Goal: Task Accomplishment & Management: Manage account settings

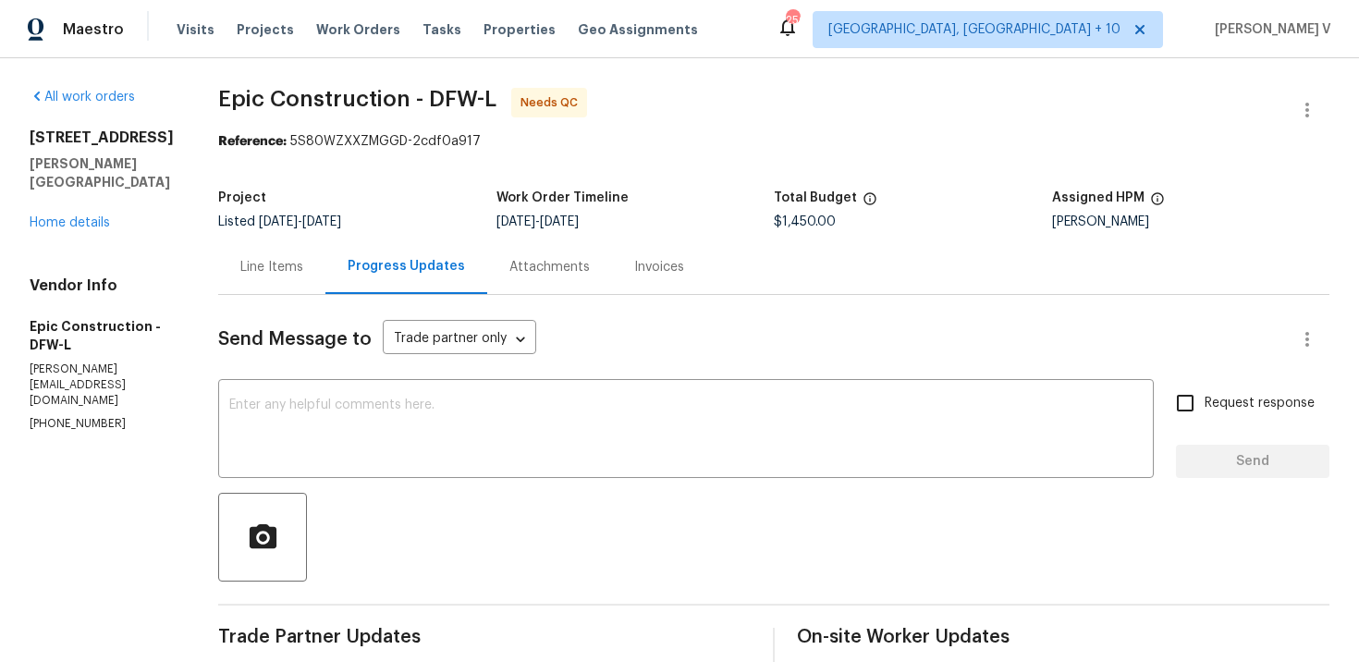
scroll to position [170, 0]
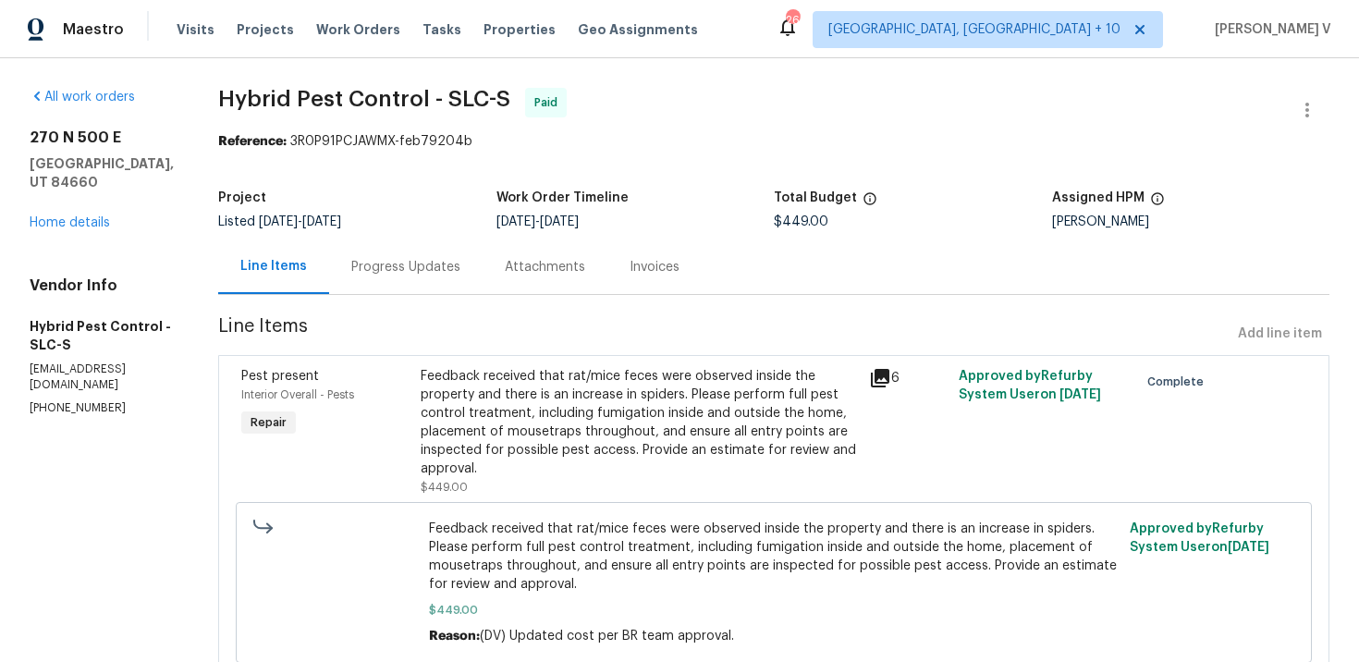
click at [408, 276] on div "Progress Updates" at bounding box center [405, 267] width 109 height 18
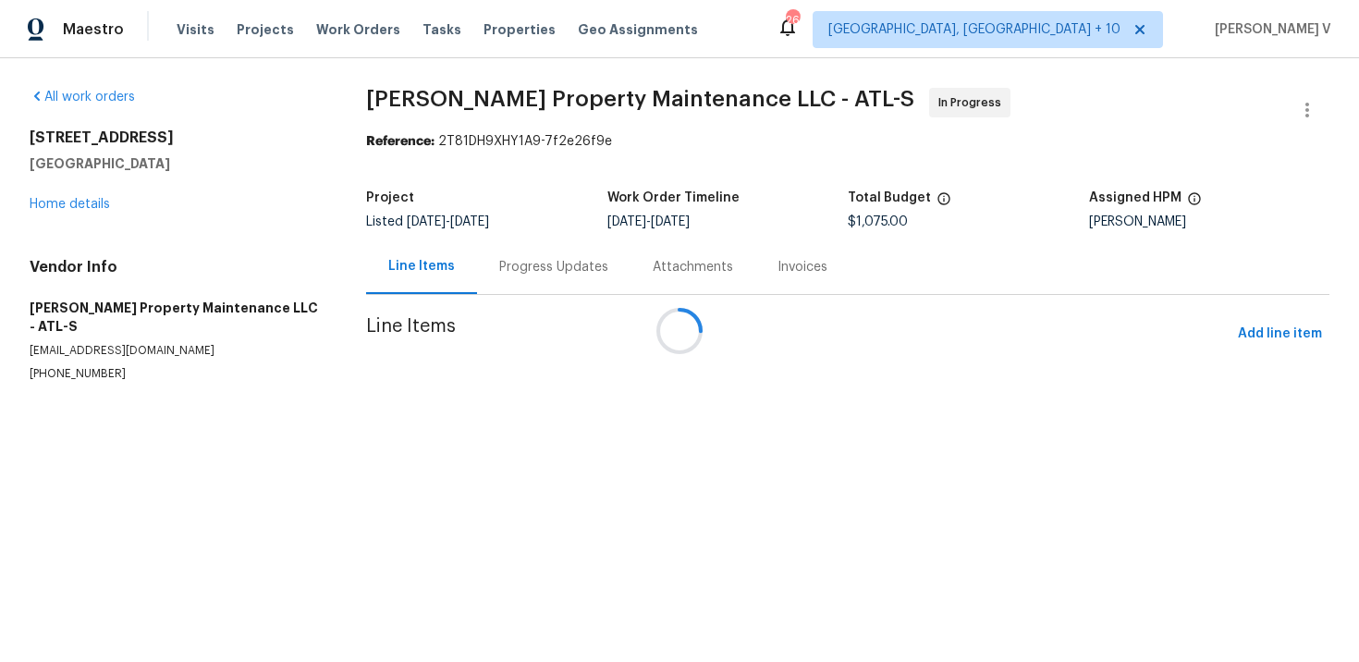
click at [518, 252] on div at bounding box center [679, 331] width 1359 height 662
click at [631, 252] on div "Attachments" at bounding box center [693, 266] width 125 height 55
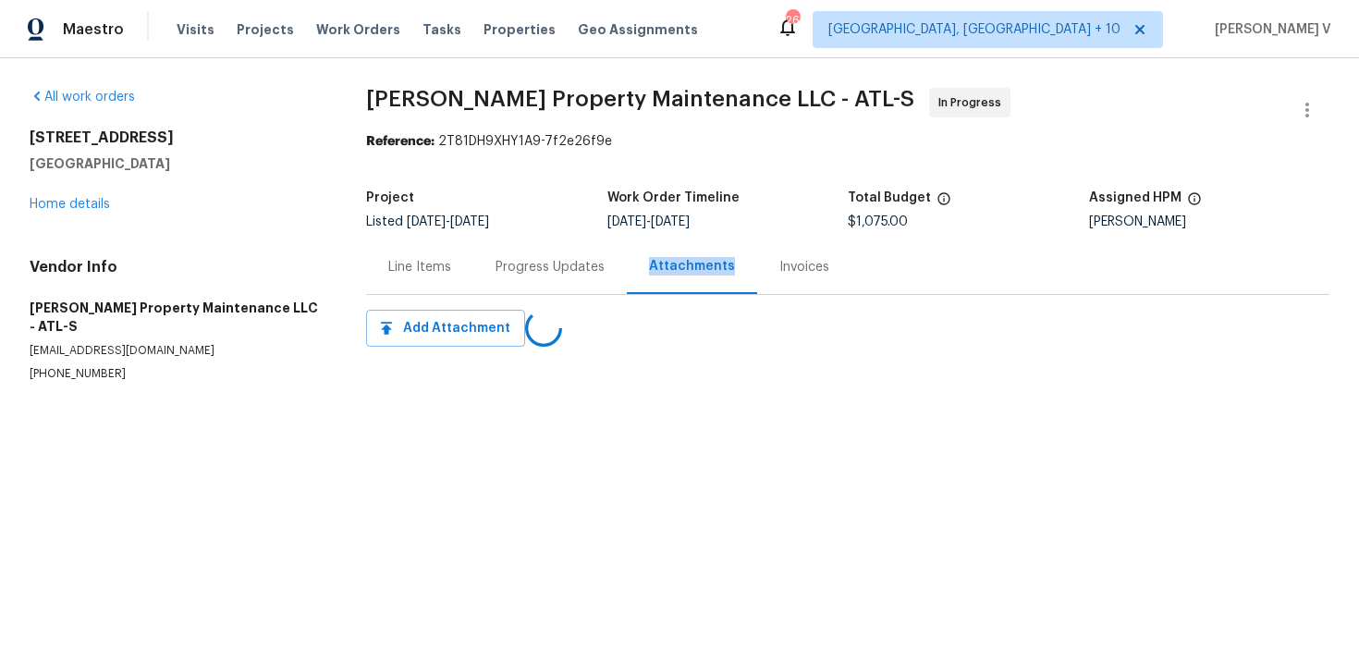
click at [518, 252] on div "Progress Updates" at bounding box center [549, 266] width 153 height 55
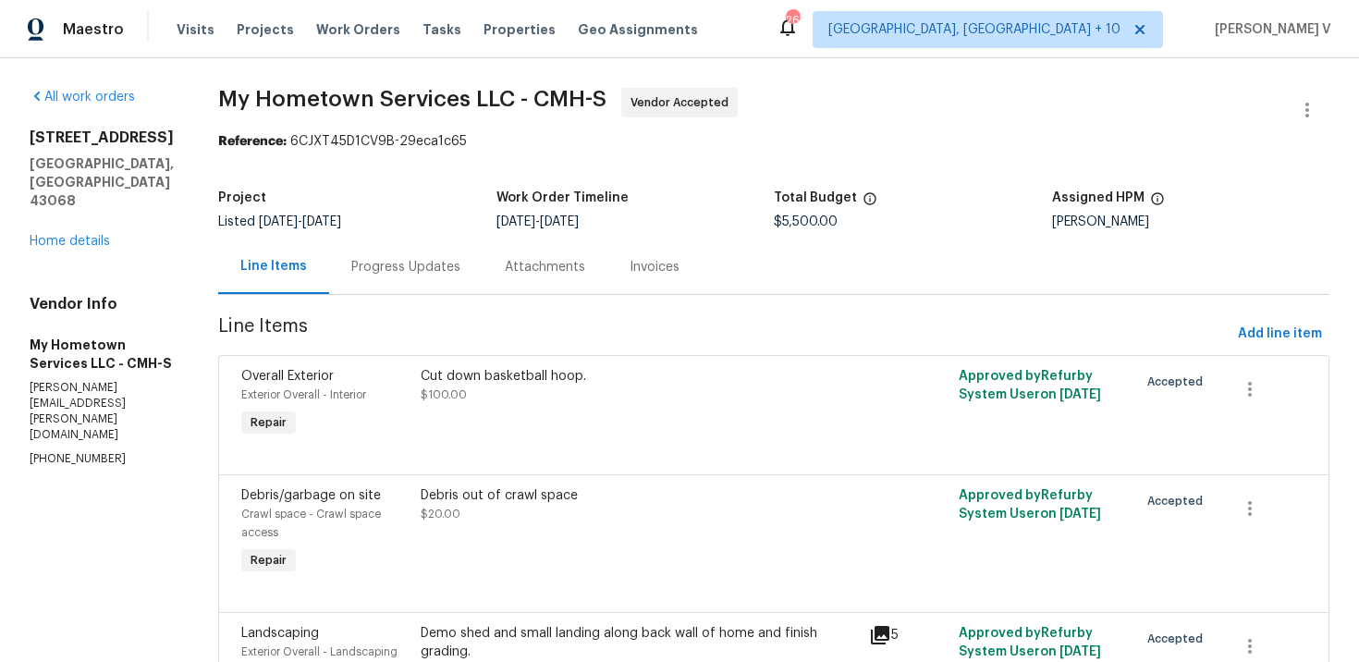
click at [411, 283] on div "Progress Updates" at bounding box center [405, 266] width 153 height 55
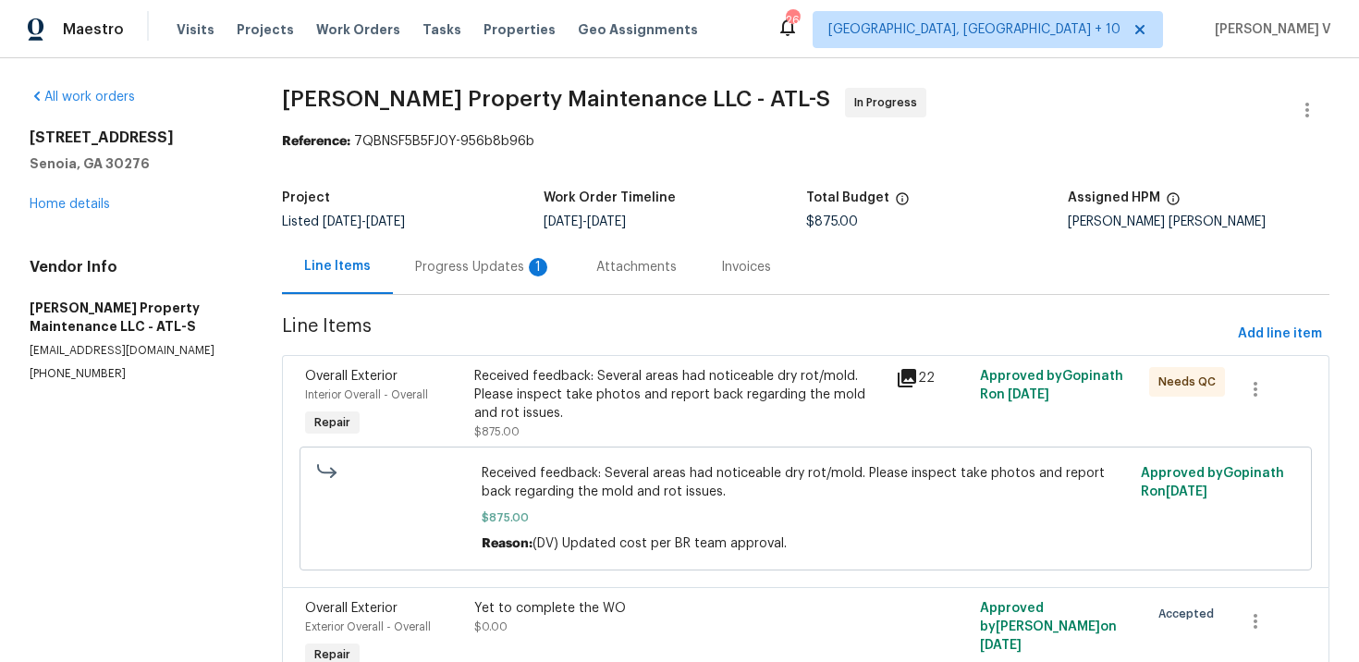
click at [488, 264] on div "Progress Updates 1" at bounding box center [483, 267] width 137 height 18
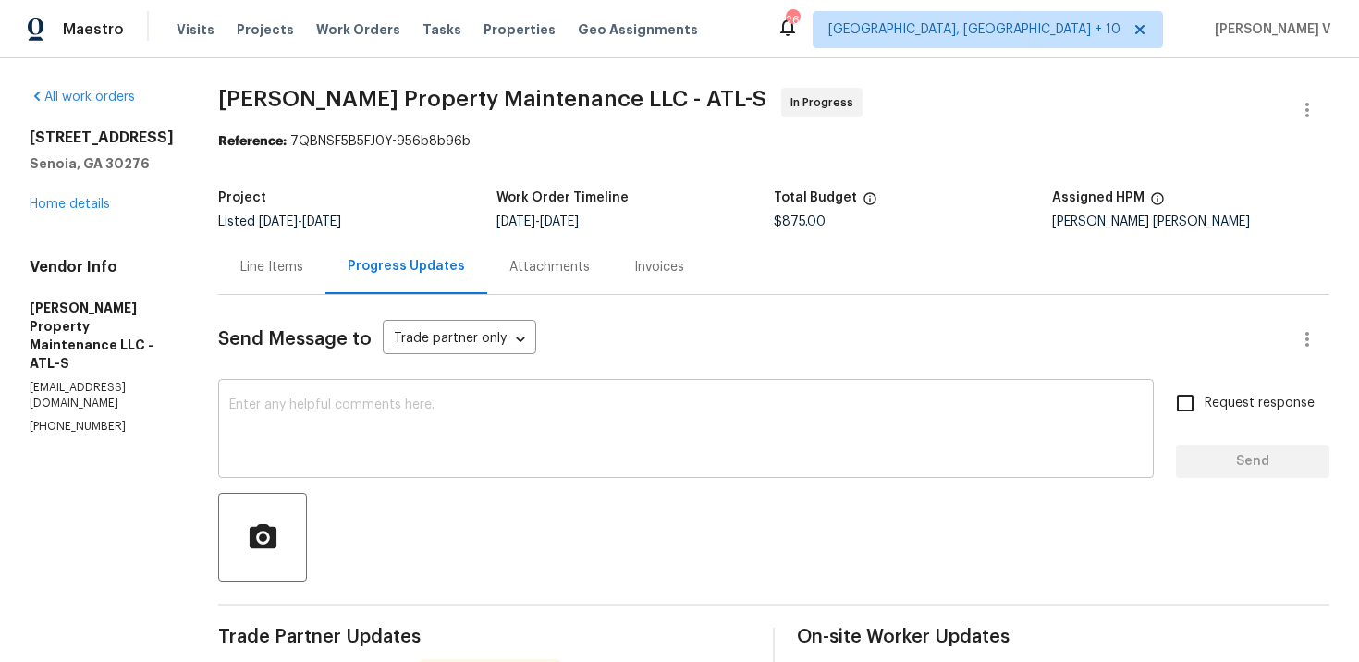
scroll to position [141, 0]
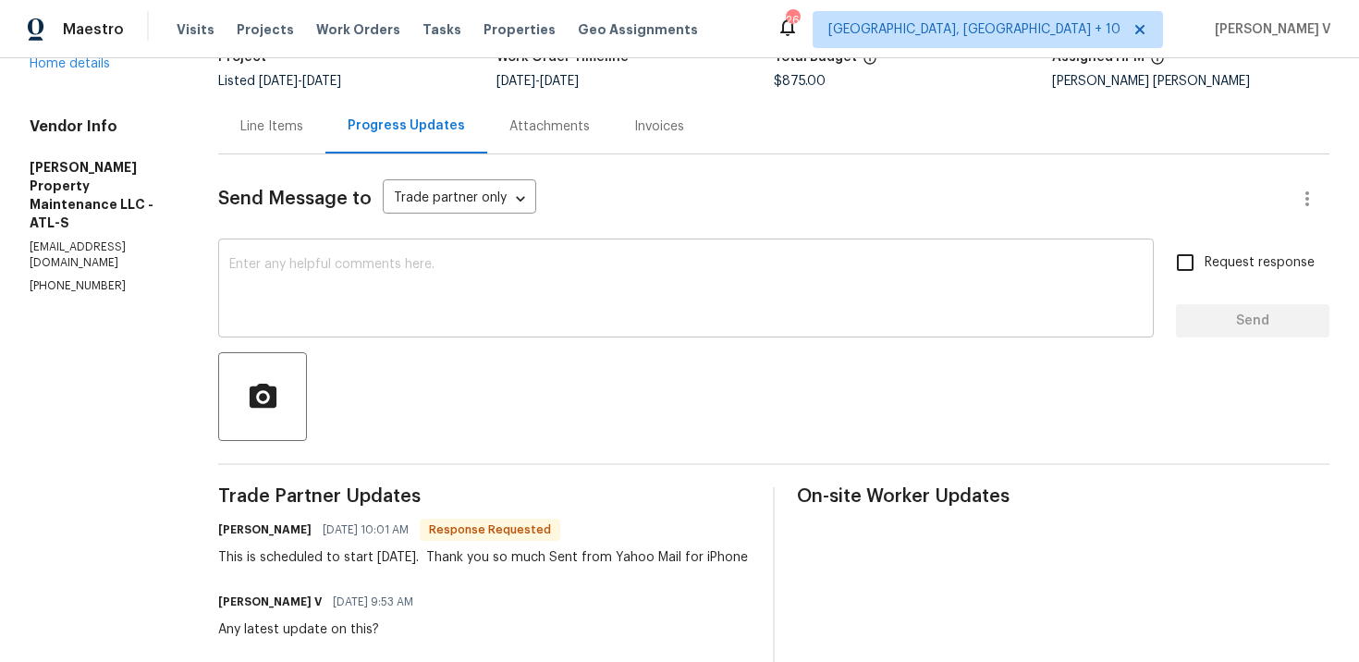
click at [350, 264] on textarea at bounding box center [686, 290] width 914 height 65
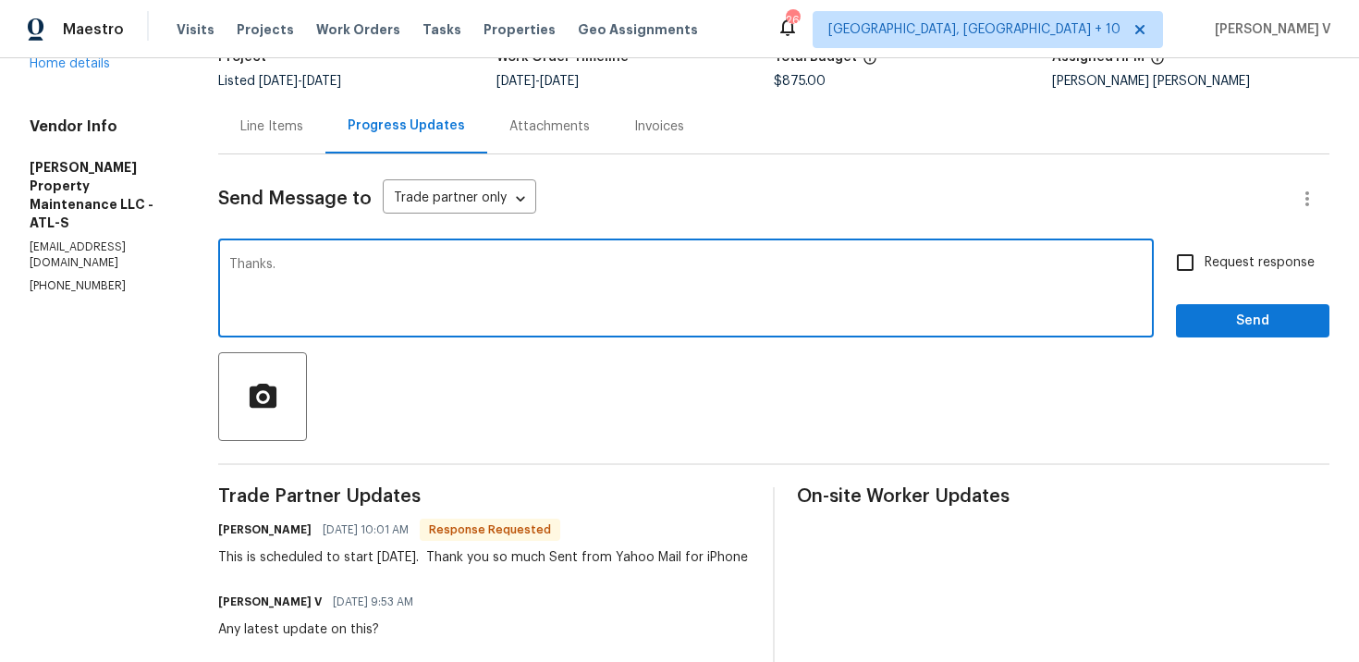
type textarea "Thanks."
click at [1290, 314] on span "Send" at bounding box center [1253, 321] width 124 height 23
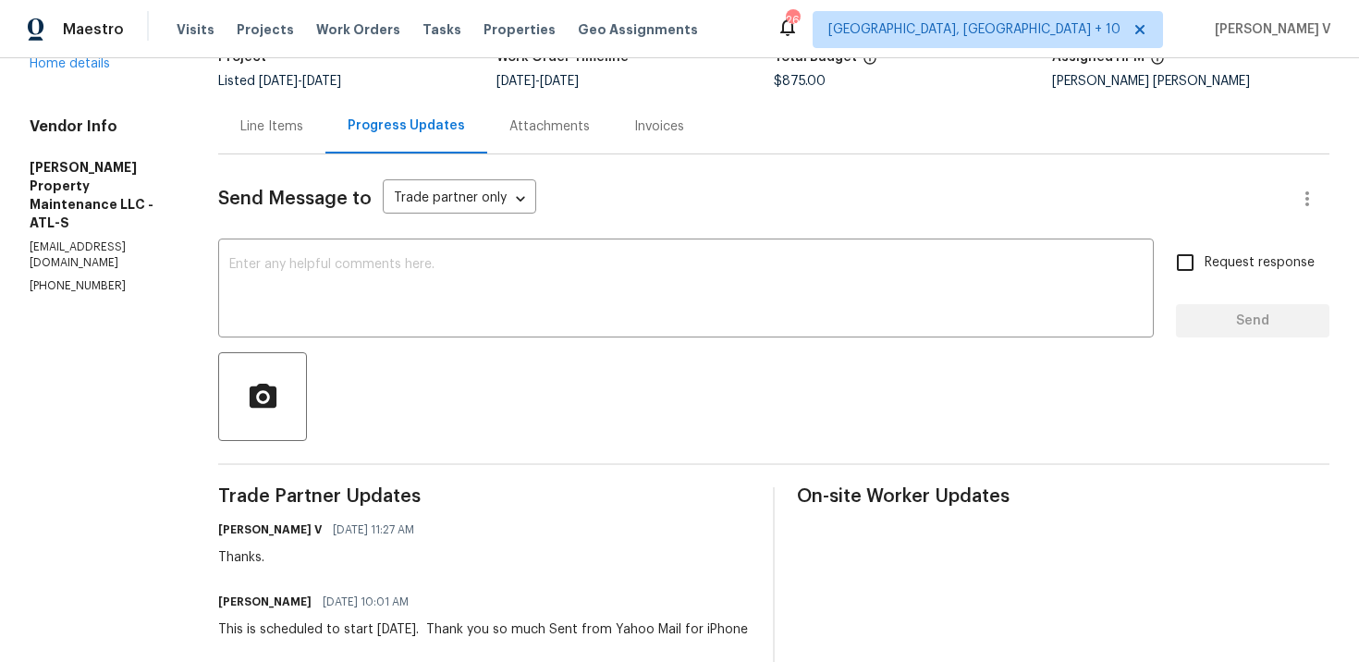
scroll to position [190, 0]
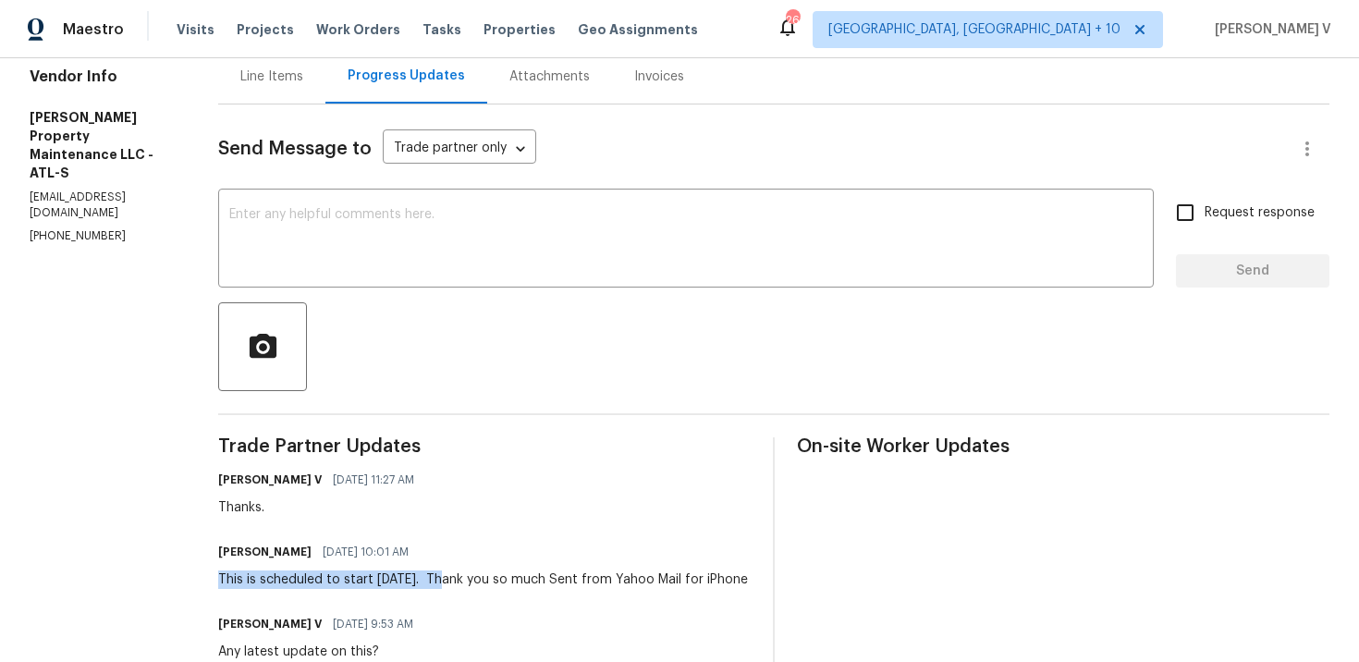
drag, startPoint x: 221, startPoint y: 576, endPoint x: 444, endPoint y: 588, distance: 223.2
copy div "This is scheduled to start tomorrow."
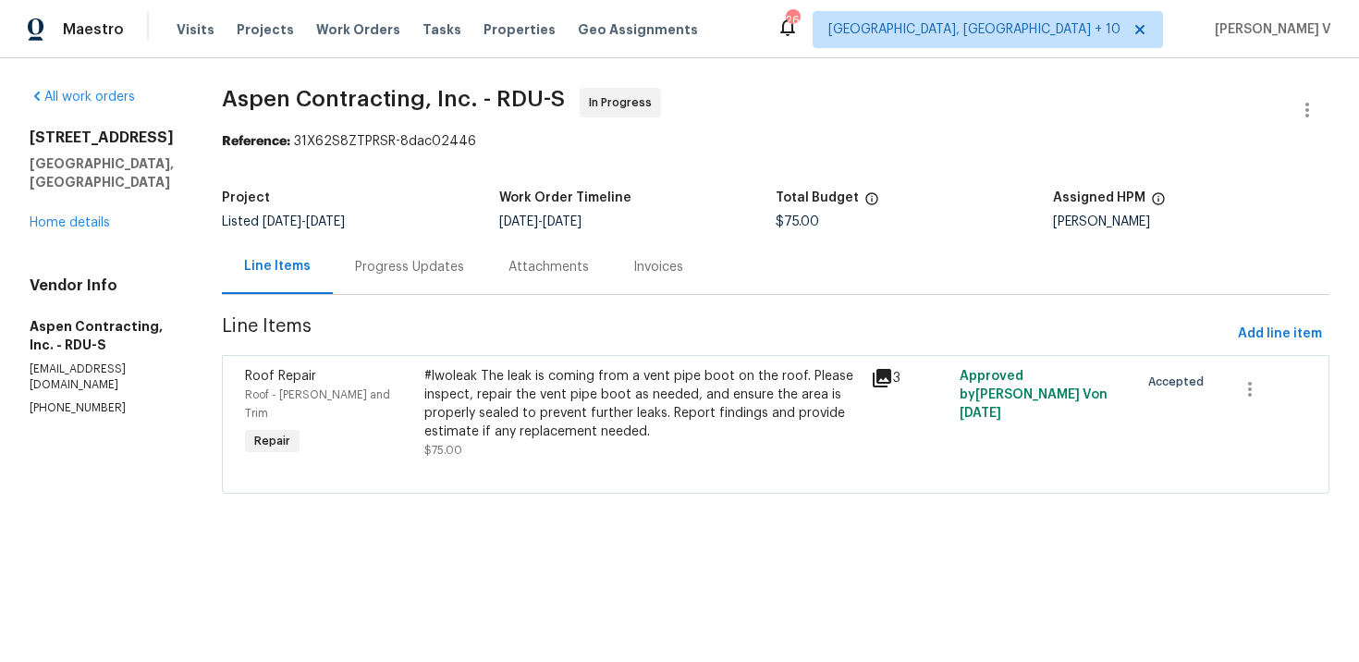
click at [416, 258] on div "Progress Updates" at bounding box center [409, 267] width 109 height 18
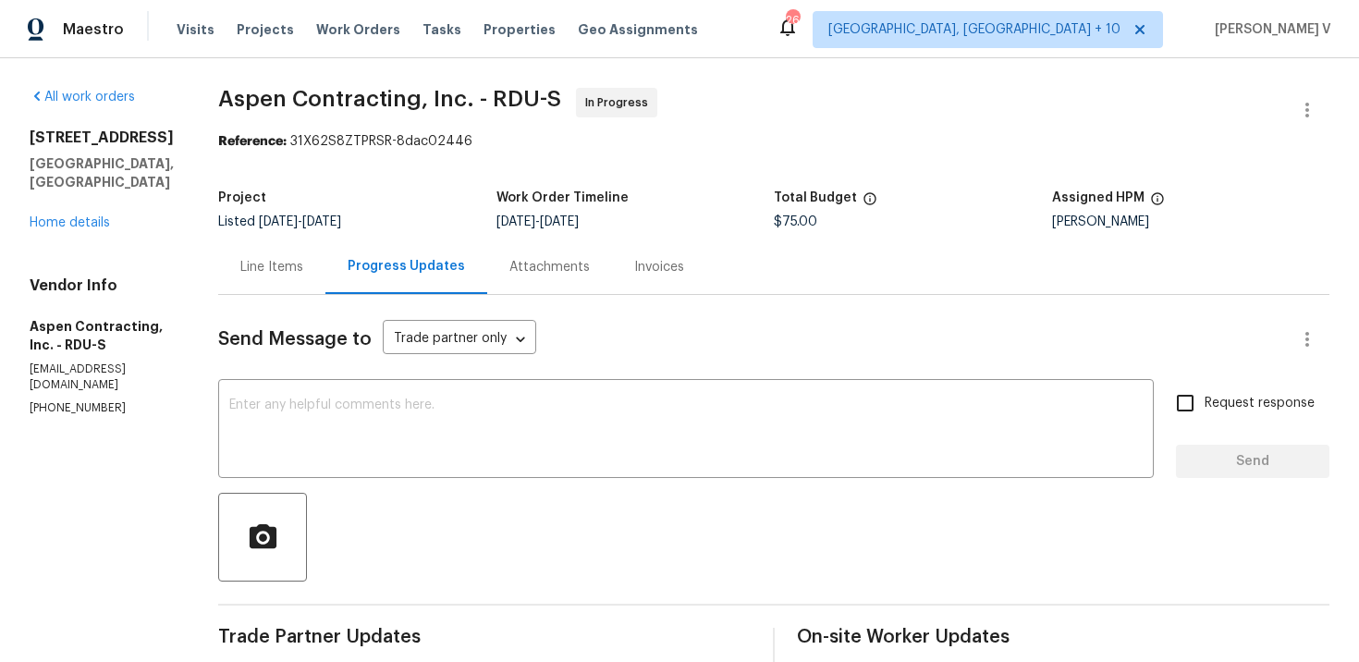
scroll to position [387, 0]
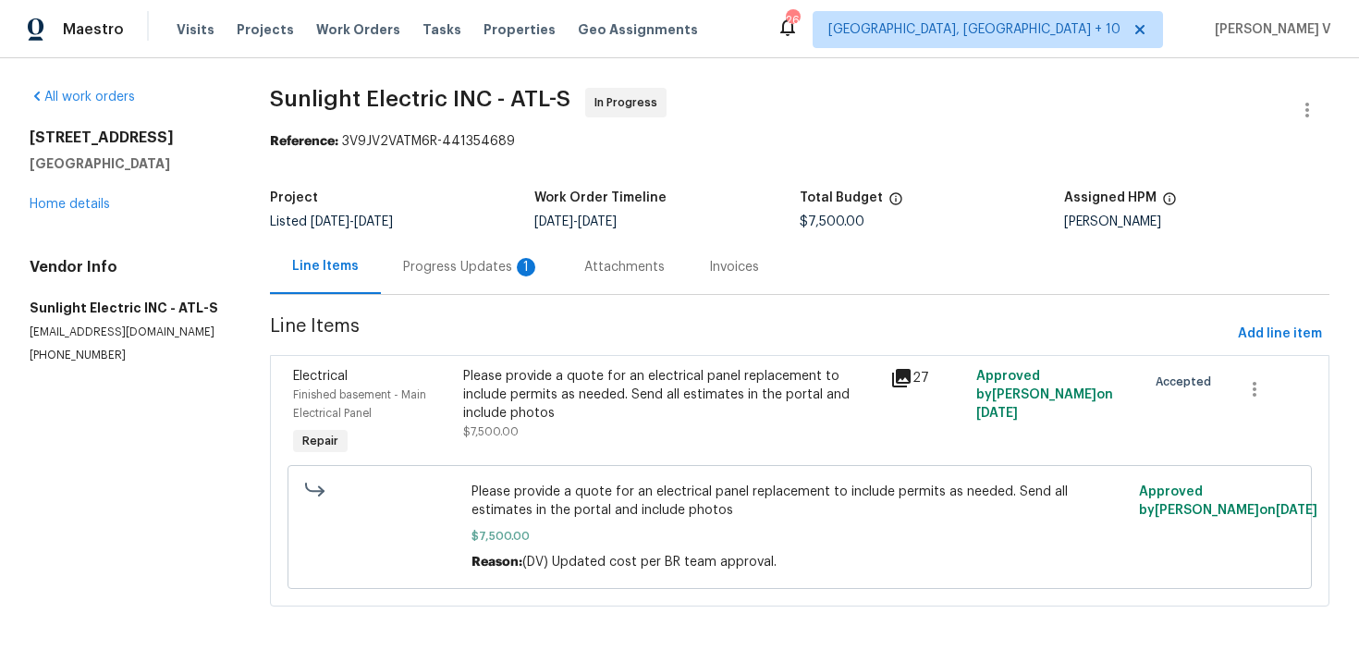
click at [449, 262] on div "Progress Updates 1" at bounding box center [471, 267] width 137 height 18
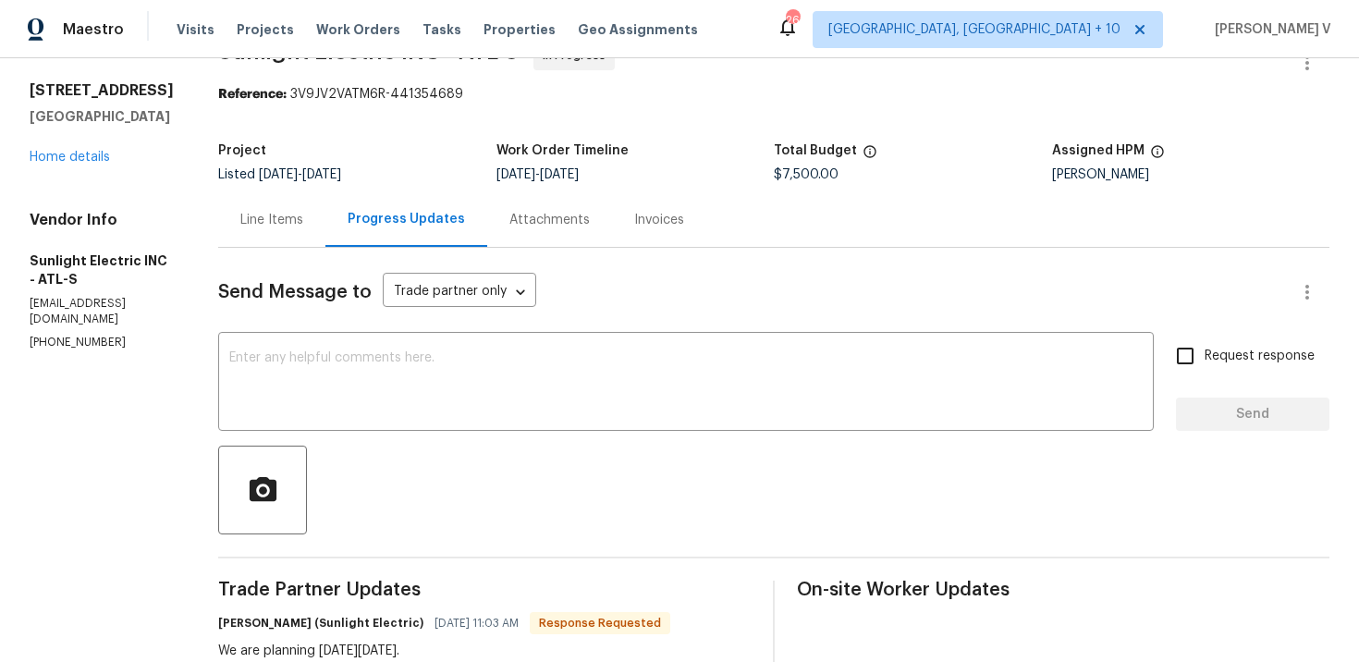
scroll to position [116, 0]
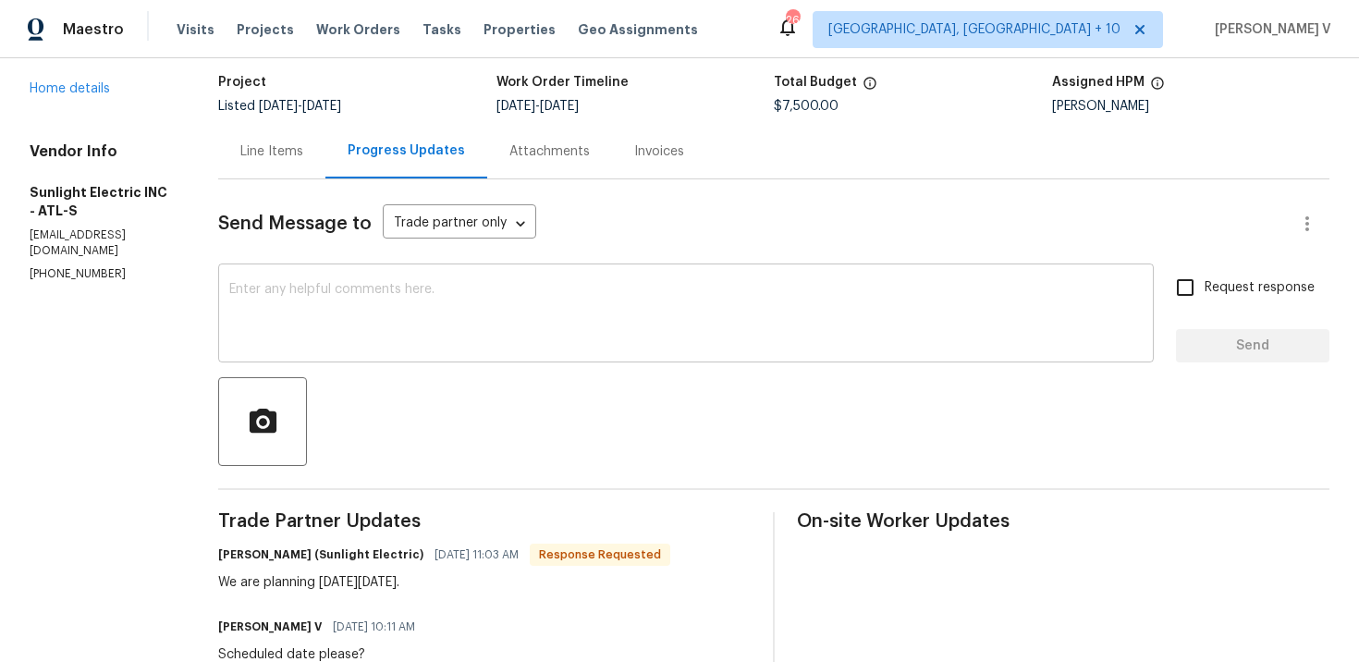
click at [359, 312] on textarea at bounding box center [686, 315] width 914 height 65
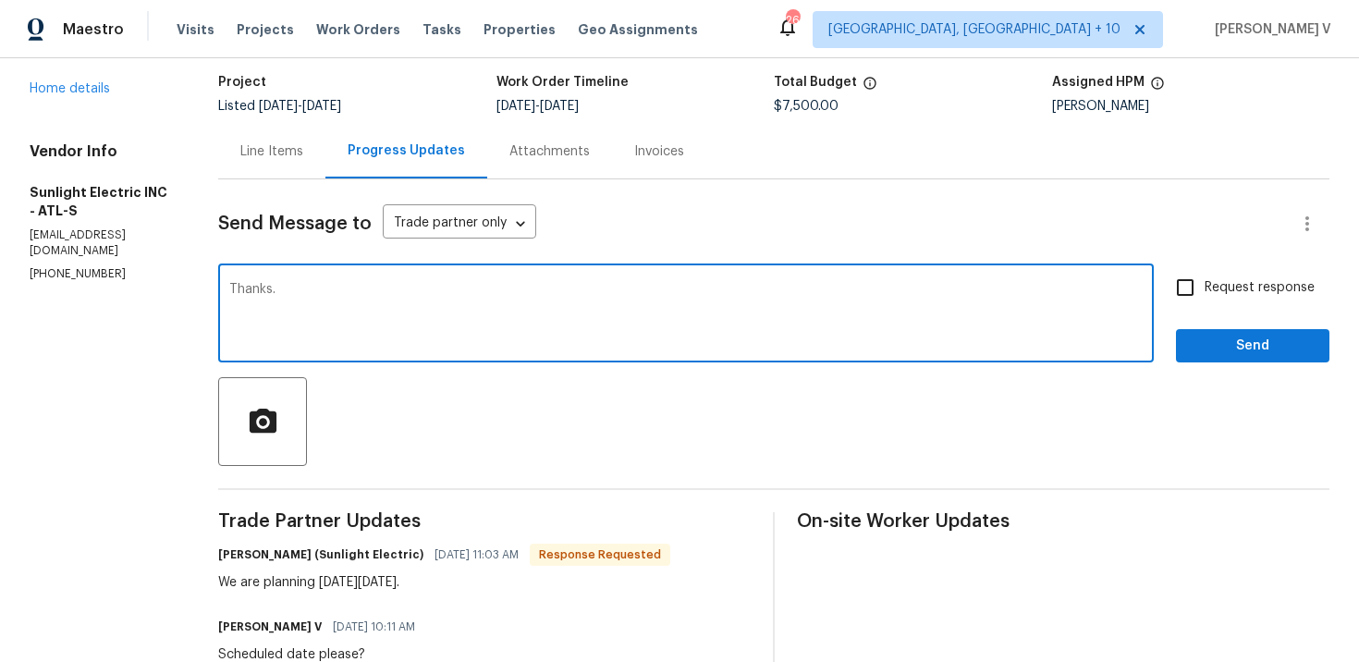
type textarea "Thanks."
click at [1213, 341] on span "Send" at bounding box center [1253, 346] width 124 height 23
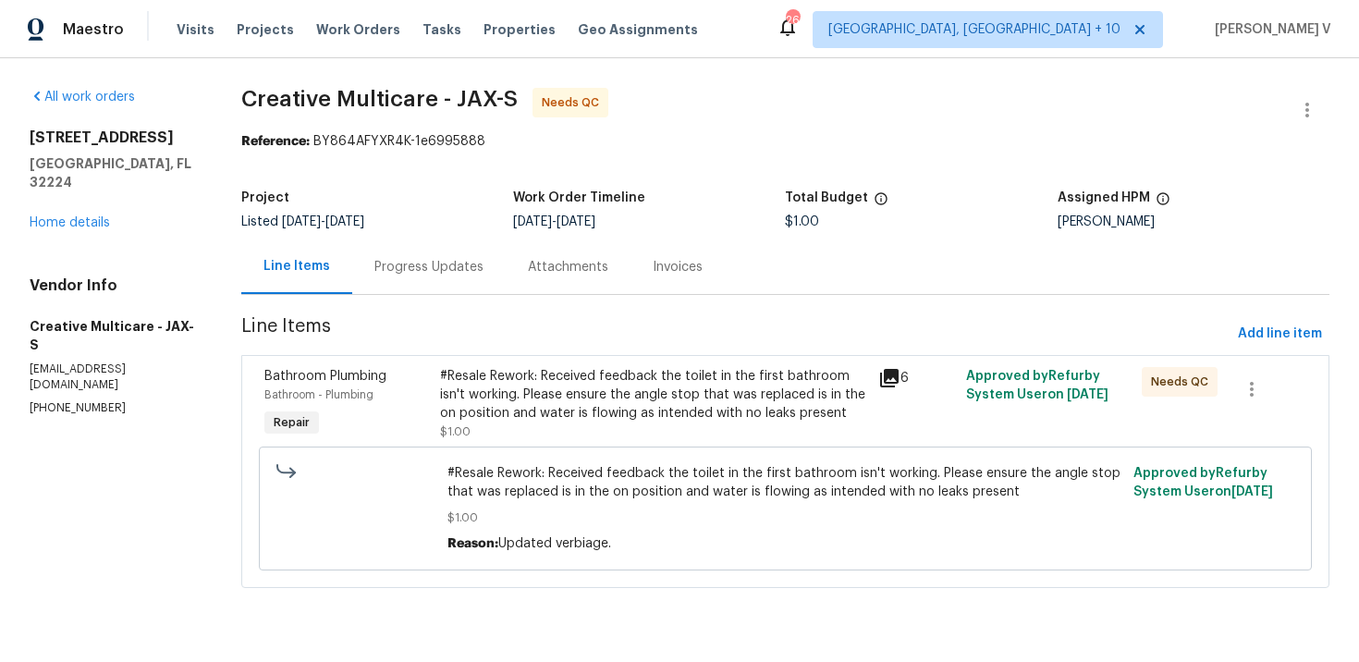
click at [430, 288] on div "Progress Updates" at bounding box center [428, 266] width 153 height 55
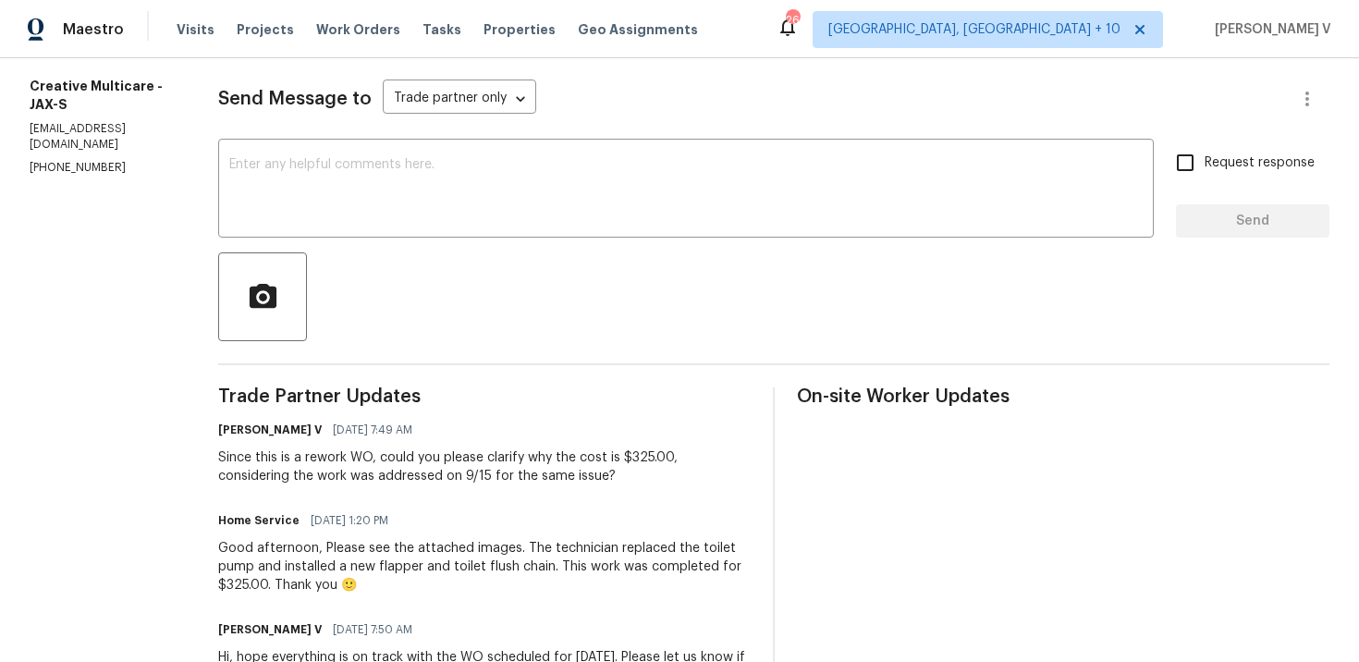
scroll to position [263, 0]
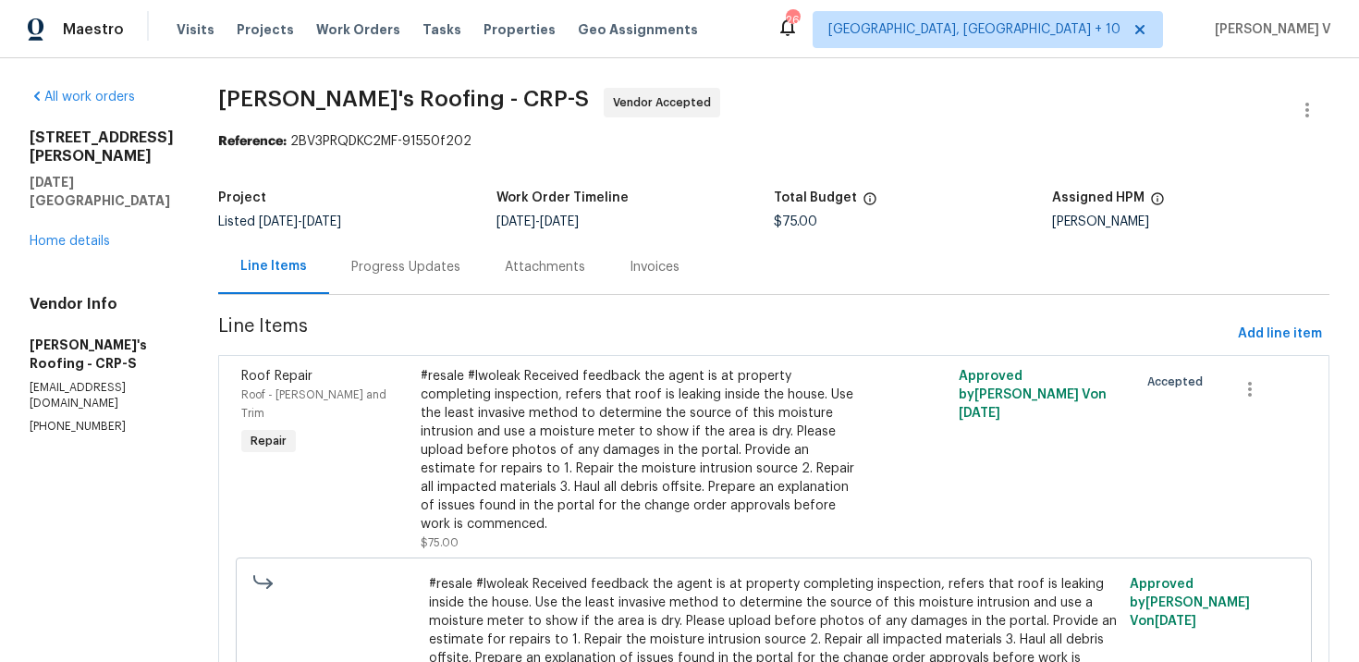
click at [447, 276] on div "Progress Updates" at bounding box center [405, 267] width 109 height 18
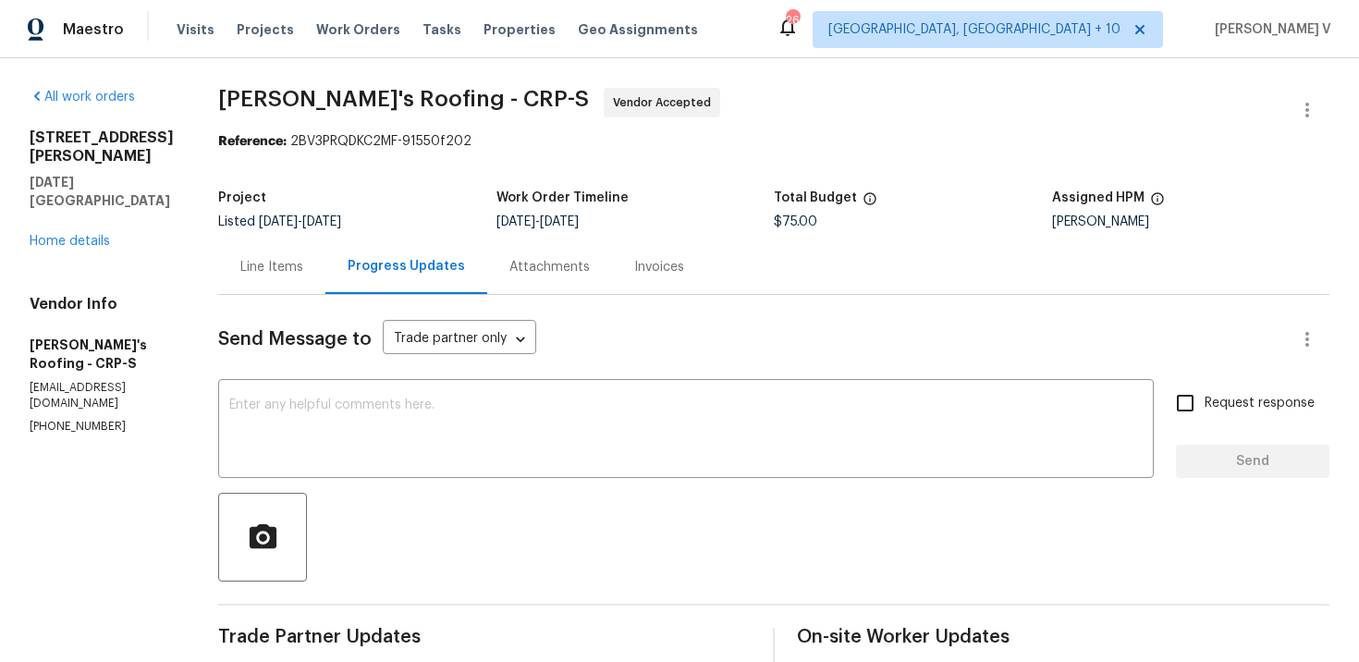
scroll to position [120, 0]
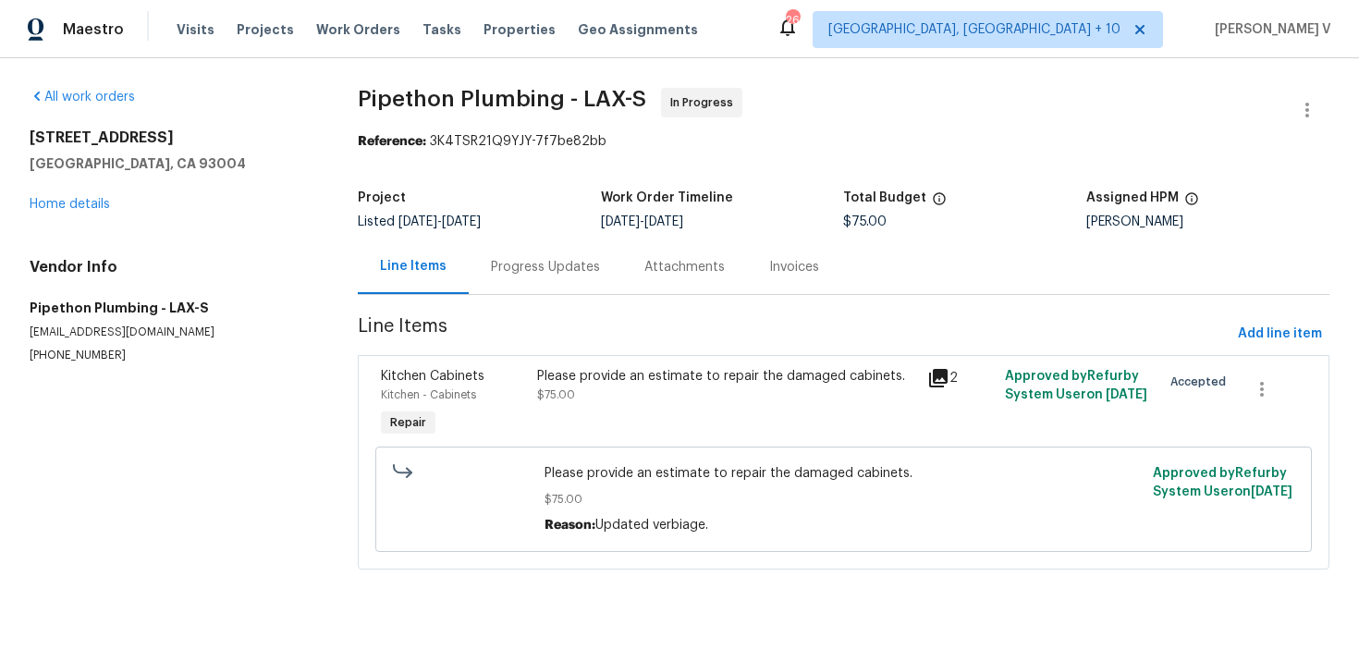
click at [516, 271] on div "Progress Updates" at bounding box center [545, 267] width 109 height 18
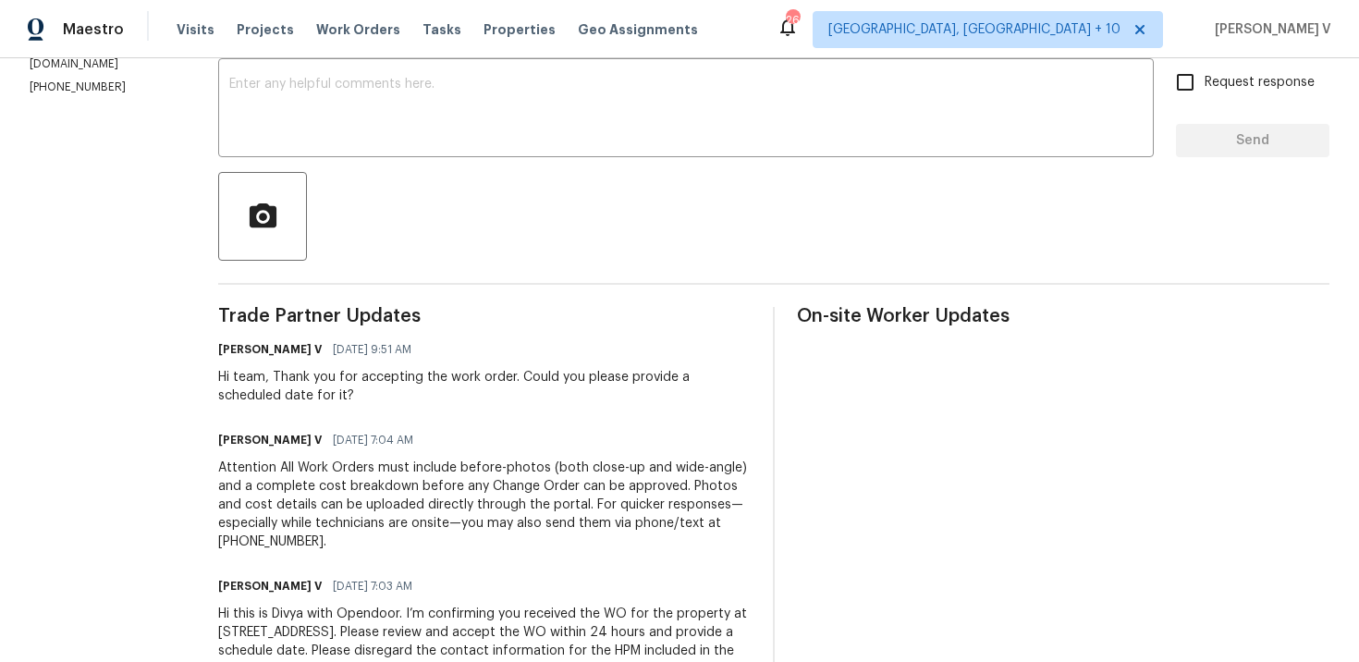
scroll to position [389, 0]
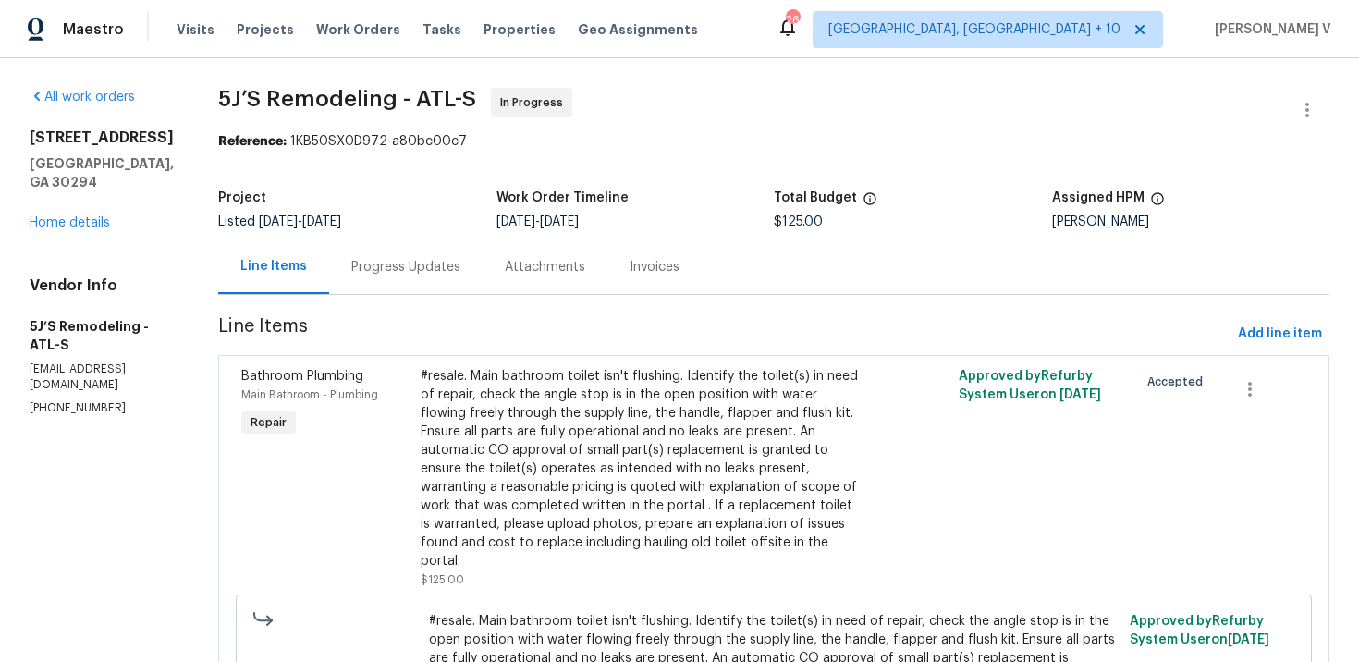
click at [416, 275] on div "Progress Updates" at bounding box center [405, 267] width 109 height 18
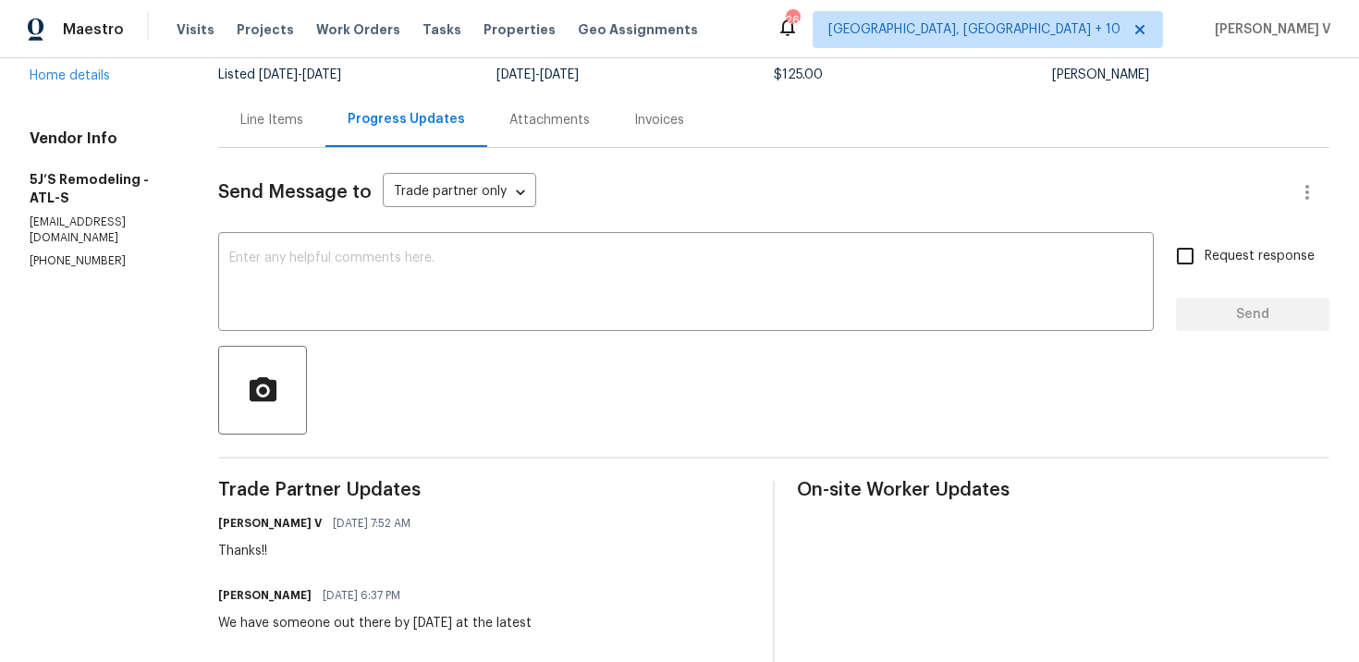
scroll to position [278, 0]
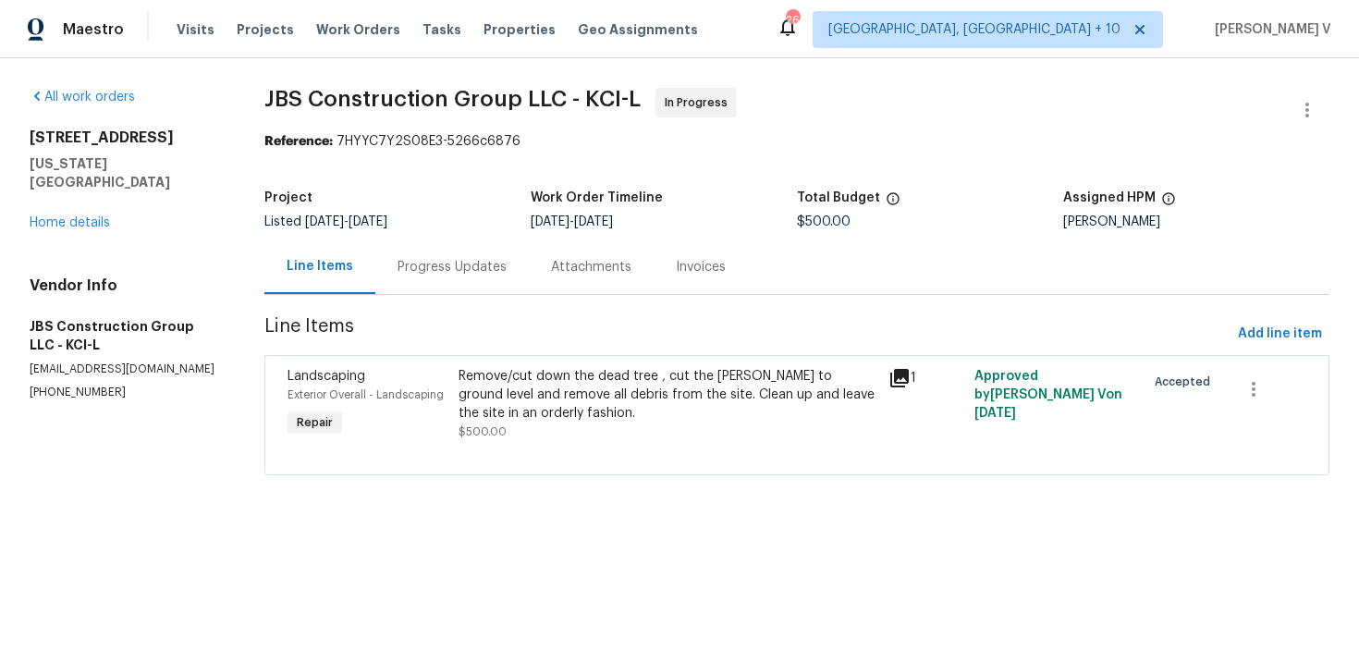
click at [505, 268] on div "Progress Updates" at bounding box center [452, 267] width 109 height 18
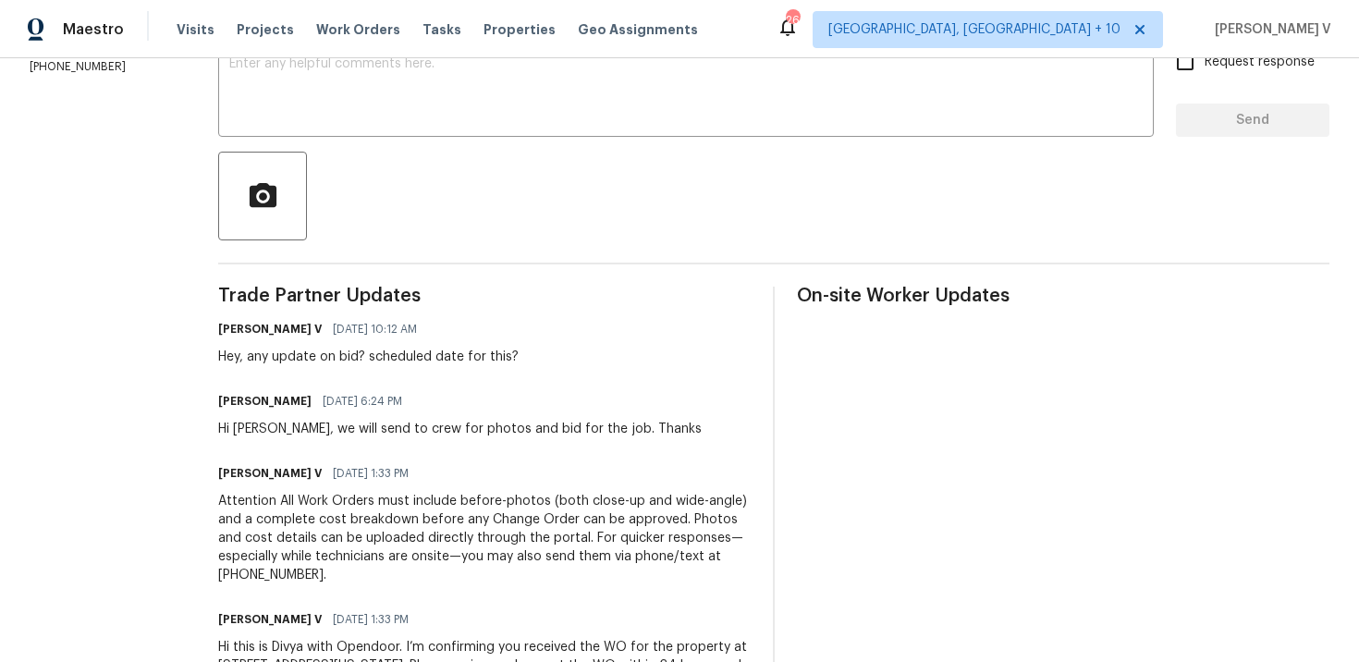
scroll to position [371, 0]
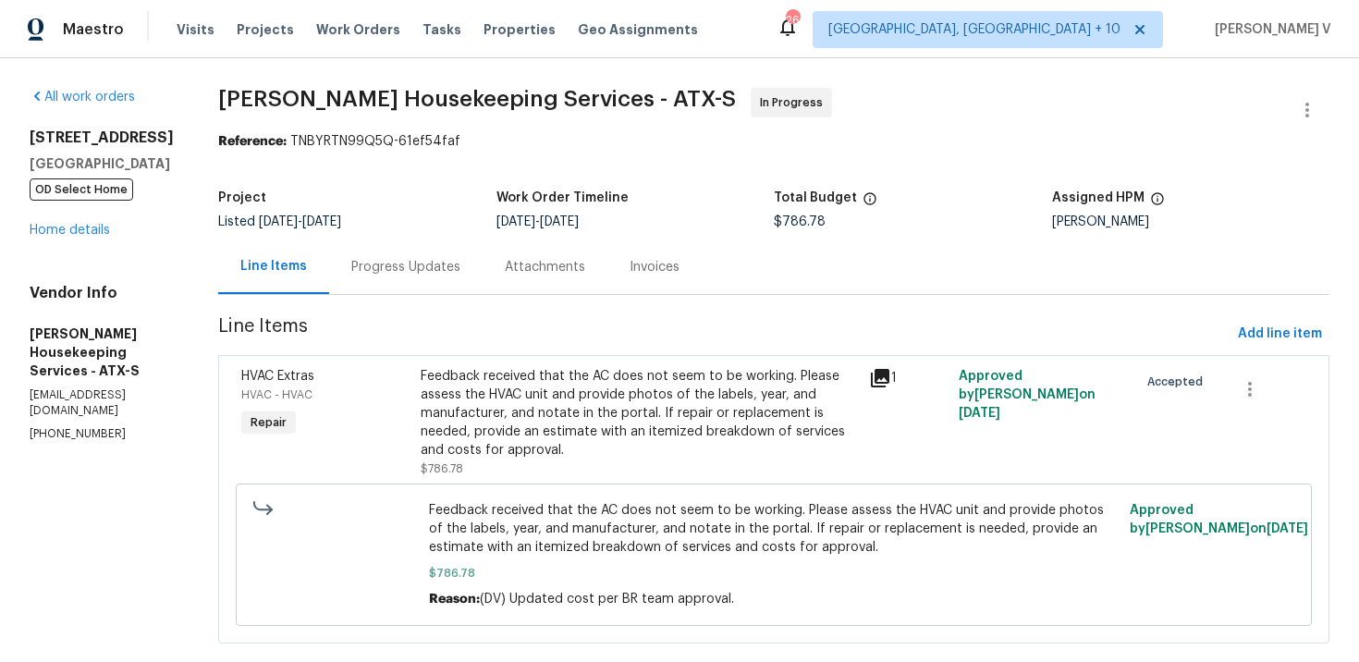
click at [448, 239] on div "Progress Updates" at bounding box center [405, 266] width 153 height 55
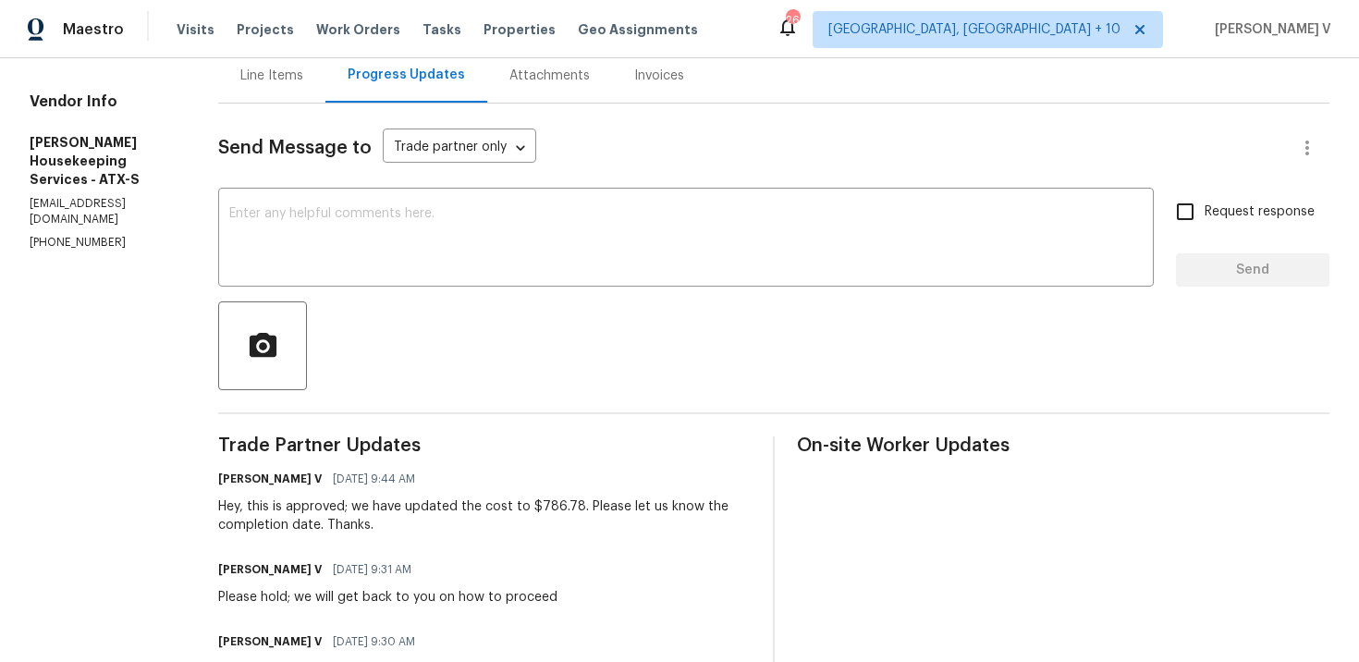
scroll to position [230, 0]
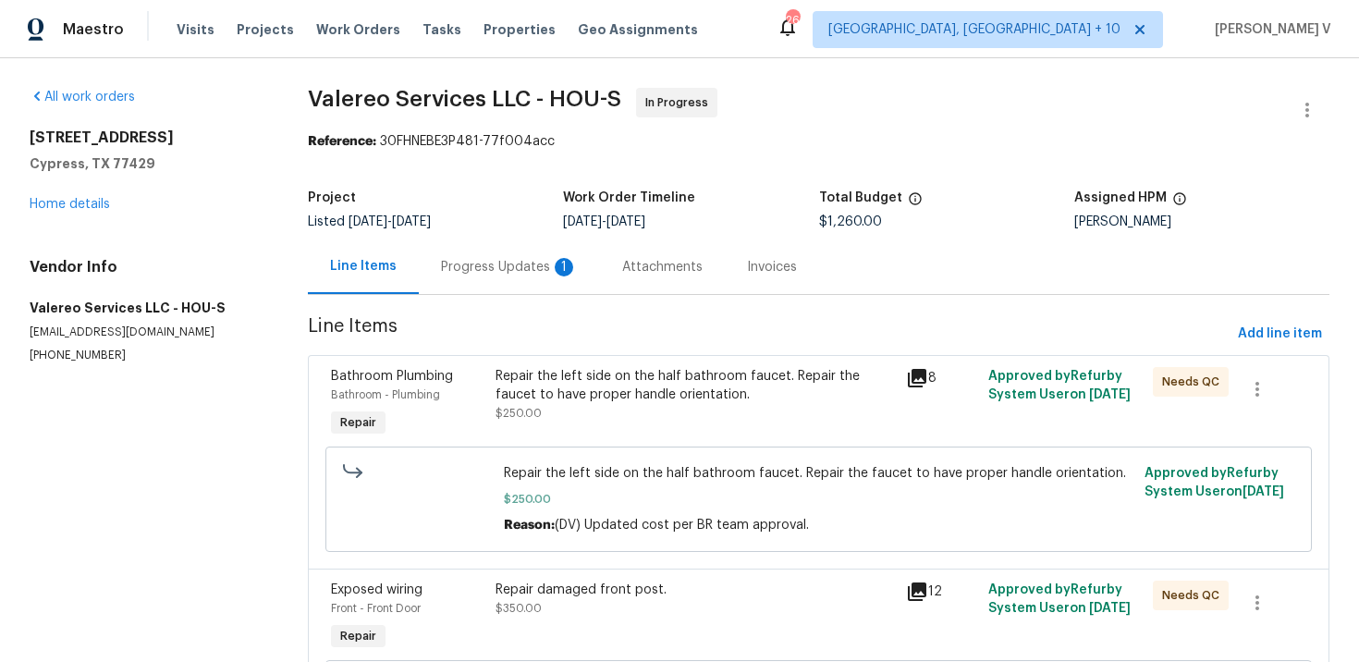
click at [502, 251] on div "Progress Updates 1" at bounding box center [509, 266] width 181 height 55
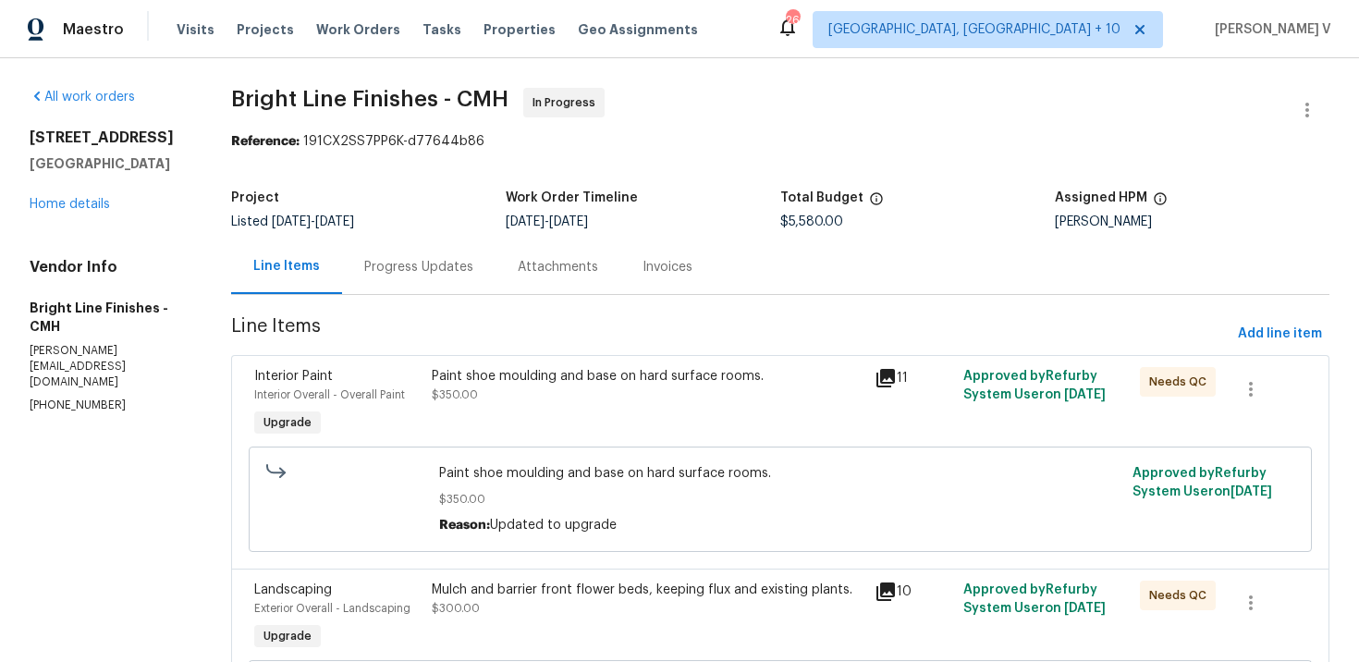
click at [402, 257] on div "Progress Updates" at bounding box center [418, 266] width 153 height 55
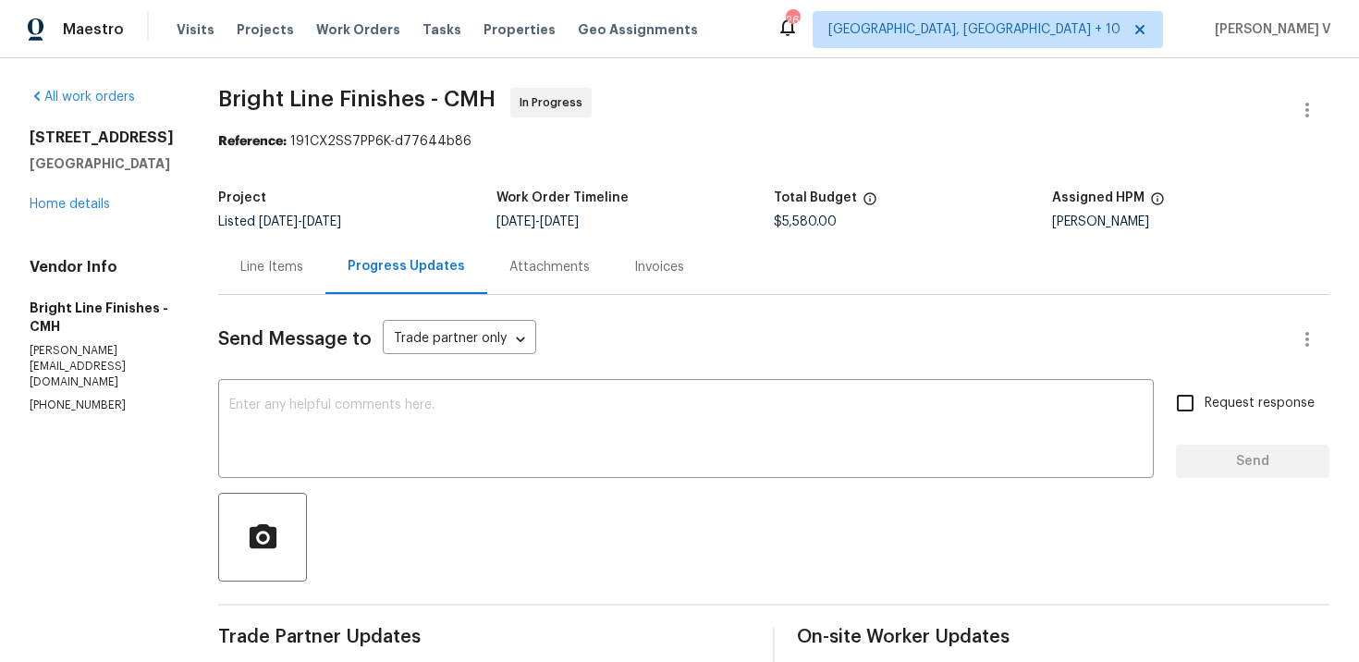
click at [275, 274] on div "Line Items" at bounding box center [271, 267] width 63 height 18
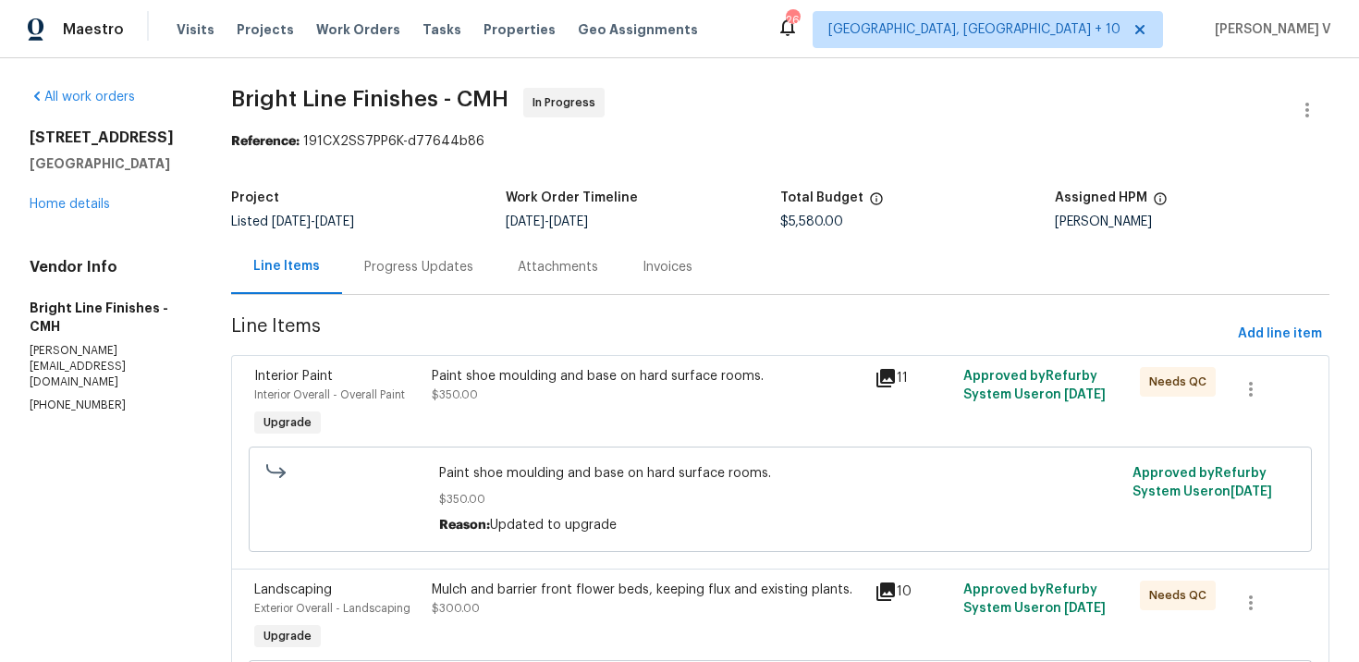
click at [448, 244] on div "Progress Updates" at bounding box center [418, 266] width 153 height 55
click at [342, 244] on div "Line Items" at bounding box center [286, 266] width 111 height 55
click at [418, 447] on div "Paint shoe moulding and base on hard surface rooms. $350.00 Reason: Updated to …" at bounding box center [780, 499] width 1063 height 105
click at [435, 281] on div "Progress Updates" at bounding box center [418, 266] width 153 height 55
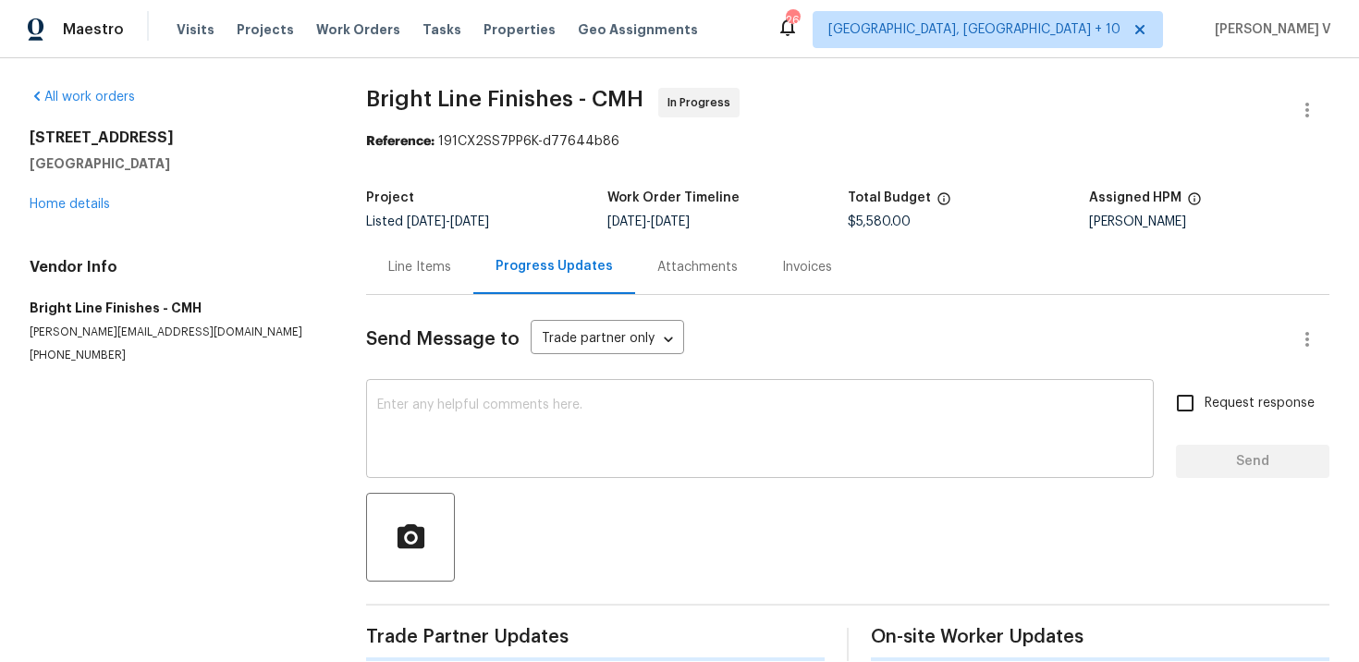
scroll to position [29, 0]
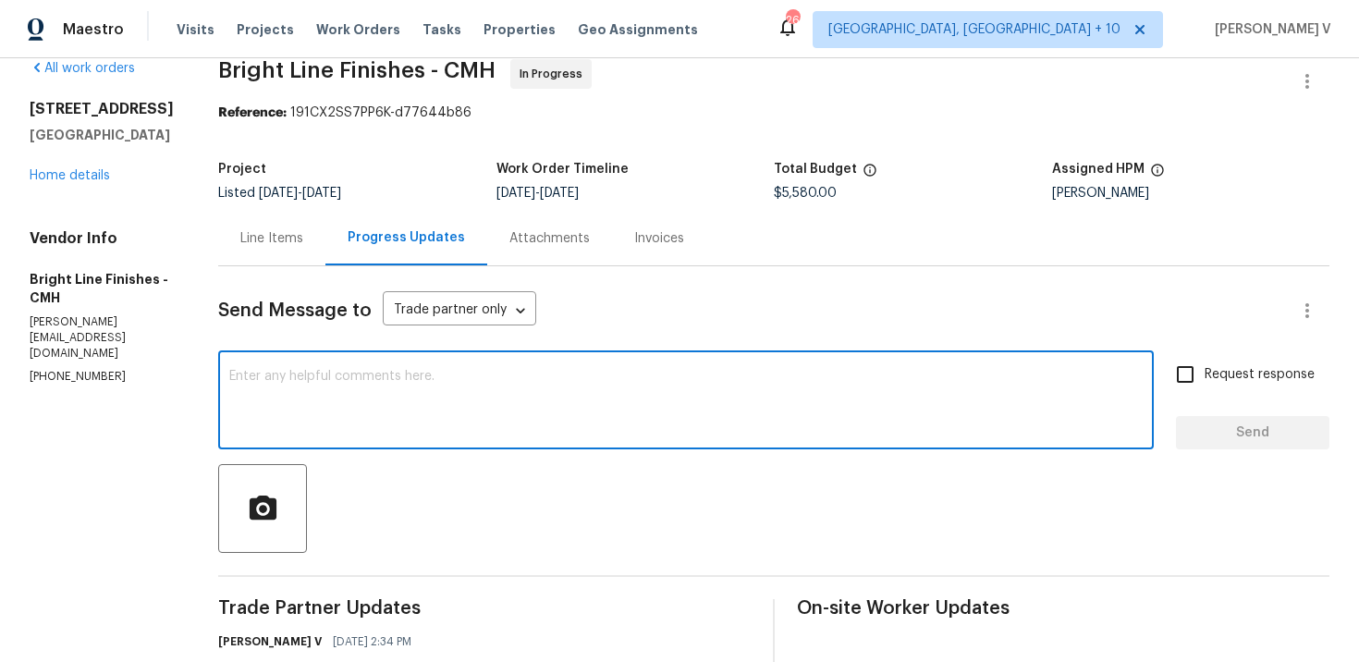
click at [385, 374] on textarea at bounding box center [686, 402] width 914 height 65
click at [233, 374] on textarea "ANy update on the completion date please?" at bounding box center [686, 402] width 914 height 65
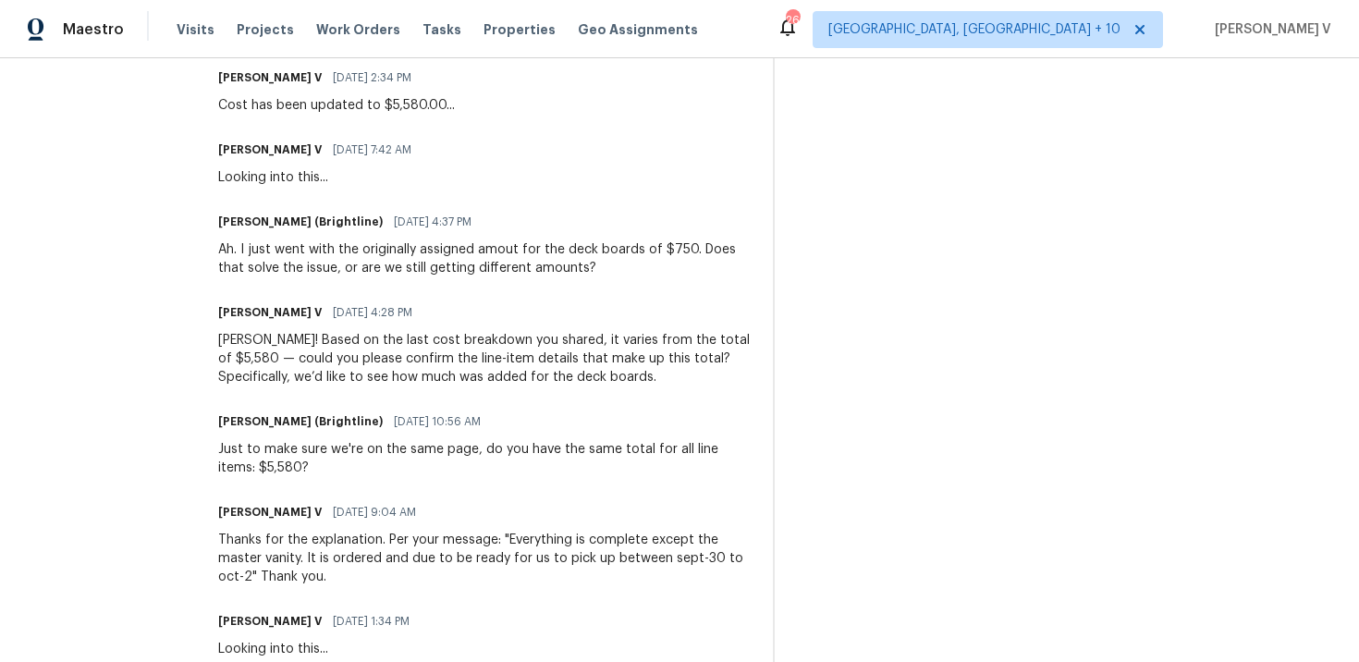
scroll to position [654, 0]
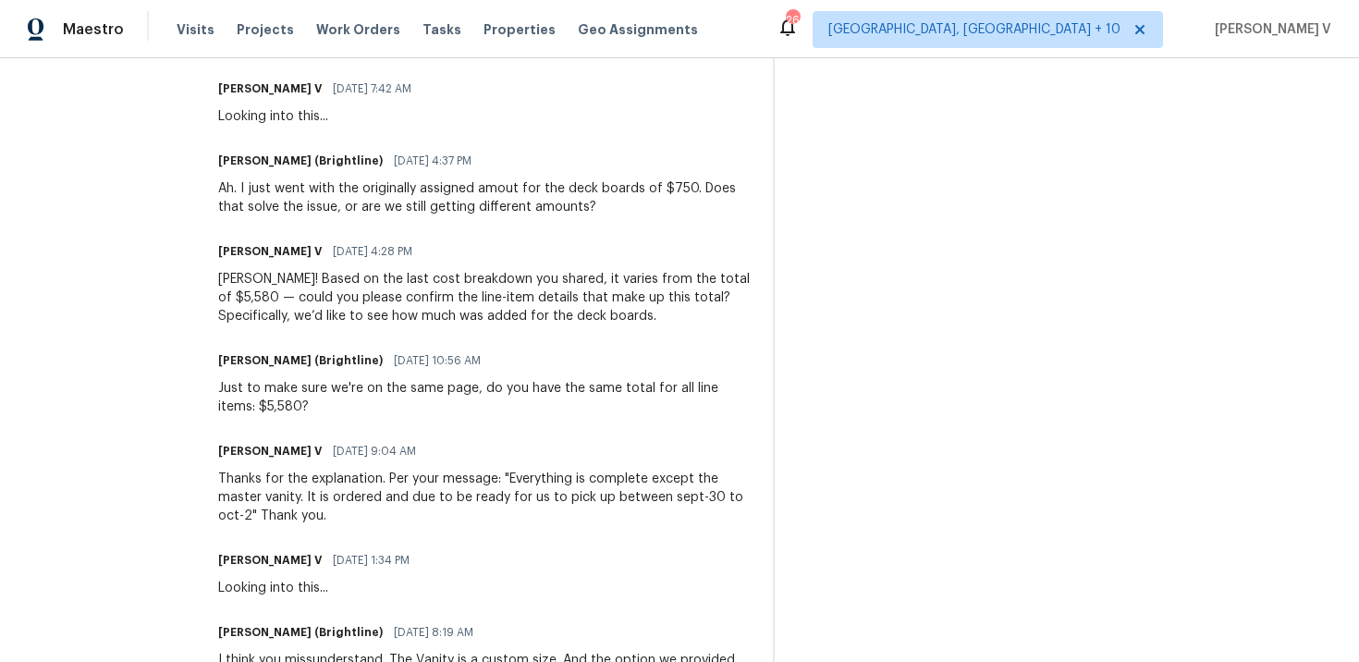
type textarea "Ay update on the completion date please?"
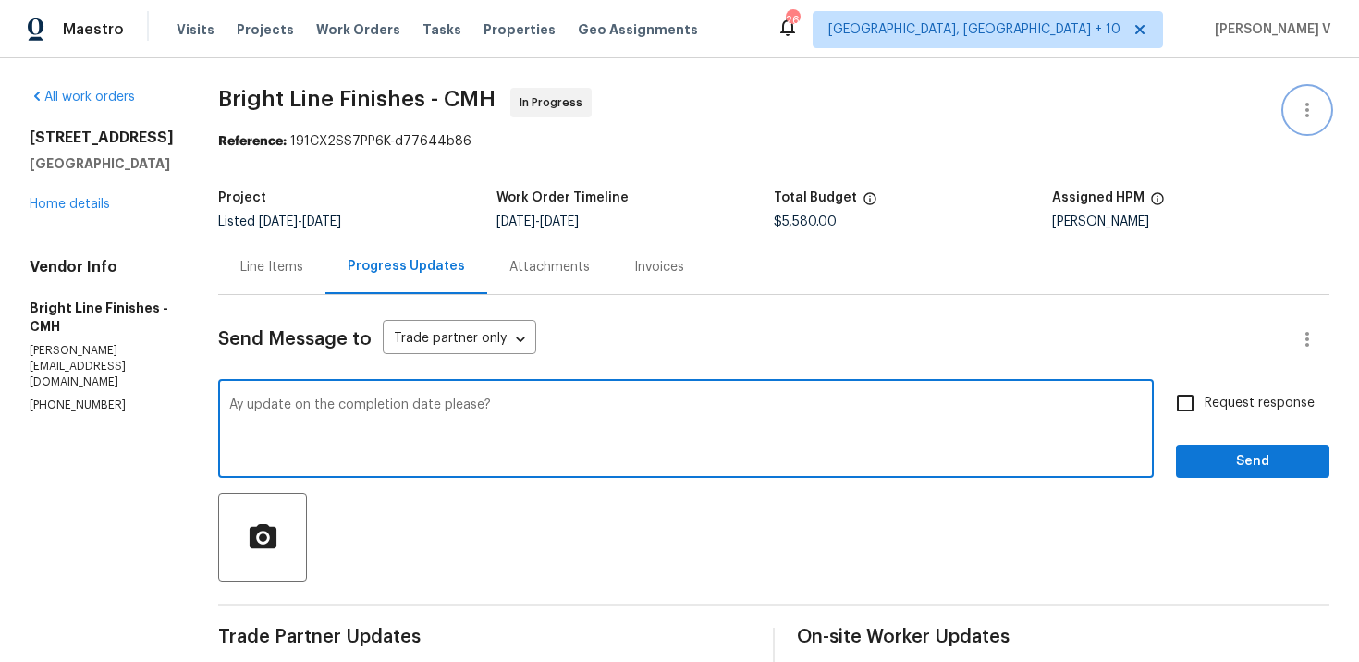
click at [1315, 99] on icon "button" at bounding box center [1307, 110] width 22 height 22
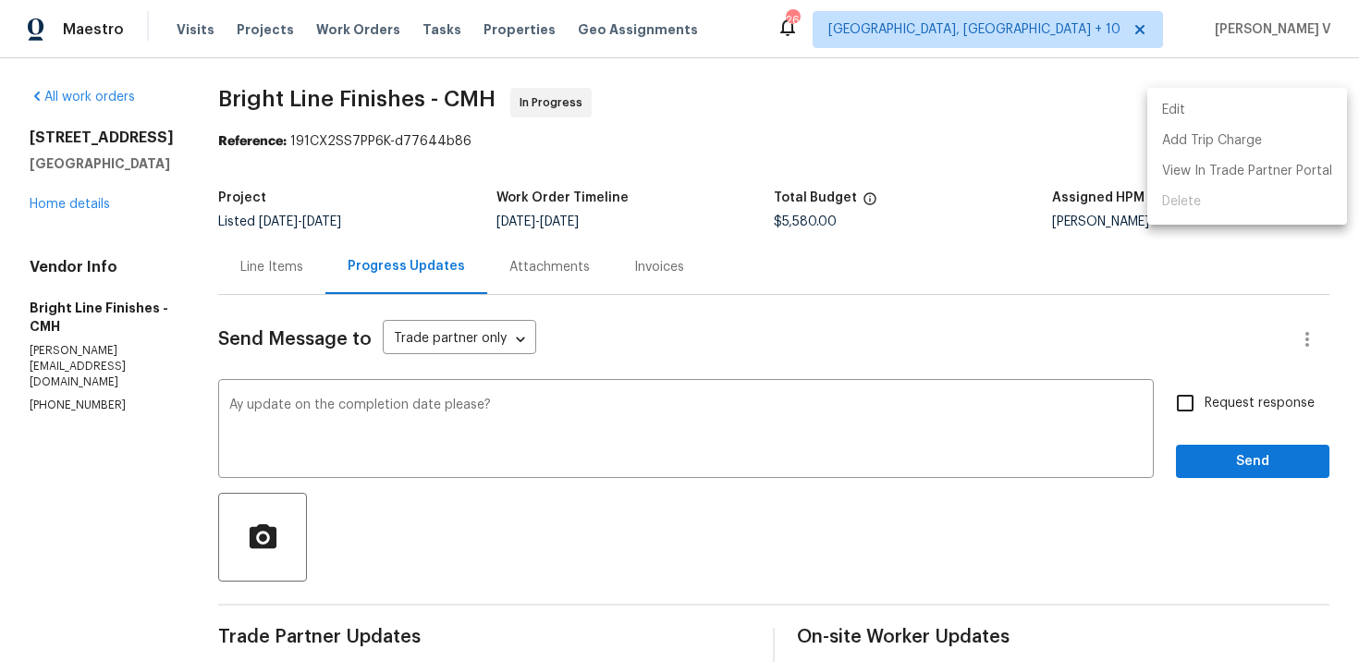
click at [1315, 99] on li "Edit" at bounding box center [1247, 110] width 200 height 31
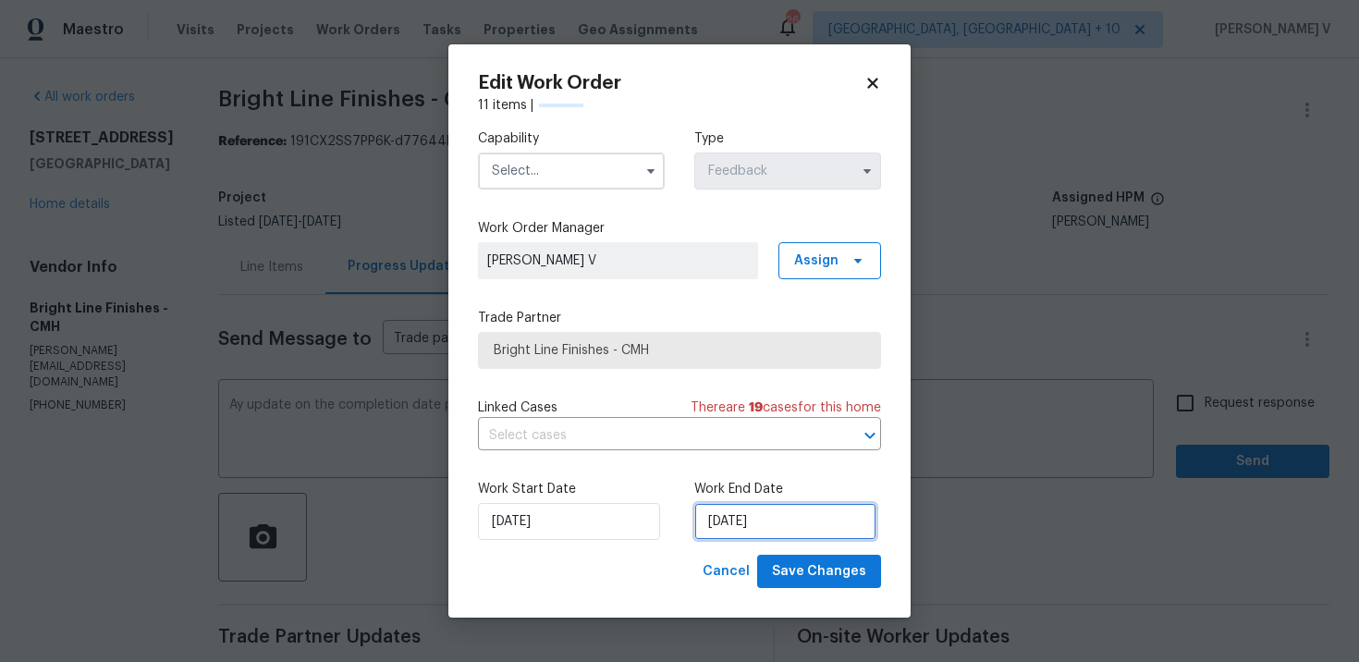
click at [717, 536] on input "15/09/2025" at bounding box center [785, 521] width 182 height 37
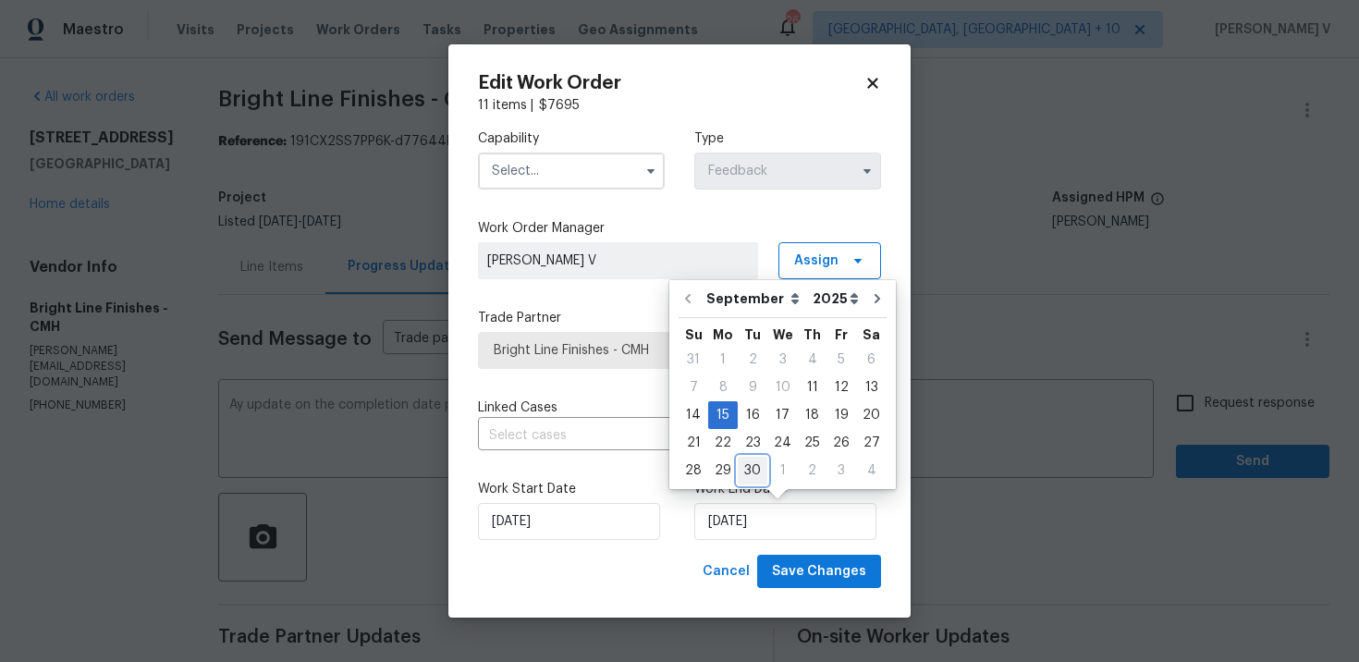
click at [754, 478] on div "30" at bounding box center [753, 471] width 30 height 26
type input "30/09/2025"
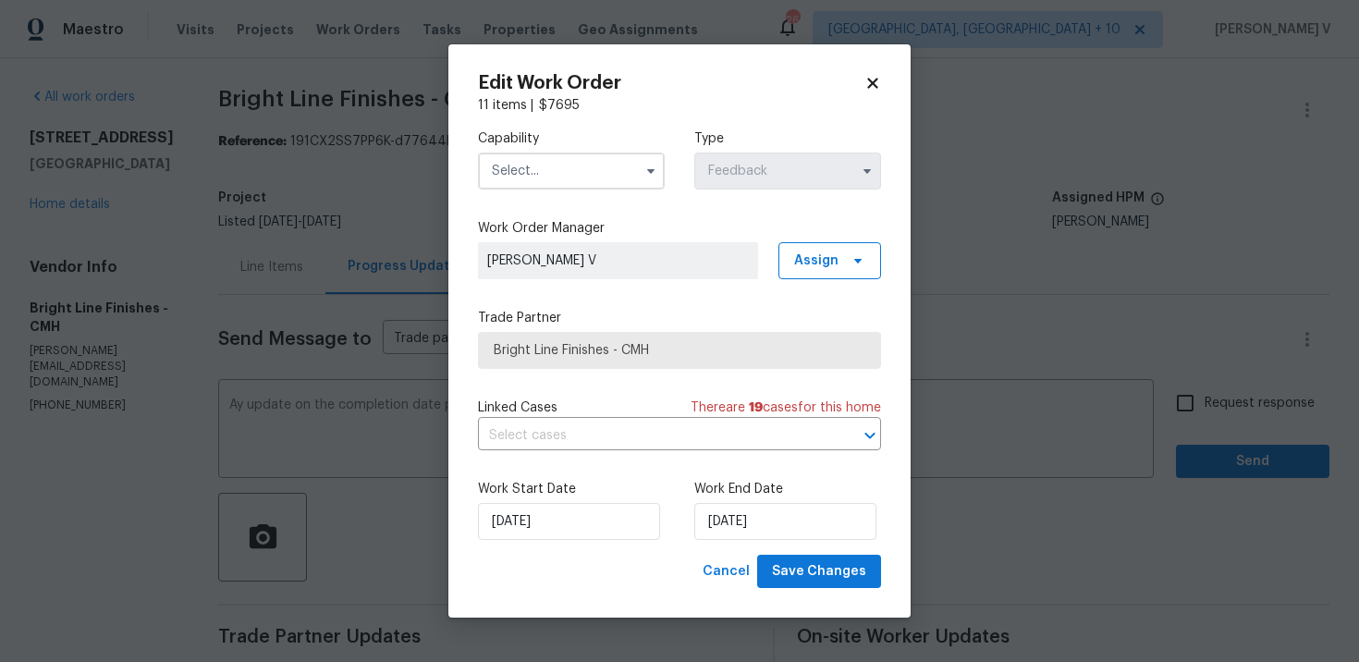
click at [539, 153] on input "text" at bounding box center [571, 171] width 187 height 37
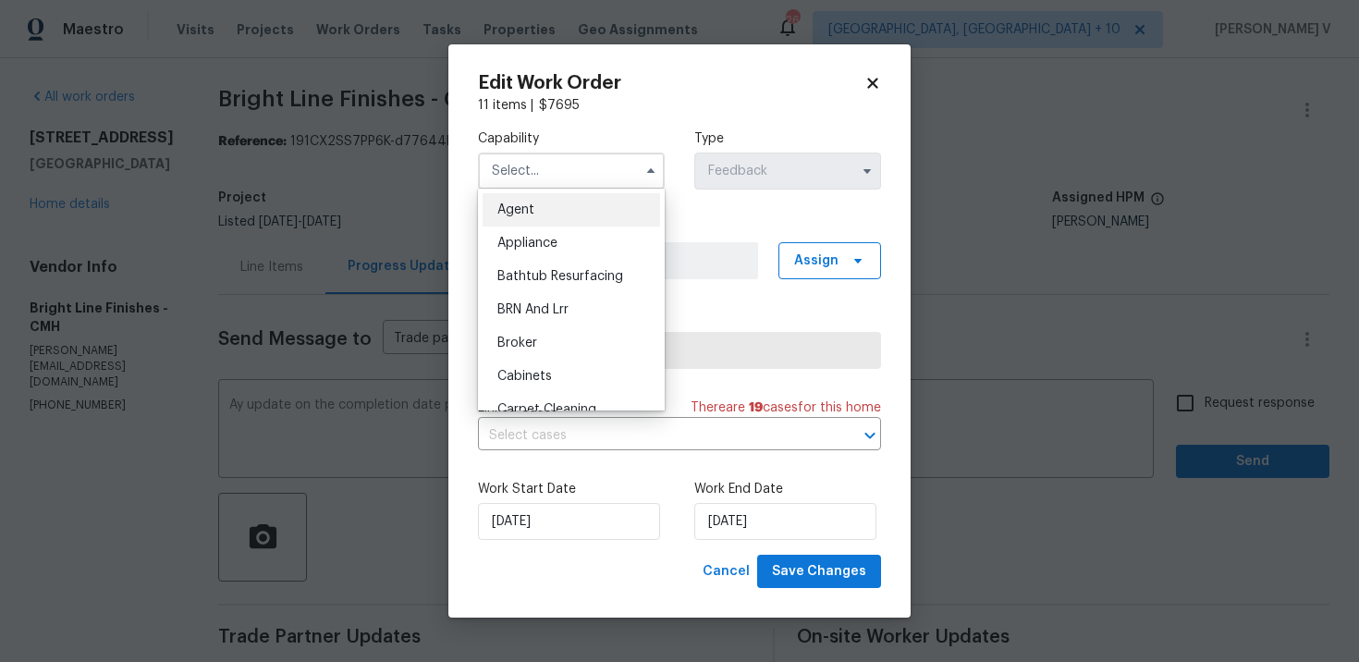
click at [521, 190] on ul "Agent Appliance Bathtub Resurfacing BRN And Lrr Broker Cabinets Carpet Cleaning…" at bounding box center [571, 300] width 187 height 222
click at [522, 202] on div "Agent" at bounding box center [572, 209] width 178 height 33
type input "Agent"
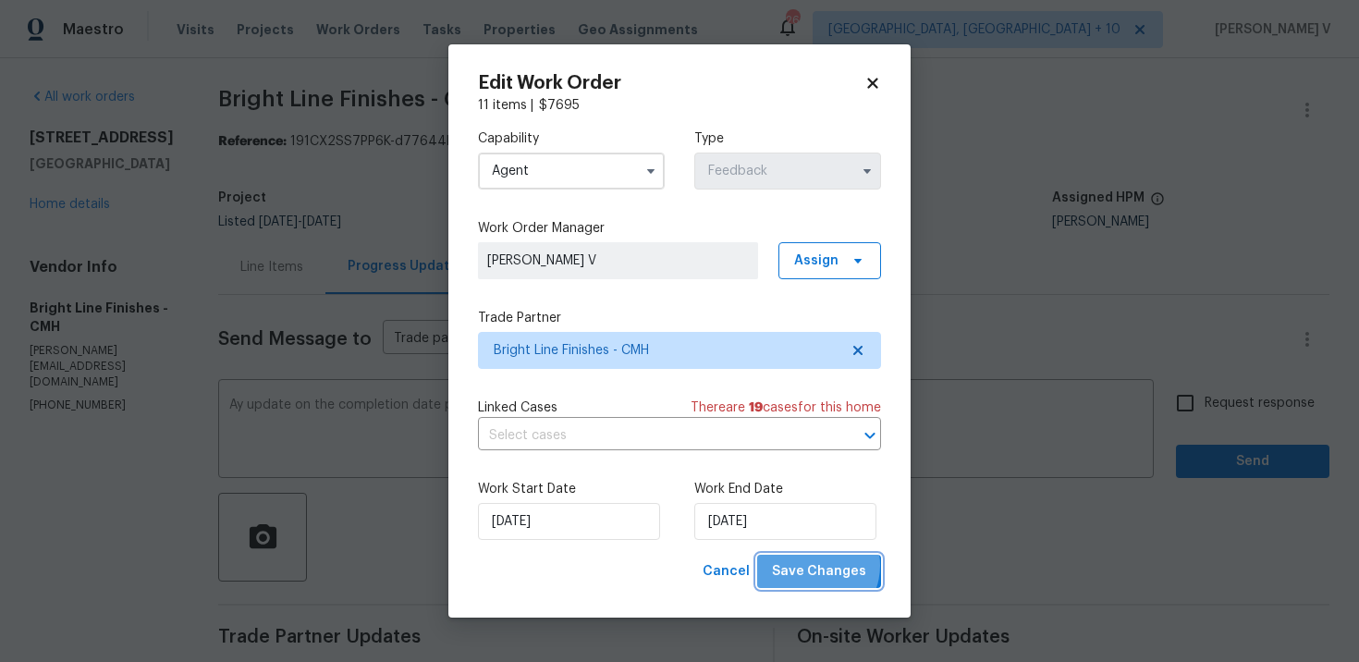
click at [816, 566] on span "Save Changes" at bounding box center [819, 571] width 94 height 23
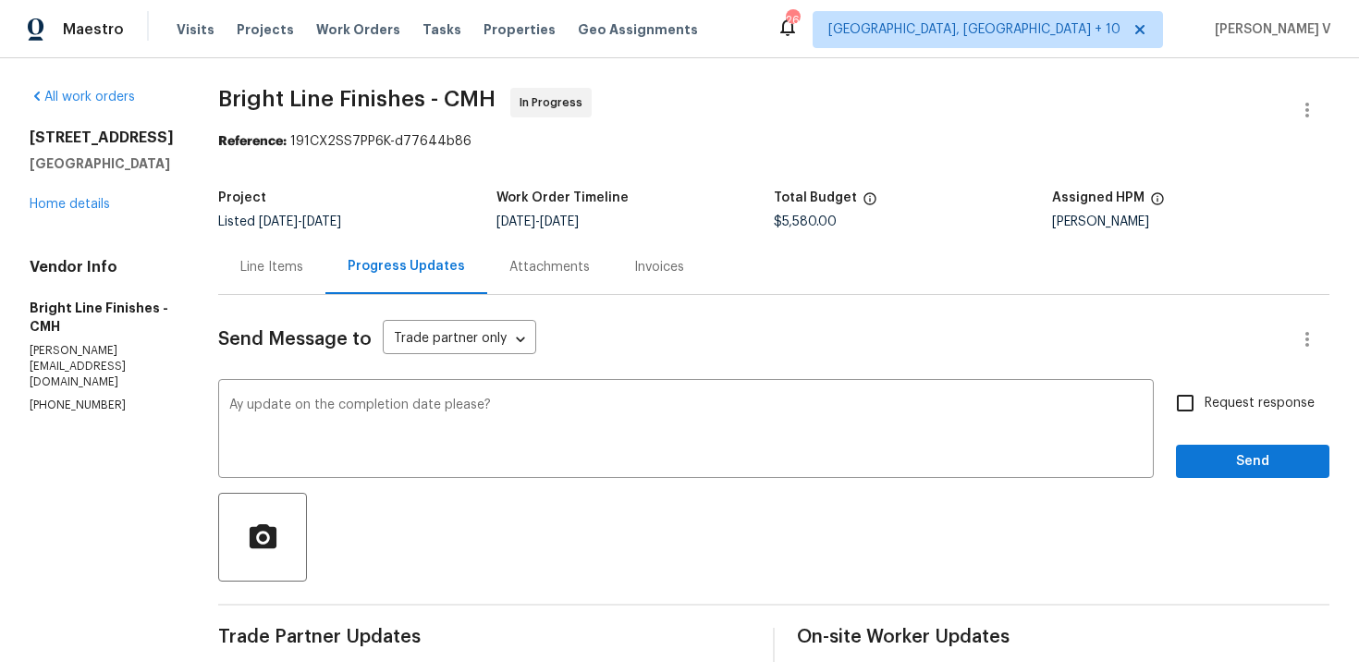
click at [0, 0] on div "Any" at bounding box center [0, 0] width 0 height 0
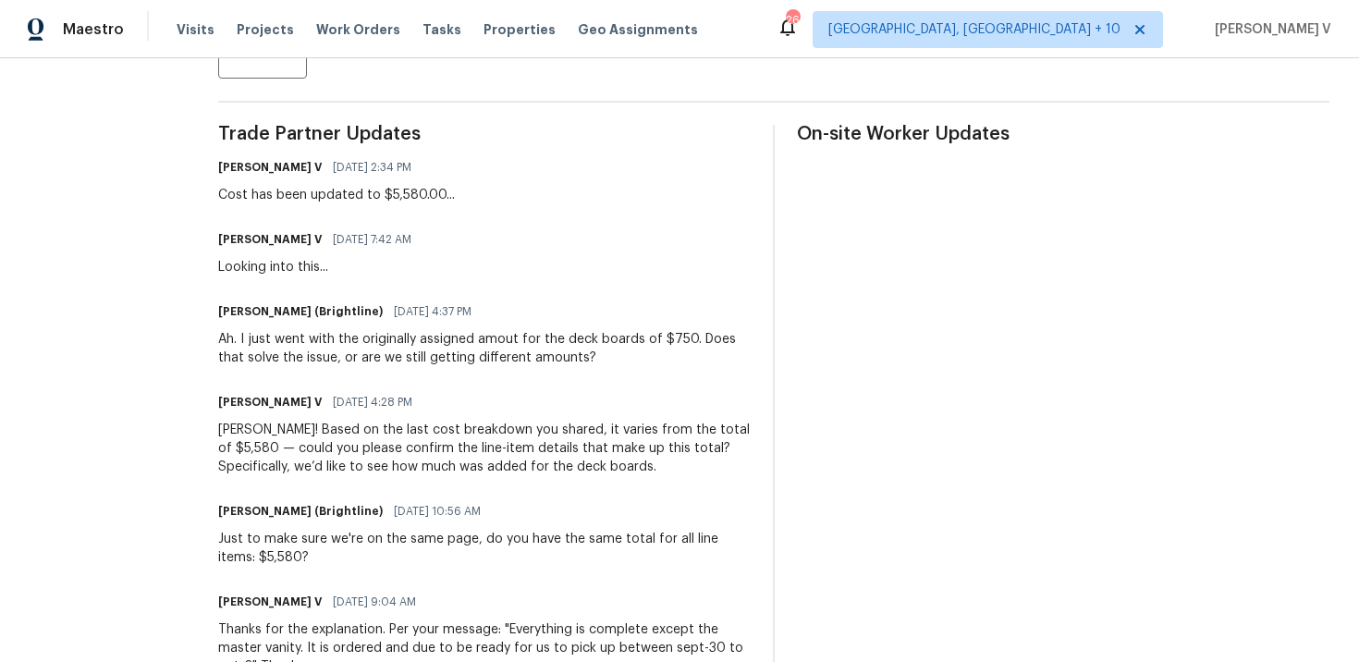
scroll to position [518, 0]
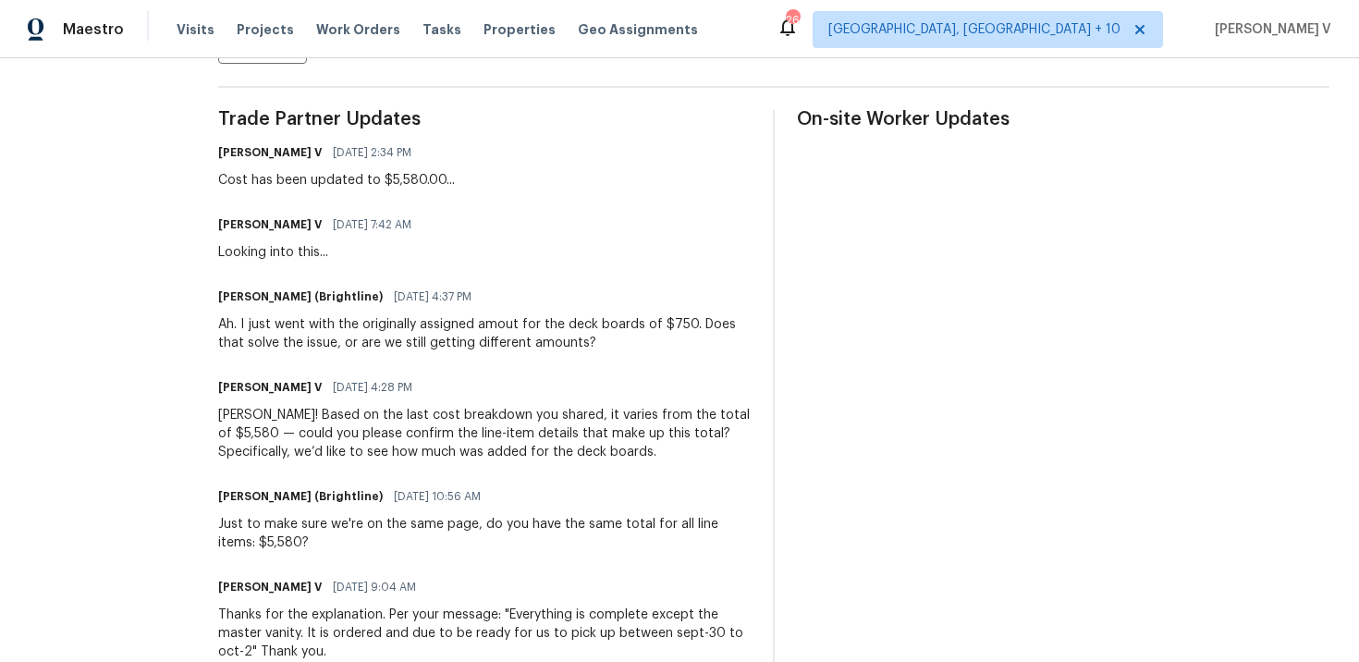
type textarea "Any update on the completion date please?"
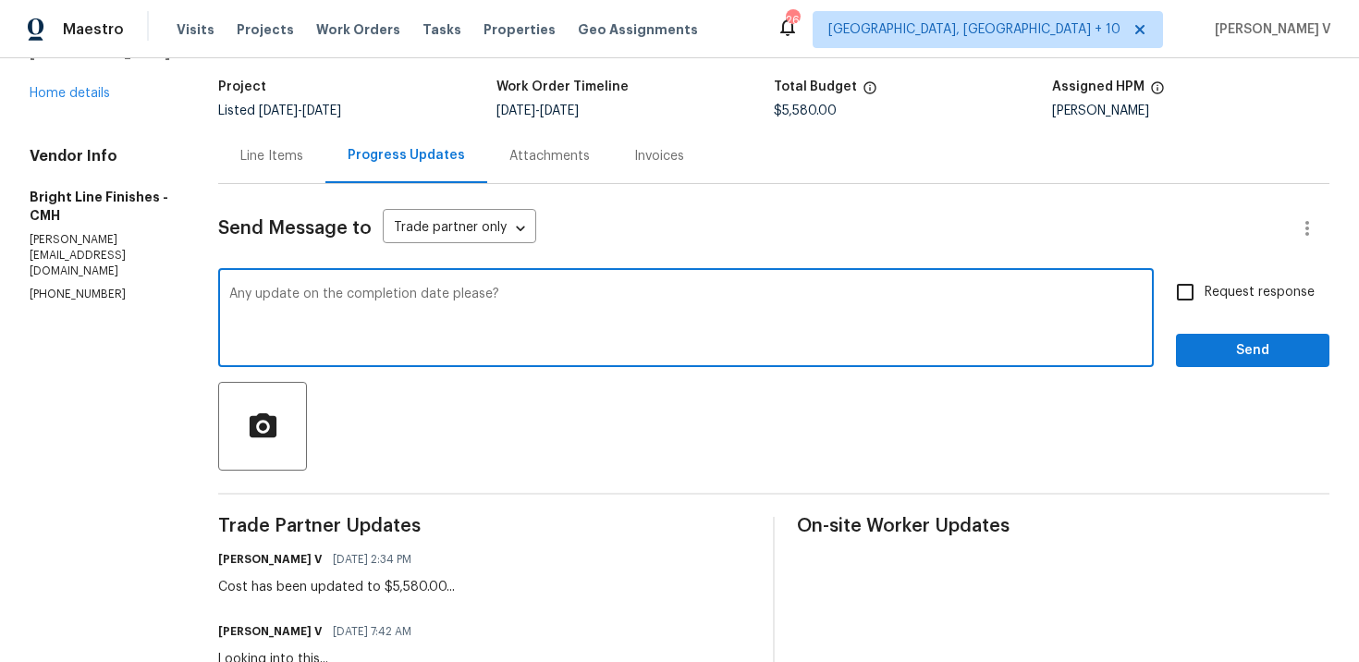
scroll to position [207, 0]
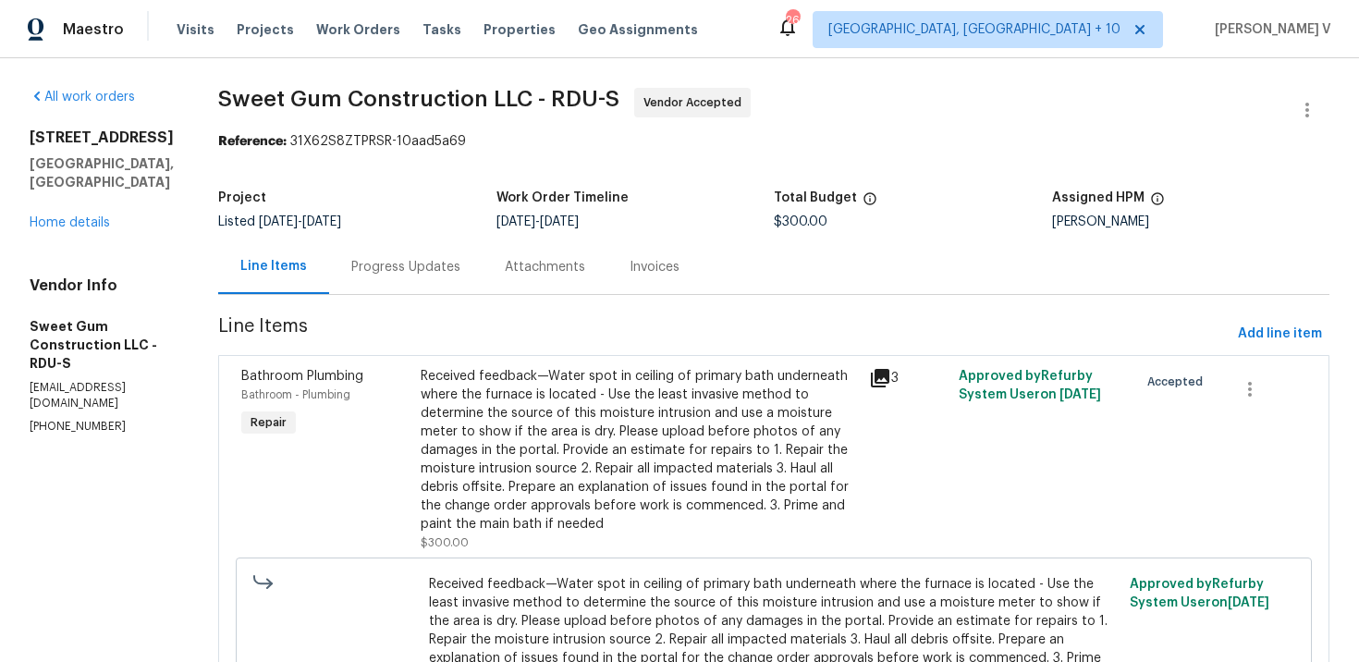
click at [464, 248] on div "Progress Updates" at bounding box center [405, 266] width 153 height 55
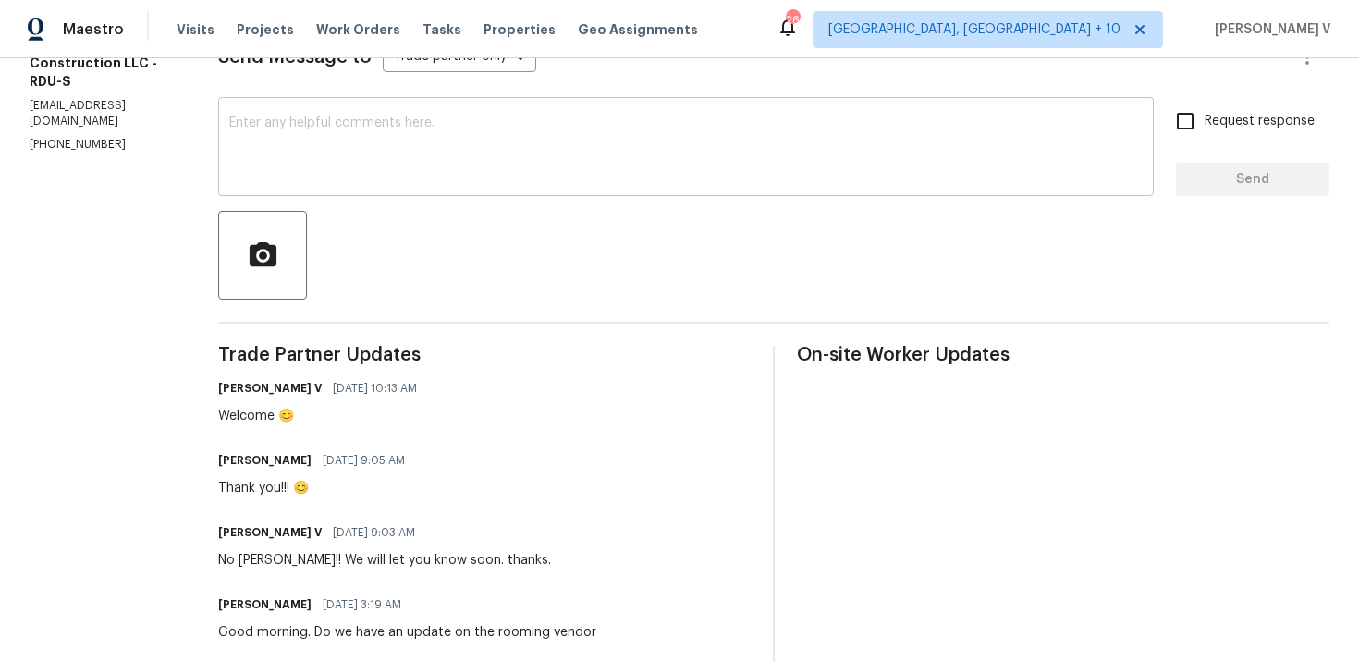
scroll to position [301, 0]
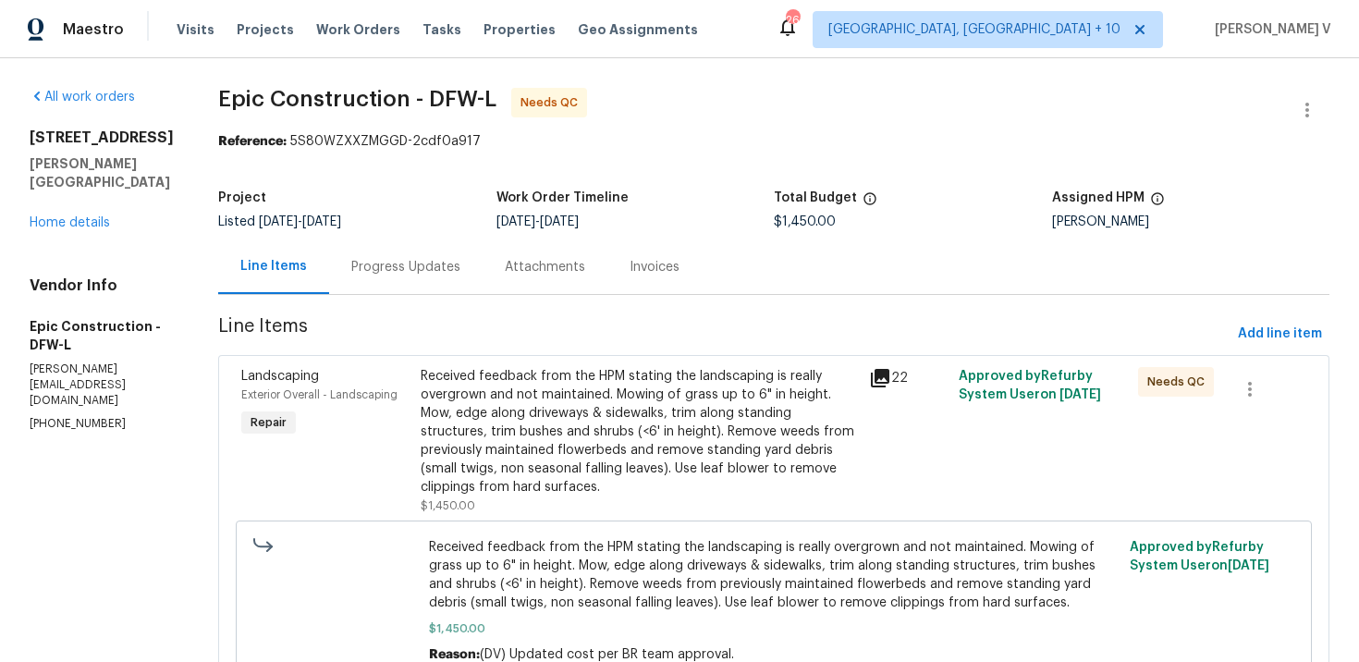
click at [390, 278] on div "Progress Updates" at bounding box center [405, 266] width 153 height 55
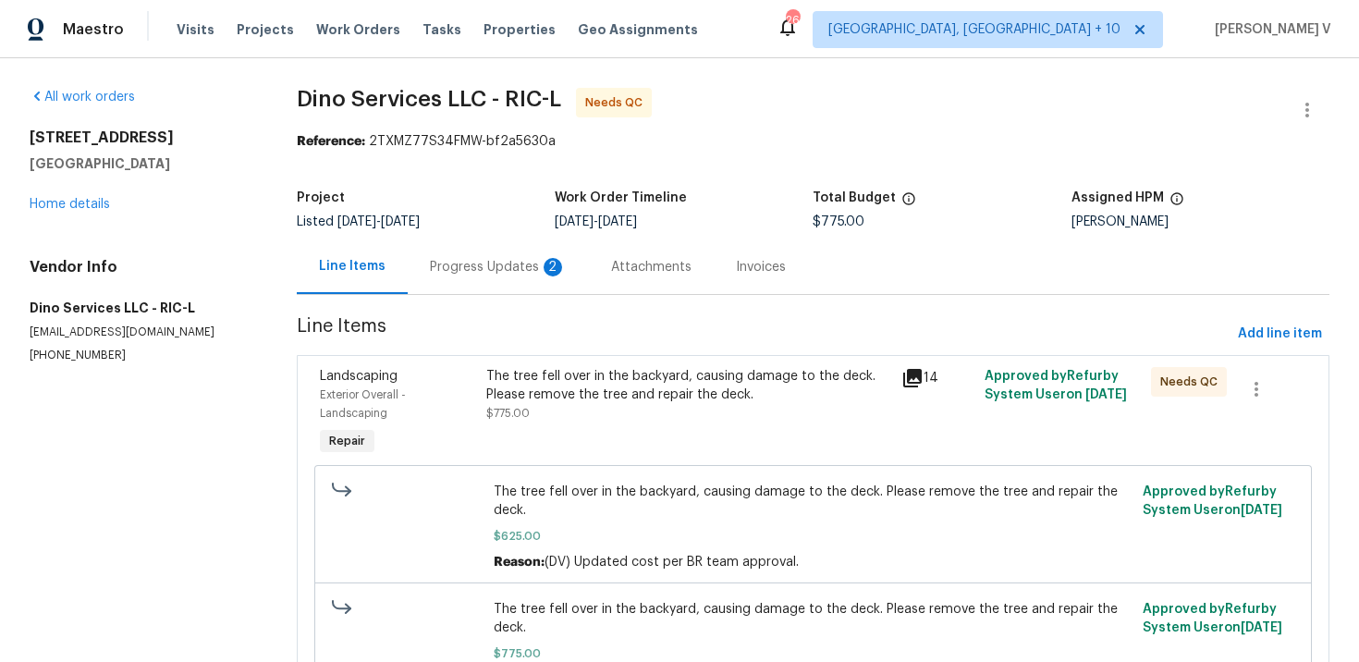
click at [500, 271] on div "Progress Updates 2" at bounding box center [498, 267] width 137 height 18
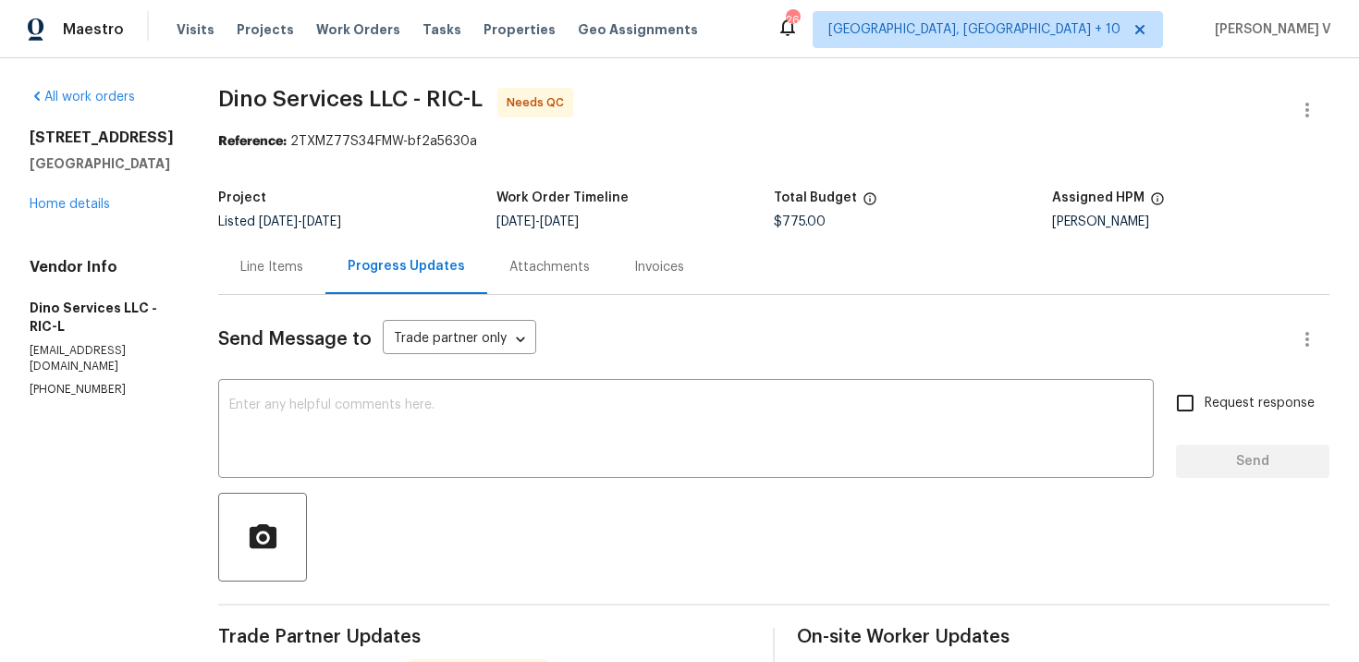
click at [257, 263] on div "Line Items" at bounding box center [271, 267] width 63 height 18
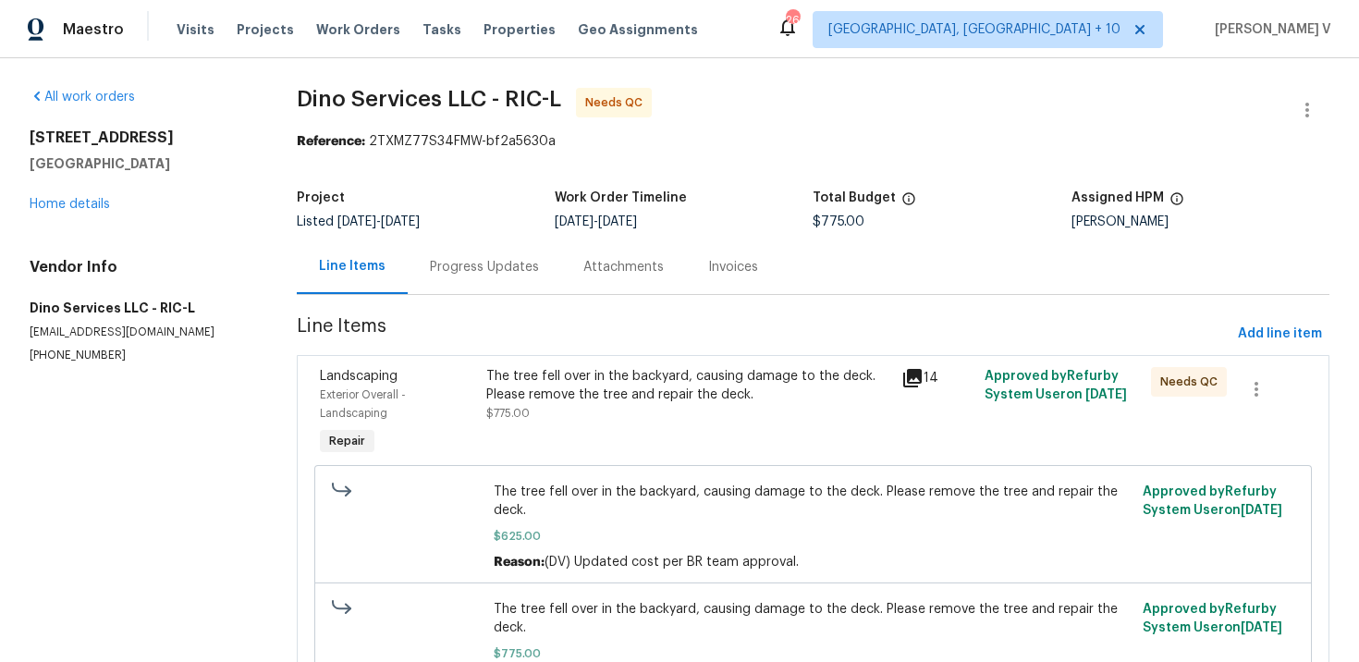
click at [581, 494] on span "The tree fell over in the backyard, causing damage to the deck. Please remove t…" at bounding box center [813, 501] width 638 height 37
click at [620, 439] on div "The tree fell over in the backyard, causing damage to the deck. Please remove t…" at bounding box center [689, 414] width 416 height 104
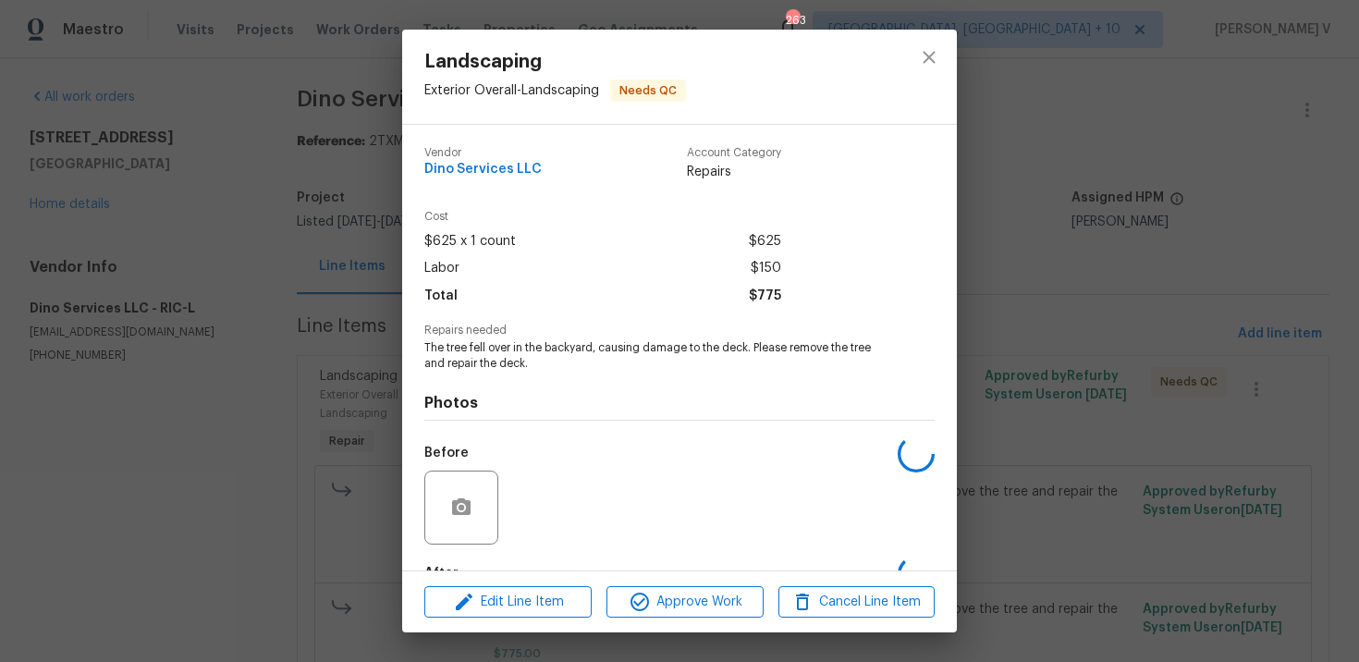
scroll to position [113, 0]
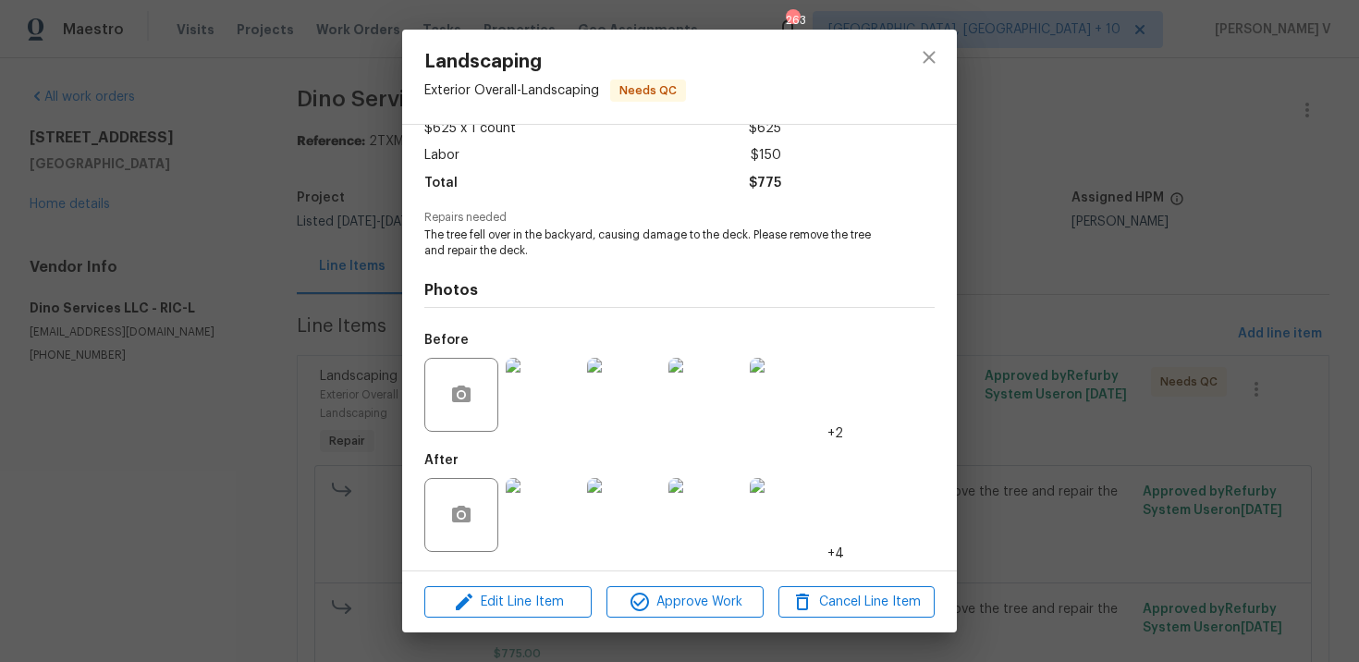
click at [499, 553] on div "After" at bounding box center [463, 503] width 78 height 120
click at [503, 537] on div at bounding box center [542, 515] width 81 height 96
click at [517, 559] on div at bounding box center [542, 515] width 81 height 96
click at [517, 541] on img at bounding box center [543, 515] width 74 height 74
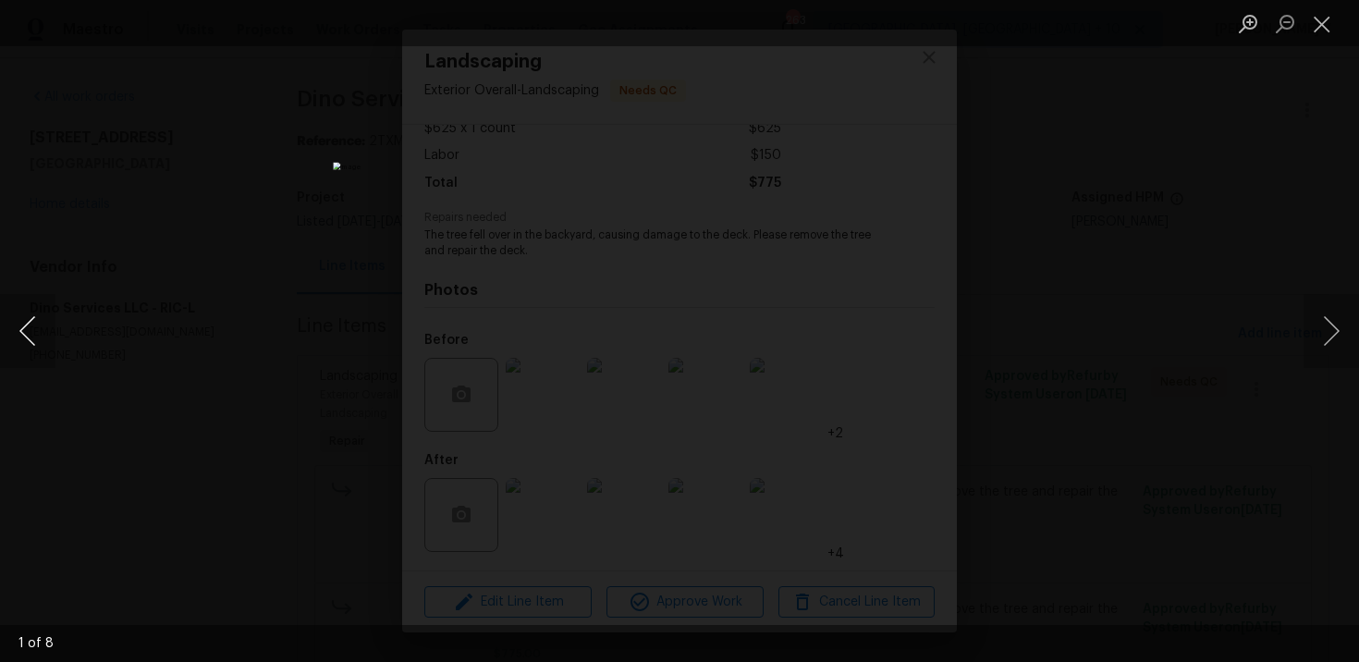
click at [32, 316] on button "Previous image" at bounding box center [27, 331] width 55 height 74
click at [40, 329] on button "Previous image" at bounding box center [27, 331] width 55 height 74
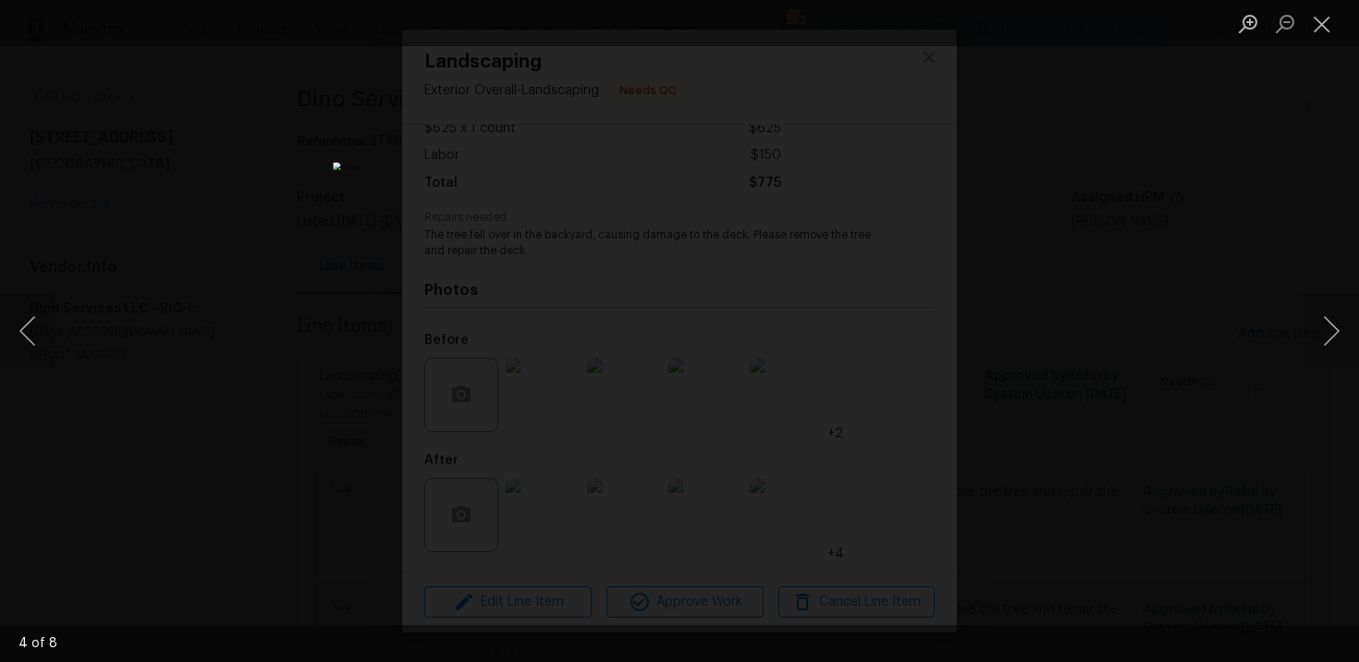
click at [236, 172] on div "Lightbox" at bounding box center [679, 331] width 1359 height 662
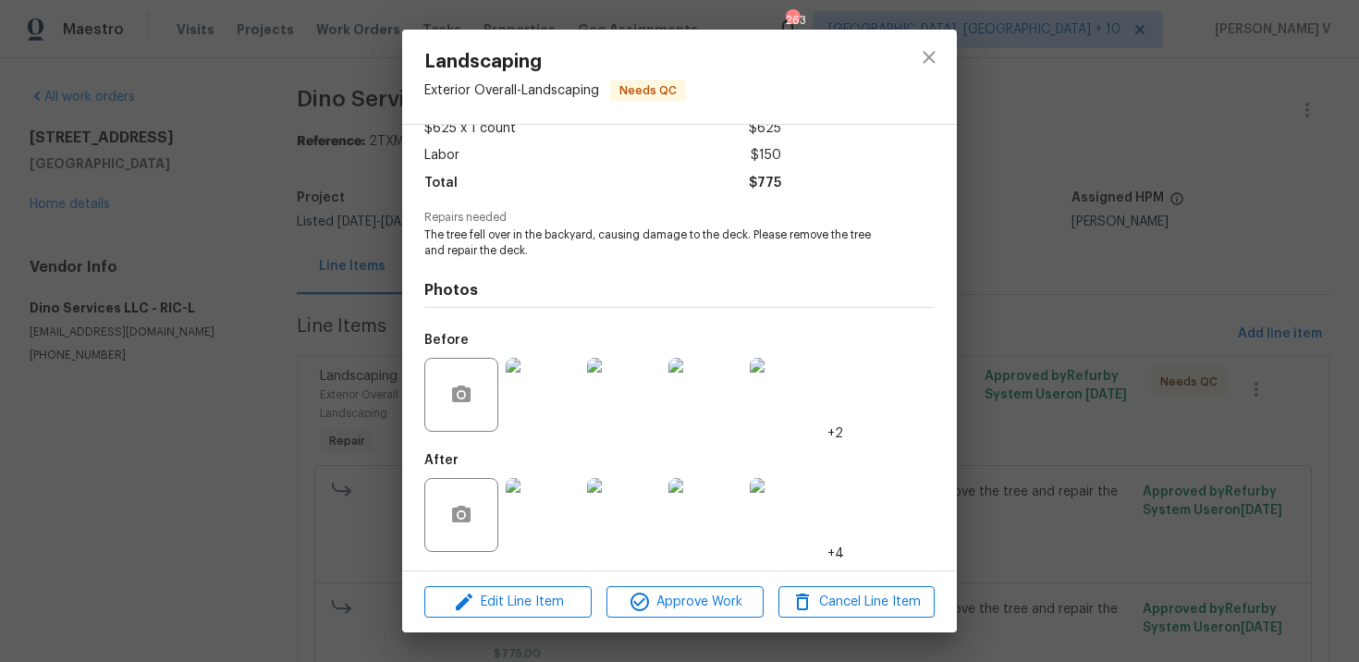
click at [236, 172] on div "Landscaping Exterior Overall - Landscaping Needs QC Vendor Dino Services LLC Ac…" at bounding box center [679, 331] width 1359 height 662
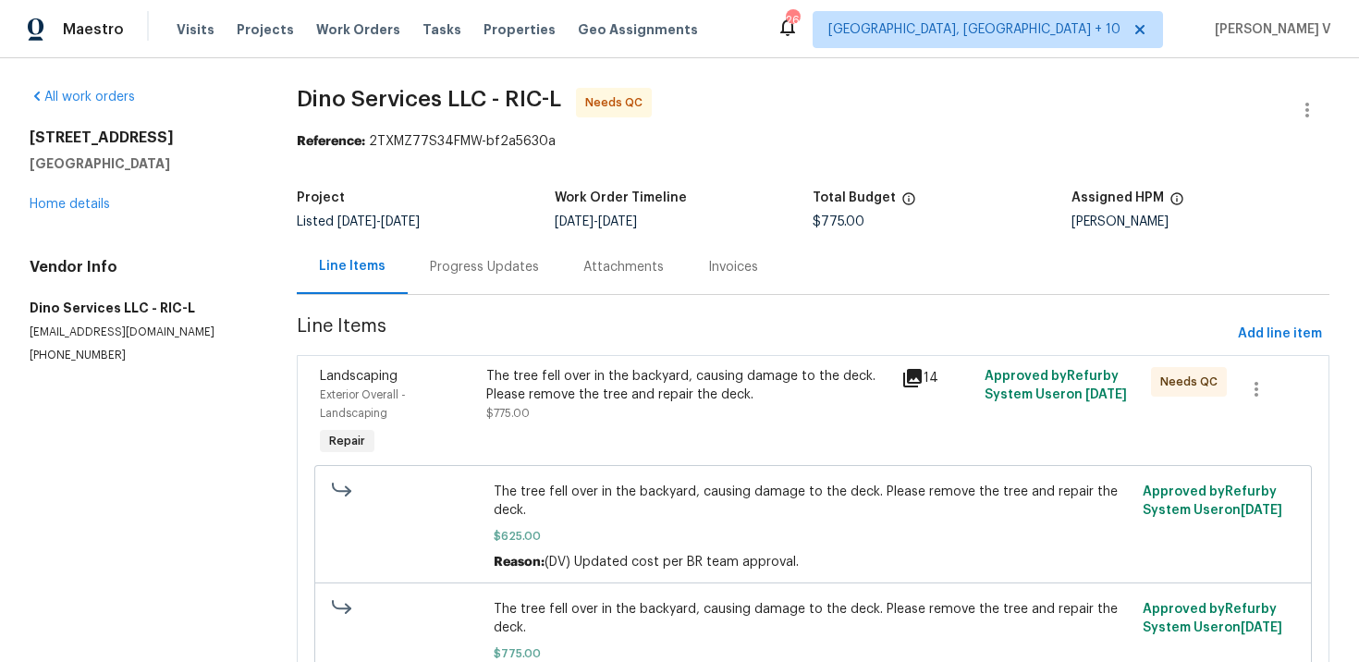
click at [470, 268] on div "Progress Updates" at bounding box center [484, 267] width 109 height 18
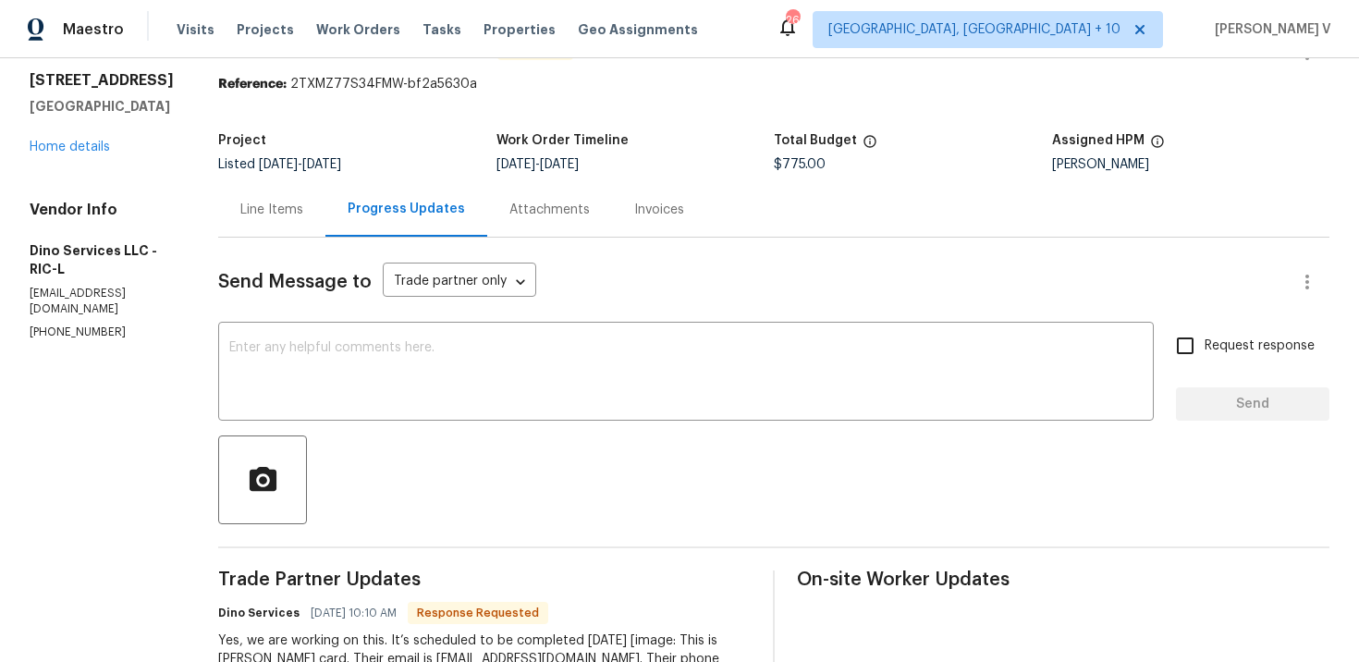
scroll to position [129, 0]
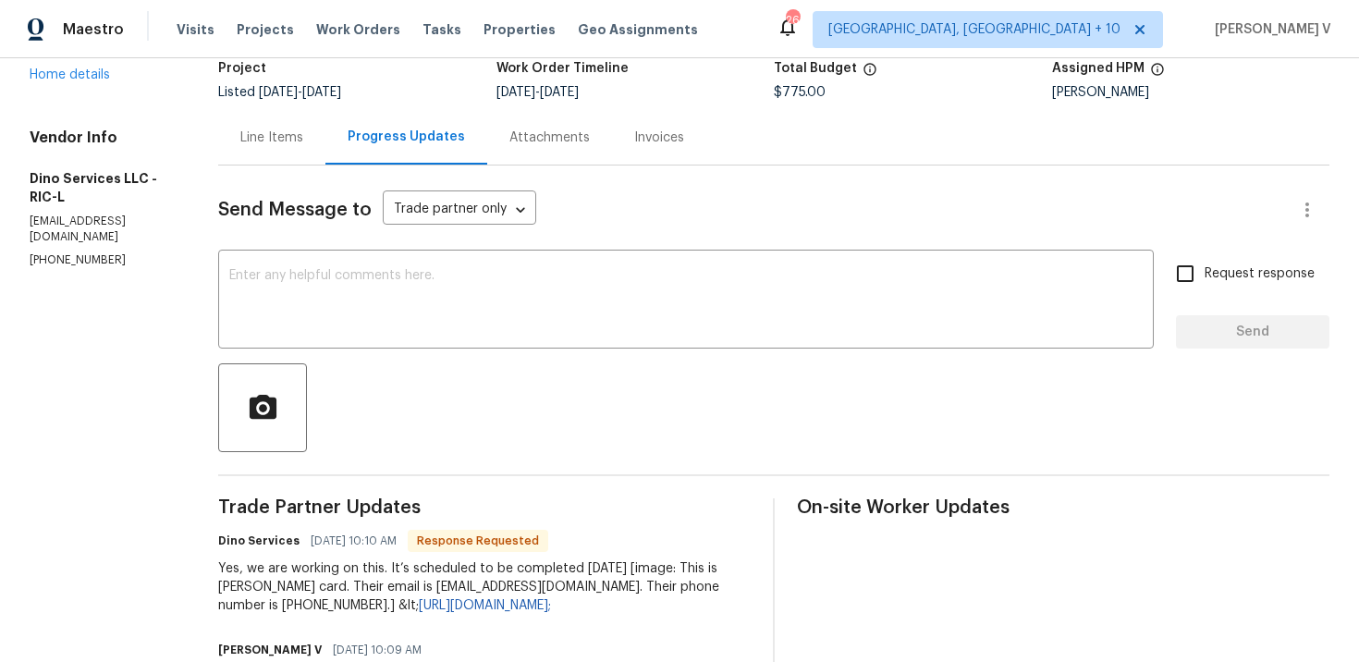
click at [470, 268] on div "x ​" at bounding box center [686, 301] width 936 height 94
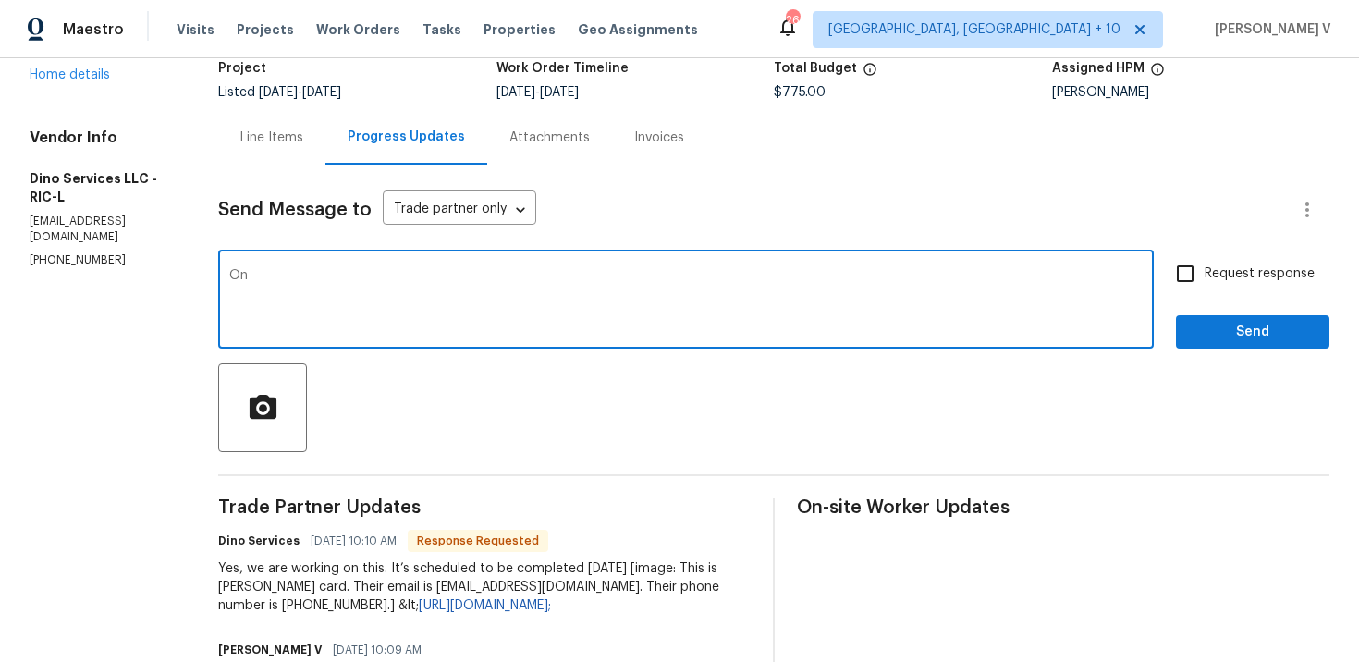
type textarea "O"
type textarea "Please let us know once done!!"
click at [1209, 294] on div "Request response Send" at bounding box center [1252, 301] width 153 height 94
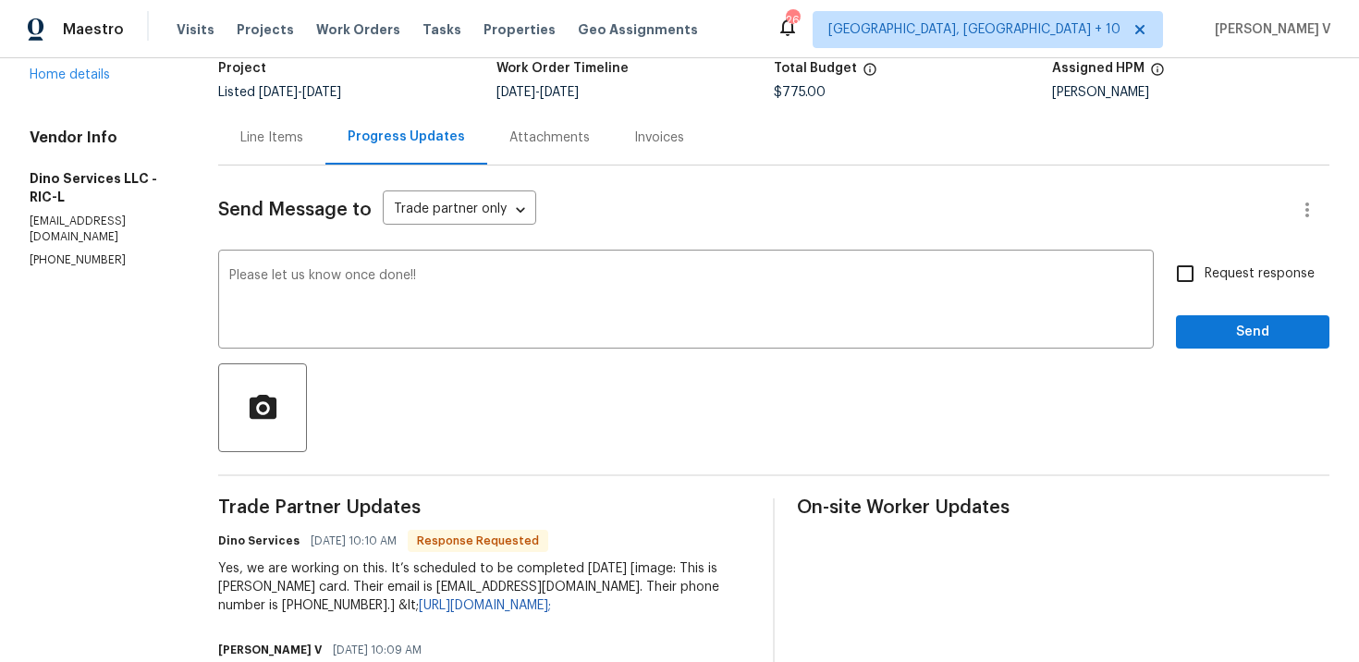
click at [1185, 277] on input "Request response" at bounding box center [1185, 273] width 39 height 39
checkbox input "true"
click at [1209, 331] on span "Send" at bounding box center [1253, 332] width 124 height 23
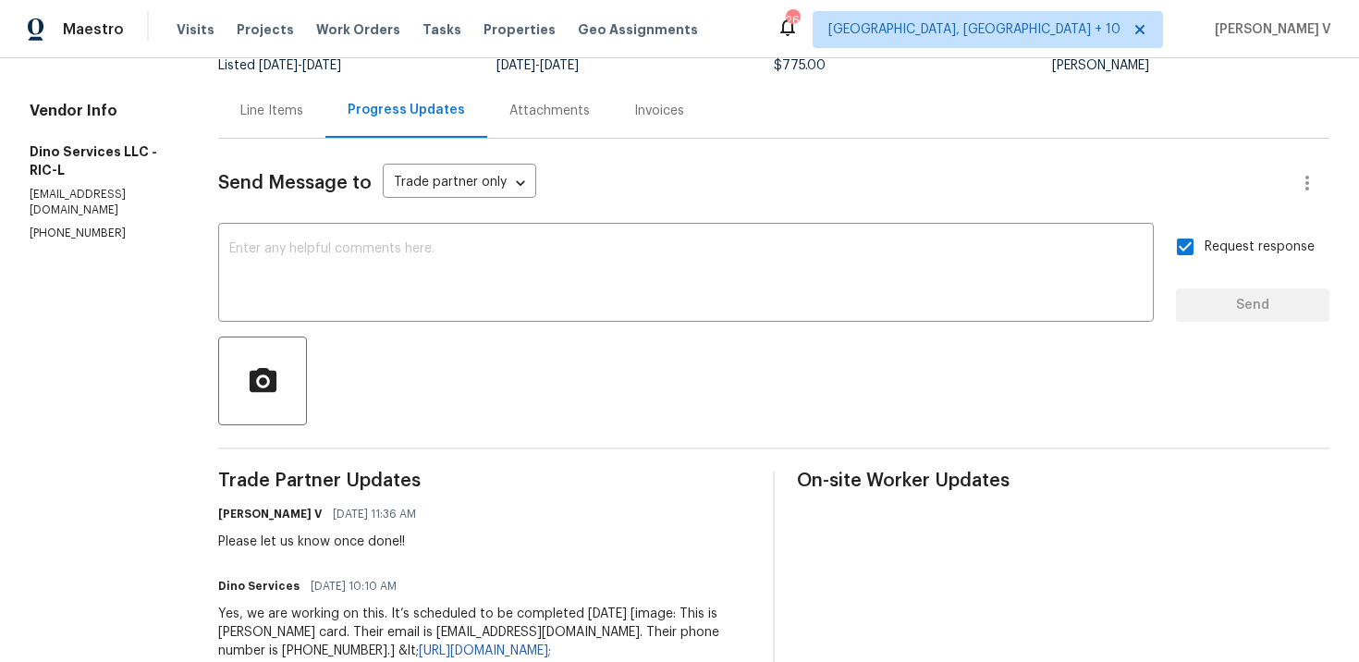
scroll to position [172, 0]
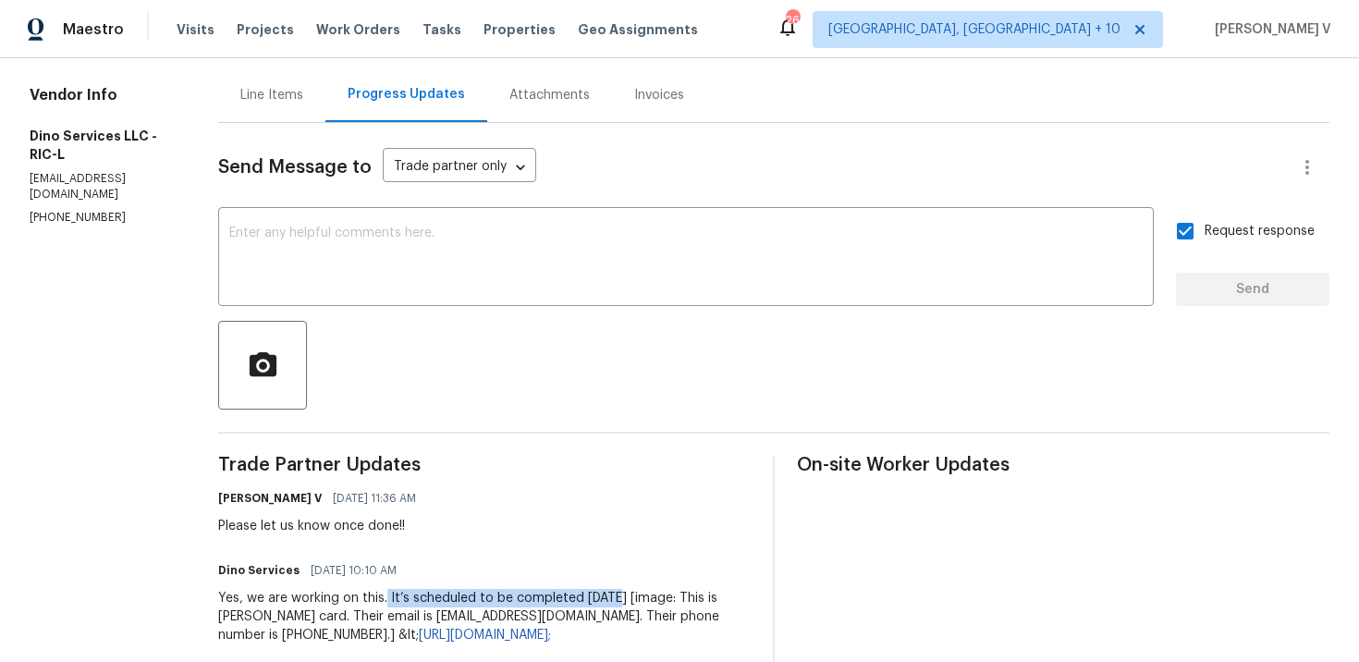
drag, startPoint x: 377, startPoint y: 596, endPoint x: 605, endPoint y: 601, distance: 227.5
click at [607, 601] on div "Yes, we are working on this. It’s scheduled to be completed today [image: This …" at bounding box center [484, 616] width 533 height 55
copy div "It’s scheduled to be completed today"
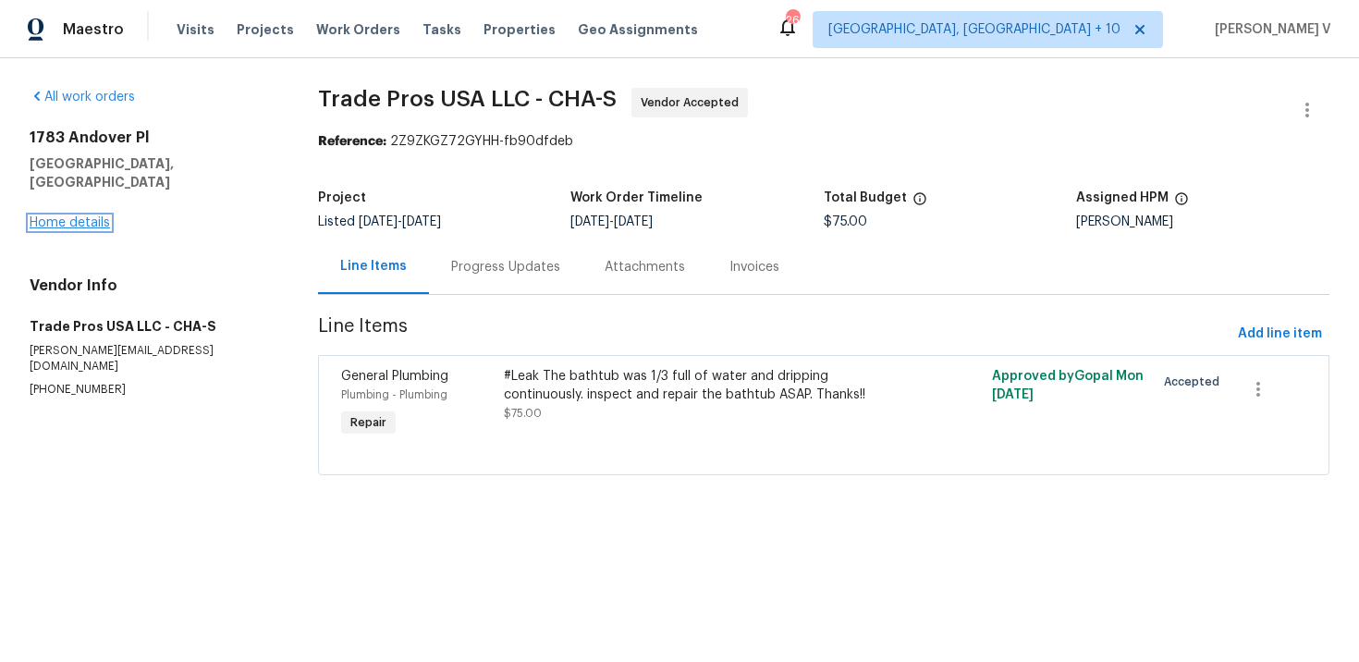
click at [62, 216] on link "Home details" at bounding box center [70, 222] width 80 height 13
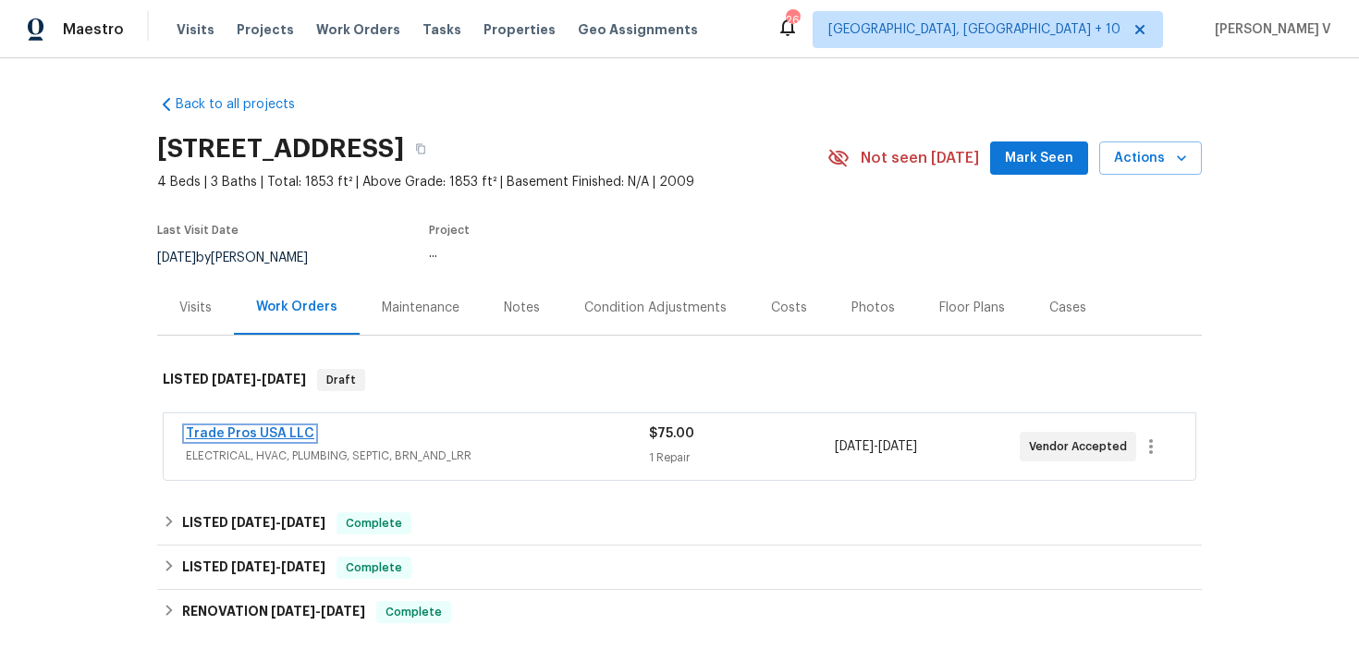
click at [265, 429] on link "Trade Pros USA LLC" at bounding box center [250, 433] width 129 height 13
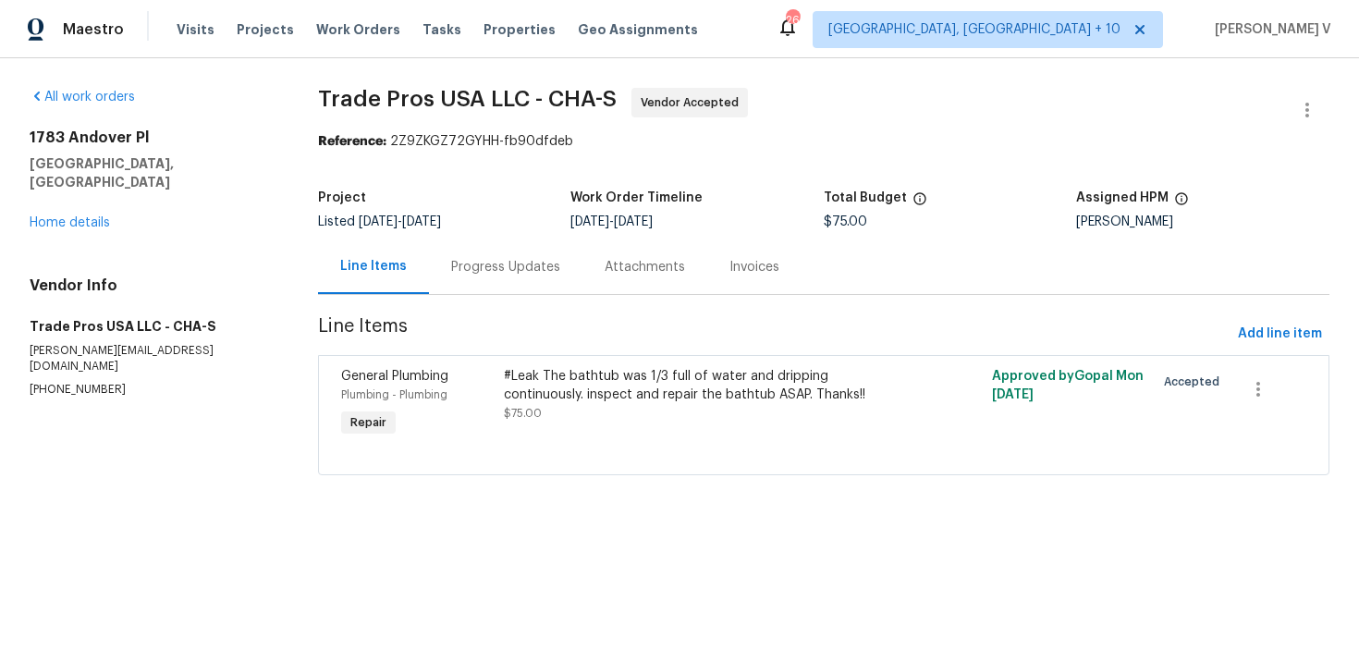
click at [481, 275] on div "Progress Updates" at bounding box center [505, 267] width 109 height 18
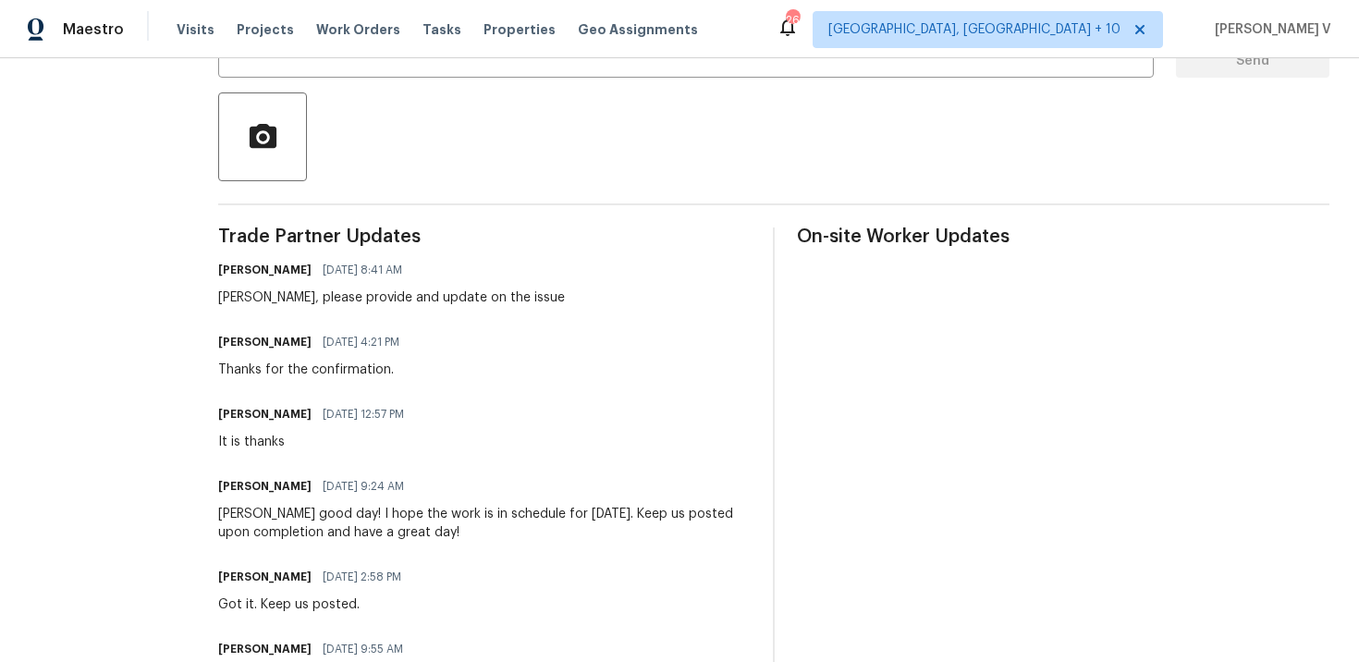
scroll to position [413, 0]
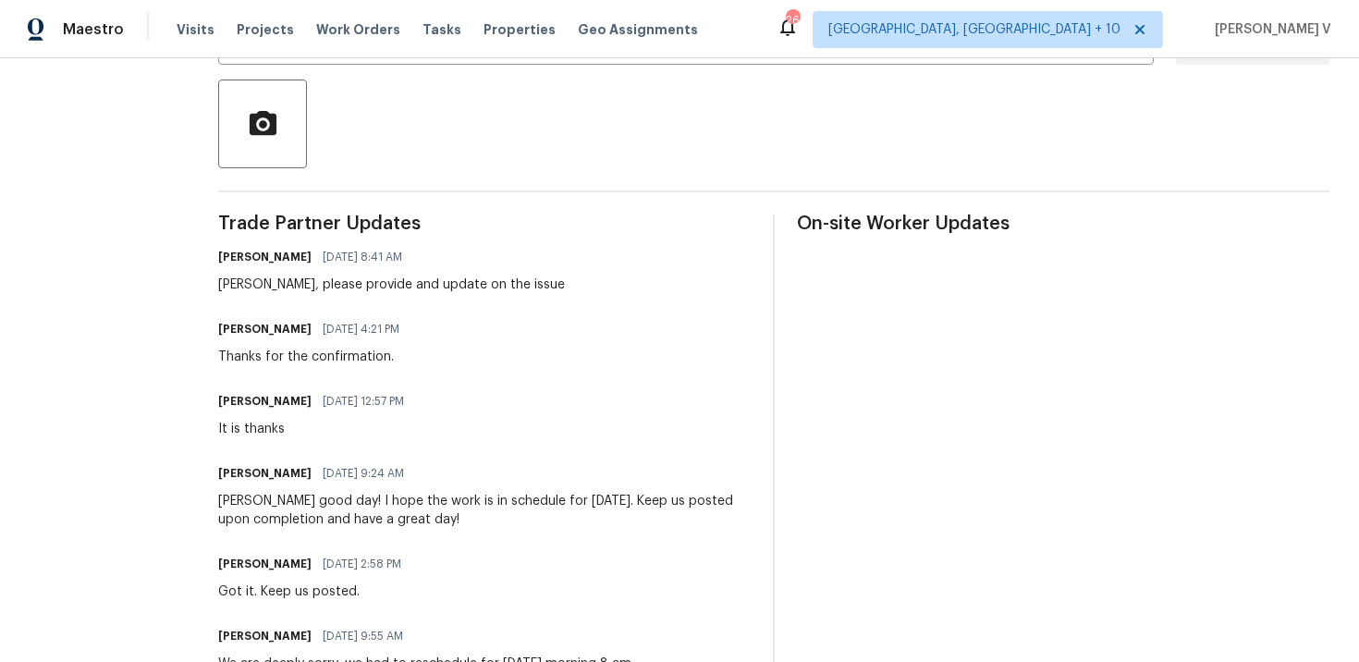
click at [229, 256] on h6 "[PERSON_NAME]" at bounding box center [264, 257] width 93 height 18
copy h6 "[PERSON_NAME]"
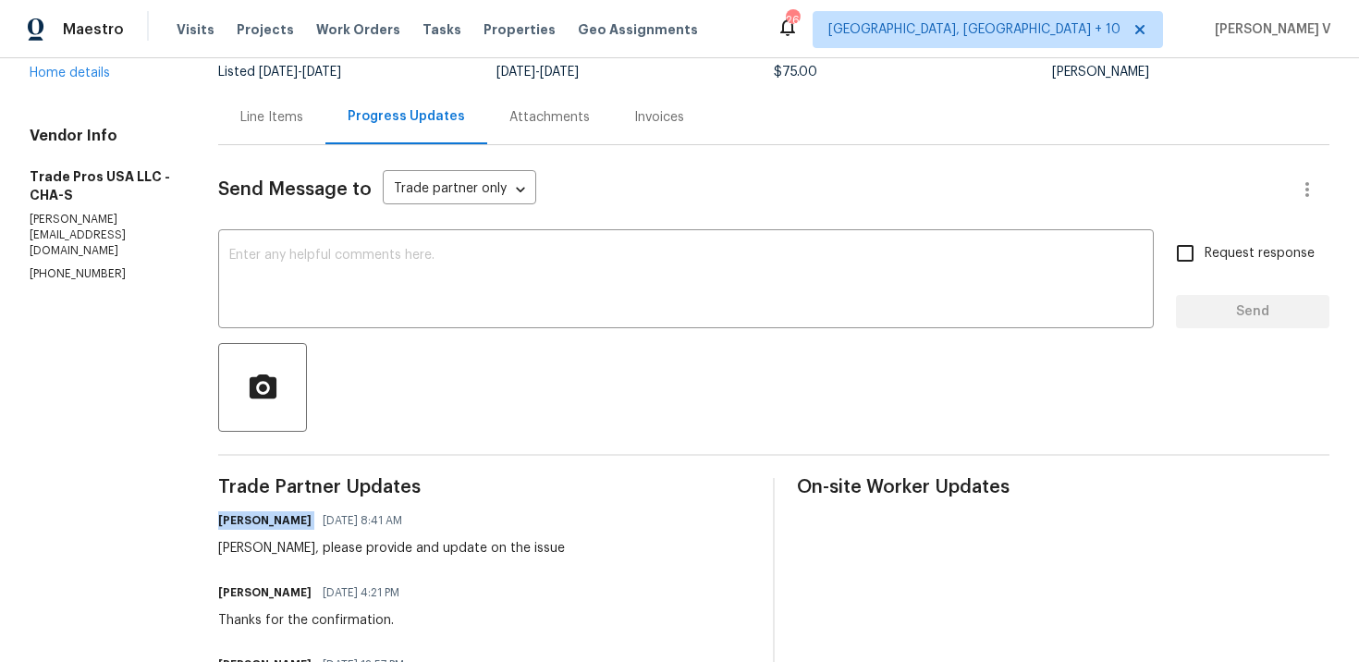
scroll to position [117, 0]
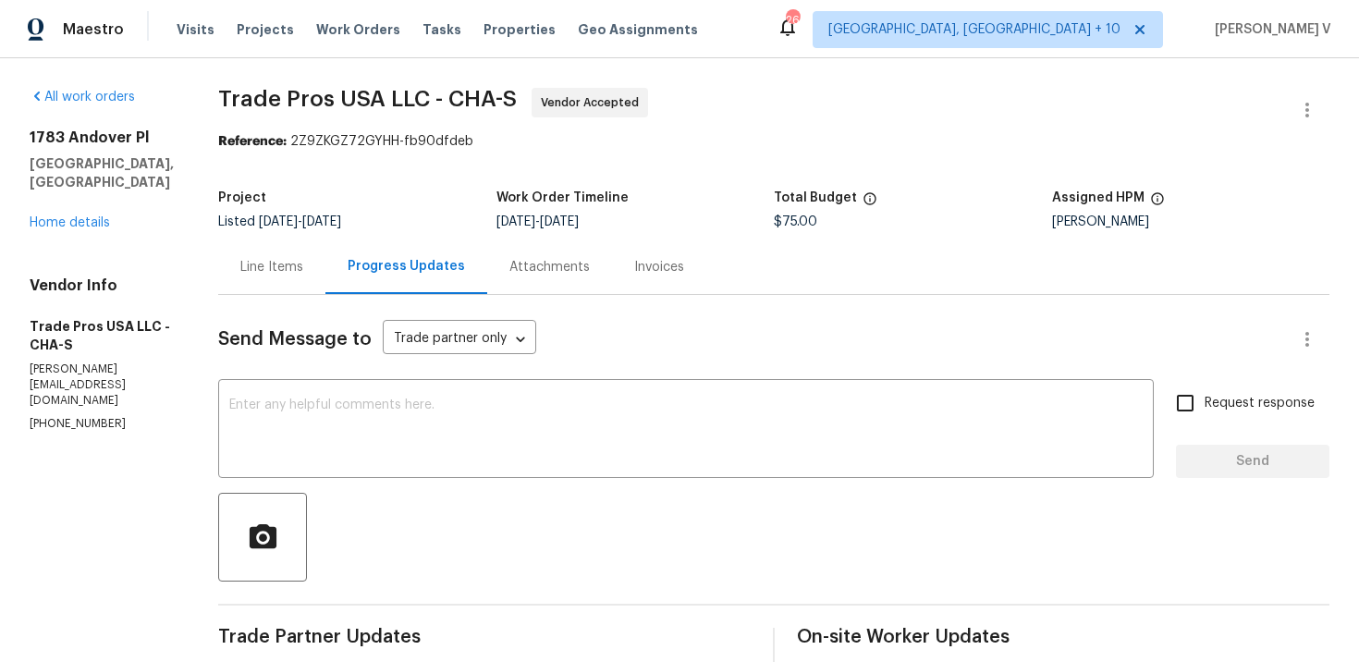
click at [101, 213] on div "1783 [GEOGRAPHIC_DATA] Home details" at bounding box center [102, 181] width 144 height 104
click at [101, 216] on link "Home details" at bounding box center [70, 222] width 80 height 13
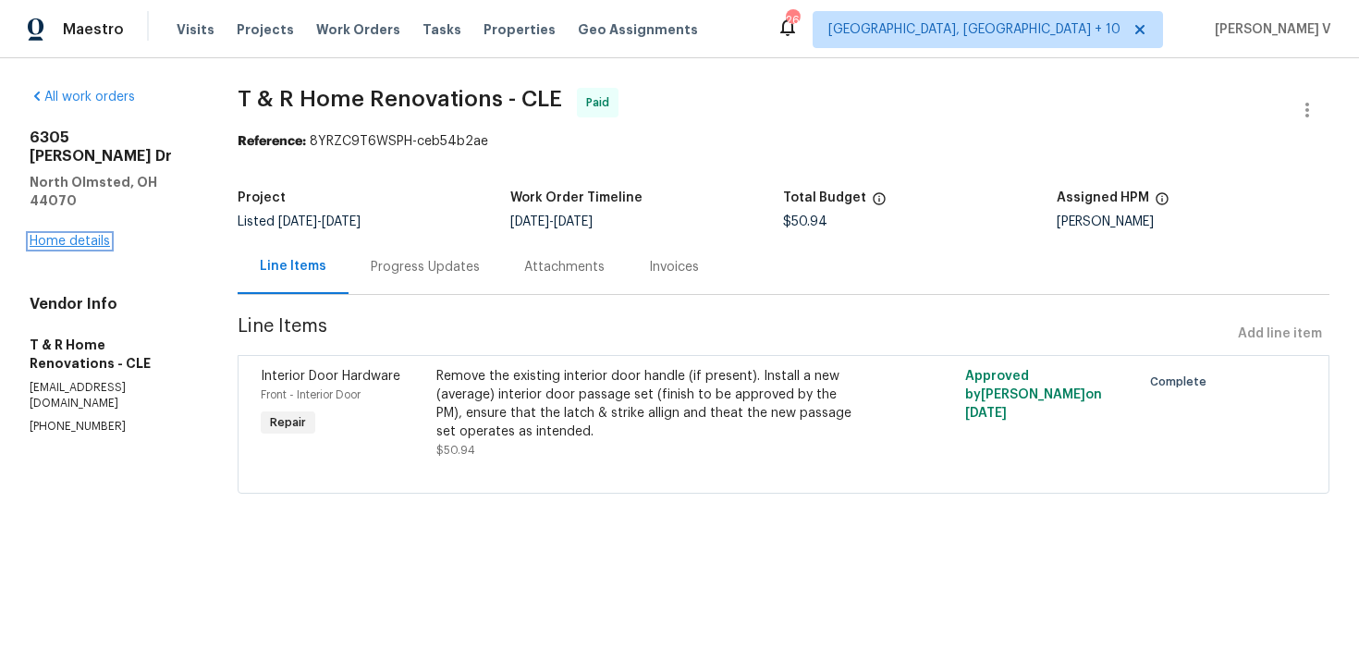
click at [103, 235] on link "Home details" at bounding box center [70, 241] width 80 height 13
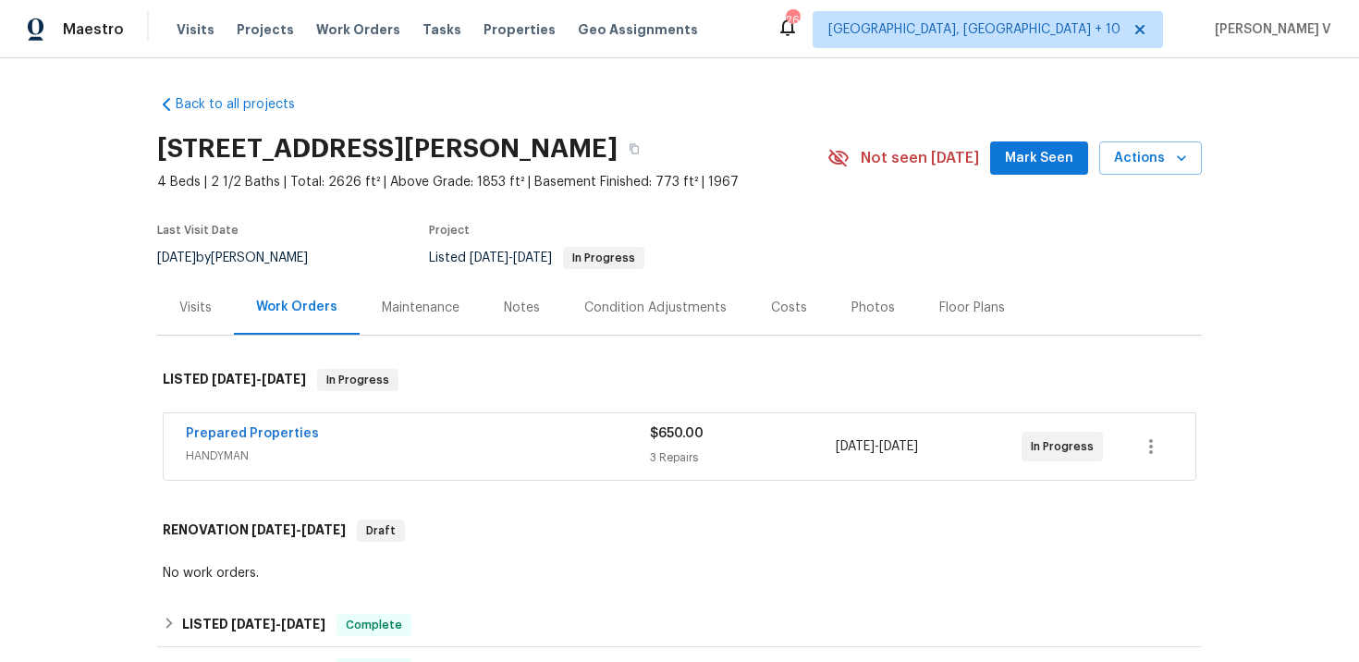
scroll to position [48, 0]
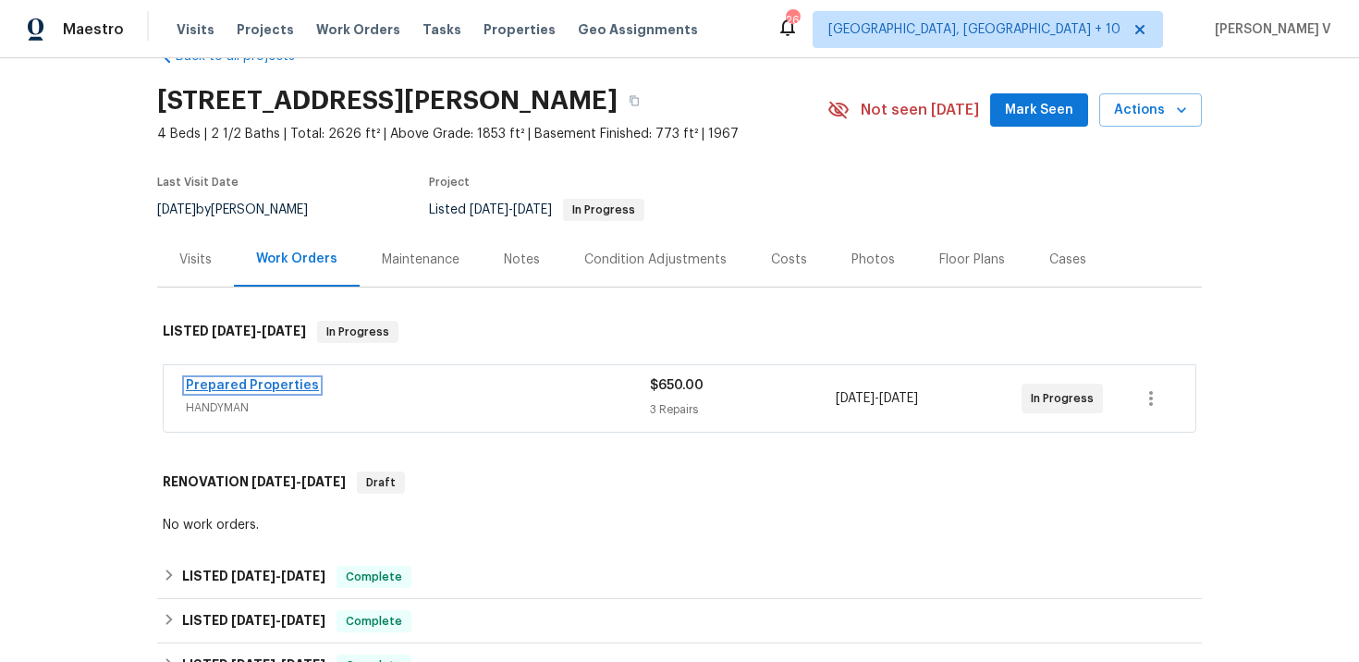
click at [262, 379] on link "Prepared Properties" at bounding box center [252, 385] width 133 height 13
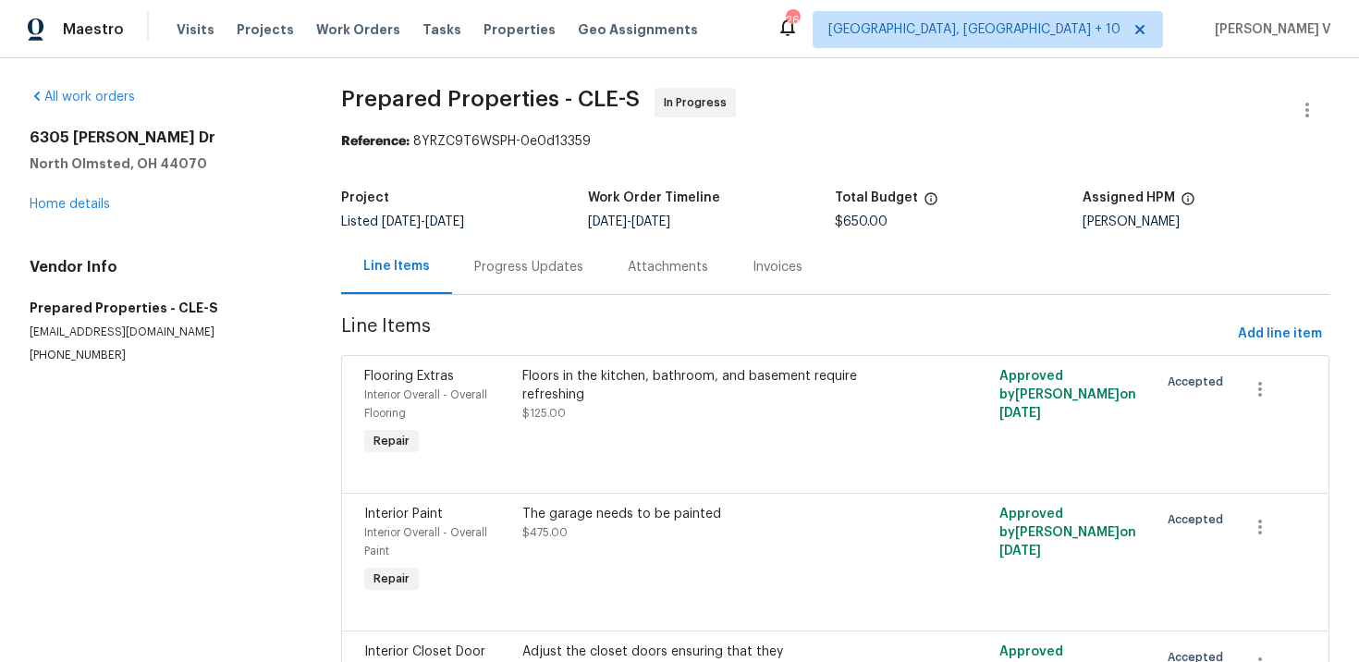
click at [499, 252] on div "Progress Updates" at bounding box center [528, 266] width 153 height 55
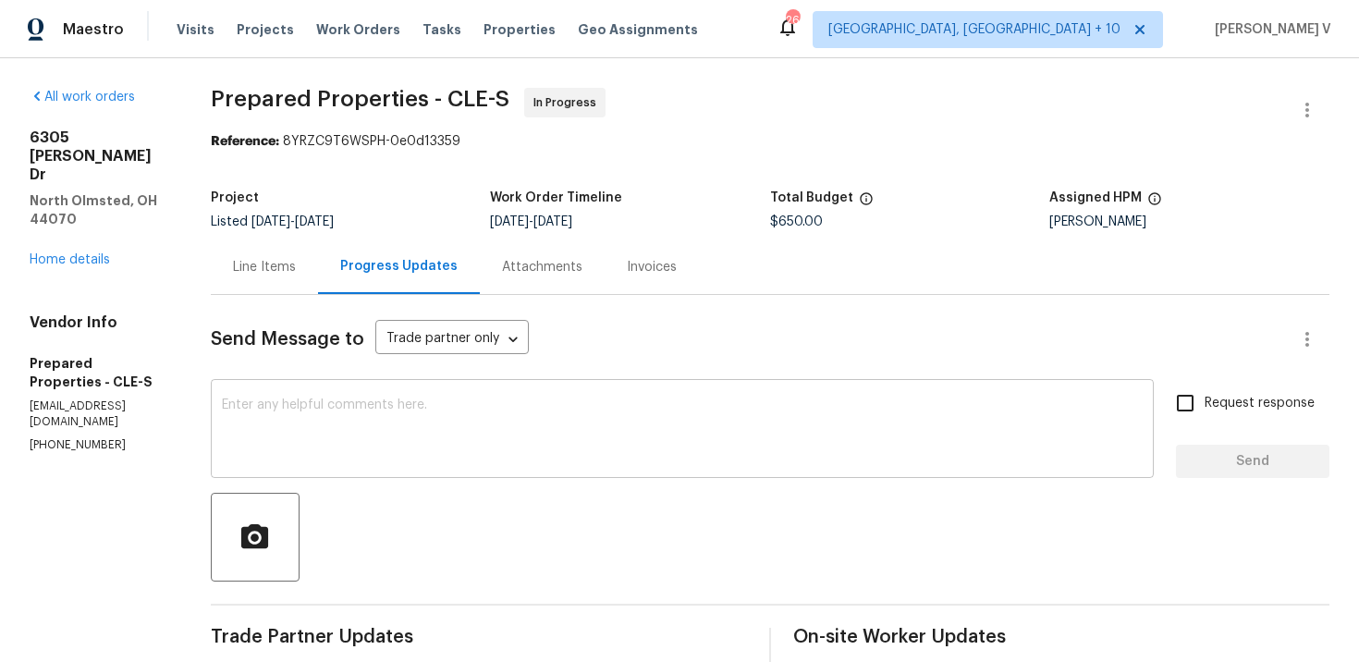
click at [395, 413] on textarea at bounding box center [682, 431] width 921 height 65
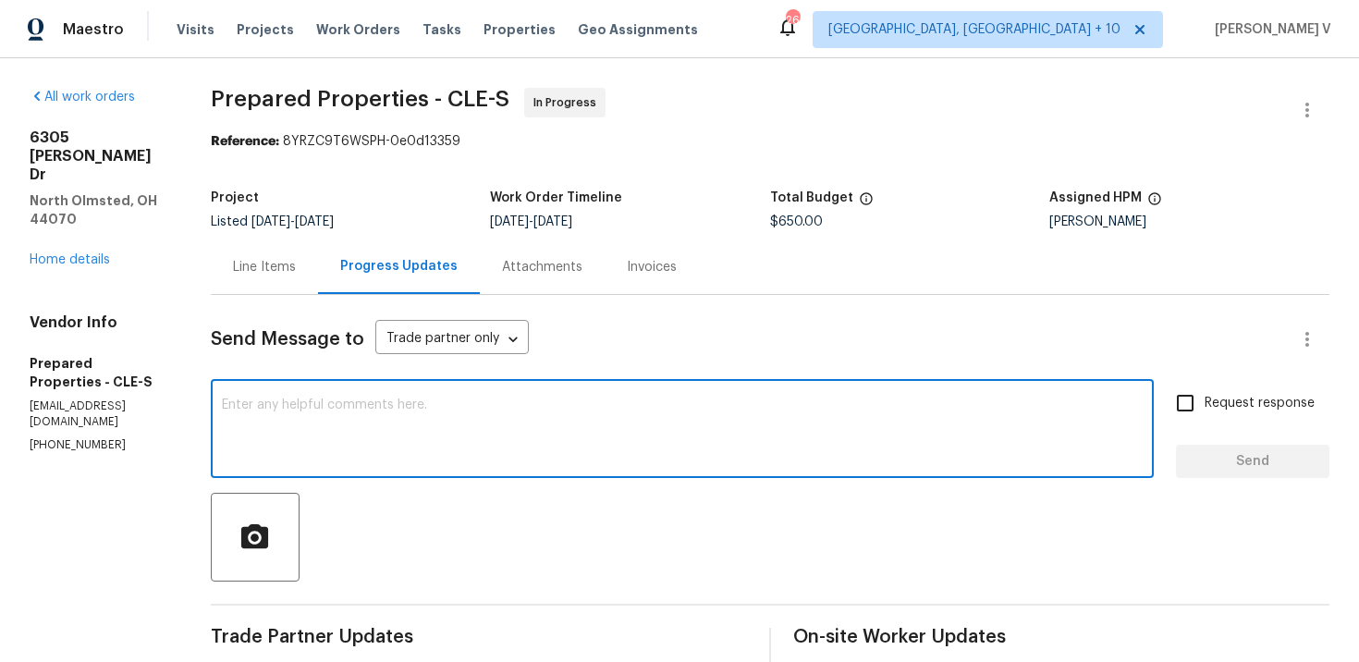
click at [86, 437] on p "(216) 644-3545" at bounding box center [98, 445] width 137 height 16
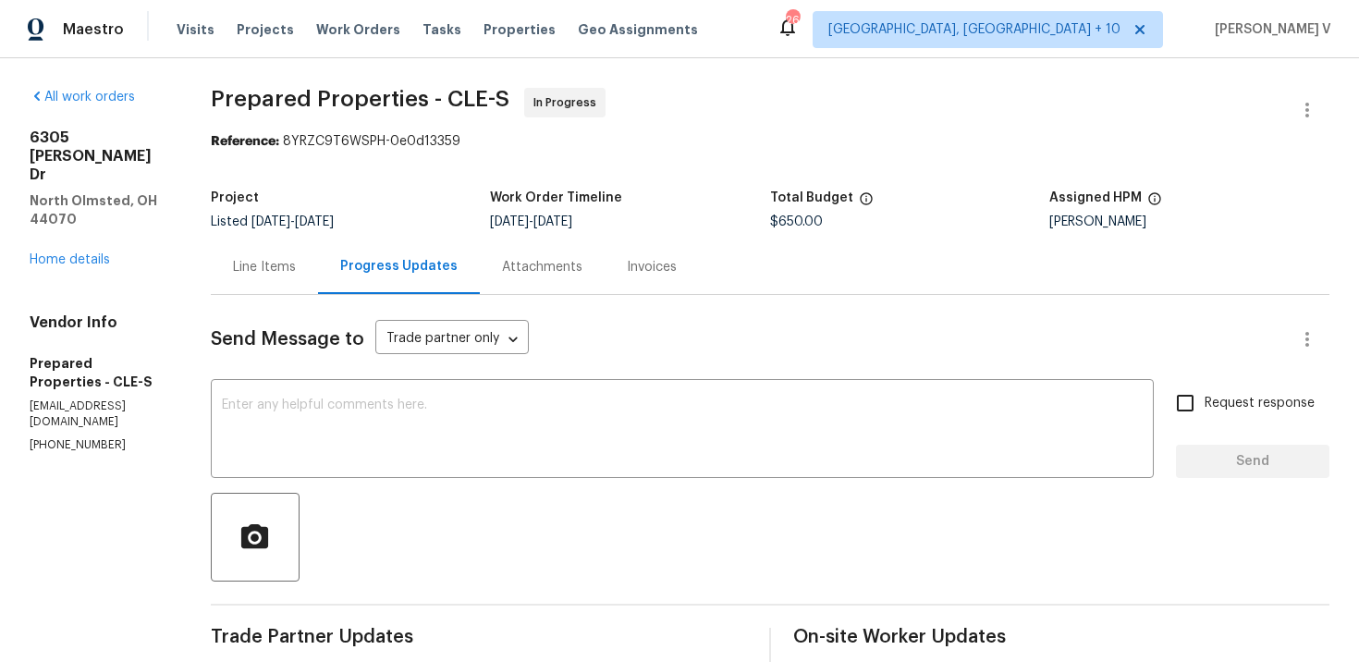
click at [86, 437] on p "(216) 644-3545" at bounding box center [98, 445] width 137 height 16
copy p "(216) 644-3545"
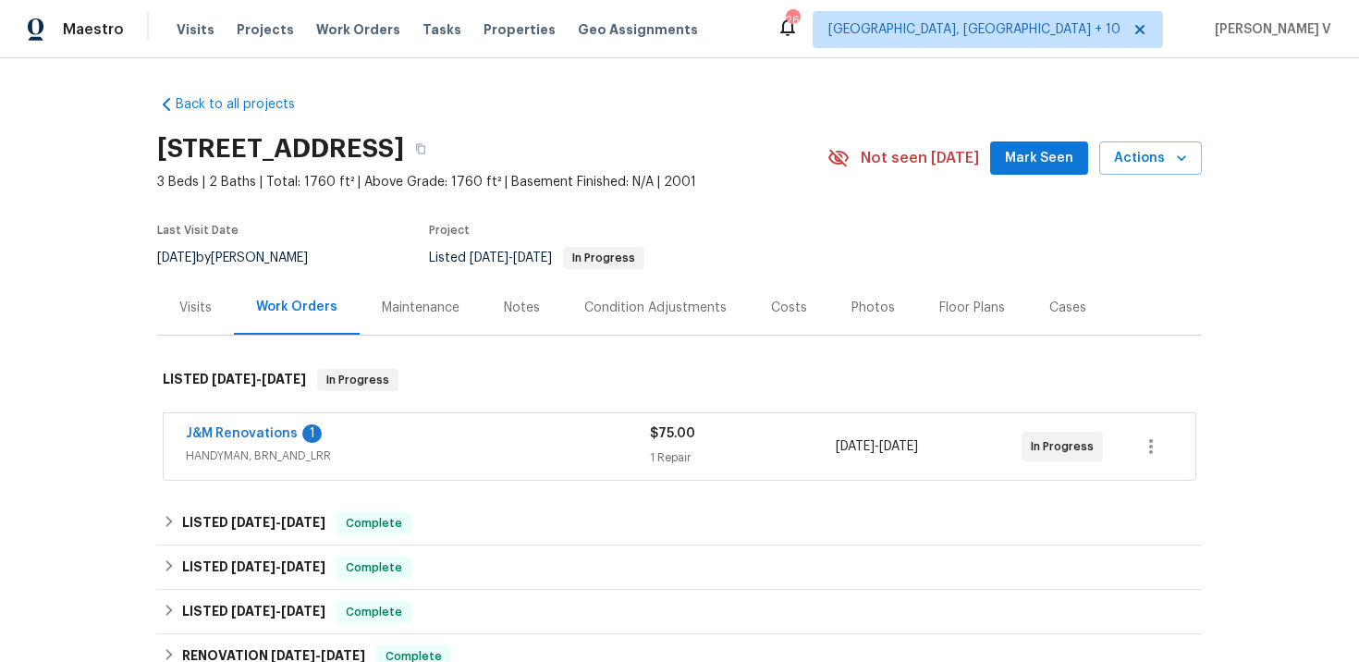
click at [190, 300] on div "Visits" at bounding box center [195, 308] width 32 height 18
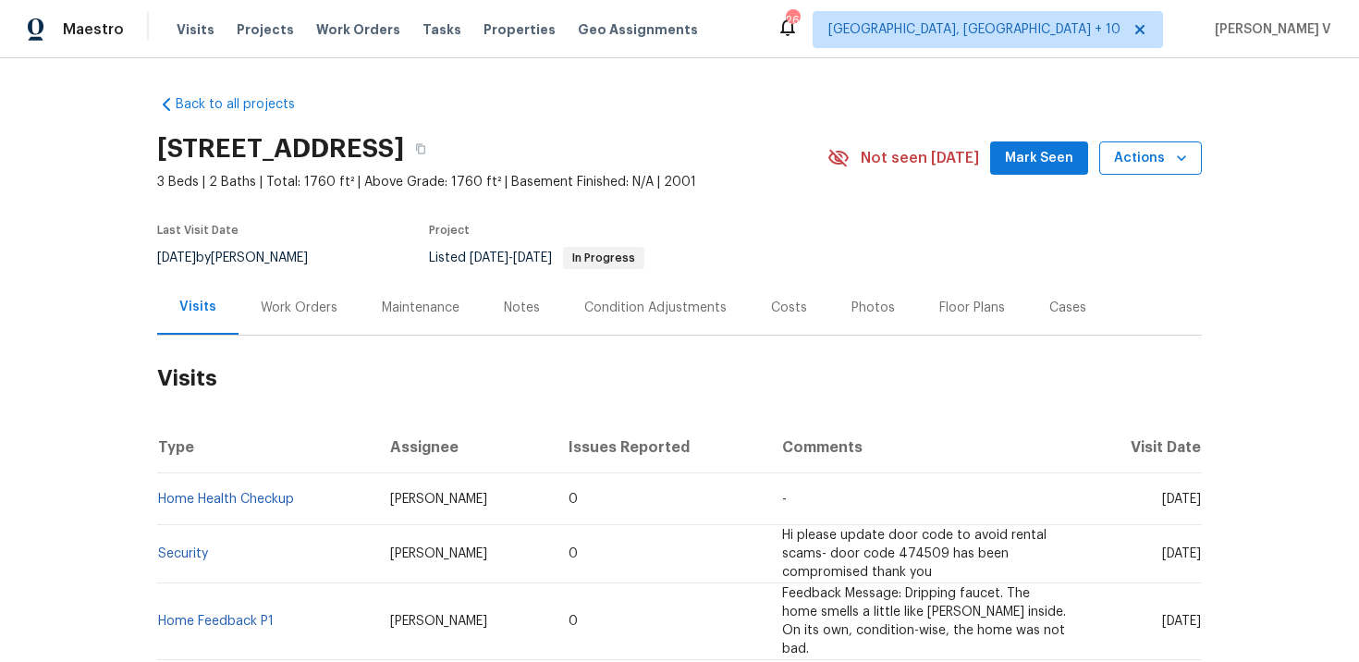
click at [1127, 166] on span "Actions" at bounding box center [1150, 158] width 73 height 23
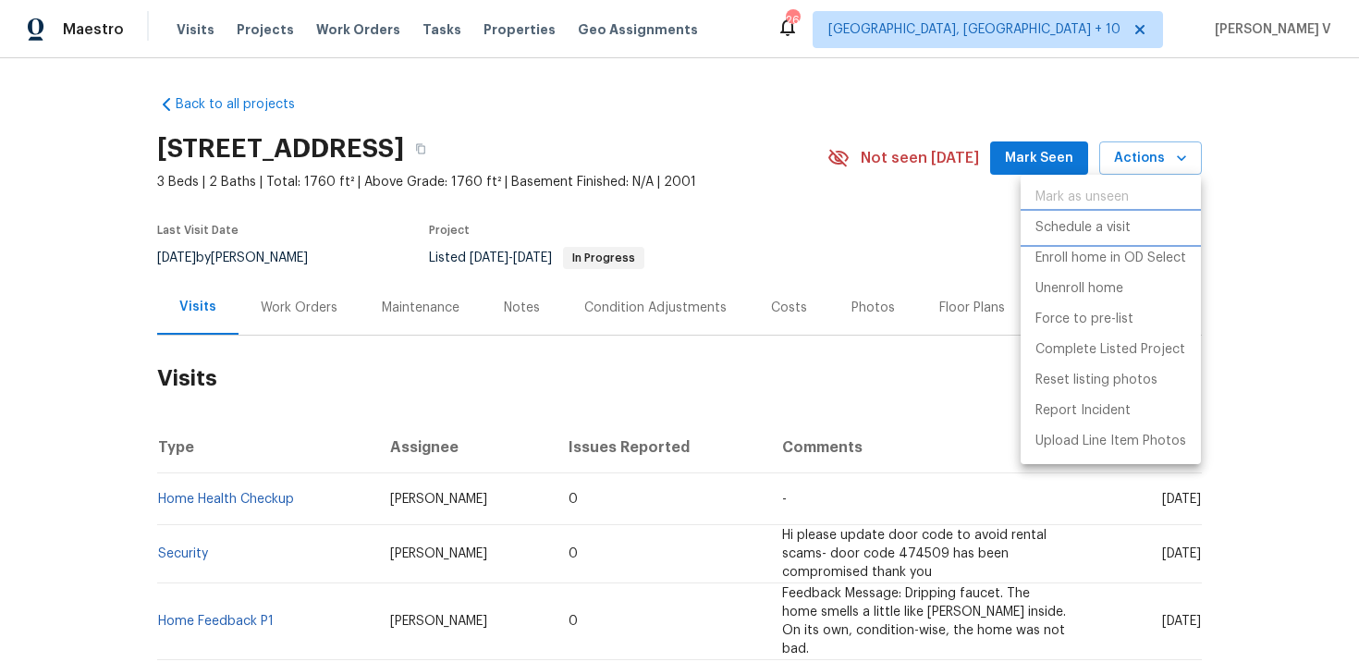
click at [1054, 233] on p "Schedule a visit" at bounding box center [1083, 227] width 95 height 19
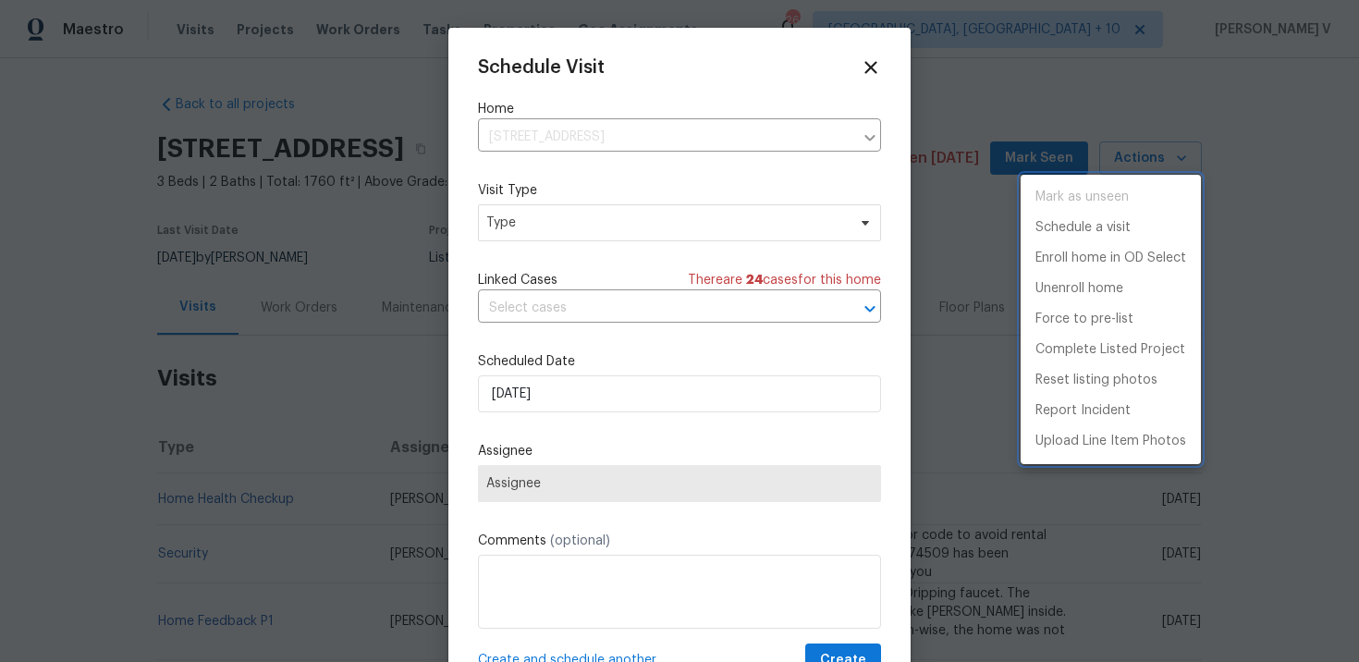
click at [559, 229] on div at bounding box center [679, 331] width 1359 height 662
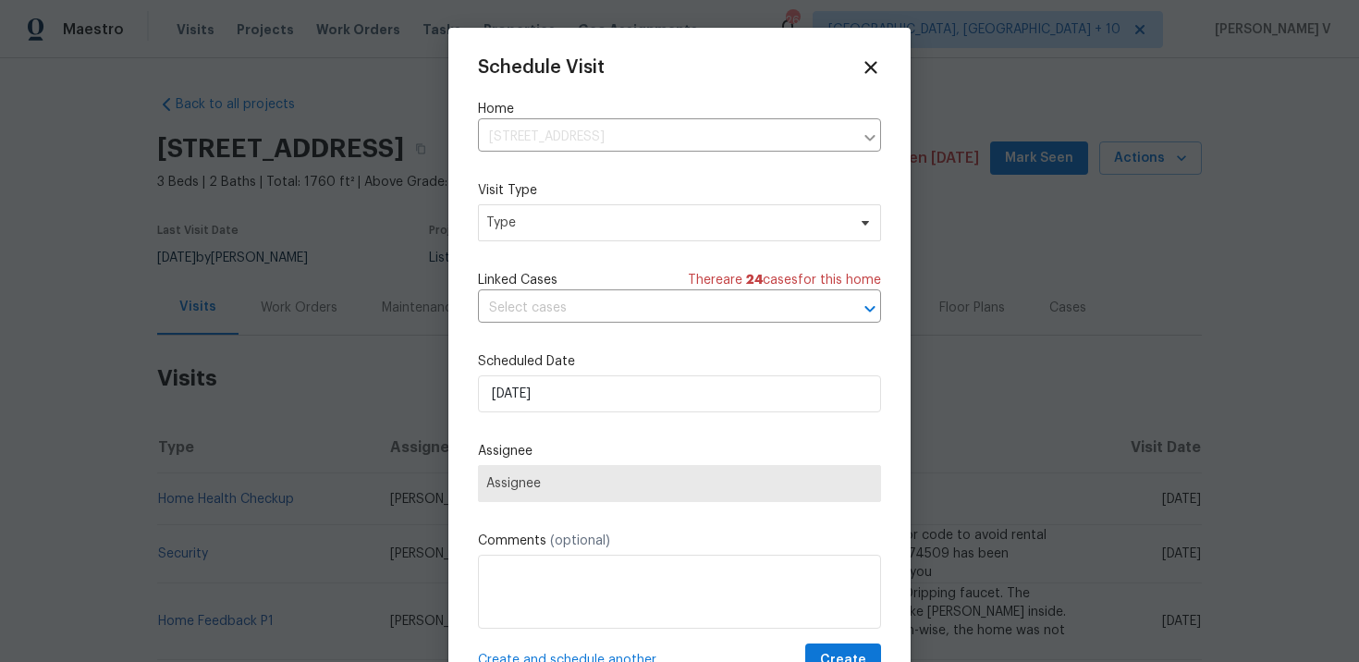
click at [559, 229] on div "Mark as unseen Schedule a visit Enroll home in OD Select Unenroll home Force to…" at bounding box center [679, 331] width 1359 height 662
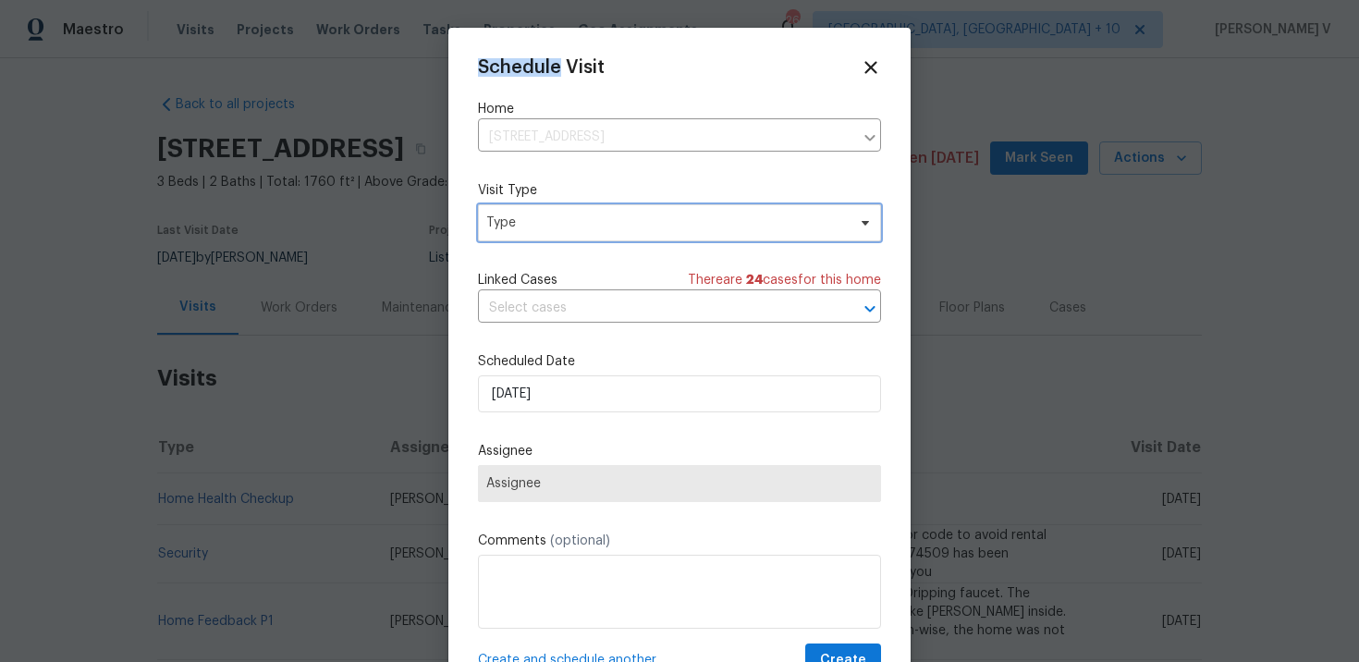
click at [558, 232] on span "Type" at bounding box center [679, 222] width 403 height 37
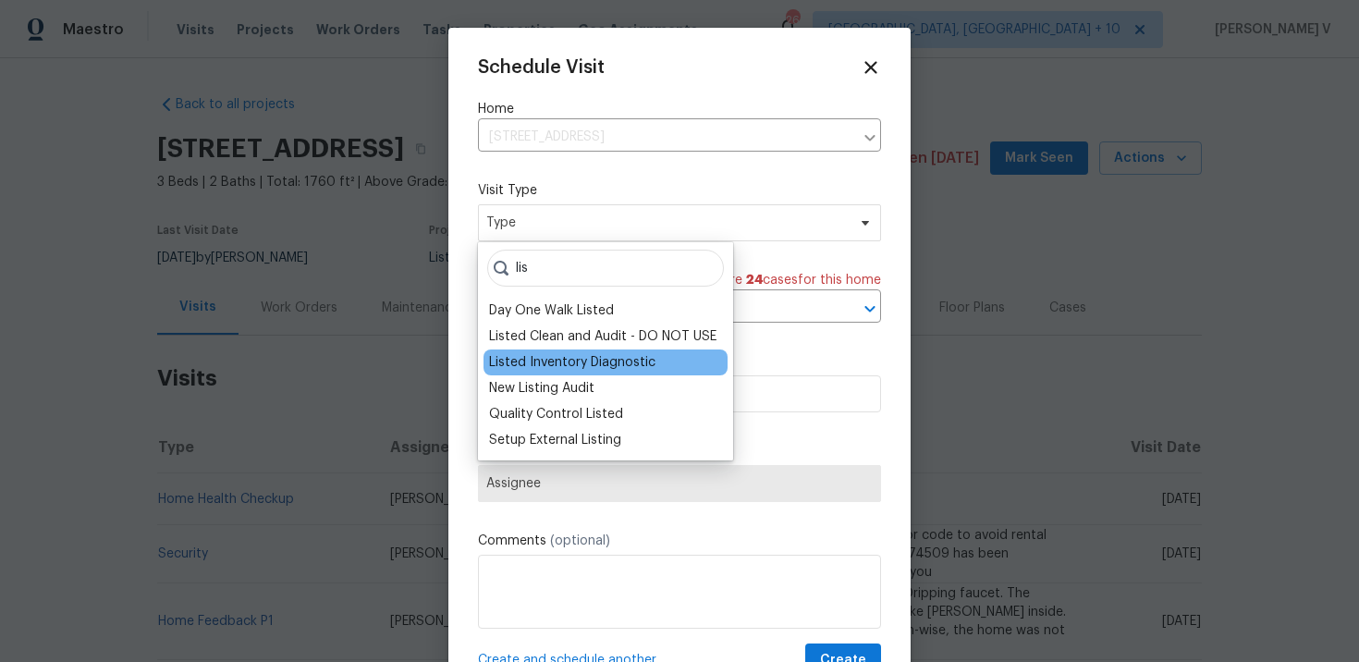
type input "lis"
click at [556, 361] on div "Listed Inventory Diagnostic" at bounding box center [572, 362] width 166 height 18
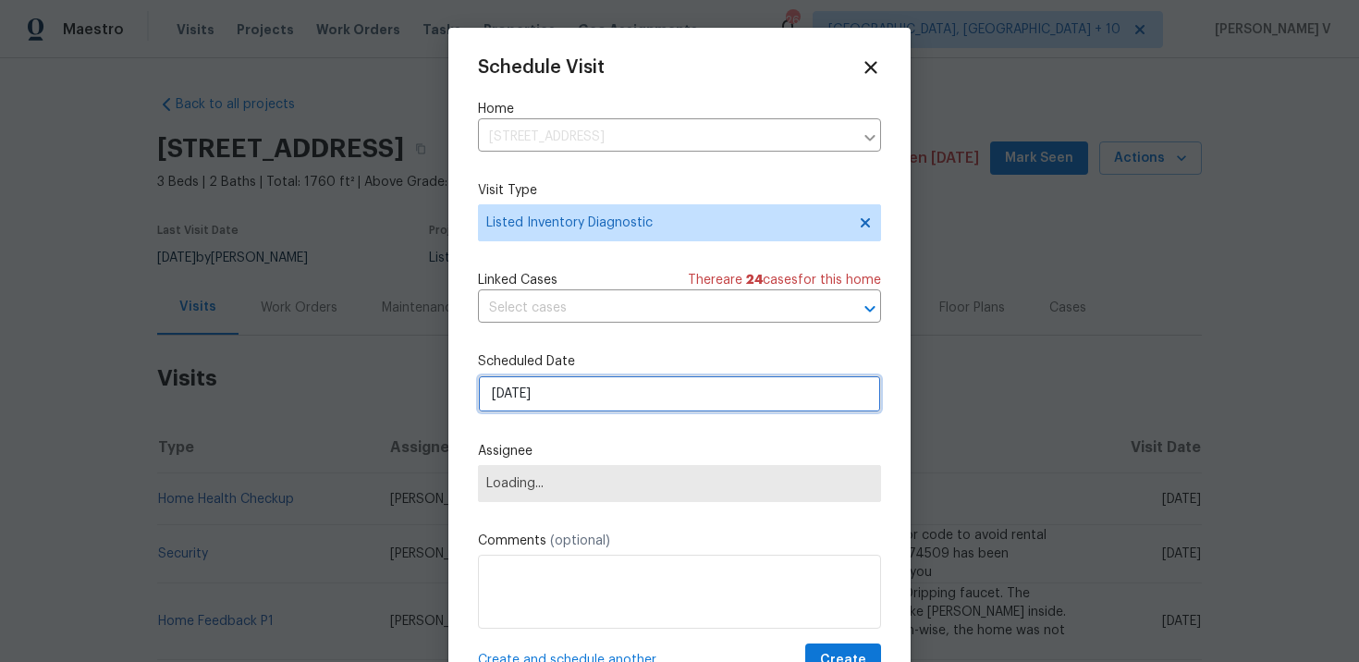
click at [561, 393] on input "[DATE]" at bounding box center [679, 393] width 403 height 37
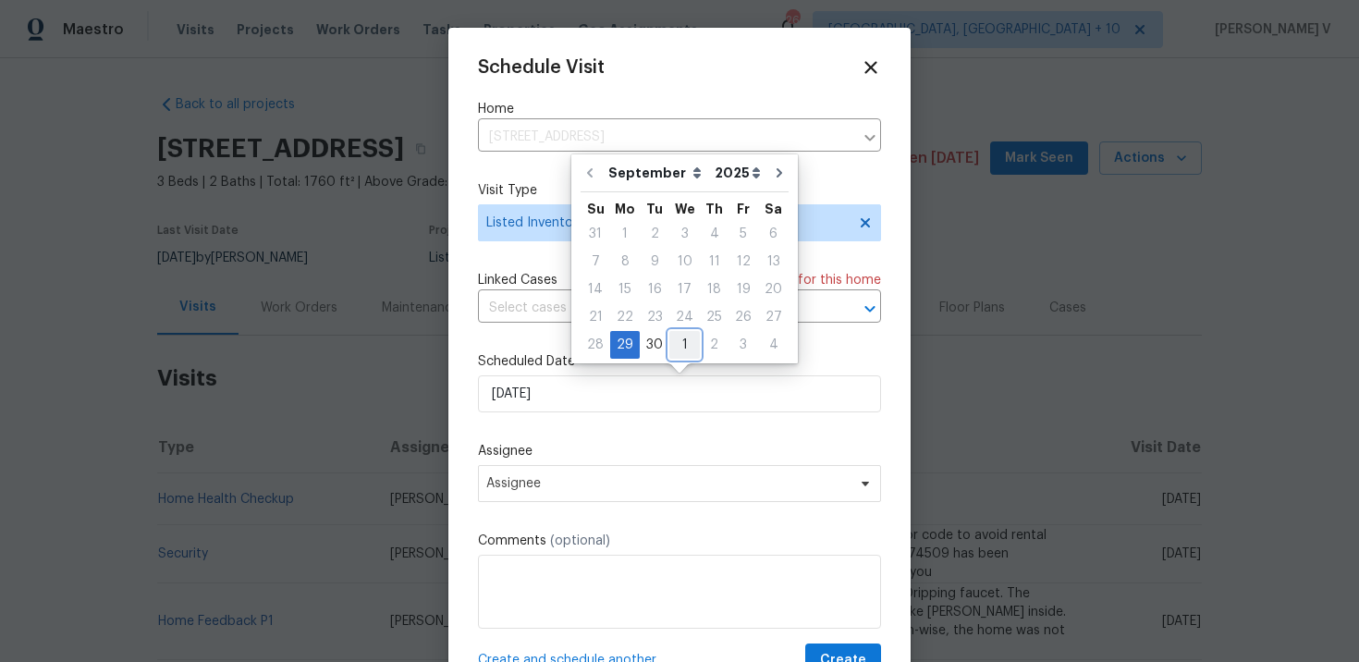
click at [677, 348] on div "1" at bounding box center [684, 345] width 31 height 26
type input "[DATE]"
select select "9"
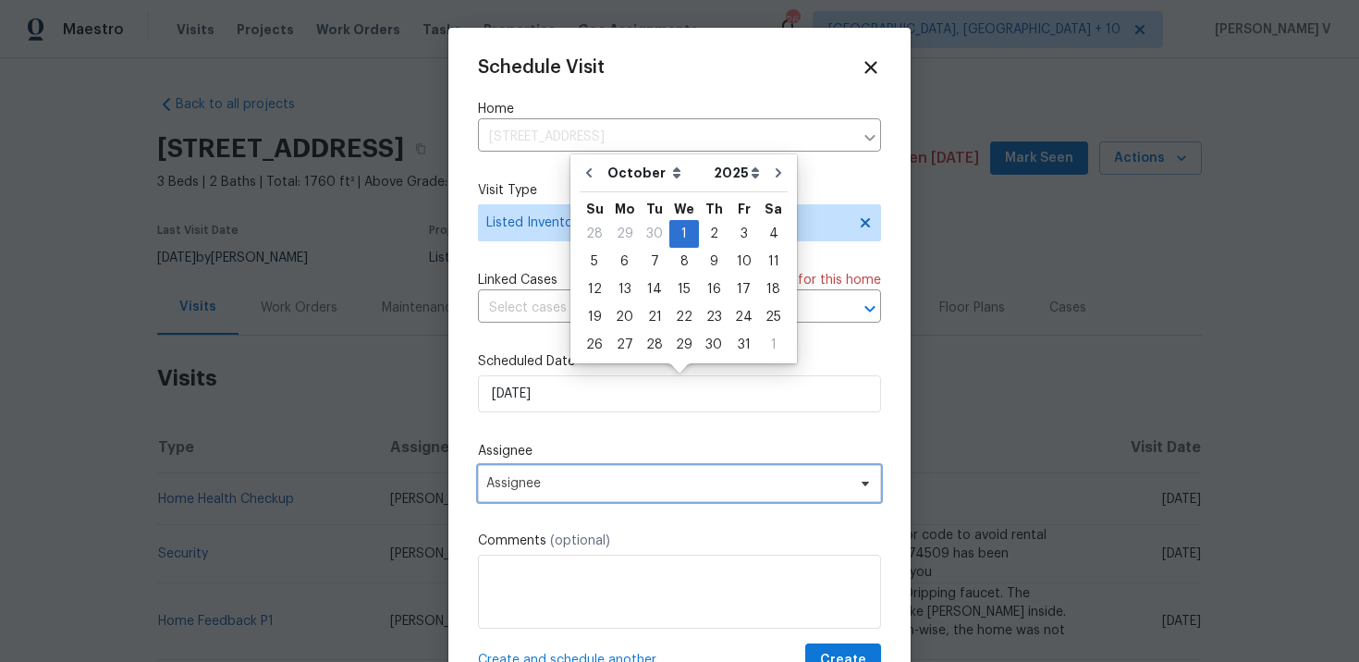
click at [604, 479] on span "Assignee" at bounding box center [667, 483] width 362 height 15
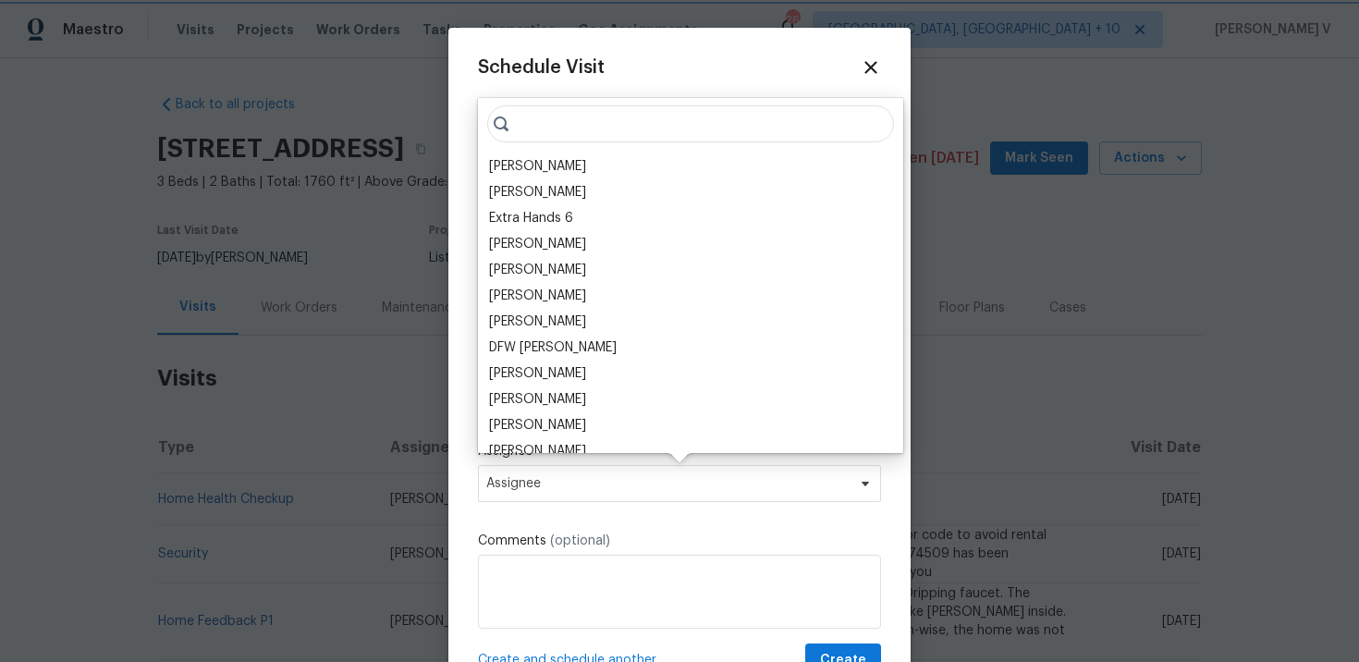
click at [604, 479] on span "Assignee" at bounding box center [667, 483] width 362 height 15
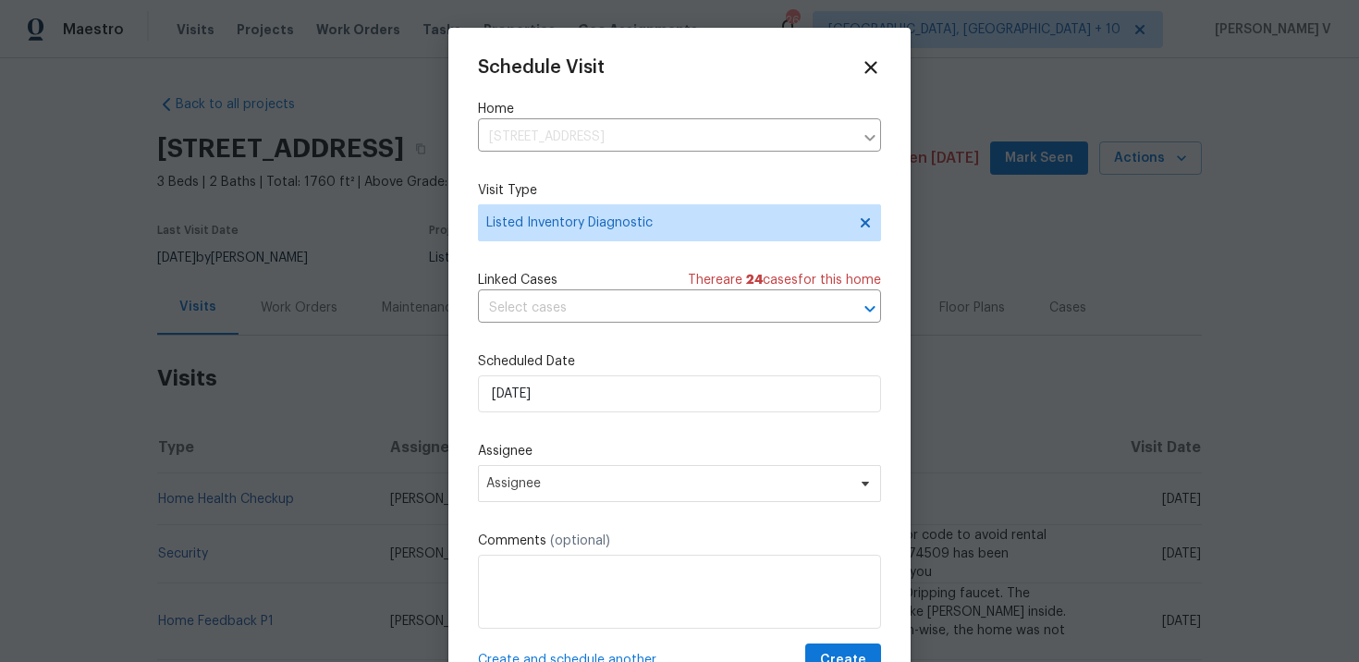
click at [544, 507] on div "Schedule Visit Home 4550 Briarcreek Rd, Maiden, NC 28650 ​ Visit Type Listed In…" at bounding box center [679, 367] width 403 height 620
click at [544, 494] on span "Assignee" at bounding box center [679, 483] width 403 height 37
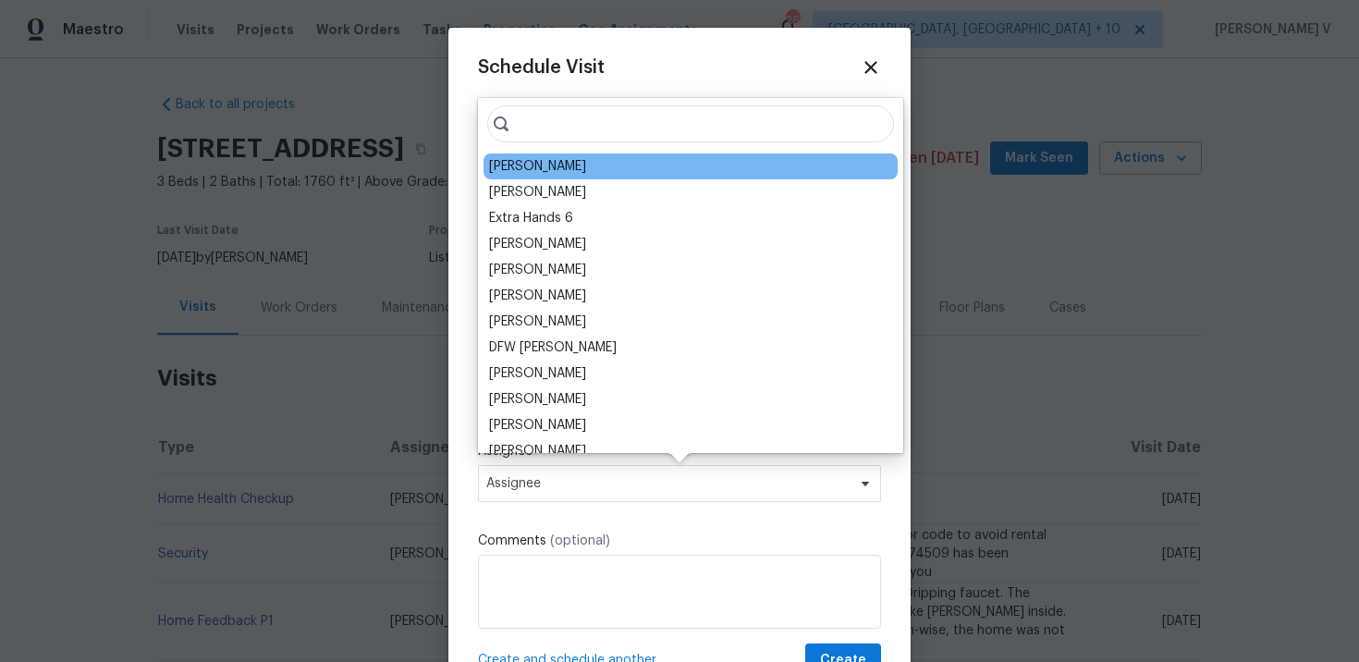
click at [525, 163] on div "[PERSON_NAME]" at bounding box center [537, 166] width 97 height 18
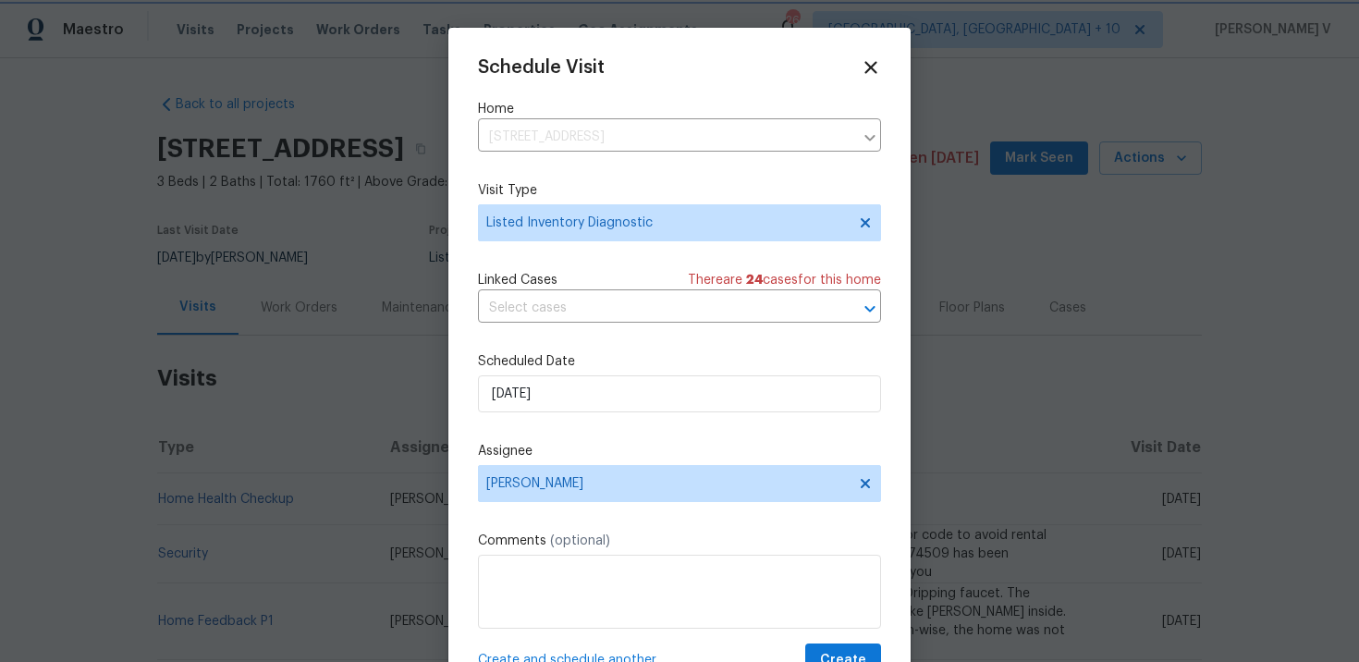
scroll to position [33, 0]
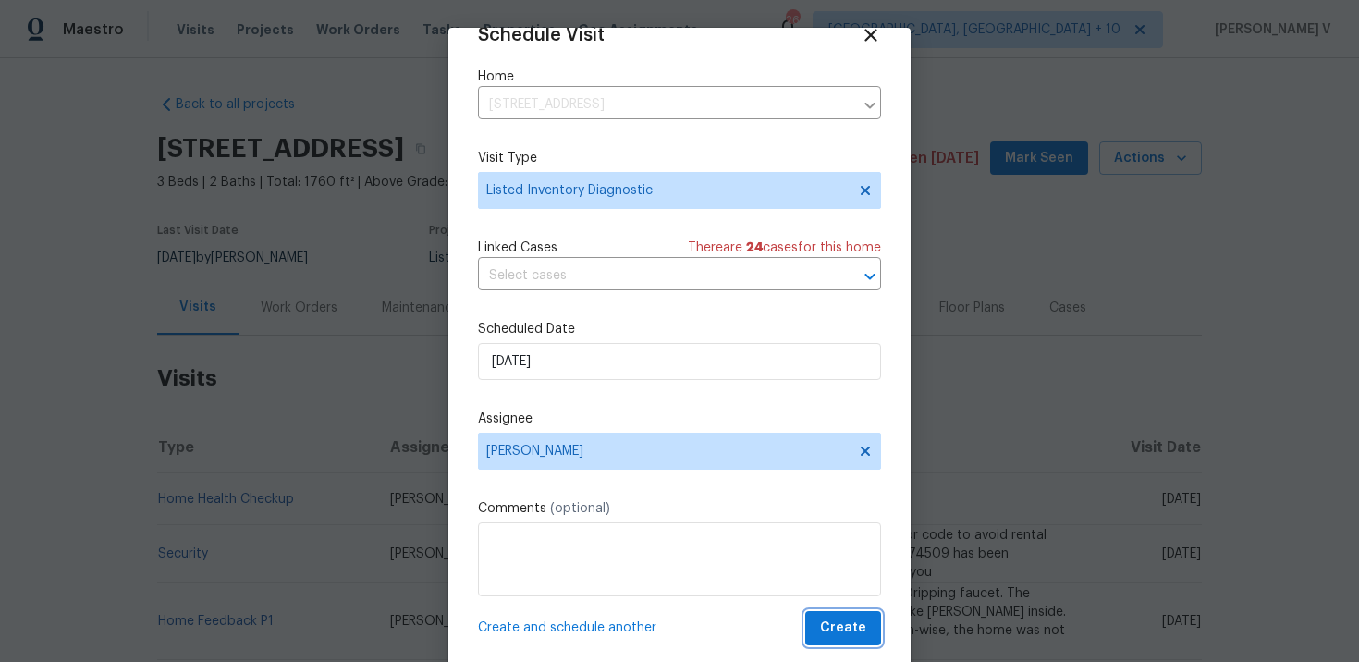
click at [846, 629] on span "Create" at bounding box center [843, 628] width 46 height 23
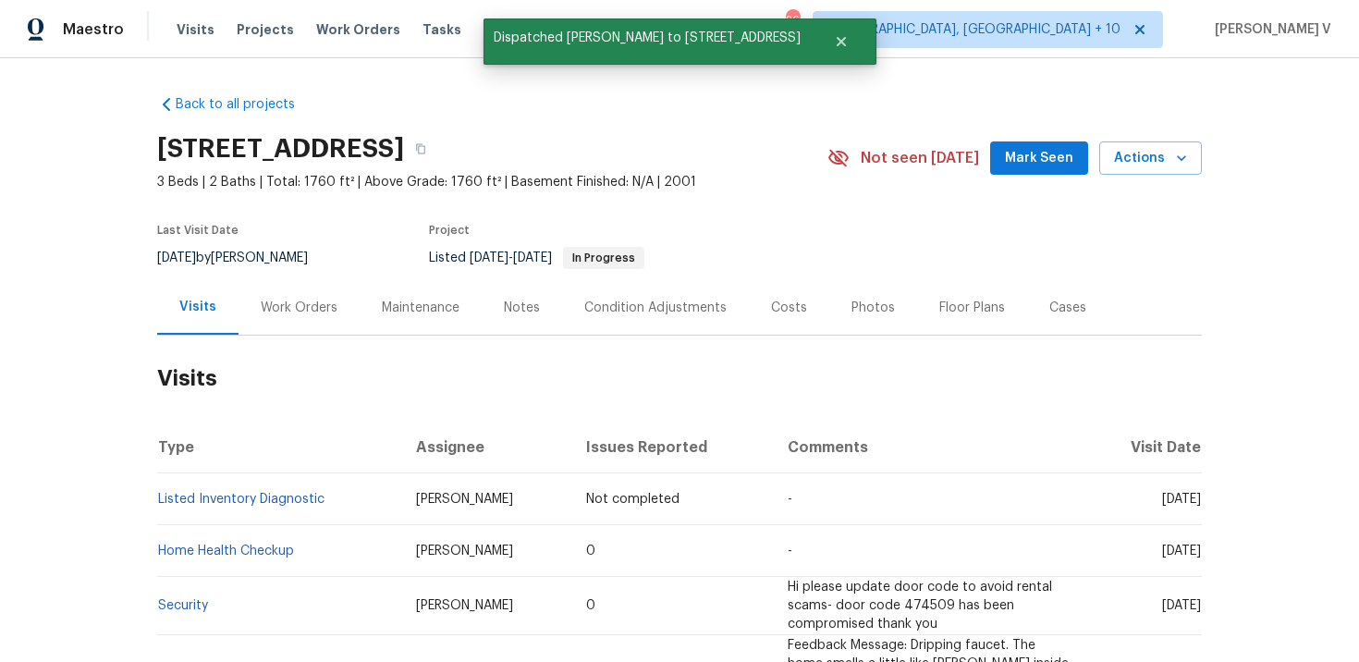
click at [406, 493] on td "[PERSON_NAME]" at bounding box center [486, 499] width 170 height 52
click at [376, 497] on td "Listed Inventory Diagnostic" at bounding box center [279, 499] width 244 height 52
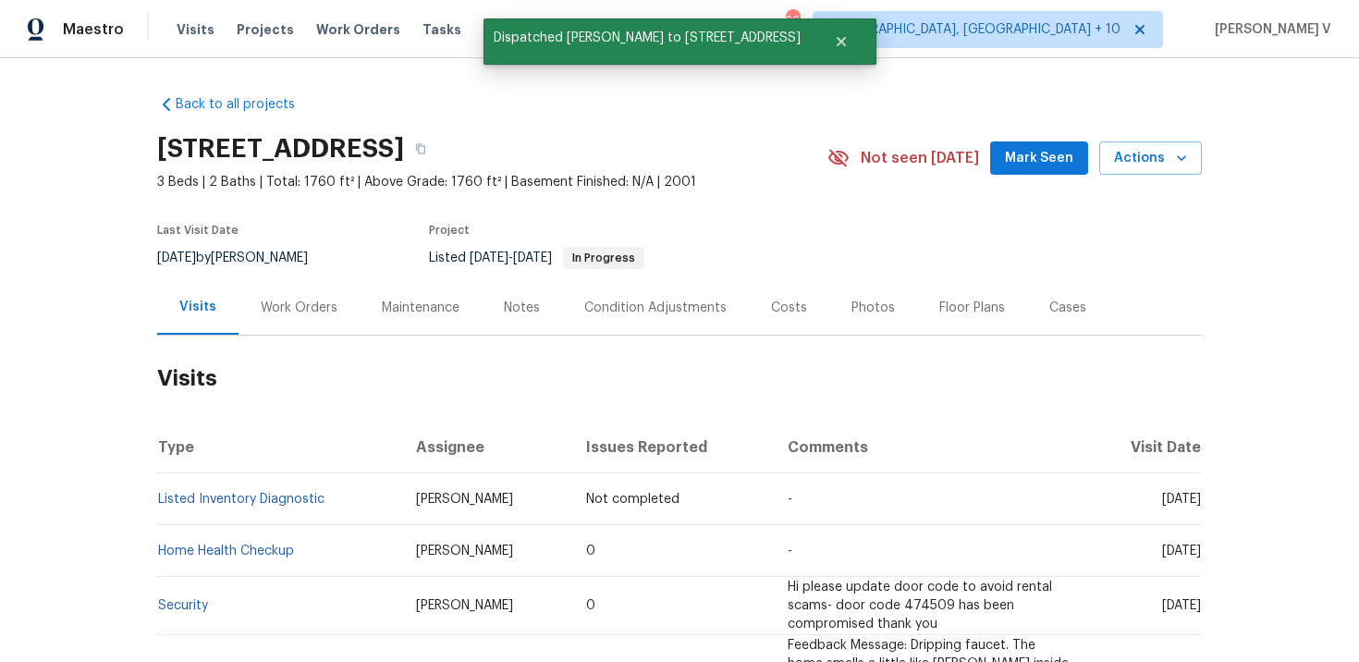
click at [376, 497] on td "Listed Inventory Diagnostic" at bounding box center [279, 499] width 244 height 52
copy link "Listed Inventory Diagnostic"
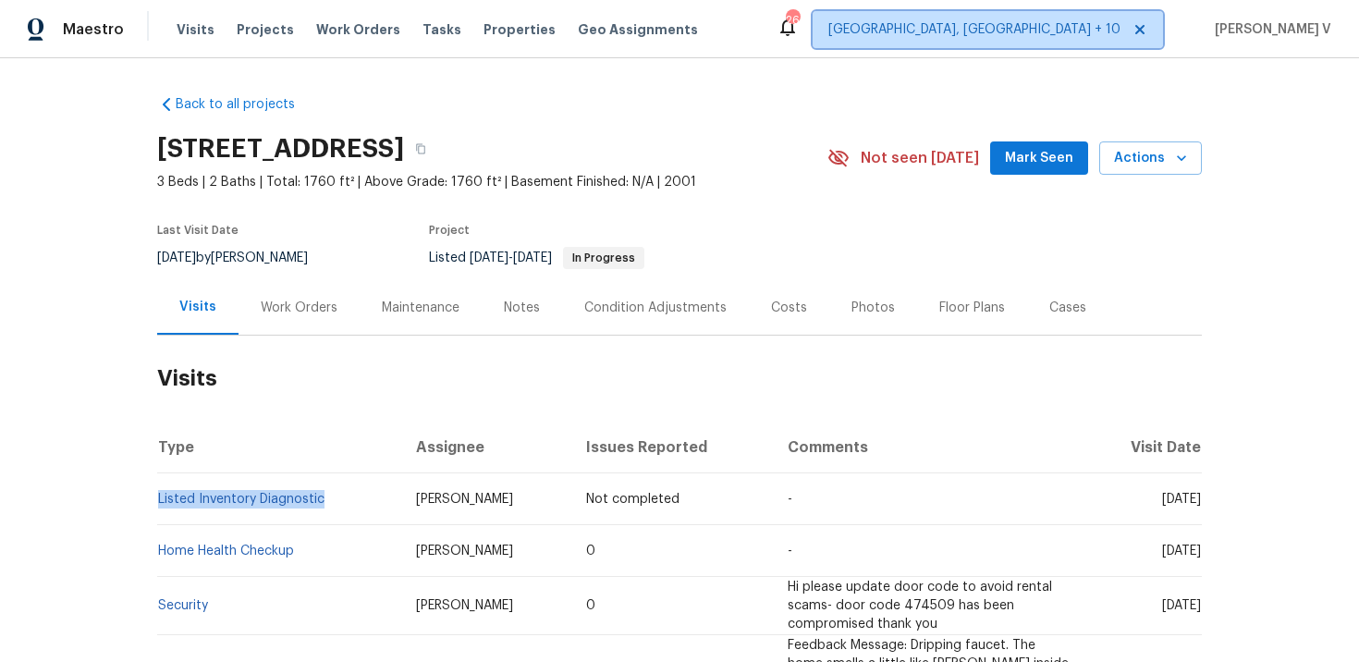
click at [1068, 26] on span "Cincinnati, OH + 10" at bounding box center [974, 29] width 292 height 18
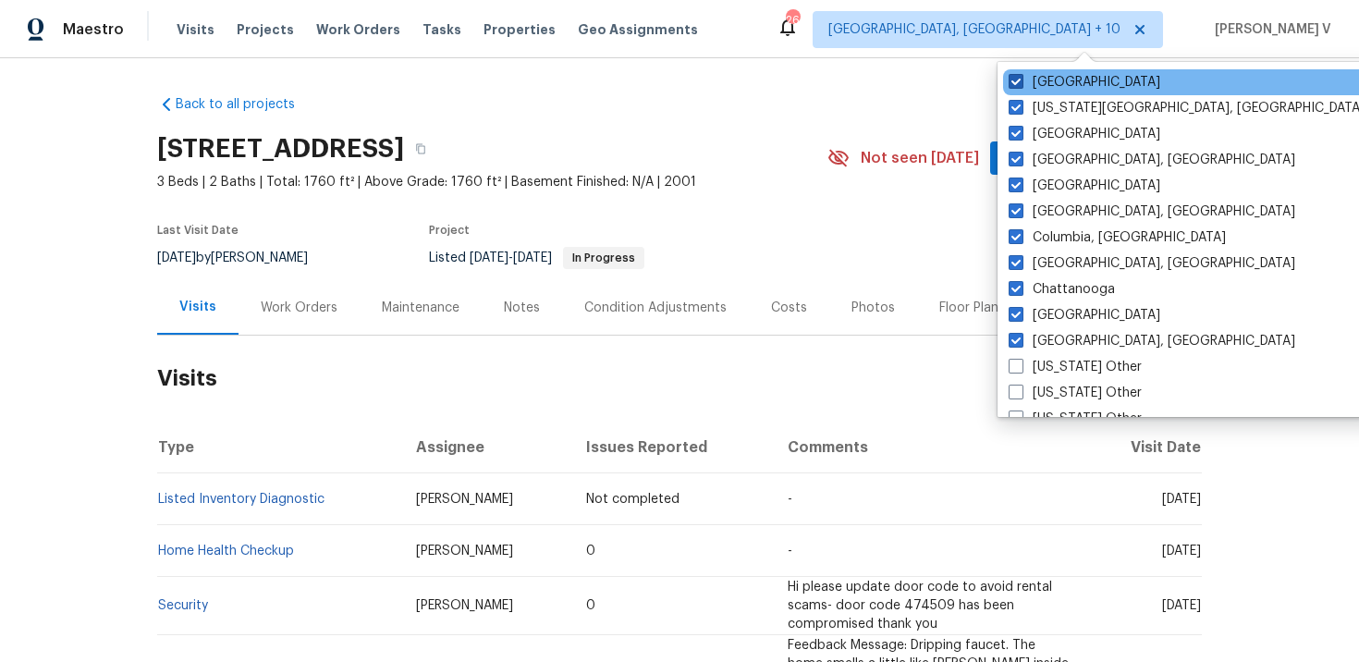
click at [1012, 78] on span at bounding box center [1016, 81] width 15 height 15
click at [1012, 78] on input "Raleigh" at bounding box center [1015, 79] width 12 height 12
checkbox input "false"
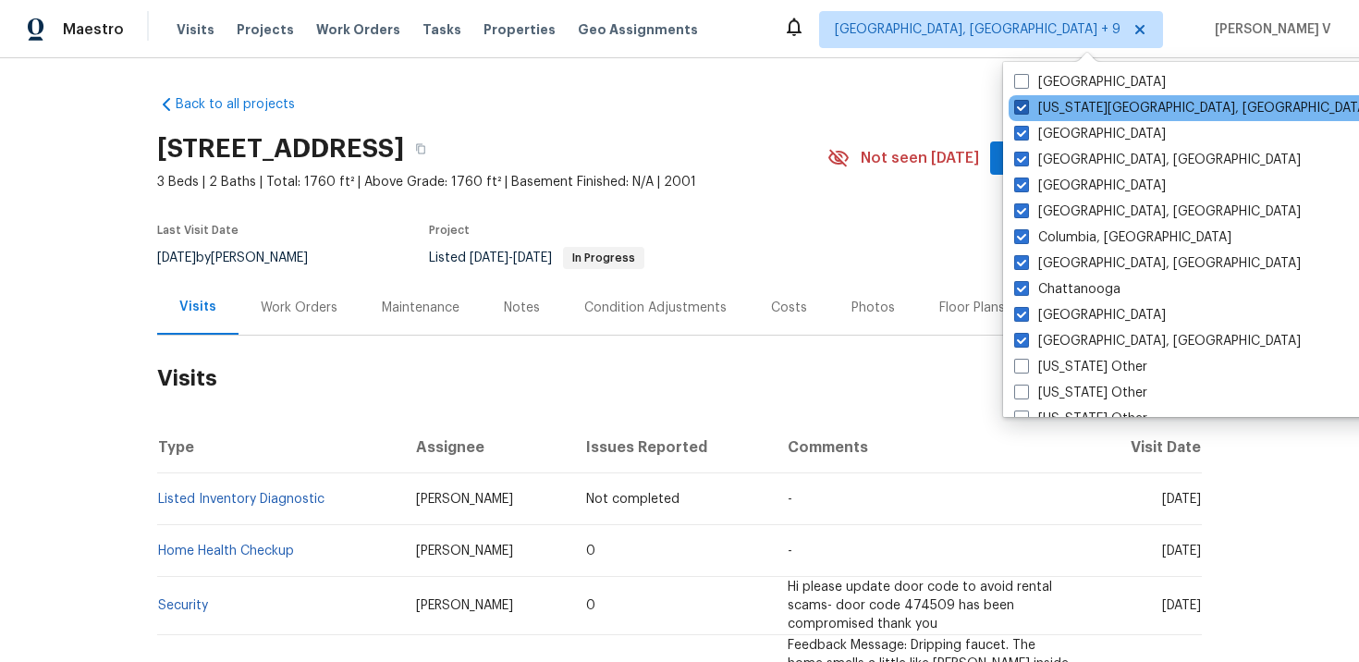
click at [1018, 102] on span at bounding box center [1021, 107] width 15 height 15
click at [1018, 102] on input "Oklahoma City, OK" at bounding box center [1020, 105] width 12 height 12
checkbox input "false"
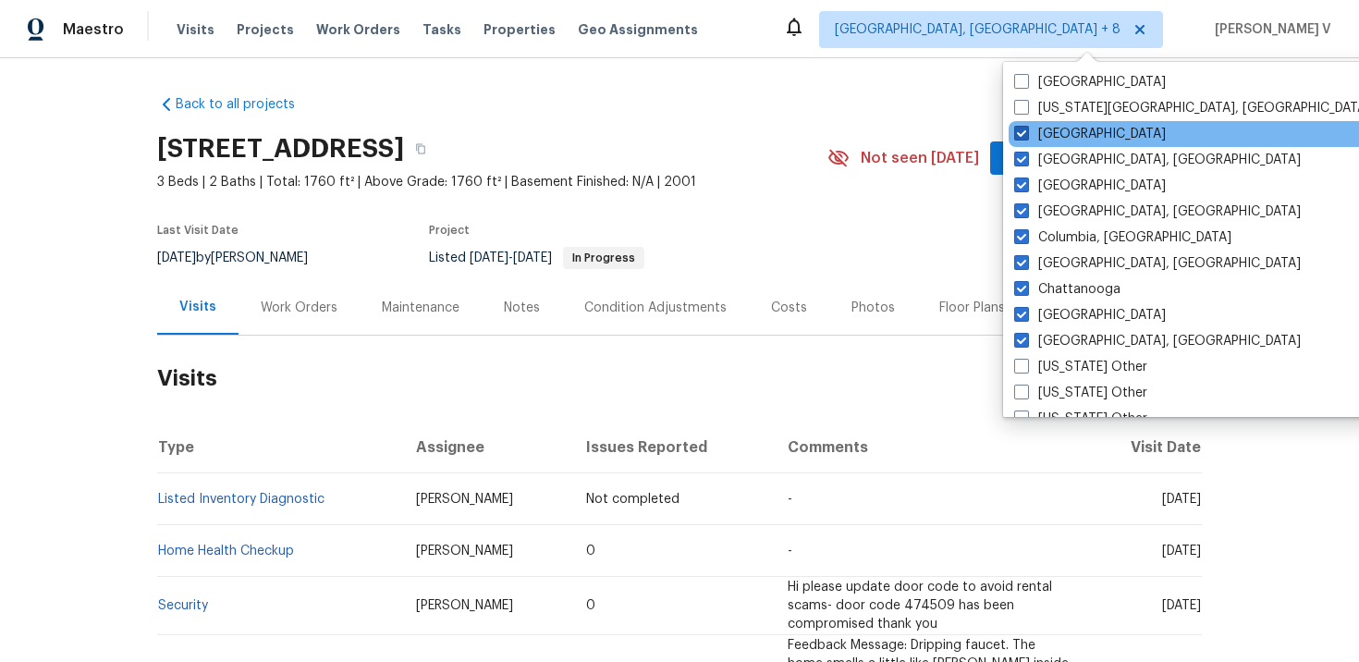
click at [1023, 135] on span at bounding box center [1021, 133] width 15 height 15
click at [1023, 135] on input "Nashville" at bounding box center [1020, 131] width 12 height 12
checkbox input "false"
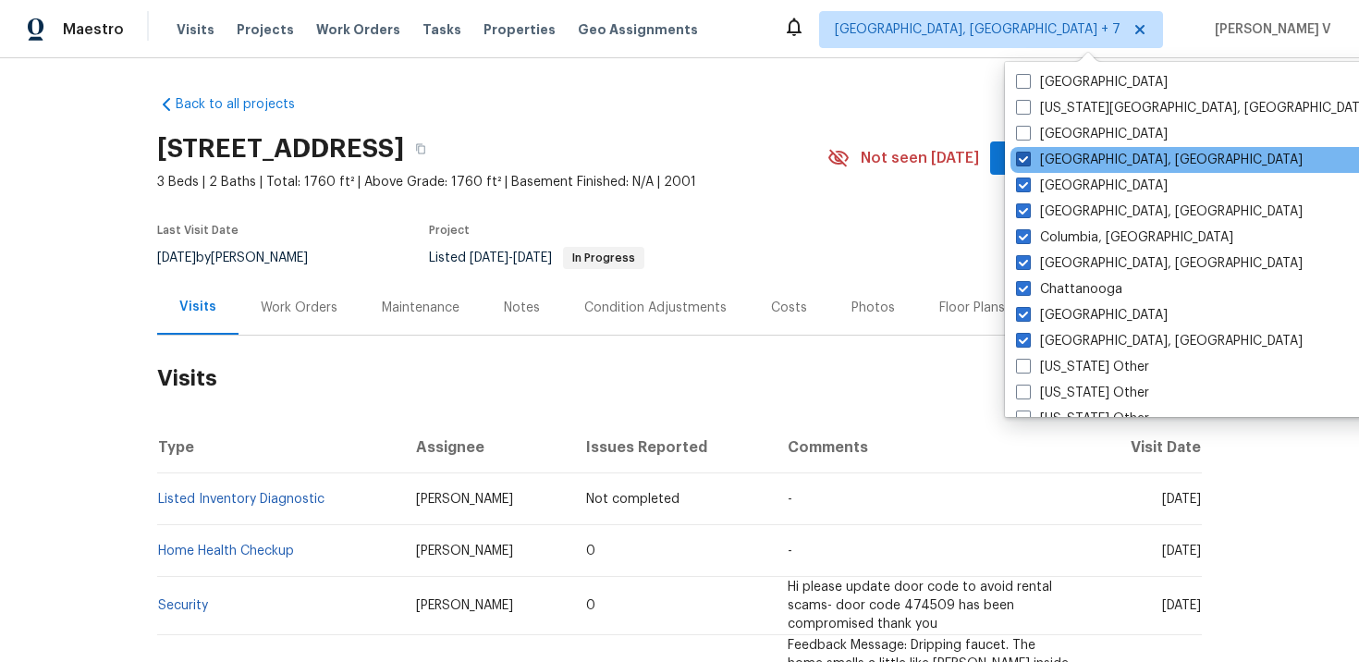
click at [1023, 153] on span at bounding box center [1023, 159] width 15 height 15
click at [1023, 153] on input "Indianapolis, IN" at bounding box center [1022, 157] width 12 height 12
checkbox input "false"
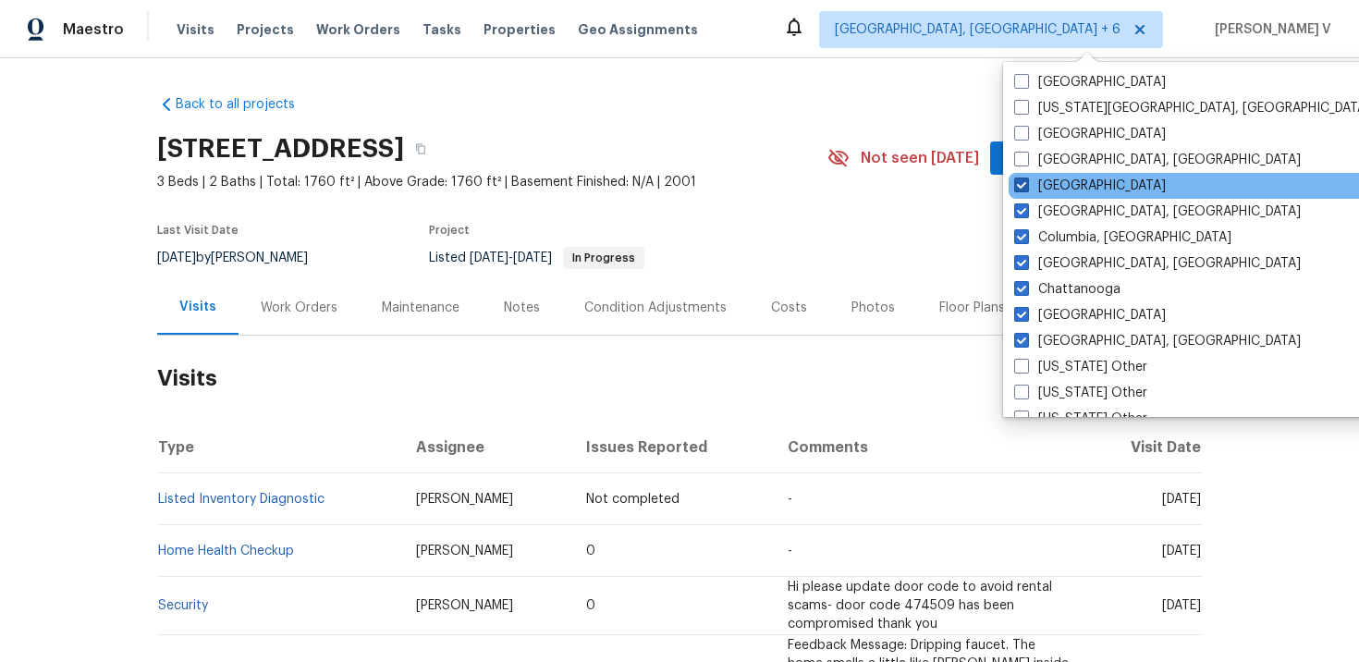
click at [1021, 178] on span at bounding box center [1021, 185] width 15 height 15
click at [1021, 178] on input "Dallas" at bounding box center [1020, 183] width 12 height 12
checkbox input "false"
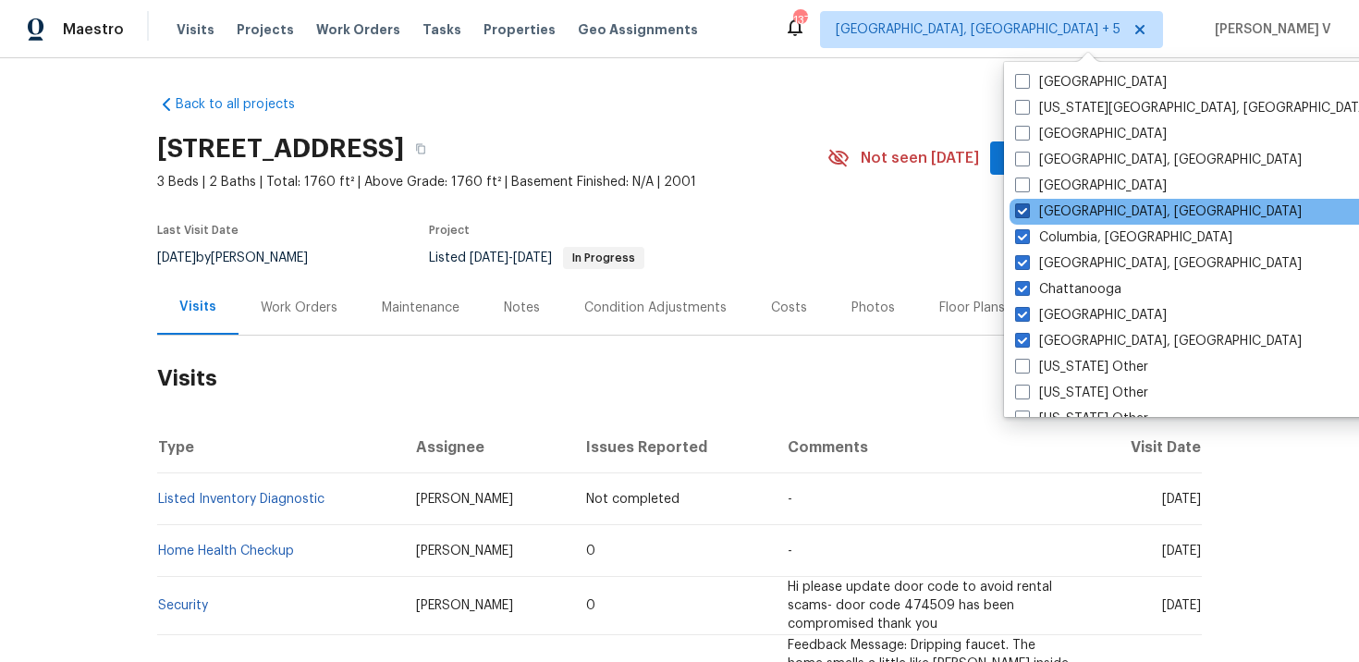
click at [1022, 206] on span at bounding box center [1022, 210] width 15 height 15
click at [1022, 206] on input "Columbus, OH" at bounding box center [1021, 208] width 12 height 12
checkbox input "false"
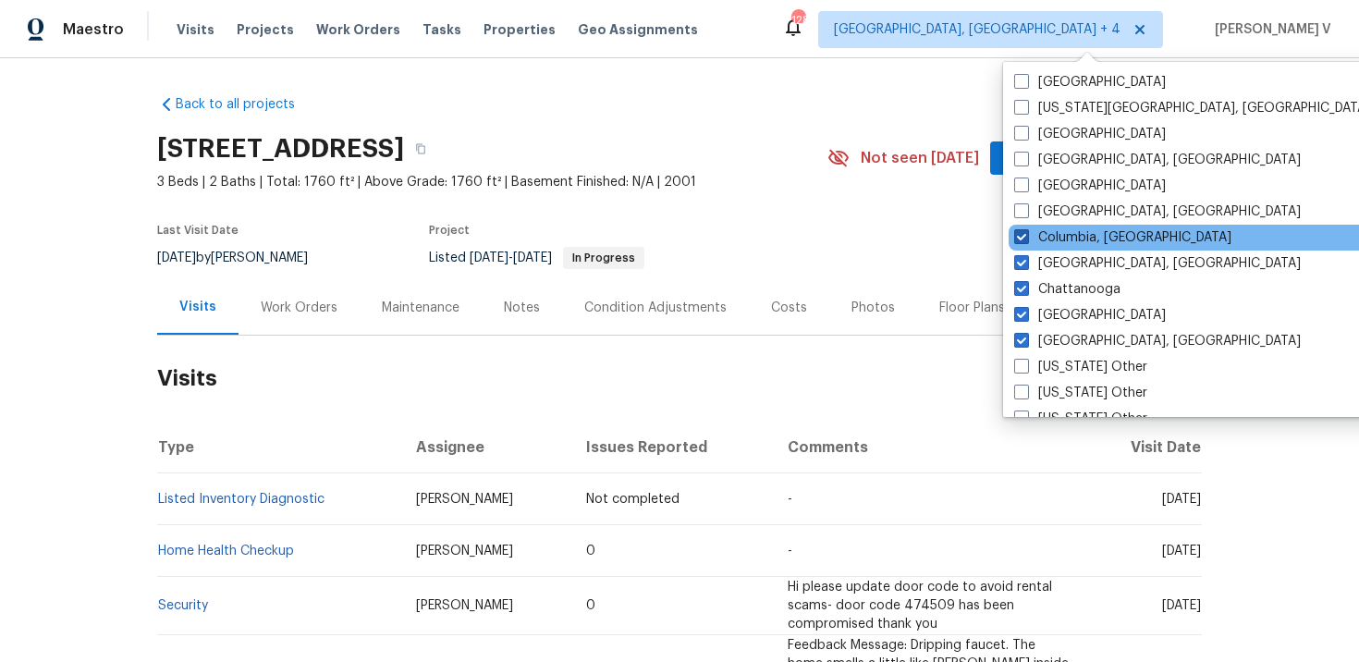
click at [1018, 231] on span at bounding box center [1021, 236] width 15 height 15
click at [1018, 231] on input "Columbia, SC" at bounding box center [1020, 234] width 12 height 12
checkbox input "false"
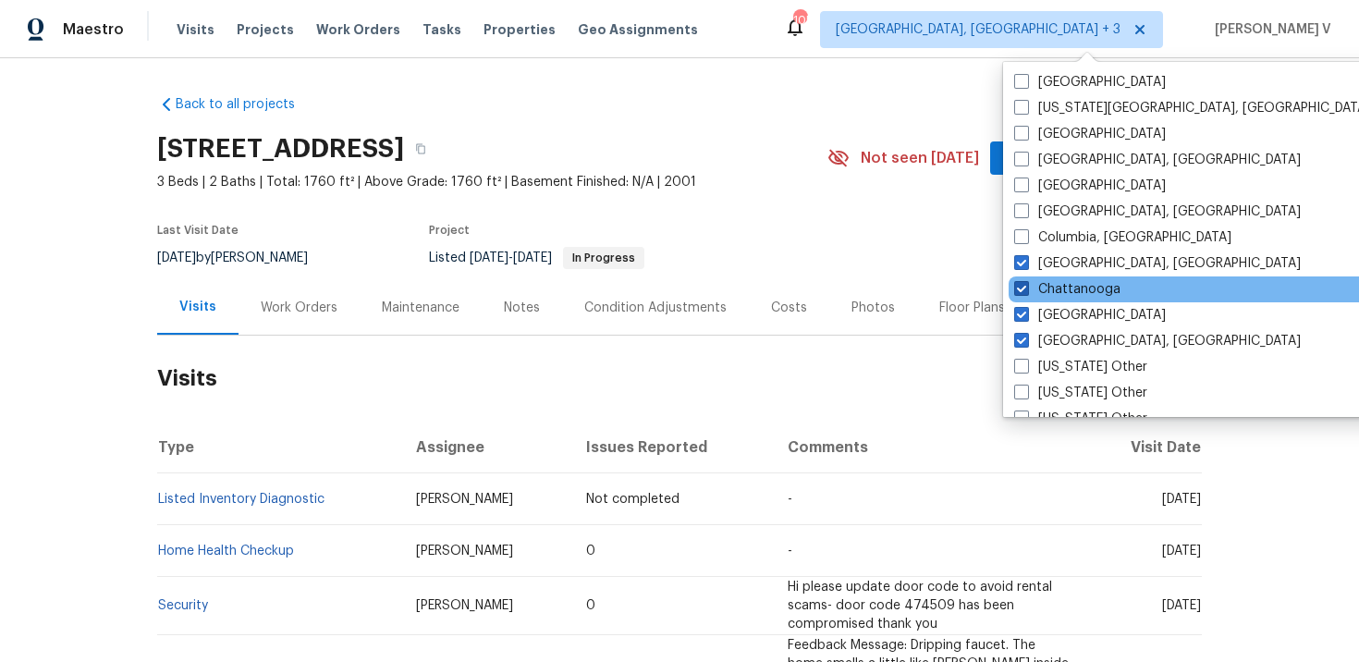
click at [1021, 296] on span at bounding box center [1021, 288] width 15 height 15
click at [1021, 292] on input "Chattanooga" at bounding box center [1020, 286] width 12 height 12
checkbox input "false"
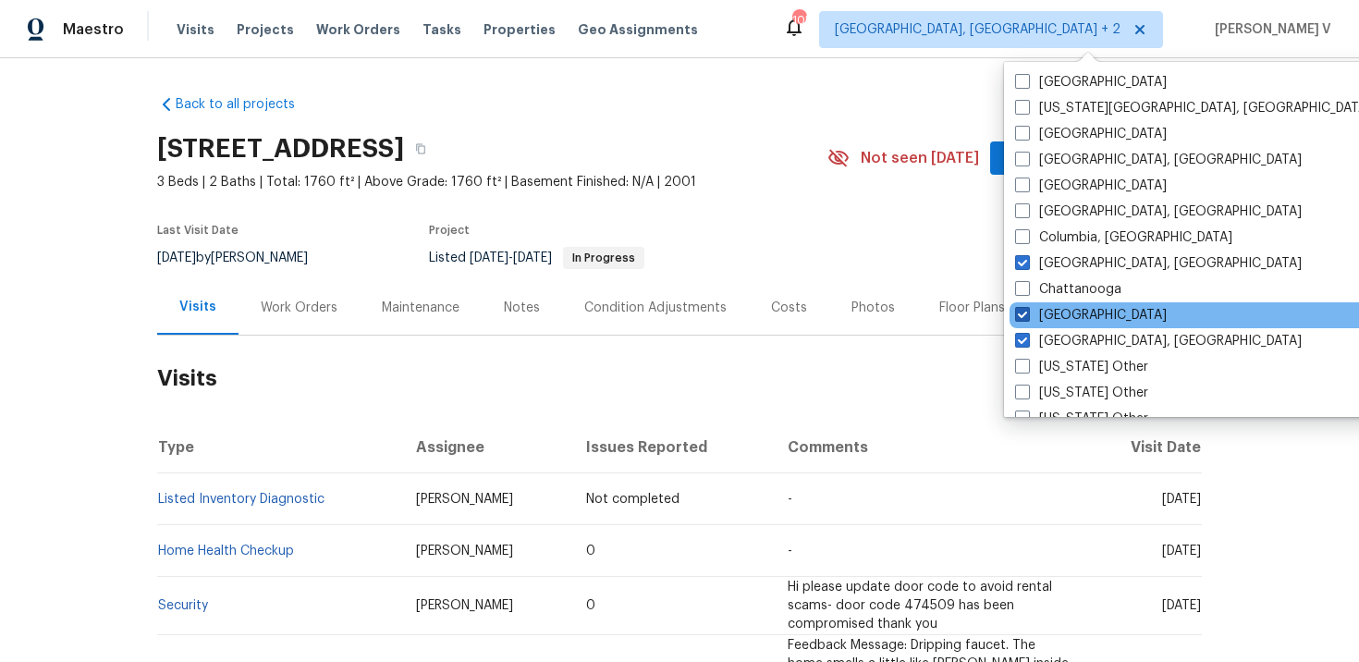
click at [1025, 322] on label "Atlanta" at bounding box center [1091, 315] width 152 height 18
click at [1025, 318] on input "Atlanta" at bounding box center [1021, 312] width 12 height 12
checkbox input "false"
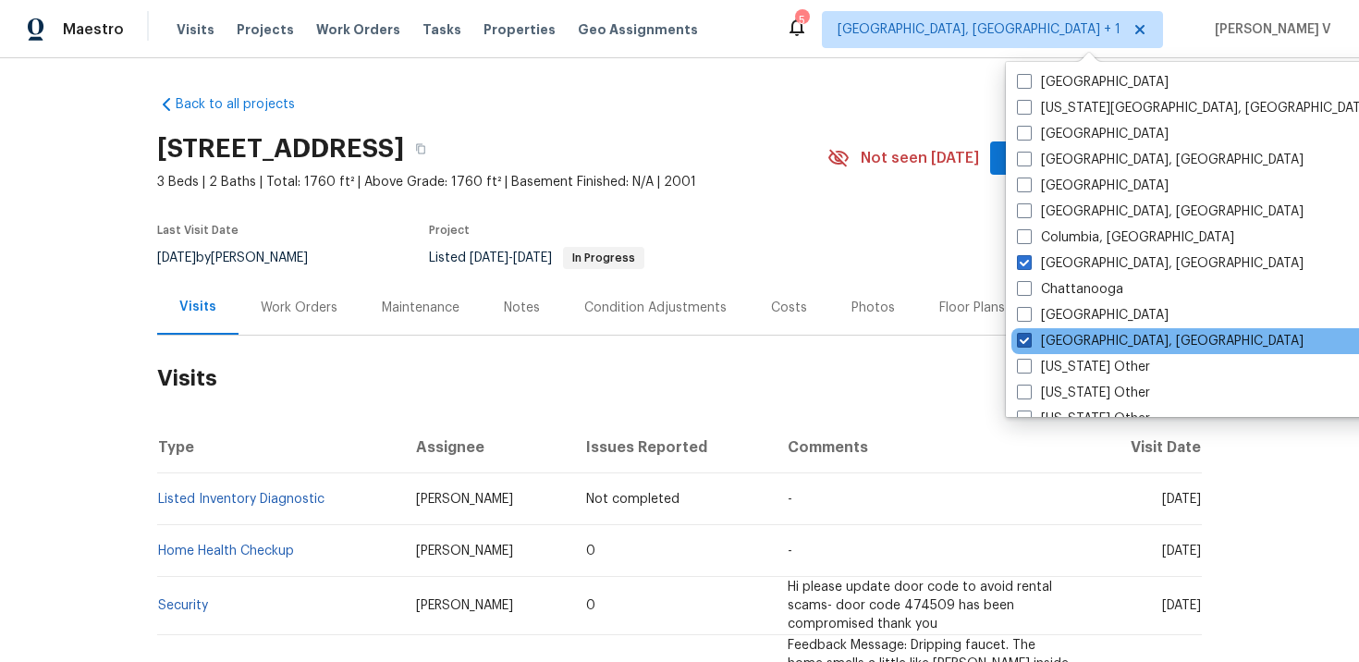
click at [1024, 337] on span at bounding box center [1024, 340] width 15 height 15
click at [1024, 337] on input "Albuquerque, NM" at bounding box center [1023, 338] width 12 height 12
checkbox input "false"
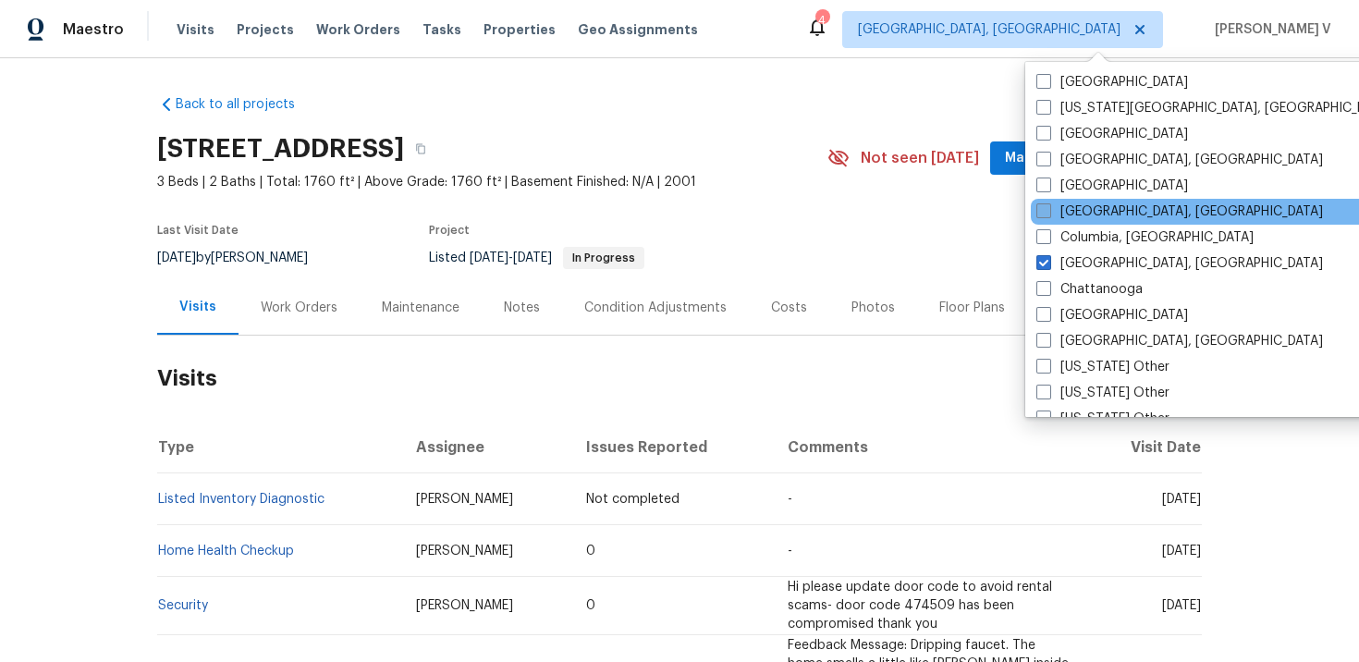
click at [1037, 216] on span at bounding box center [1044, 210] width 15 height 15
click at [1037, 215] on input "Columbus, OH" at bounding box center [1043, 208] width 12 height 12
checkbox input "true"
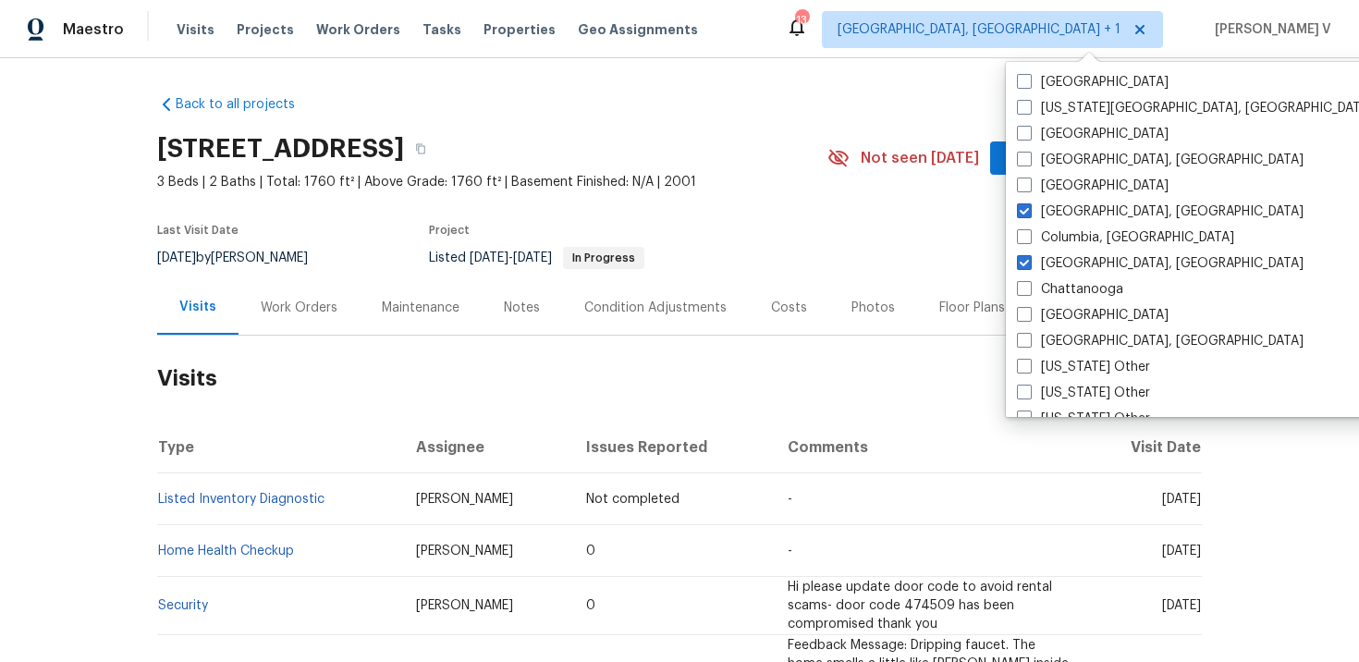
click at [913, 120] on div "Back to all projects 4550 Briarcreek Rd, Maiden, NC 28650 3 Beds | 2 Baths | To…" at bounding box center [679, 584] width 1045 height 1009
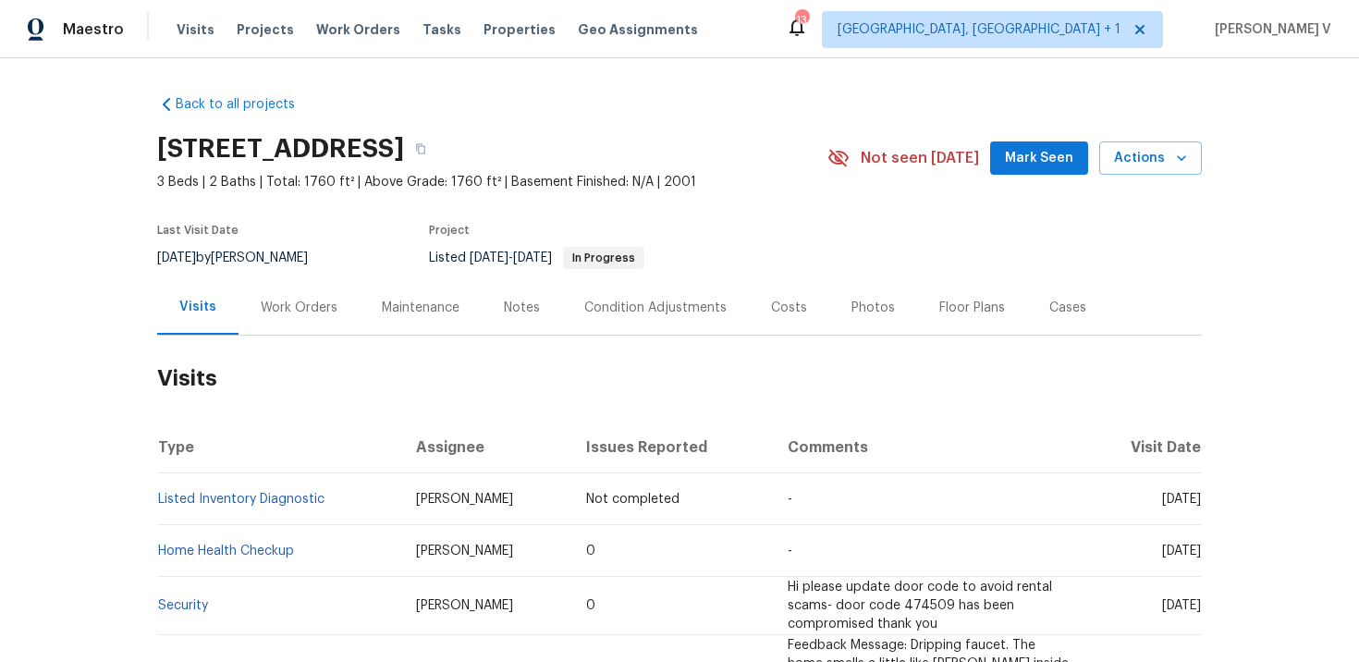
click at [362, 18] on div "Visits Projects Work Orders Tasks Properties Geo Assignments" at bounding box center [449, 29] width 544 height 37
click at [362, 22] on span "Work Orders" at bounding box center [358, 29] width 84 height 18
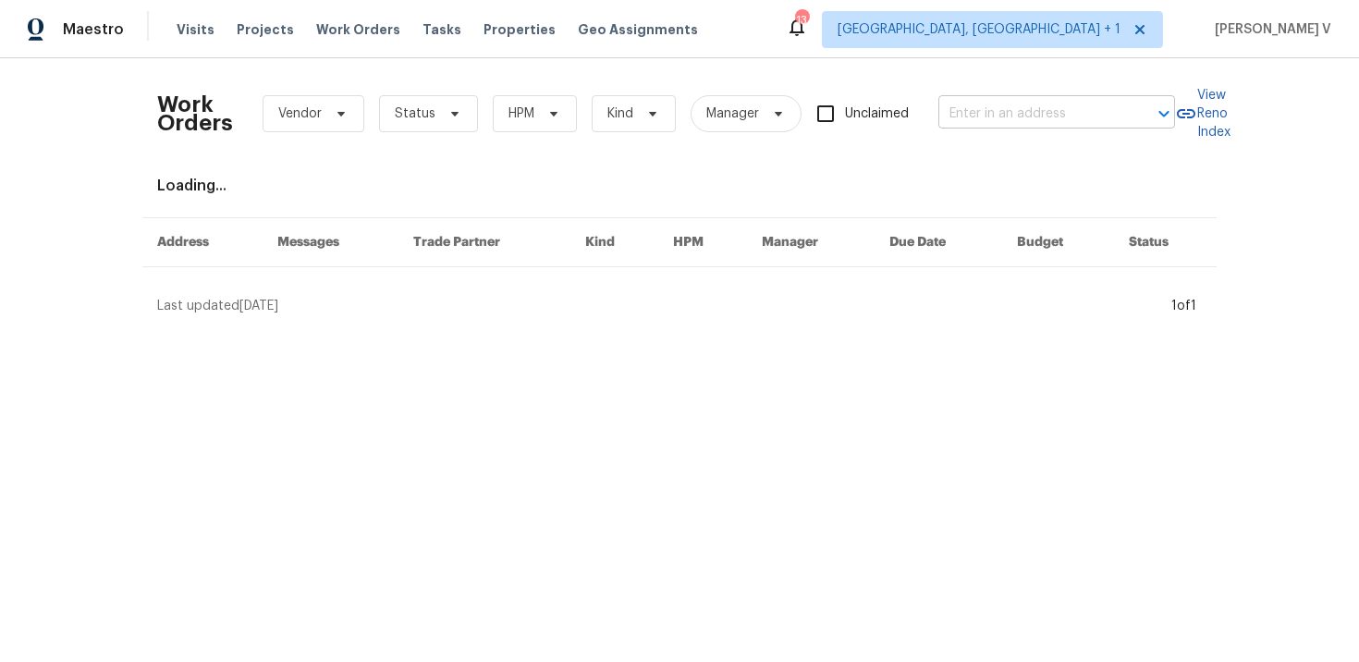
click at [977, 117] on input "text" at bounding box center [1031, 114] width 185 height 29
paste input "8806 Glenside St Huntersville NC 28078"
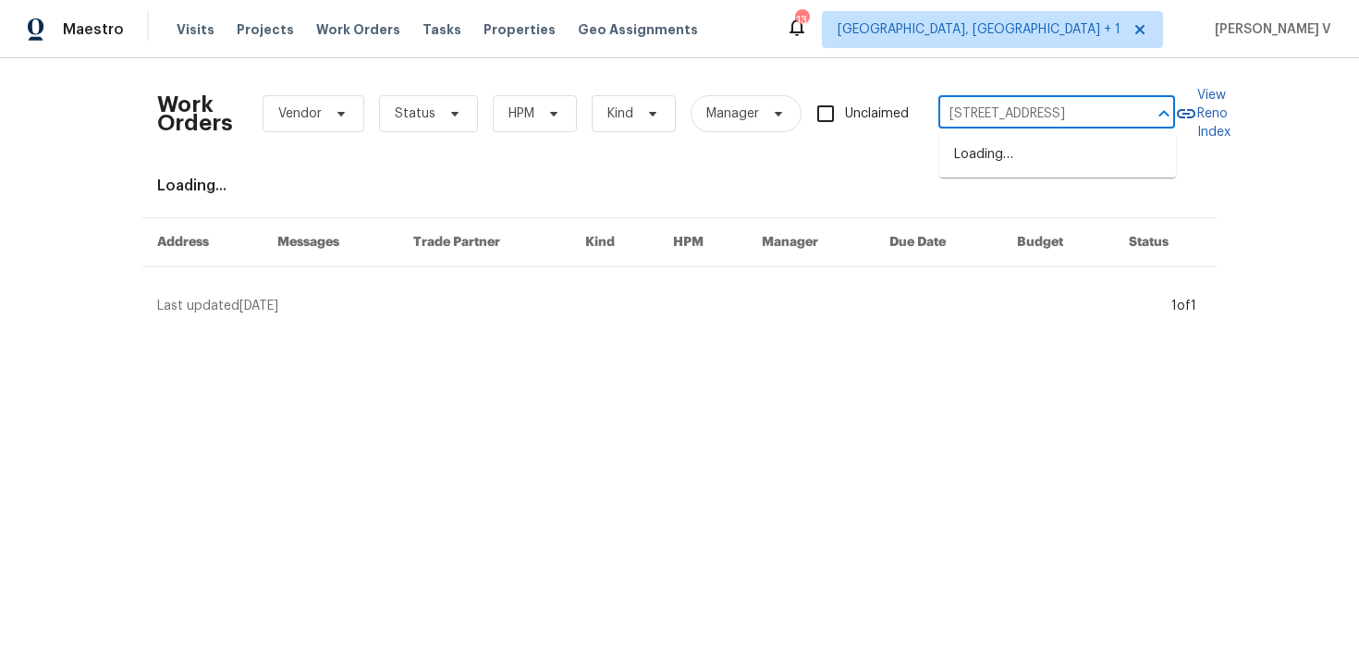
scroll to position [0, 69]
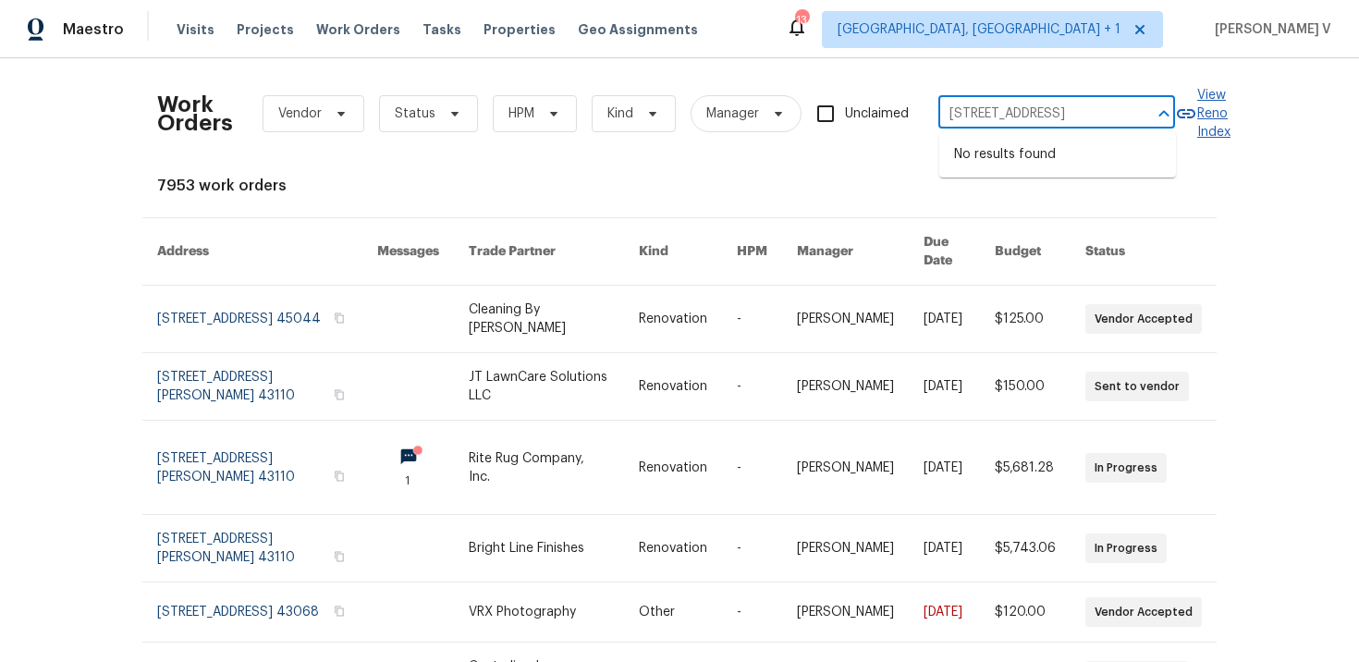
drag, startPoint x: 1040, startPoint y: 112, endPoint x: 1197, endPoint y: 112, distance: 157.2
click at [1197, 112] on div "Work Orders Vendor Status HPM Kind Manager Unclaimed 8806 Glenside St Huntersvi…" at bounding box center [679, 113] width 1045 height 81
type input "8806 Glenside"
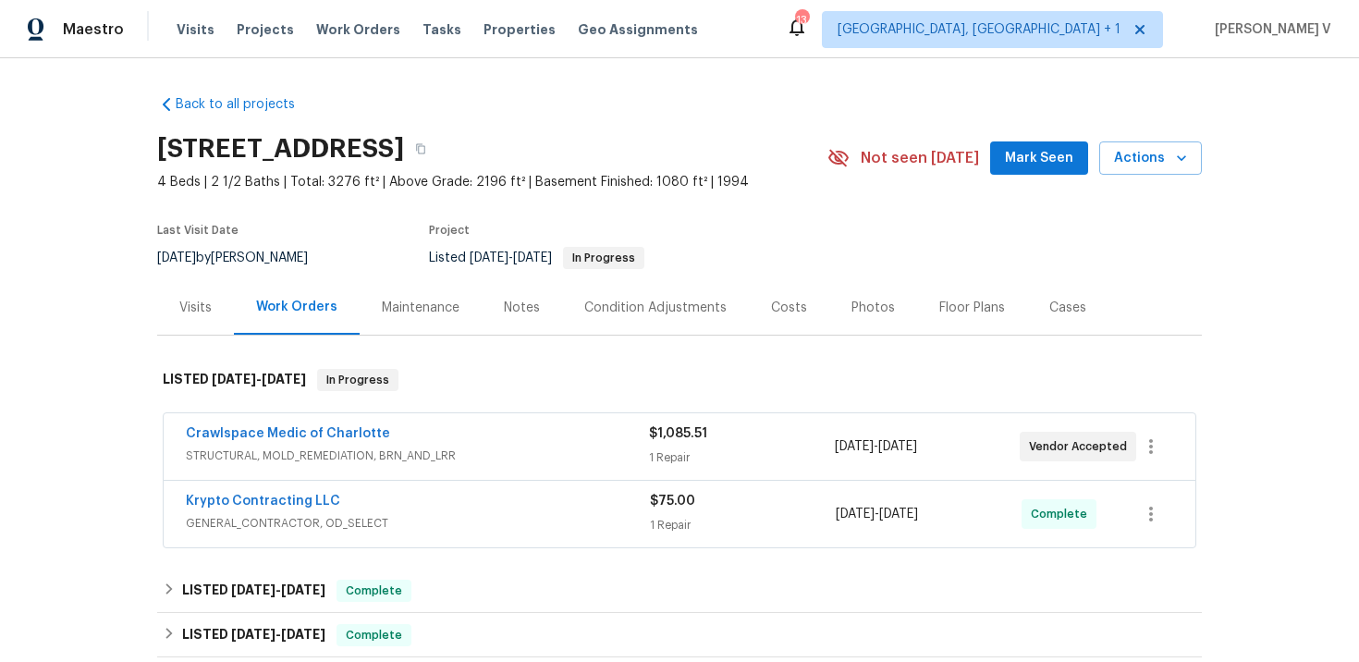
click at [206, 291] on div "Visits" at bounding box center [195, 307] width 77 height 55
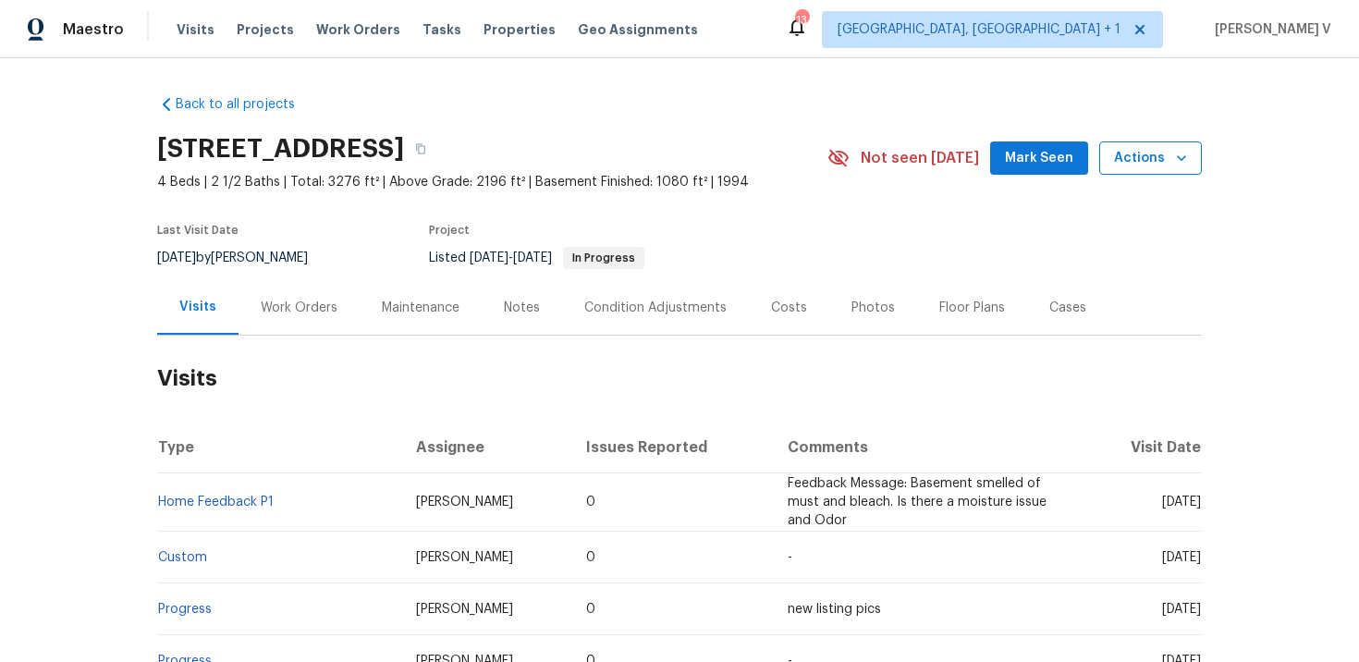
click at [1150, 154] on span "Actions" at bounding box center [1150, 158] width 73 height 23
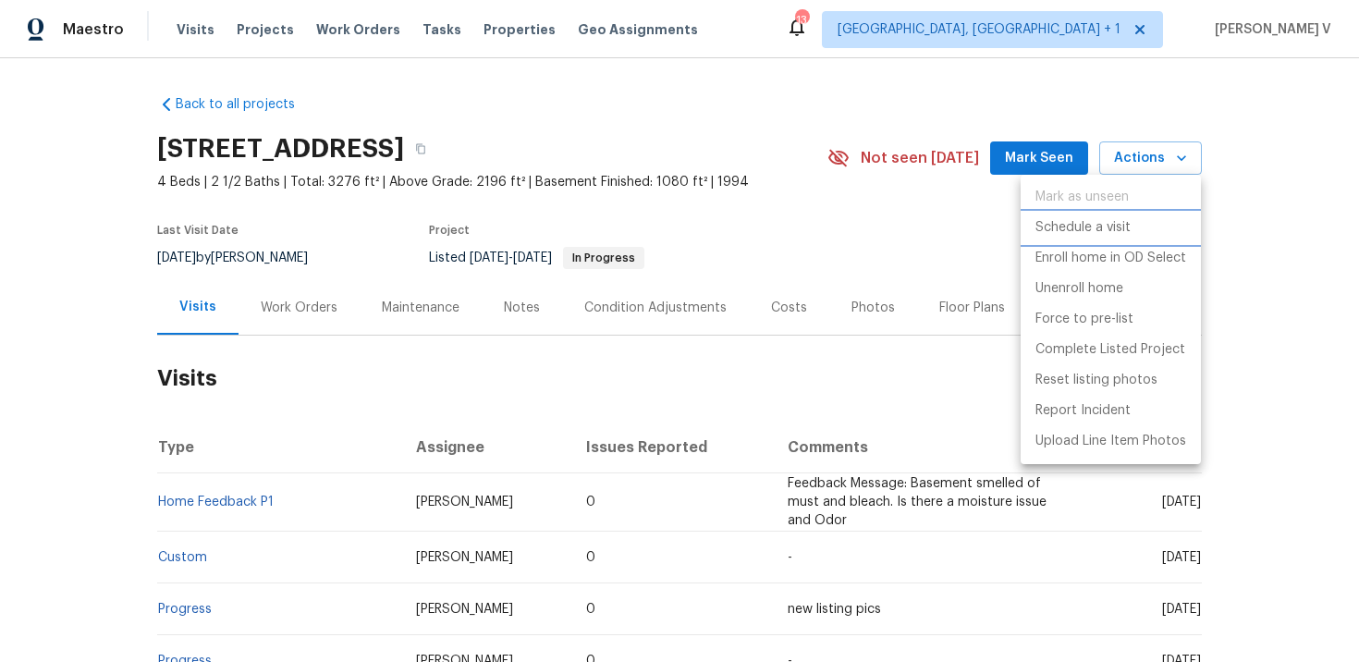
click at [1069, 225] on p "Schedule a visit" at bounding box center [1083, 227] width 95 height 19
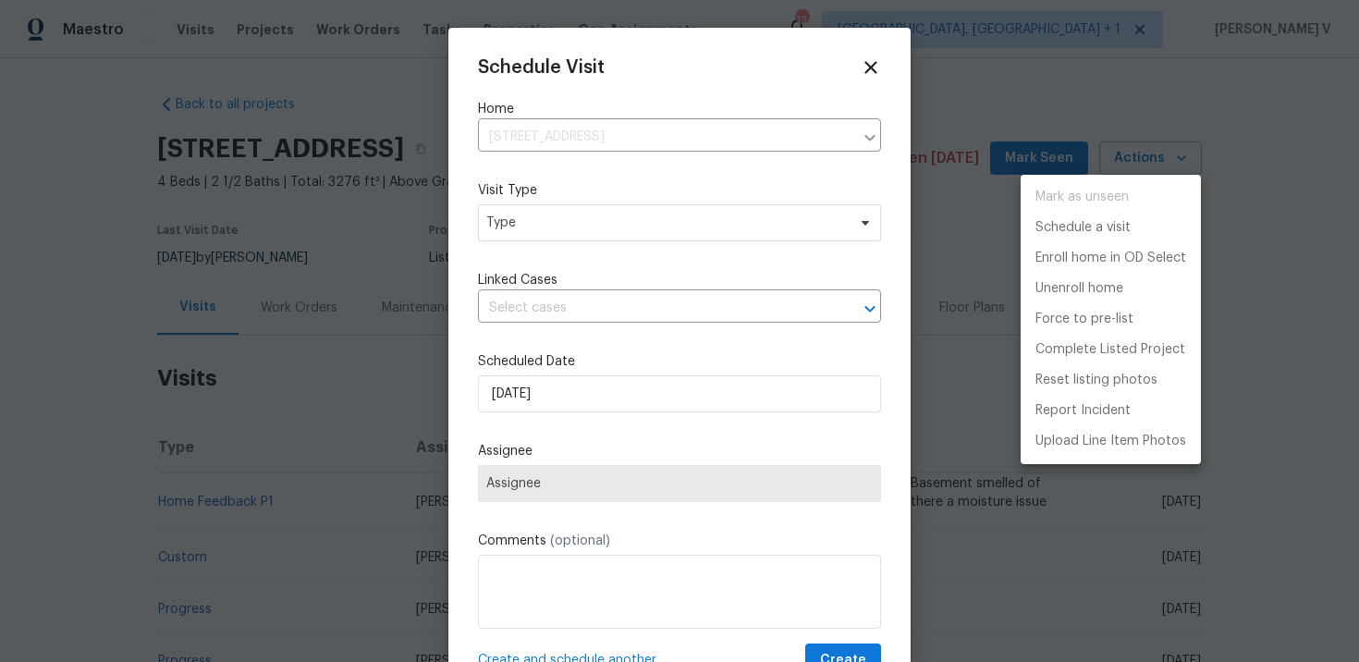
click at [622, 246] on div at bounding box center [679, 331] width 1359 height 662
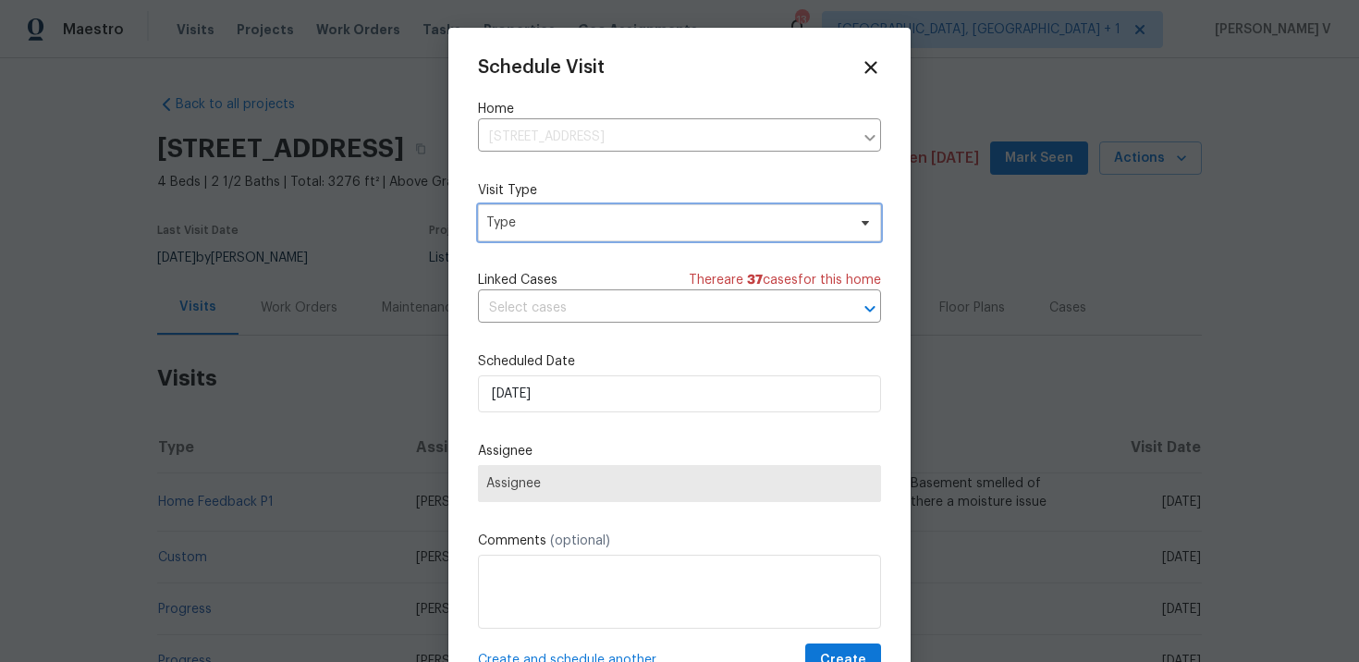
click at [621, 232] on span "Type" at bounding box center [679, 222] width 403 height 37
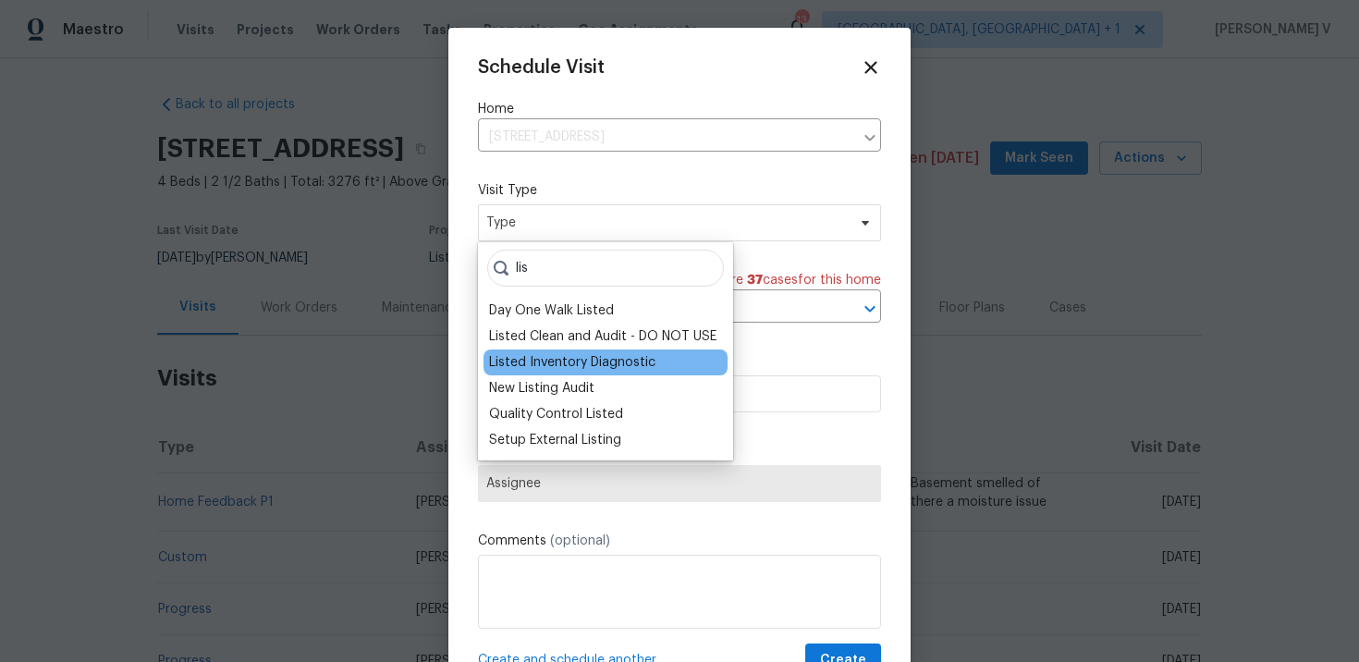
type input "lis"
click at [593, 371] on div "Listed Inventory Diagnostic" at bounding box center [572, 362] width 166 height 18
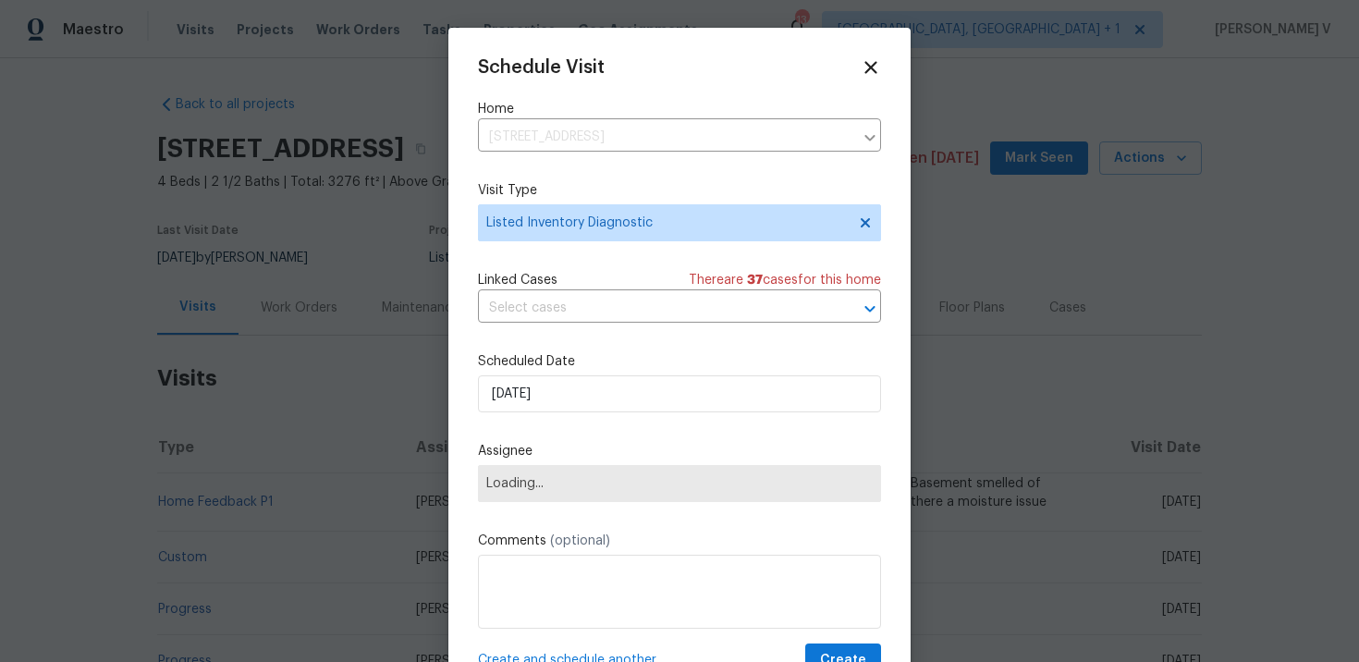
click at [563, 419] on div "Schedule Visit Home [STREET_ADDRESS] ​ Visit Type Listed Inventory Diagnostic L…" at bounding box center [679, 367] width 403 height 620
click at [562, 399] on input "[DATE]" at bounding box center [679, 393] width 403 height 37
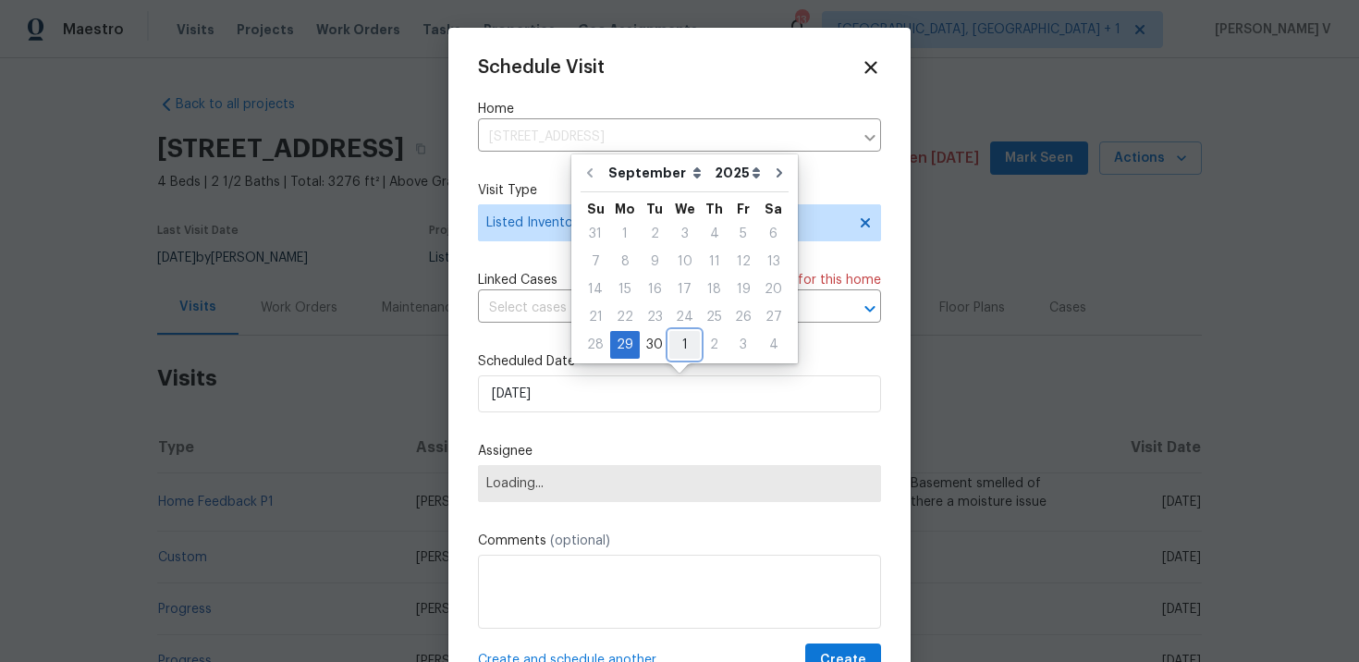
click at [689, 342] on div "1" at bounding box center [684, 345] width 31 height 26
type input "[DATE]"
select select "9"
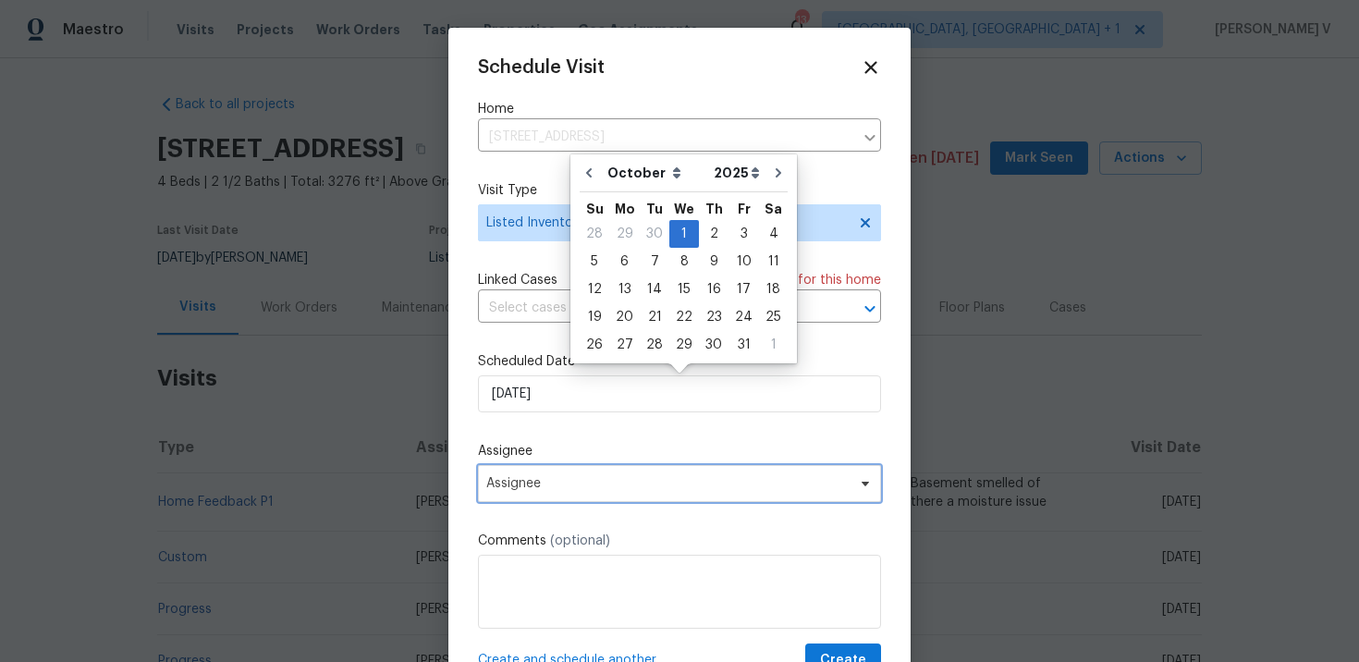
click at [584, 474] on span "Assignee" at bounding box center [679, 483] width 403 height 37
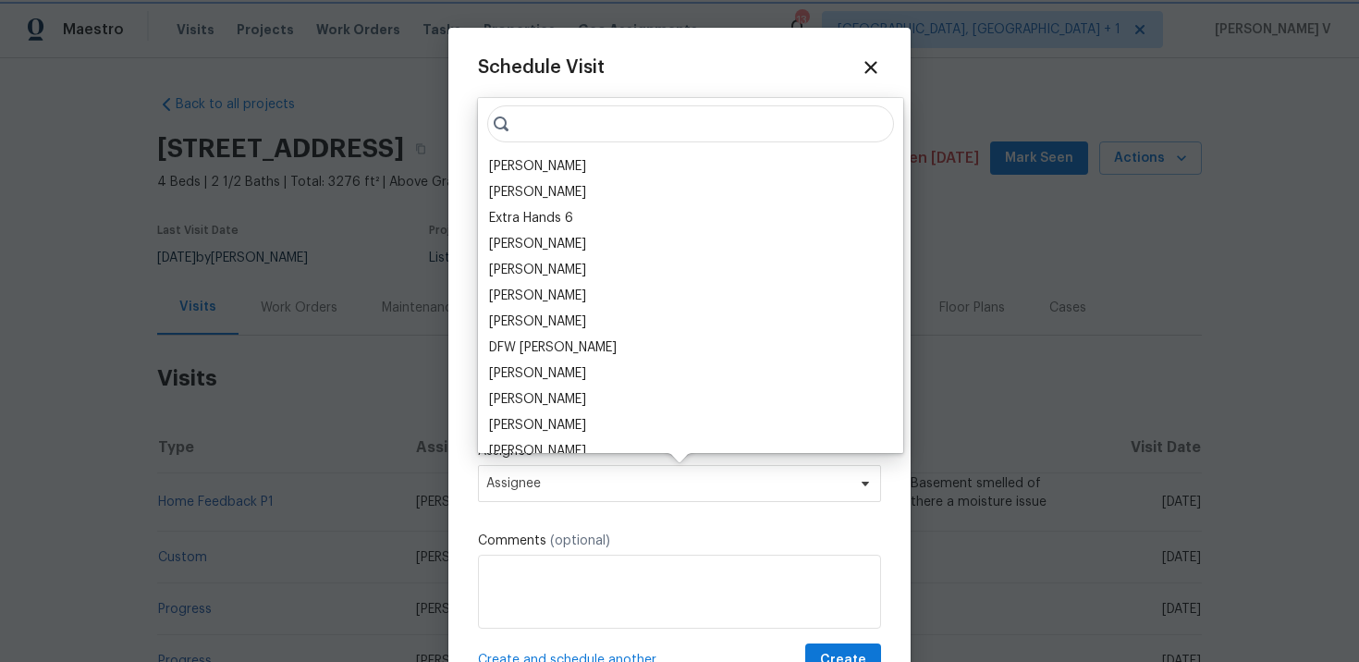
click at [584, 474] on span "Assignee" at bounding box center [679, 483] width 403 height 37
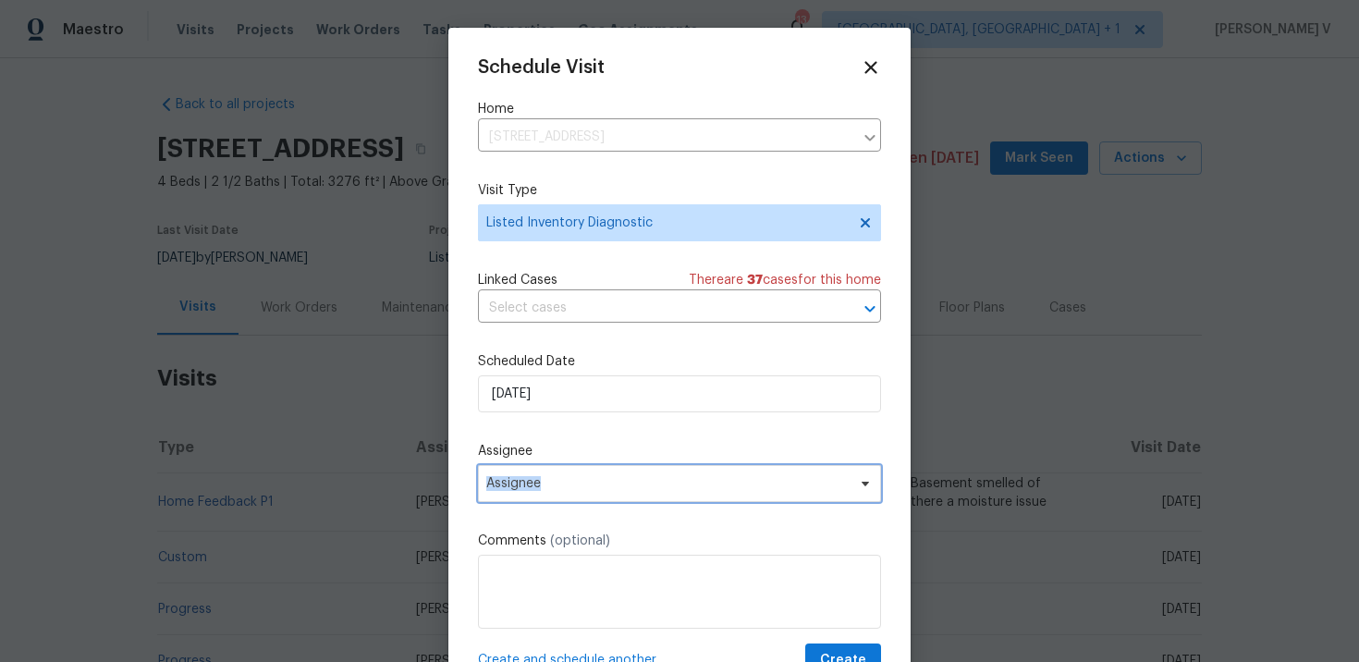
click at [583, 486] on span "Assignee" at bounding box center [667, 483] width 362 height 15
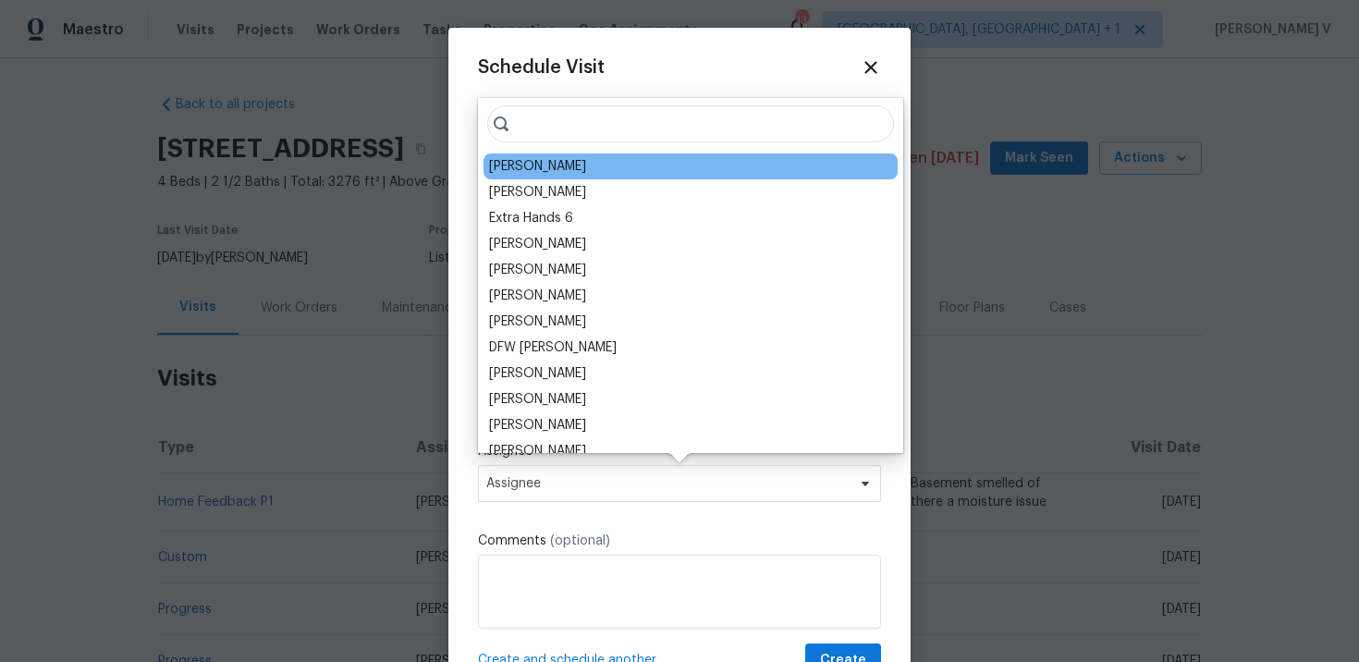
click at [528, 166] on div "[PERSON_NAME]" at bounding box center [537, 166] width 97 height 18
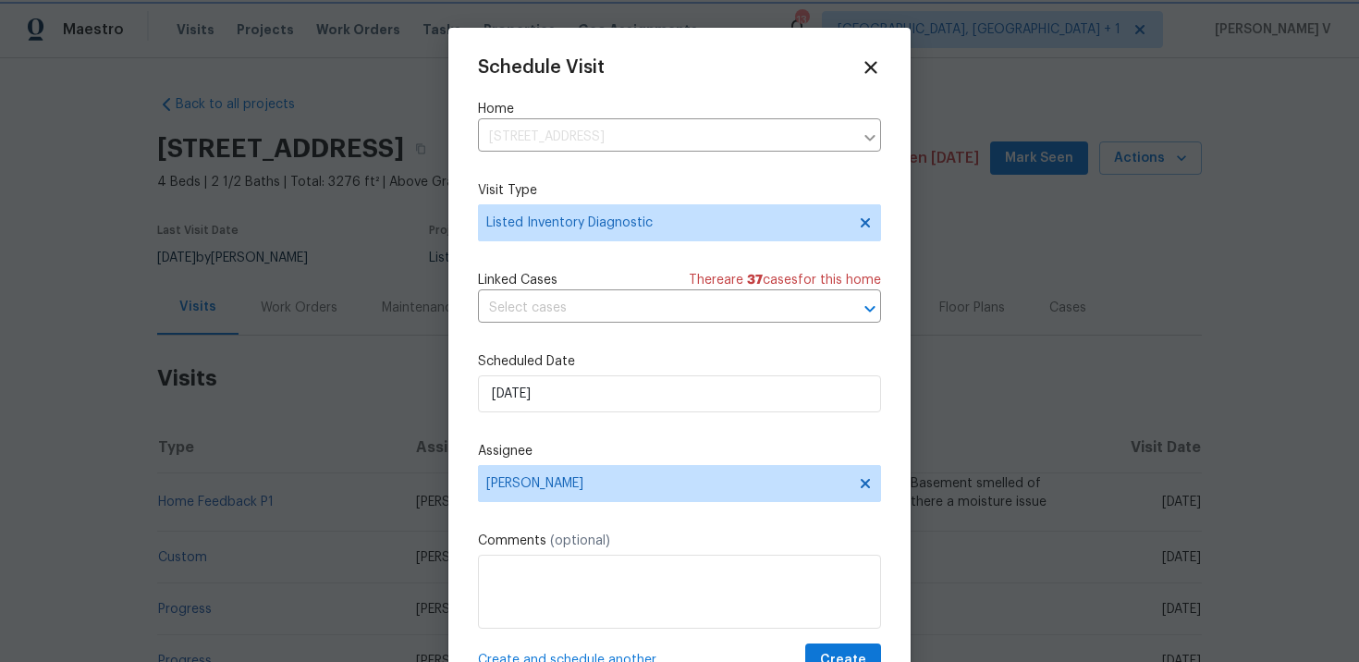
scroll to position [33, 0]
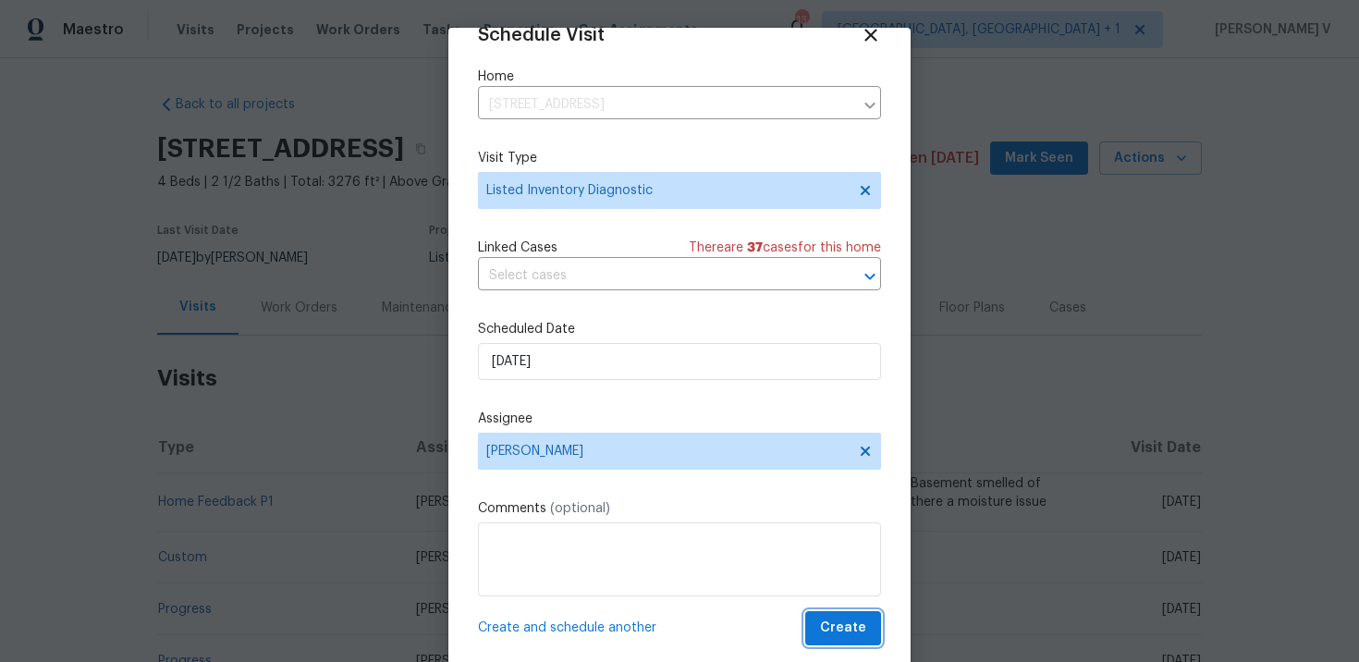
click at [865, 624] on span "Create" at bounding box center [843, 628] width 46 height 23
click at [382, 505] on div at bounding box center [679, 331] width 1359 height 662
click at [416, 505] on span "[PERSON_NAME]" at bounding box center [464, 499] width 97 height 13
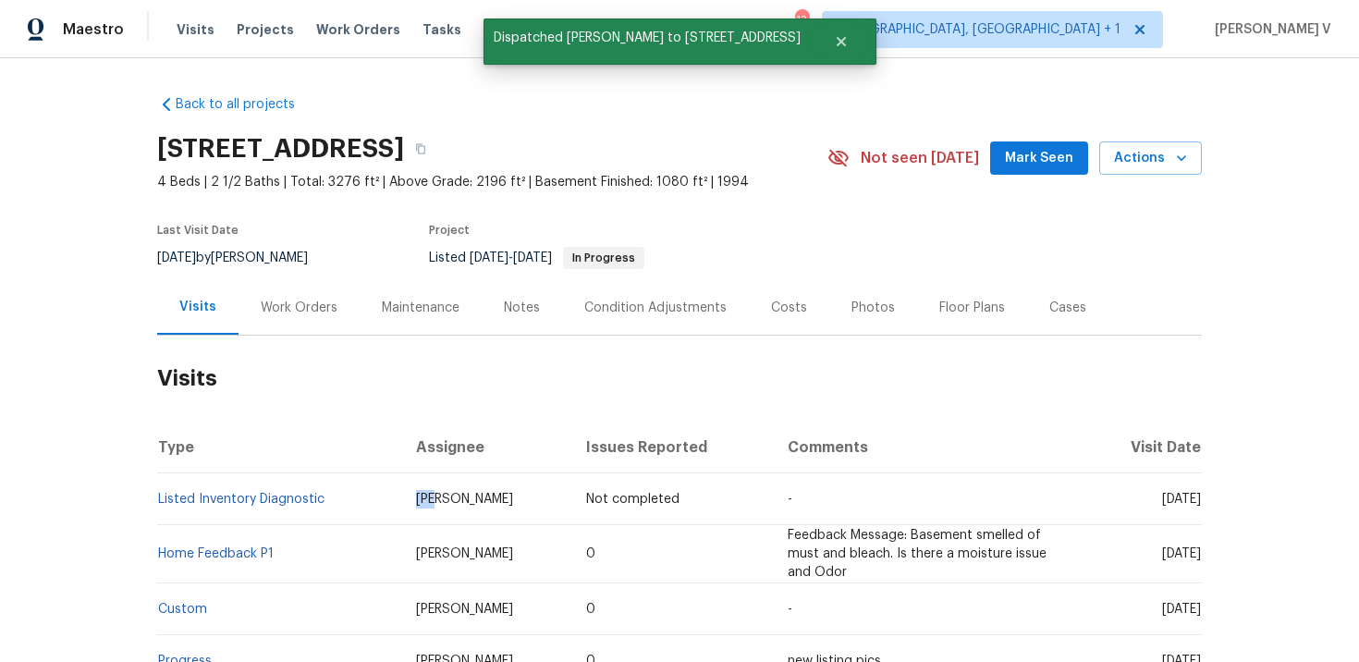
click at [416, 505] on span "[PERSON_NAME]" at bounding box center [464, 499] width 97 height 13
click at [354, 506] on td "Listed Inventory Diagnostic" at bounding box center [279, 499] width 244 height 52
copy link "Listed Inventory Diagnostic"
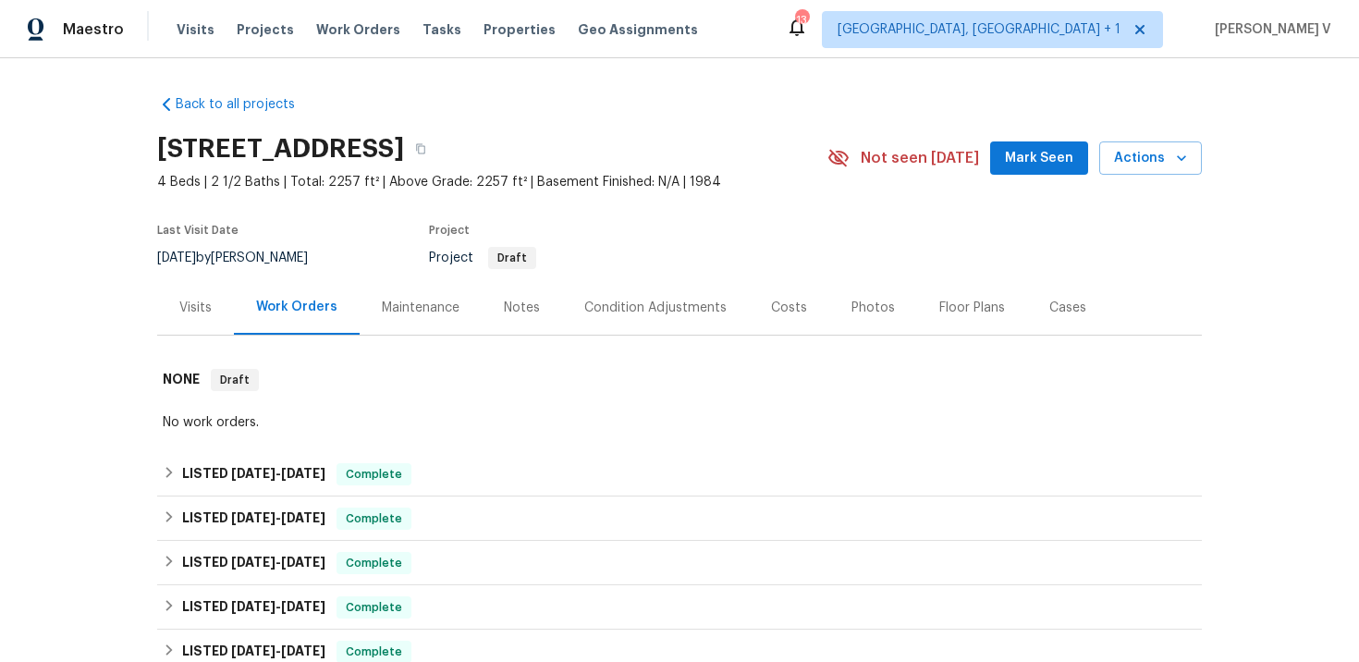
click at [177, 309] on div "Visits" at bounding box center [195, 307] width 77 height 55
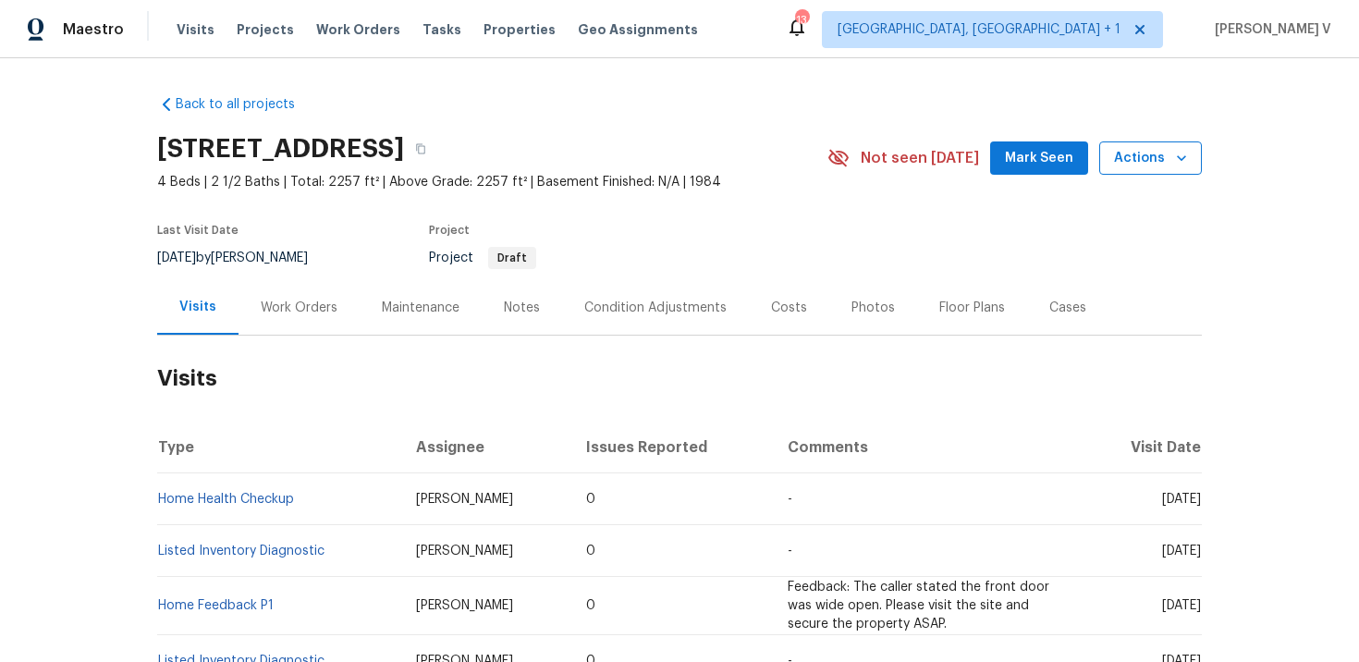
click at [1149, 163] on span "Actions" at bounding box center [1150, 158] width 73 height 23
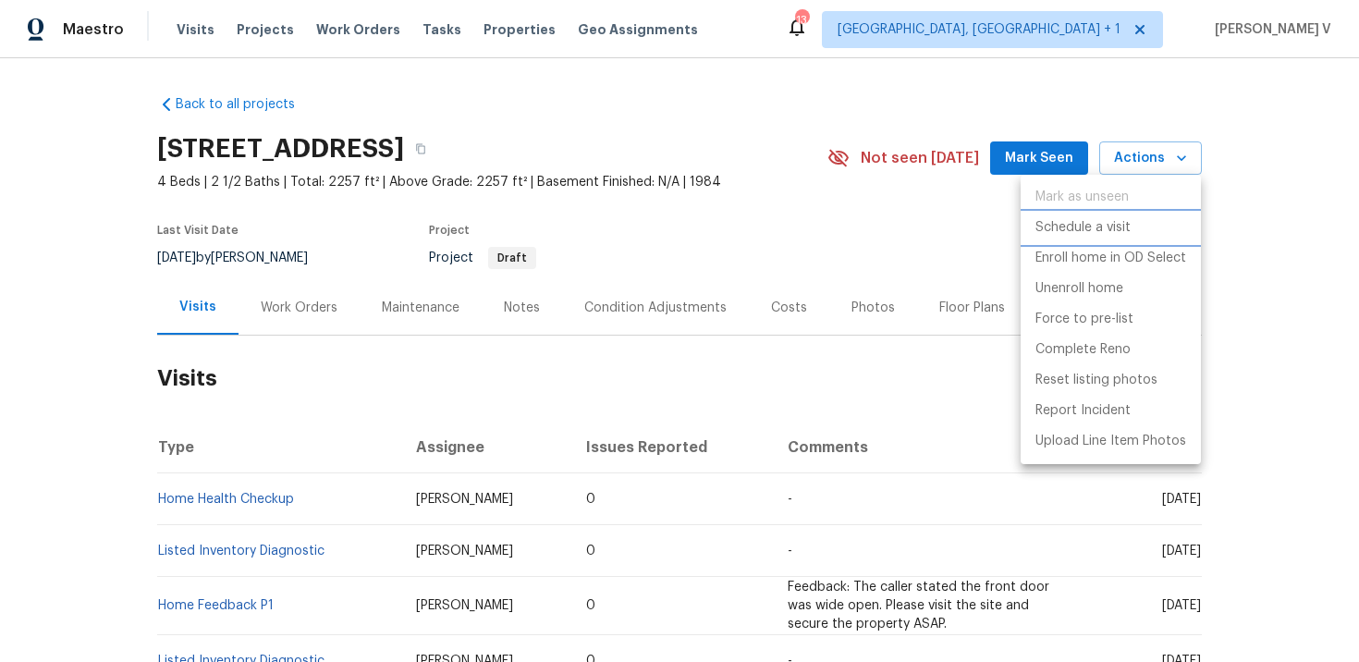
click at [1049, 221] on p "Schedule a visit" at bounding box center [1083, 227] width 95 height 19
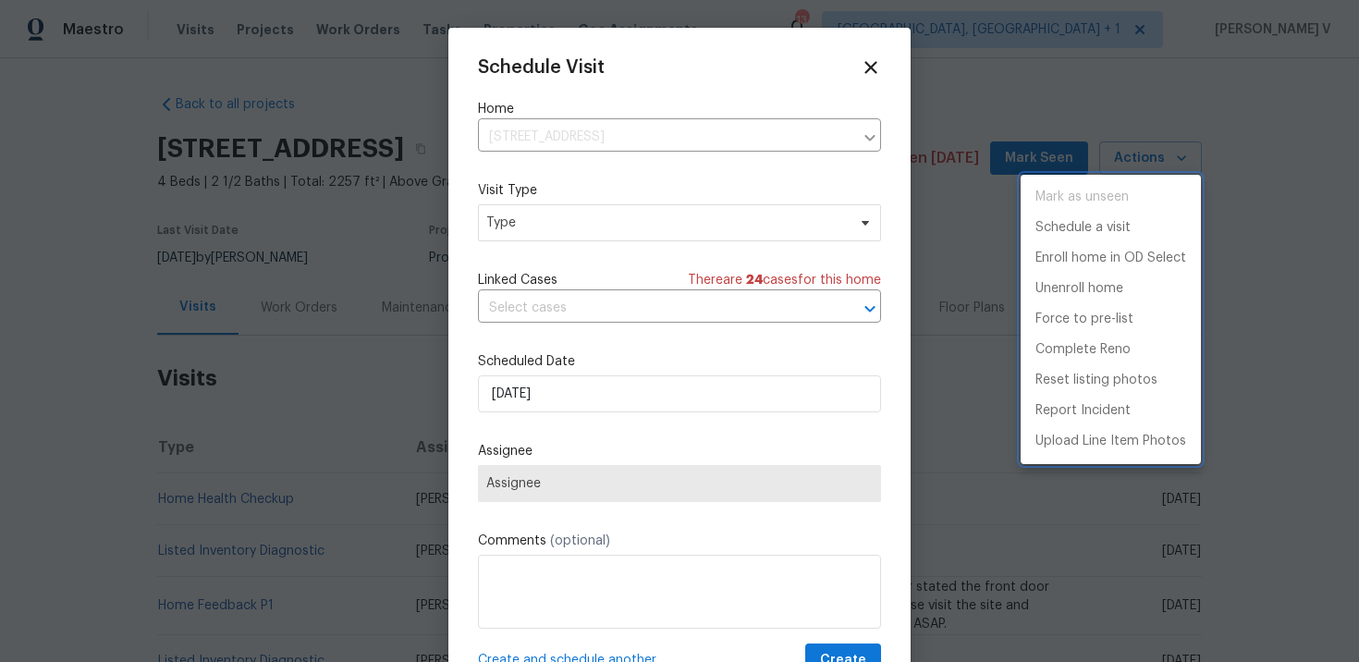
click at [546, 221] on div at bounding box center [679, 331] width 1359 height 662
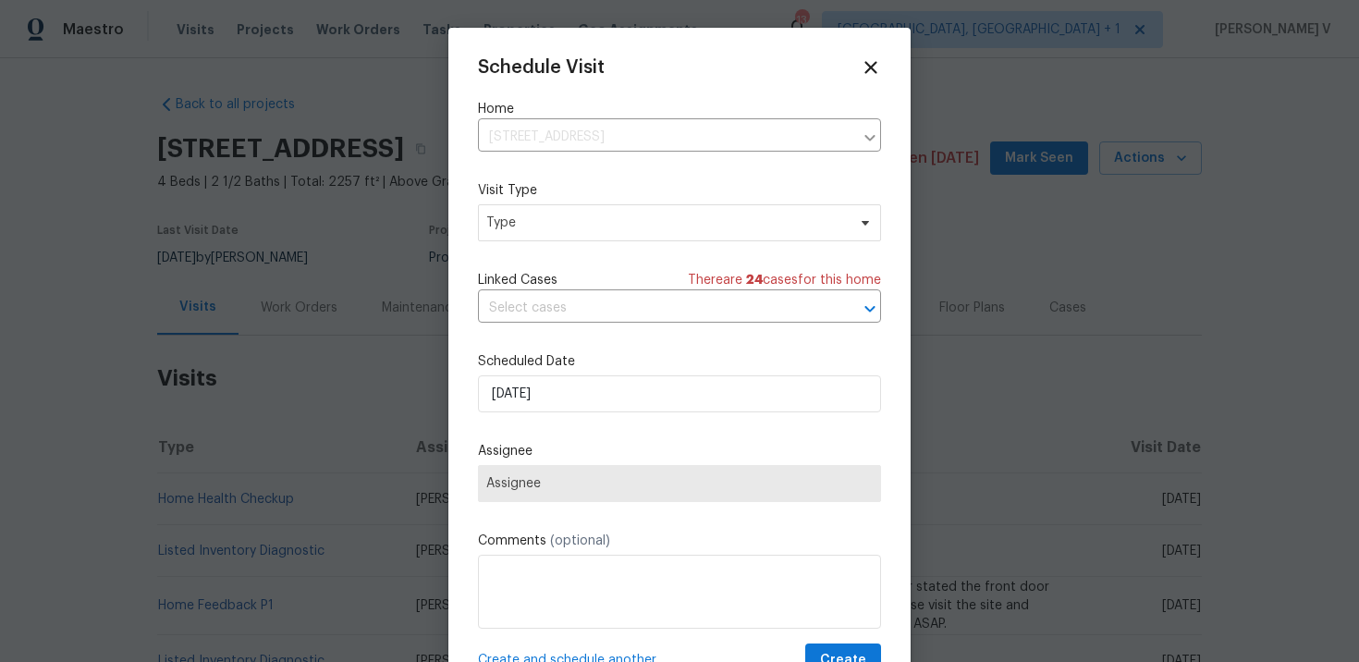
click at [546, 221] on div "Mark as unseen Schedule a visit Enroll home in OD Select Unenroll home Force to…" at bounding box center [679, 331] width 1359 height 662
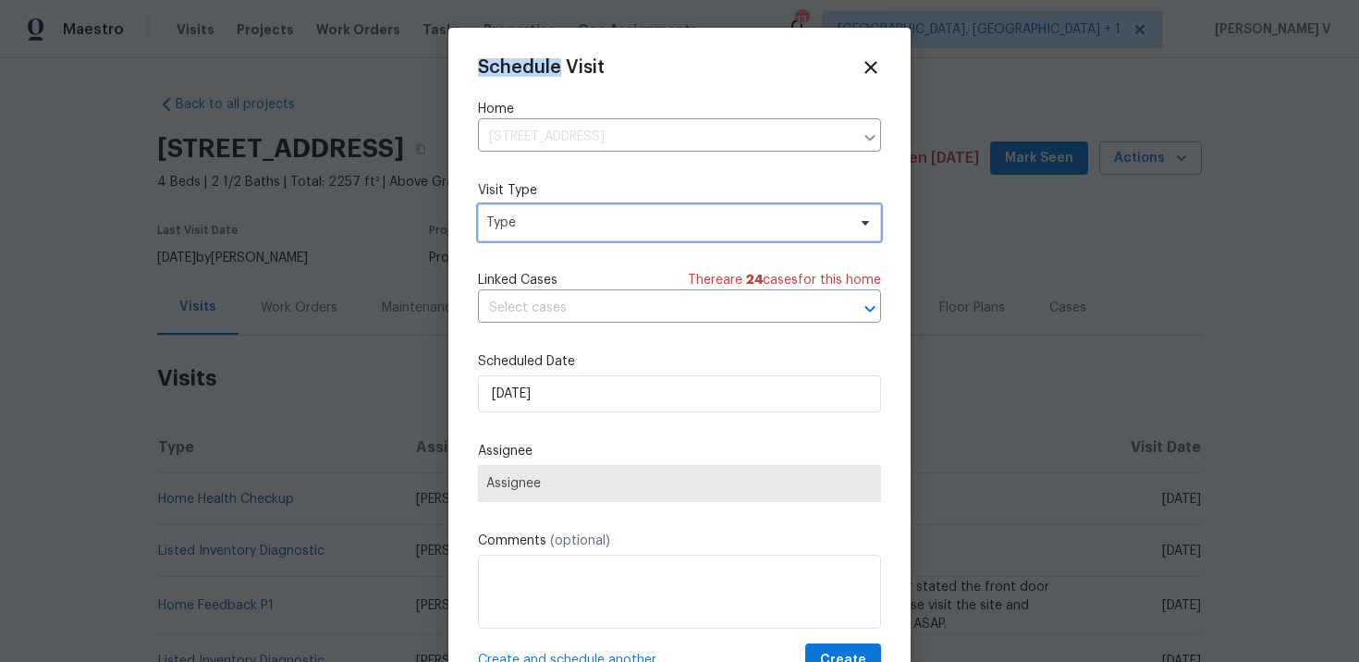
click at [546, 221] on span "Type" at bounding box center [666, 223] width 360 height 18
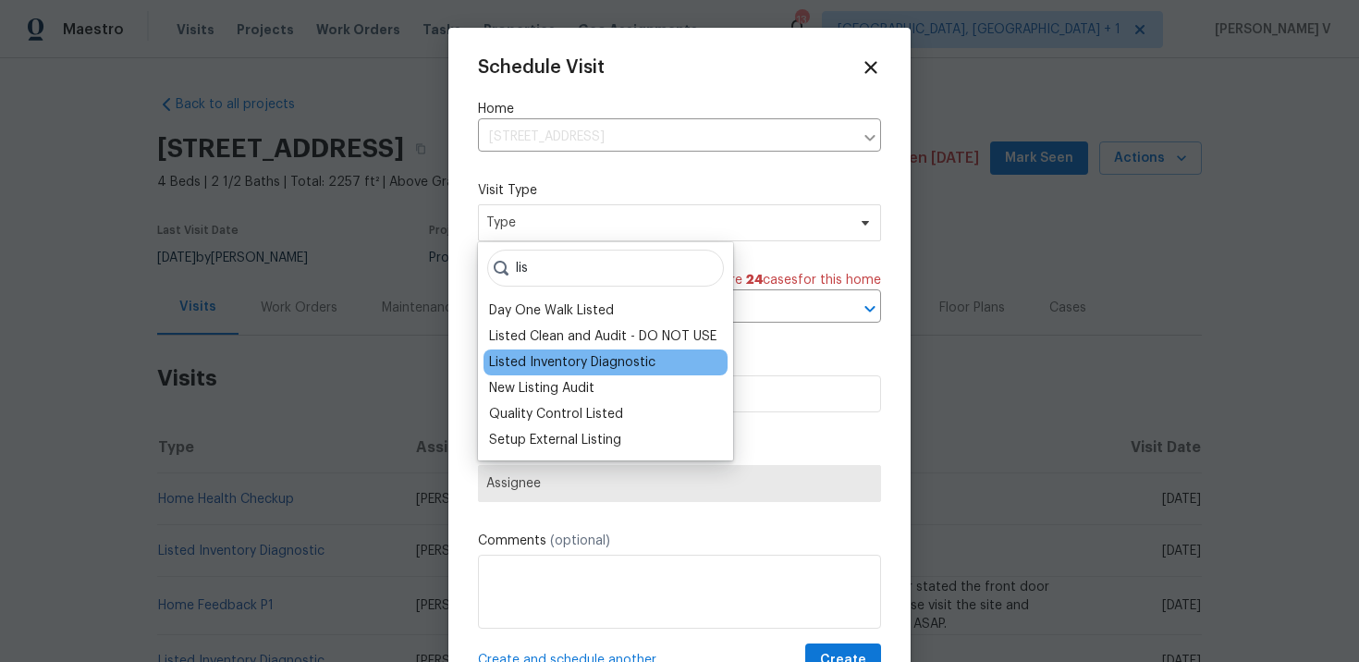
type input "lis"
click at [533, 367] on div "Listed Inventory Diagnostic" at bounding box center [572, 362] width 166 height 18
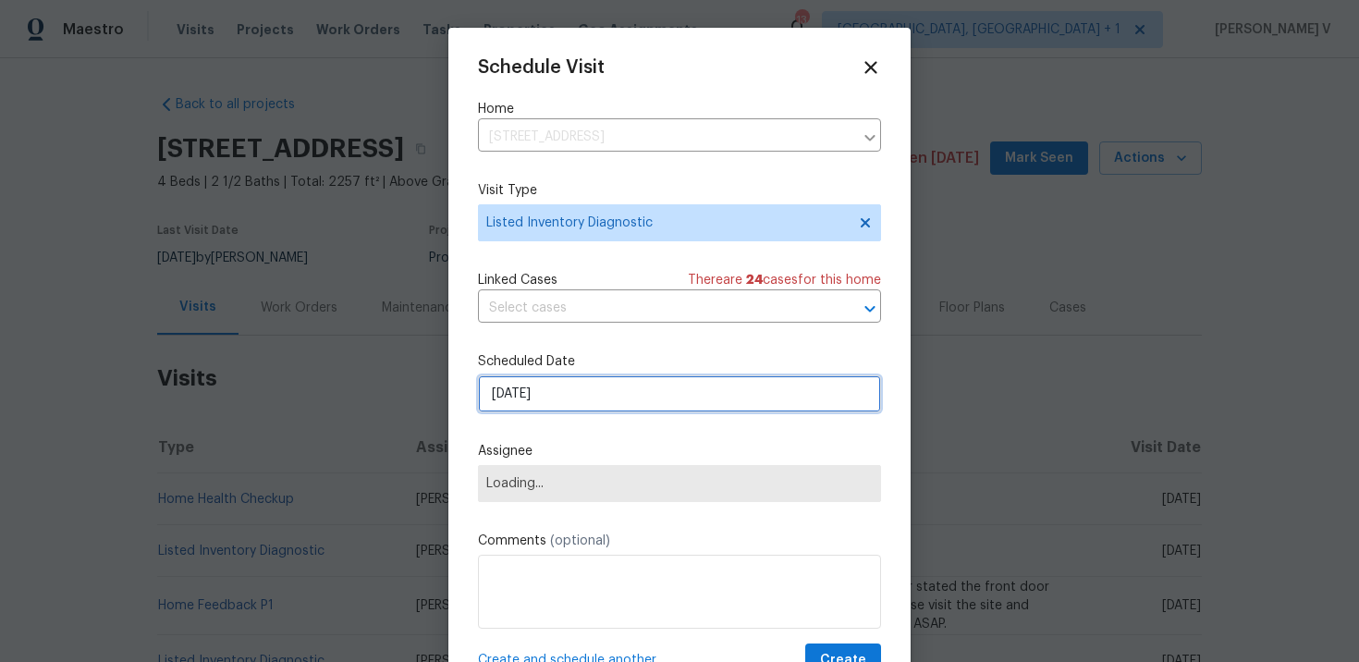
click at [548, 391] on input "29/09/2025" at bounding box center [679, 393] width 403 height 37
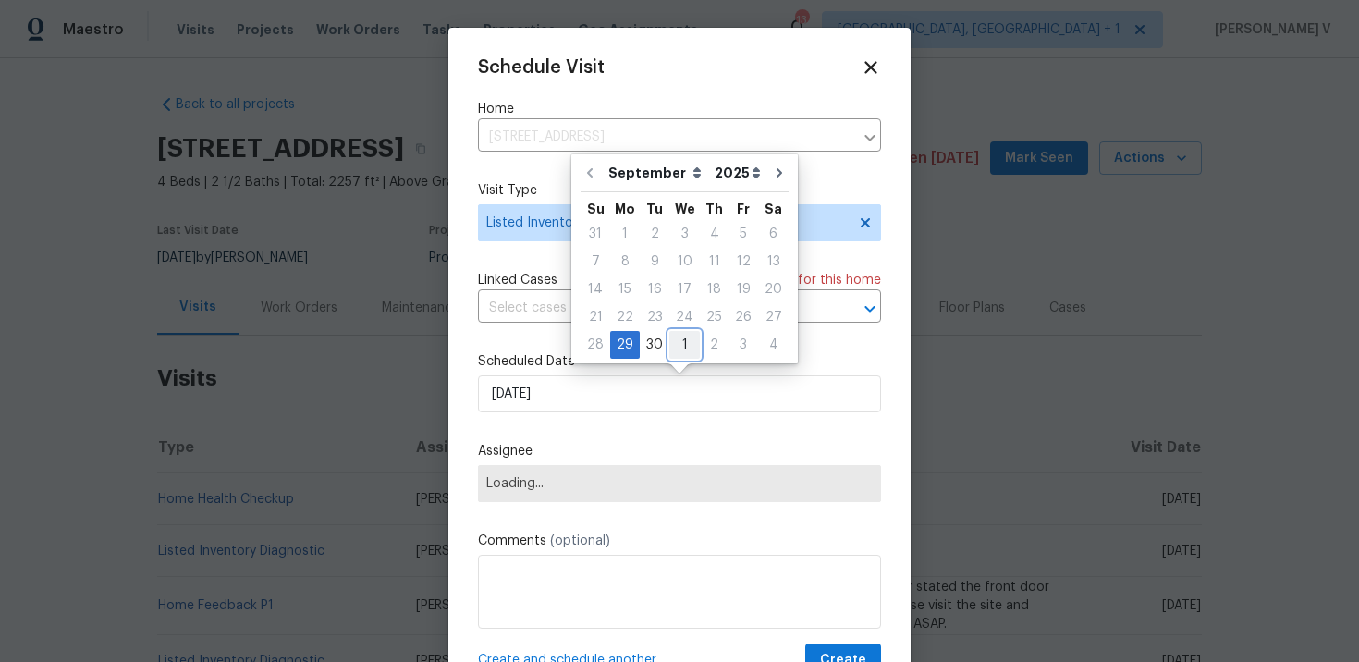
click at [672, 334] on div "1" at bounding box center [684, 345] width 31 height 26
type input "01/10/2025"
select select "9"
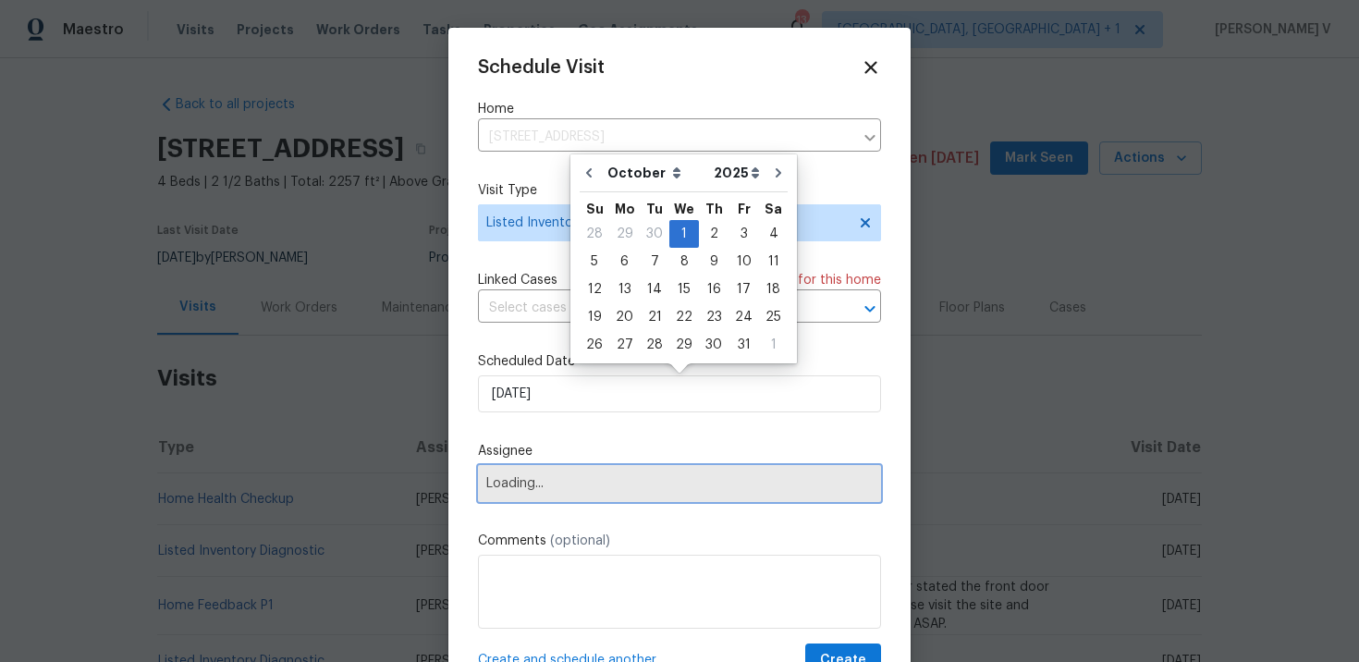
click at [574, 485] on span "Loading..." at bounding box center [679, 483] width 387 height 15
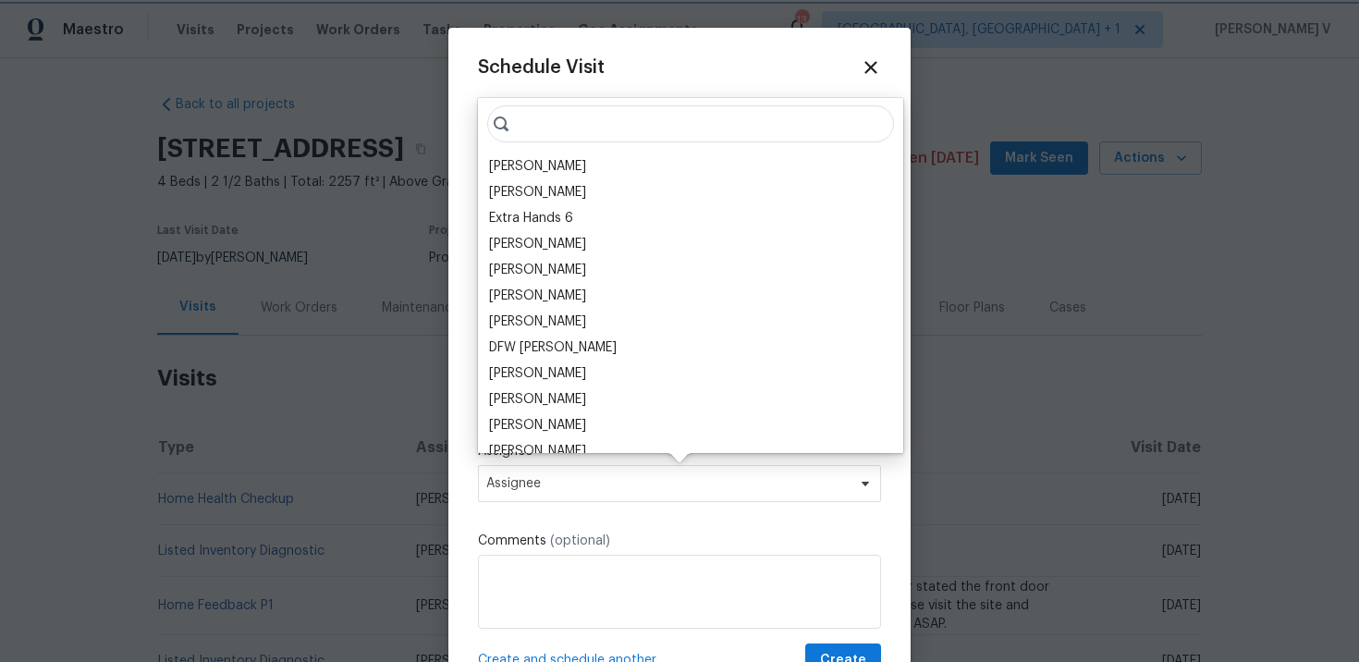
click at [574, 485] on span "Assignee" at bounding box center [667, 483] width 362 height 15
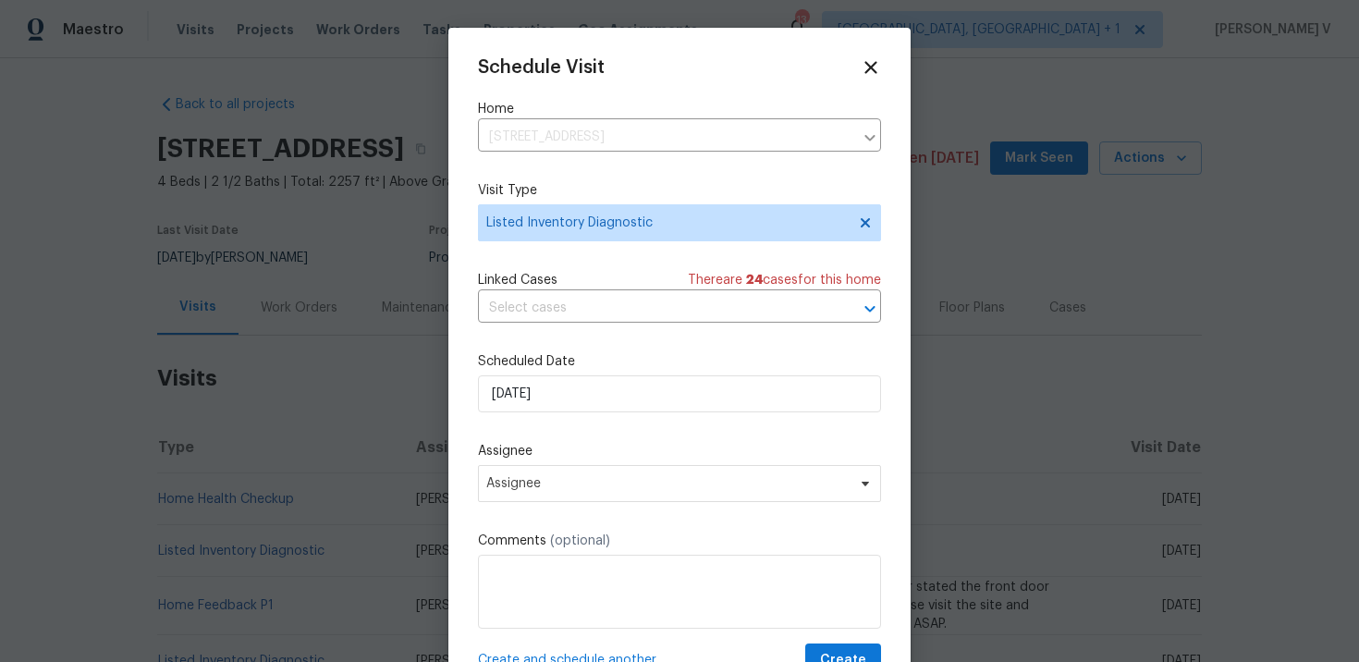
click at [549, 509] on div "Schedule Visit Home 10518 Fairway Ridge Rd, Charlotte, NC 28277 ​ Visit Type Li…" at bounding box center [679, 367] width 403 height 620
click at [547, 485] on span "Assignee" at bounding box center [667, 483] width 362 height 15
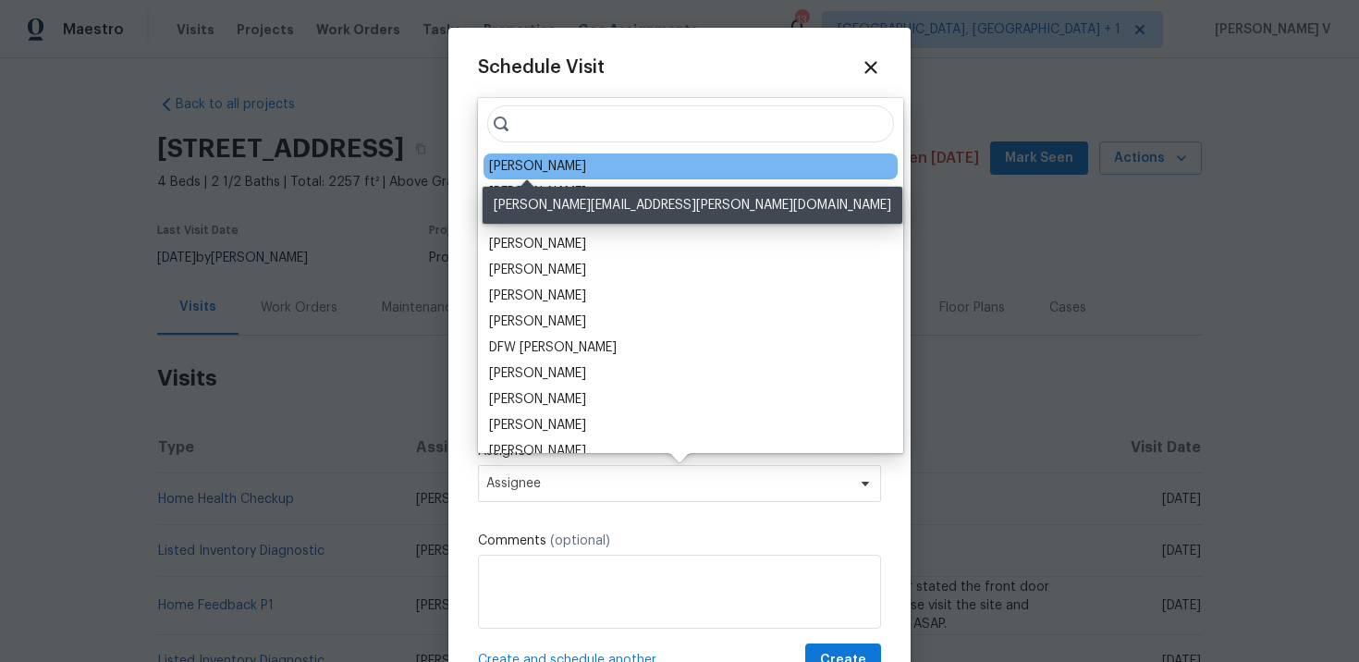
click at [524, 171] on div "Ryan Craven" at bounding box center [537, 166] width 97 height 18
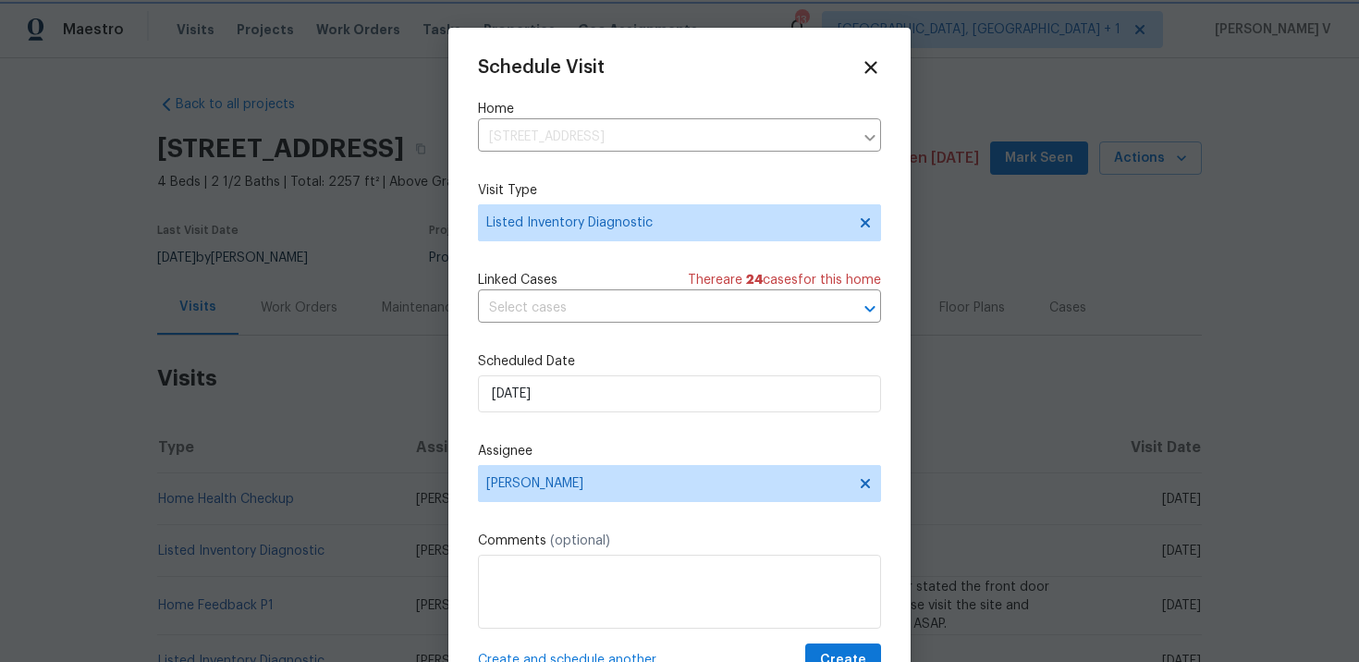
scroll to position [33, 0]
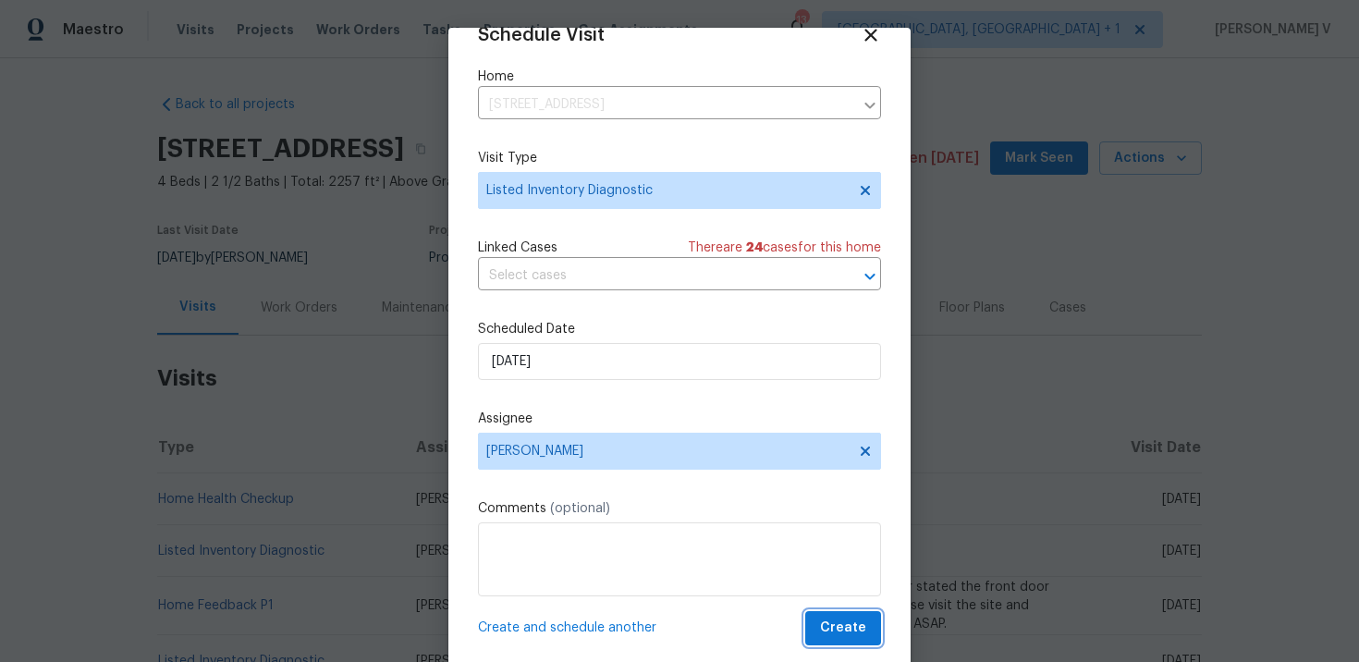
click at [828, 614] on button "Create" at bounding box center [843, 628] width 76 height 34
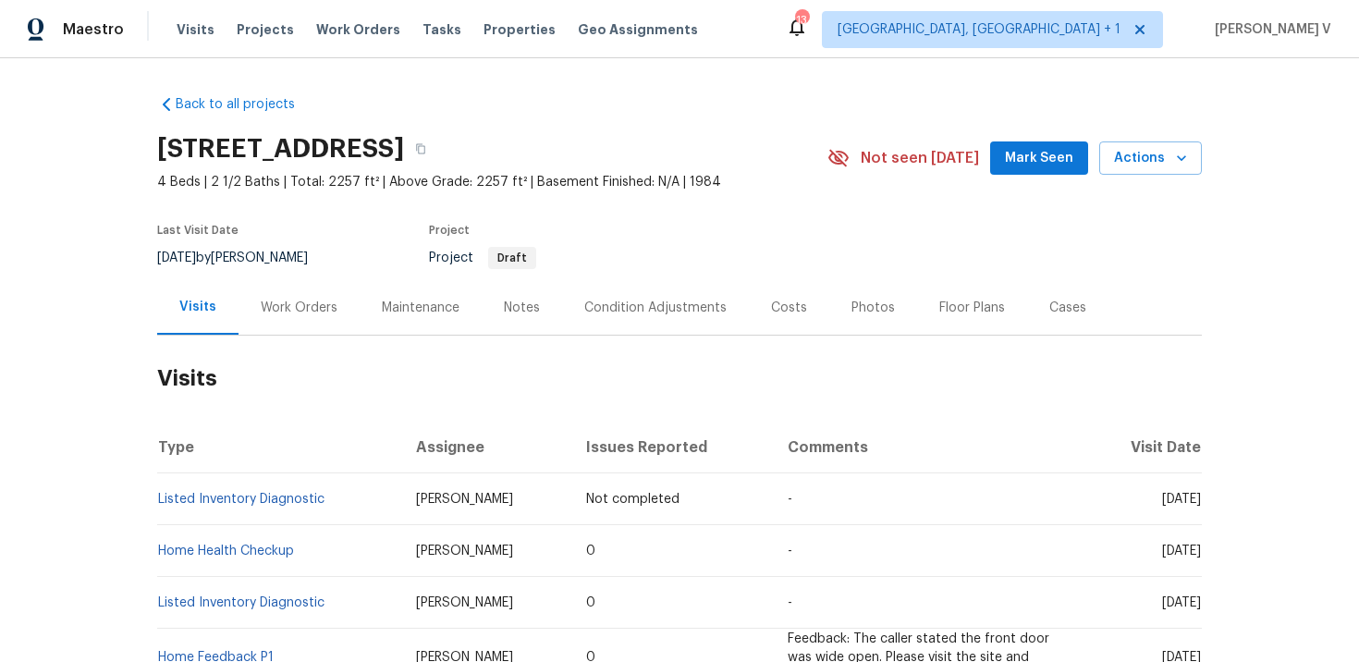
click at [365, 509] on td "Listed Inventory Diagnostic" at bounding box center [279, 499] width 244 height 52
copy link "Listed Inventory Diagnostic"
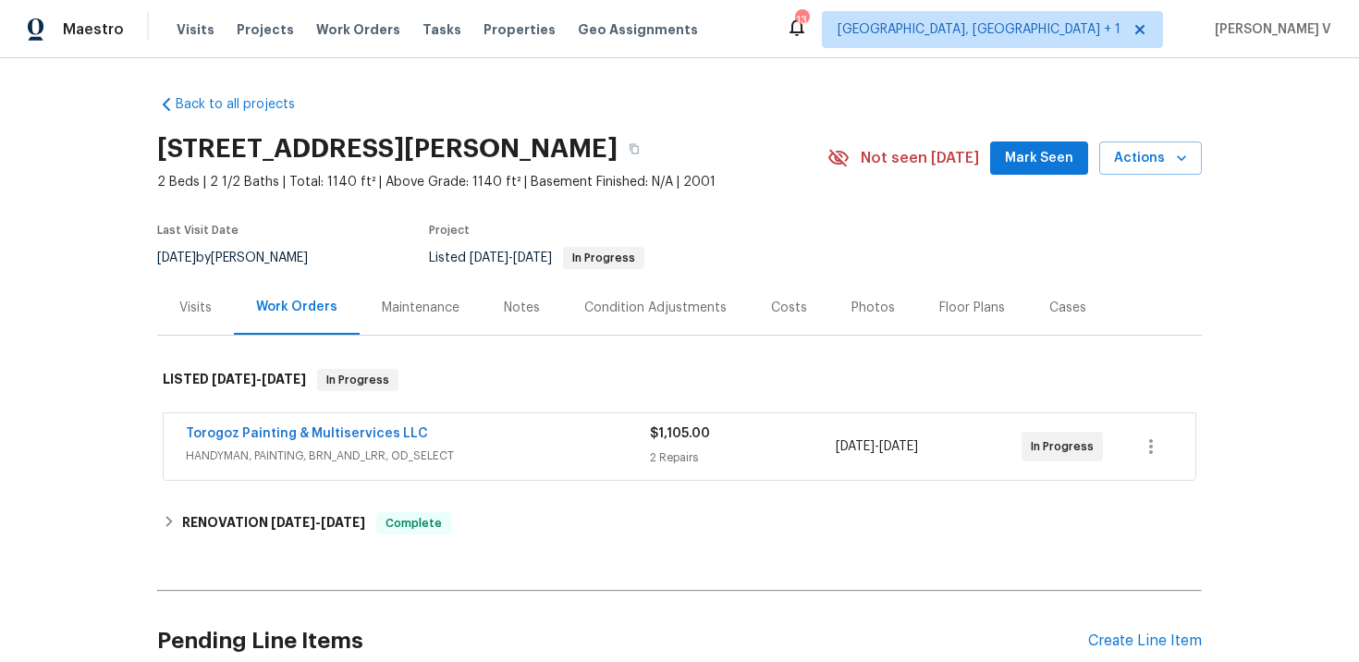
click at [216, 302] on div "Visits" at bounding box center [195, 307] width 77 height 55
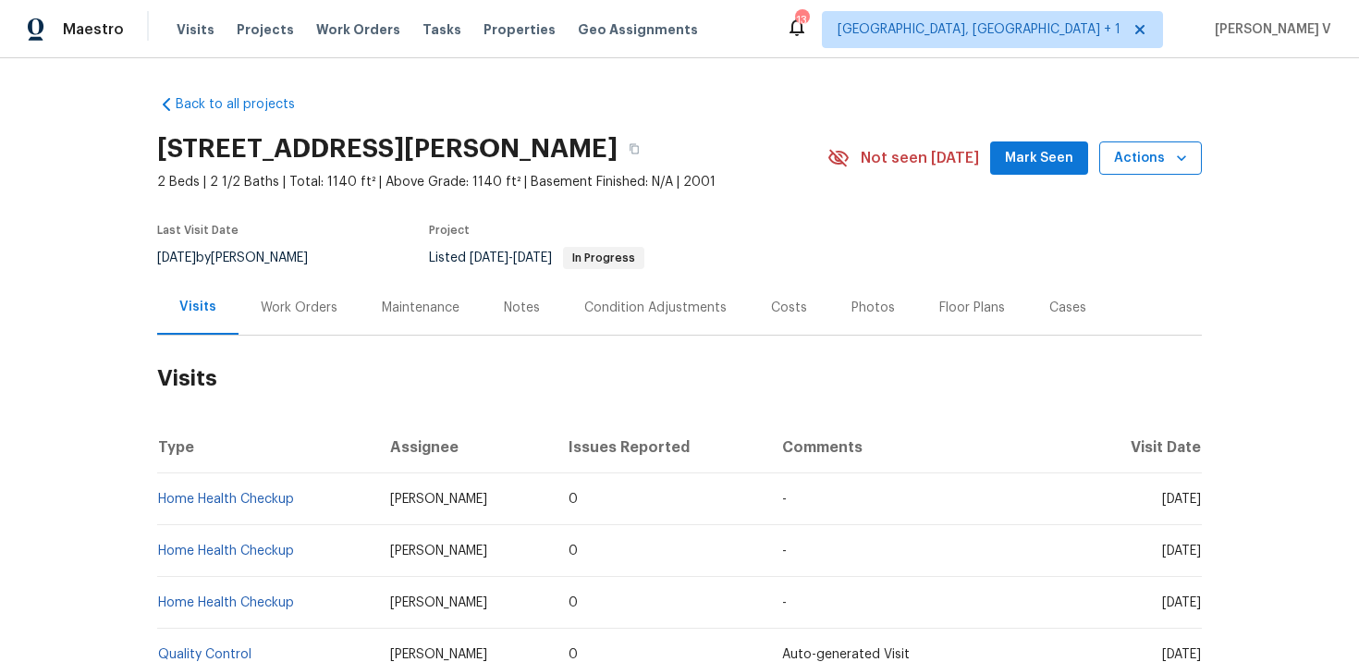
click at [1145, 164] on span "Actions" at bounding box center [1150, 158] width 73 height 23
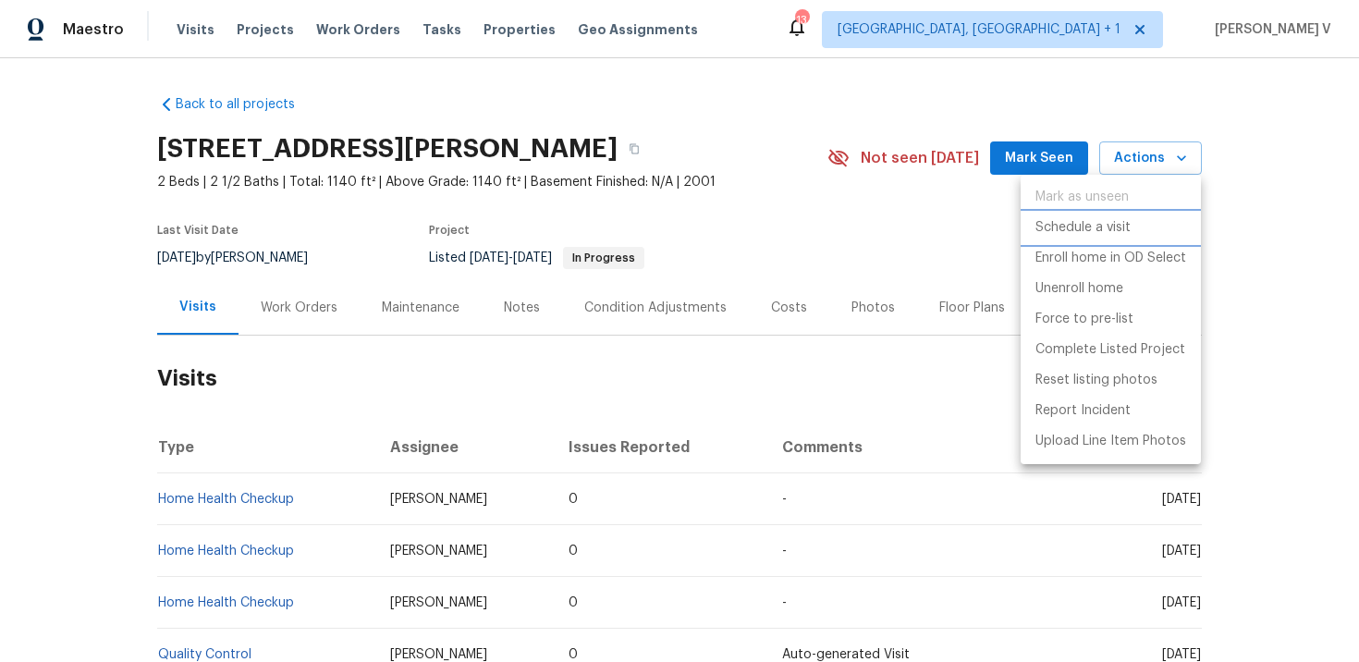
click at [1081, 213] on li "Schedule a visit" at bounding box center [1111, 228] width 180 height 31
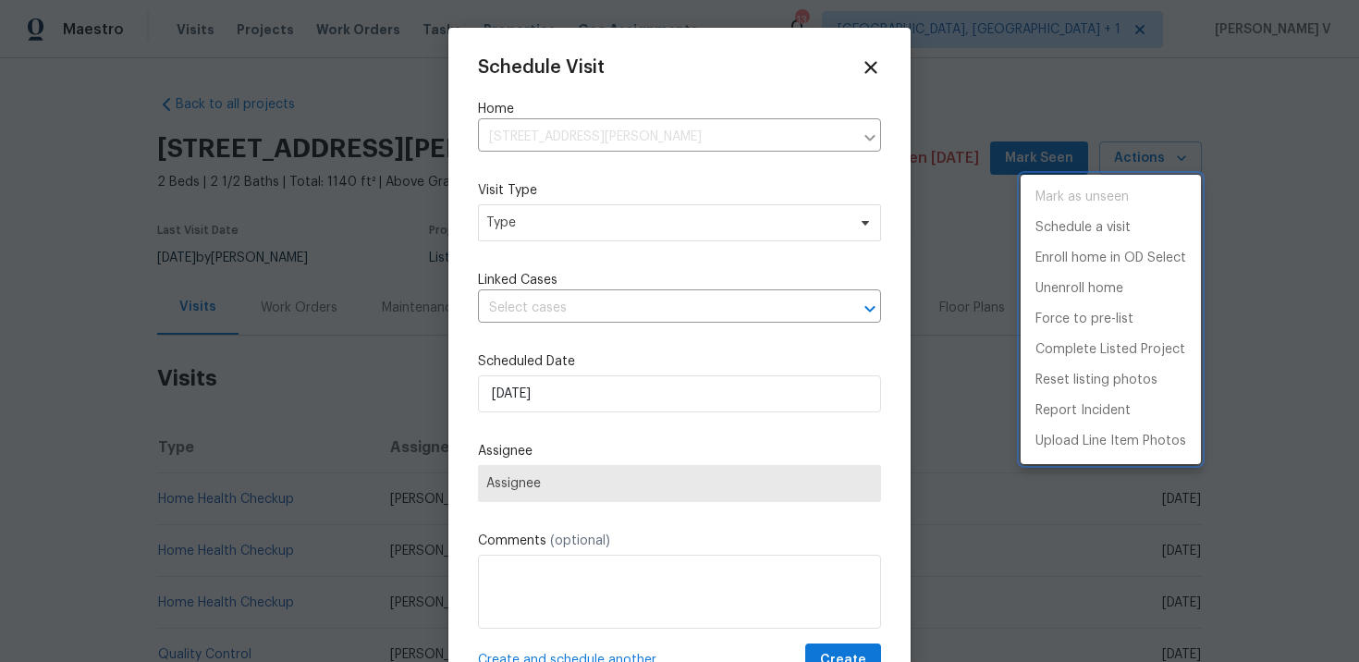
click at [555, 247] on div at bounding box center [679, 331] width 1359 height 662
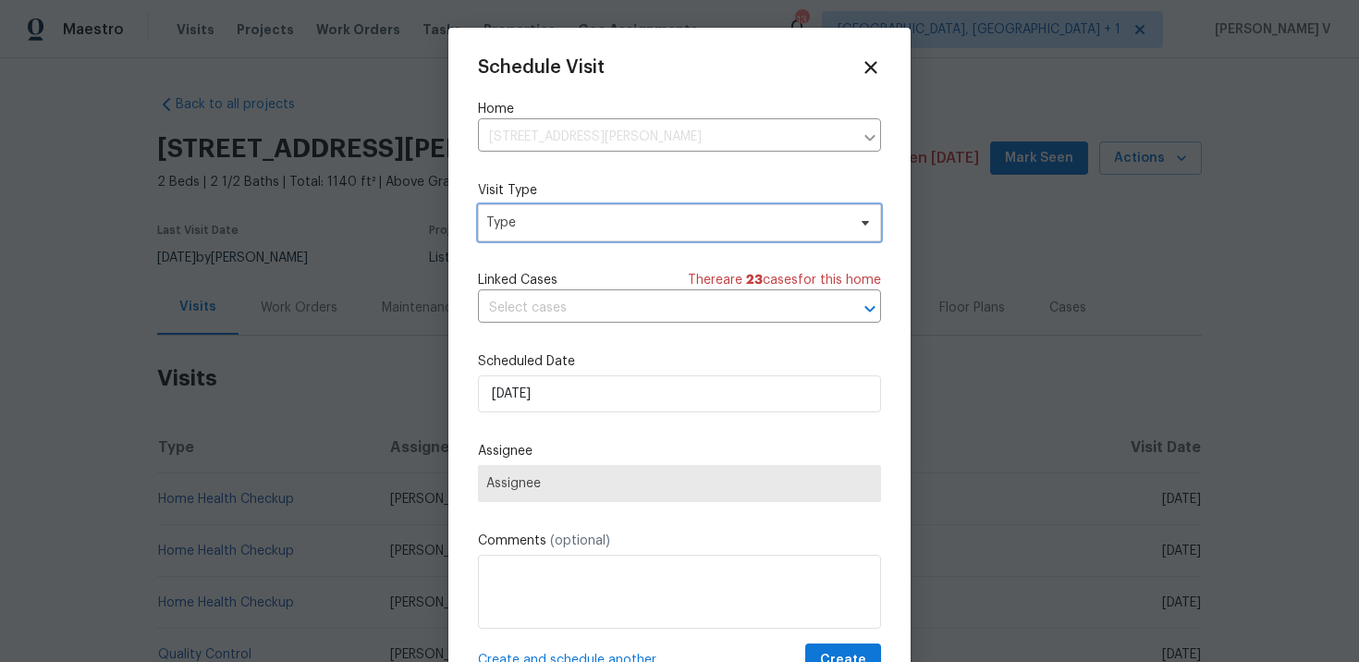
click at [571, 234] on span "Type" at bounding box center [679, 222] width 403 height 37
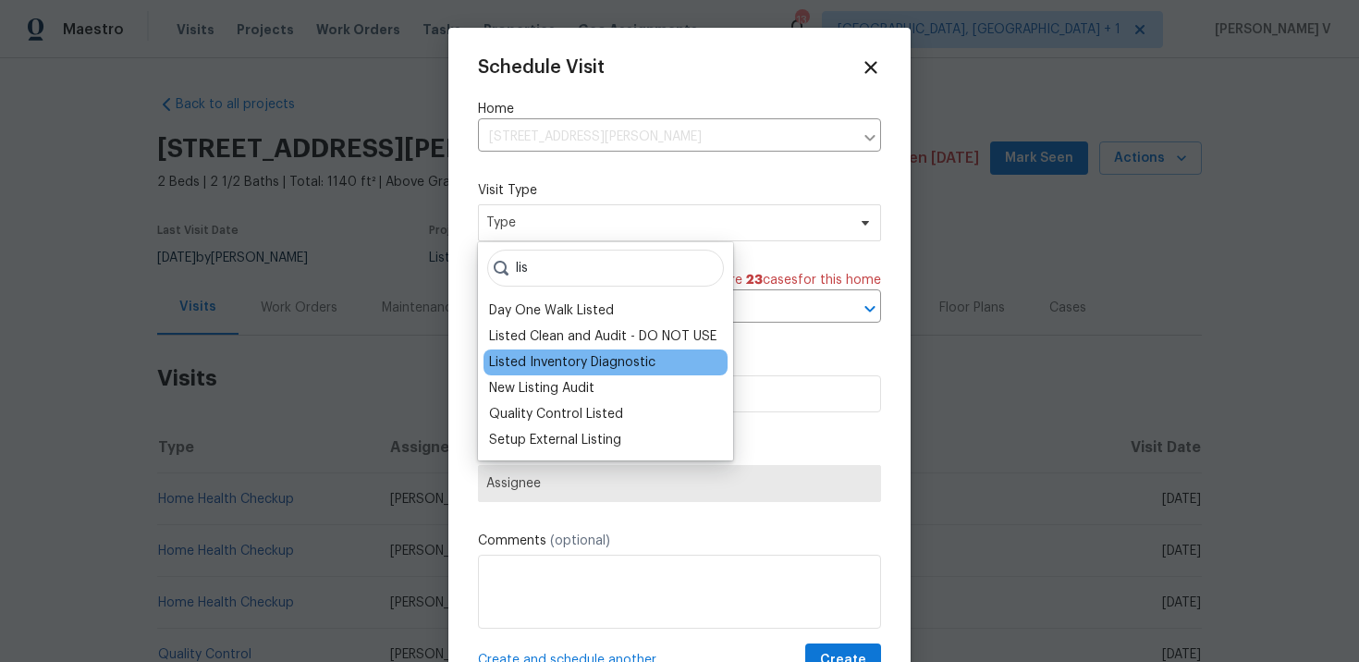
type input "lis"
click at [565, 365] on div "Listed Inventory Diagnostic" at bounding box center [572, 362] width 166 height 18
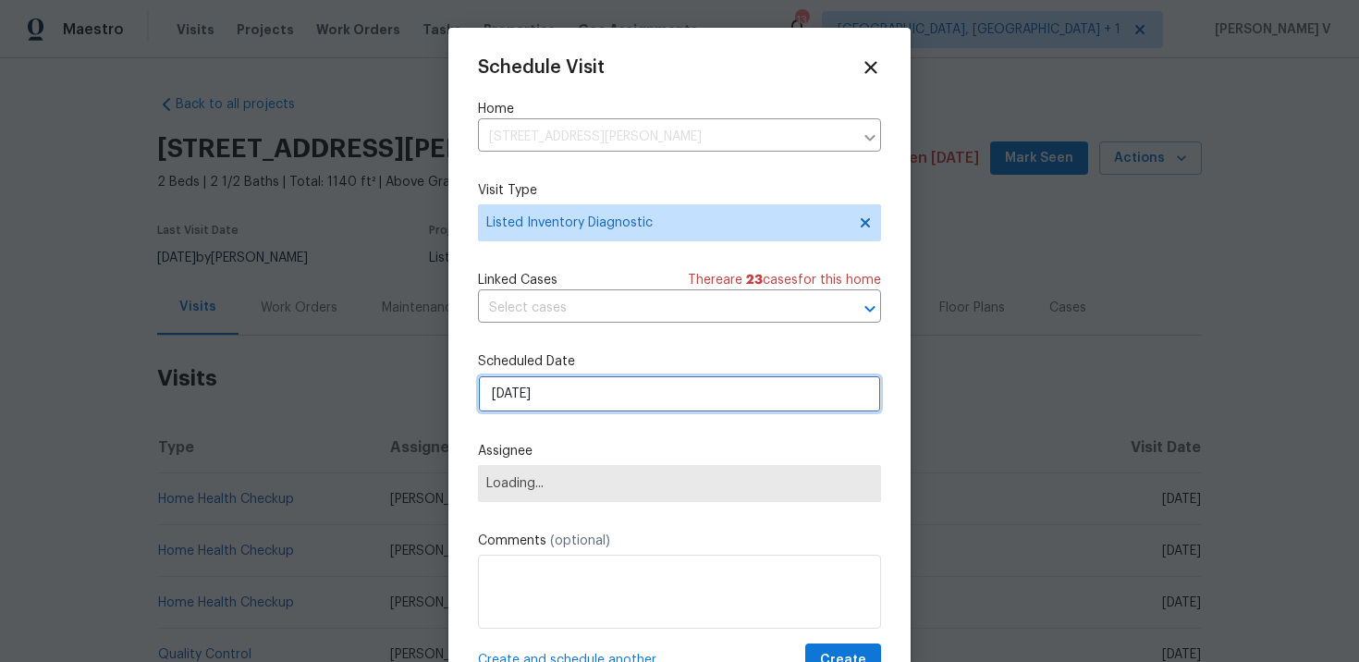
click at [553, 412] on input "[DATE]" at bounding box center [679, 393] width 403 height 37
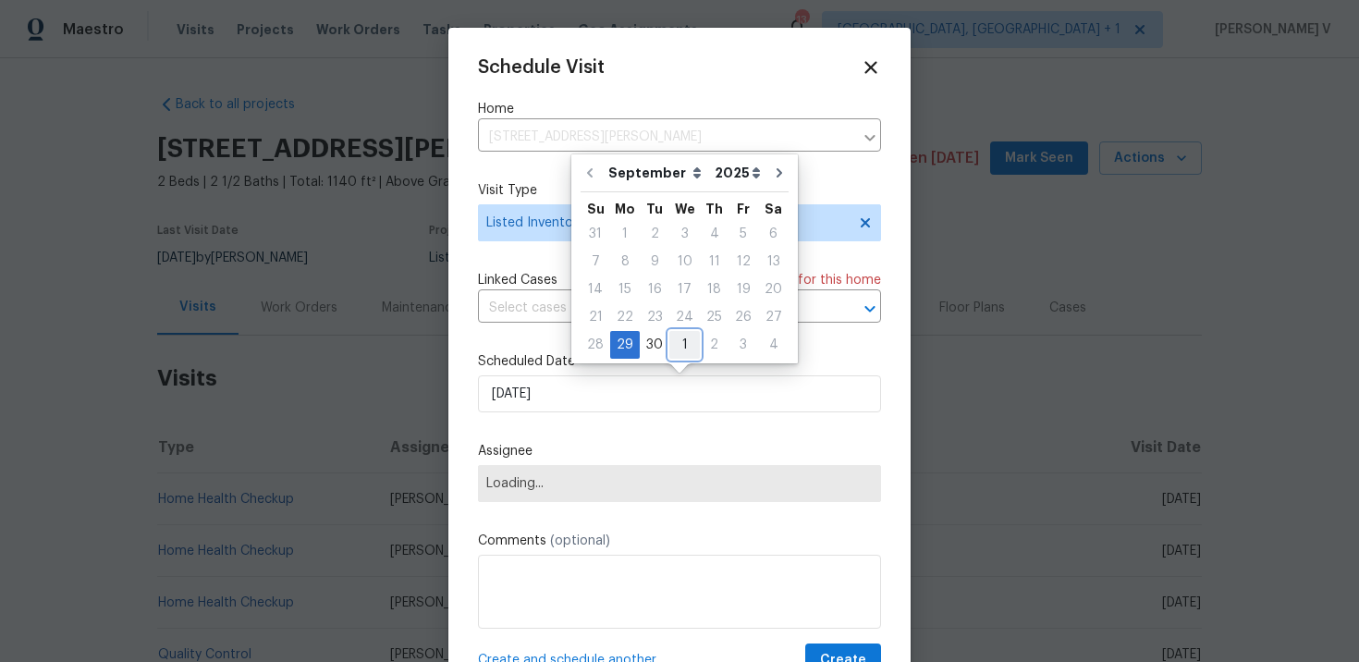
click at [691, 345] on div "1" at bounding box center [684, 345] width 31 height 26
type input "[DATE]"
select select "9"
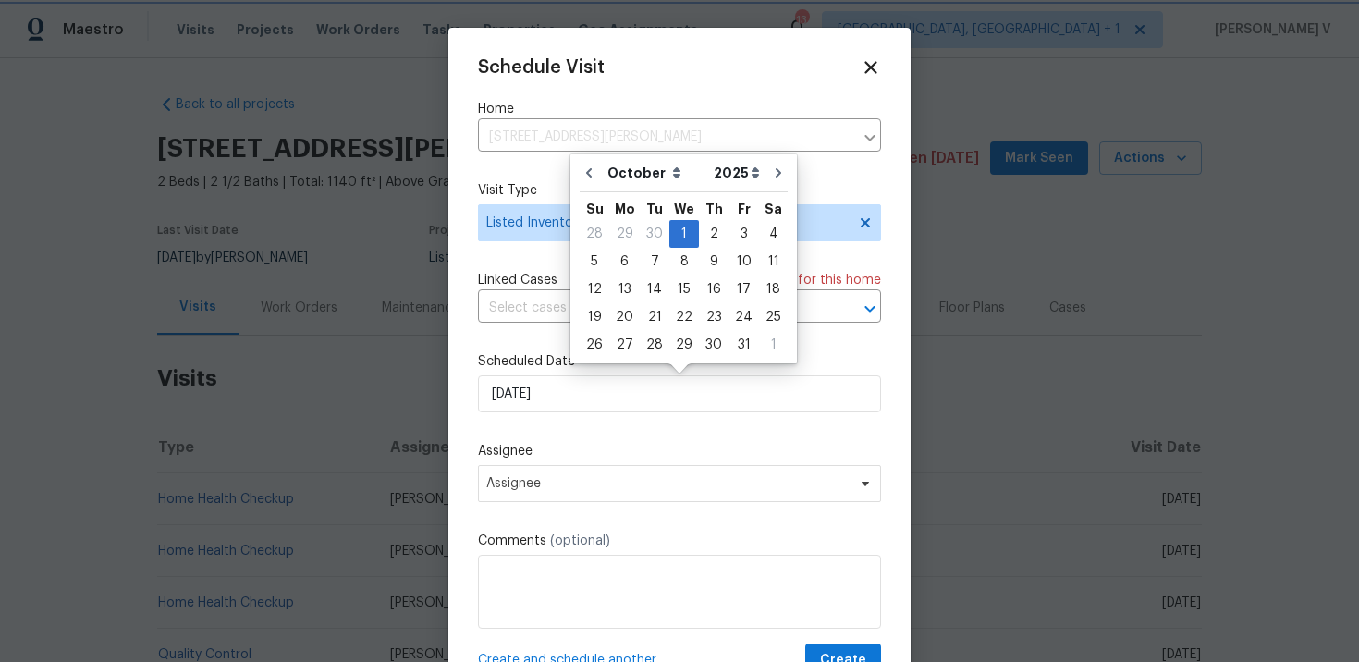
click at [584, 463] on div "Assignee Assignee" at bounding box center [679, 472] width 403 height 60
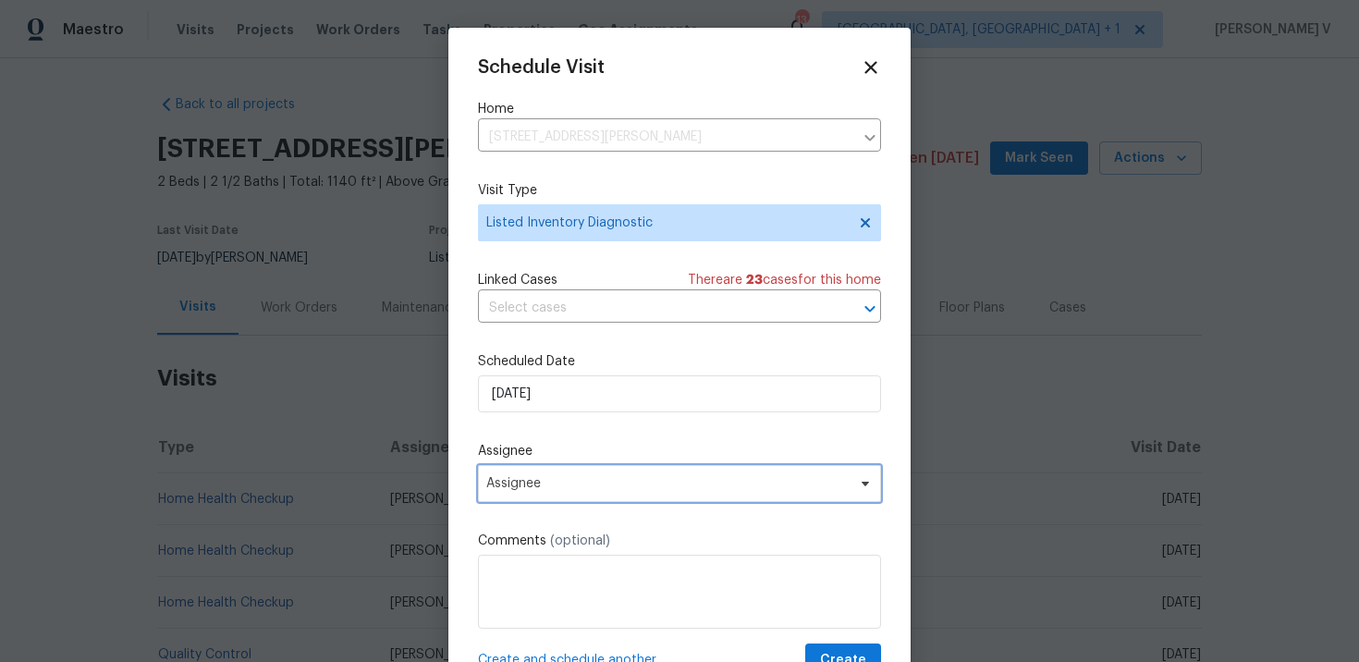
click at [569, 483] on span "Assignee" at bounding box center [667, 483] width 362 height 15
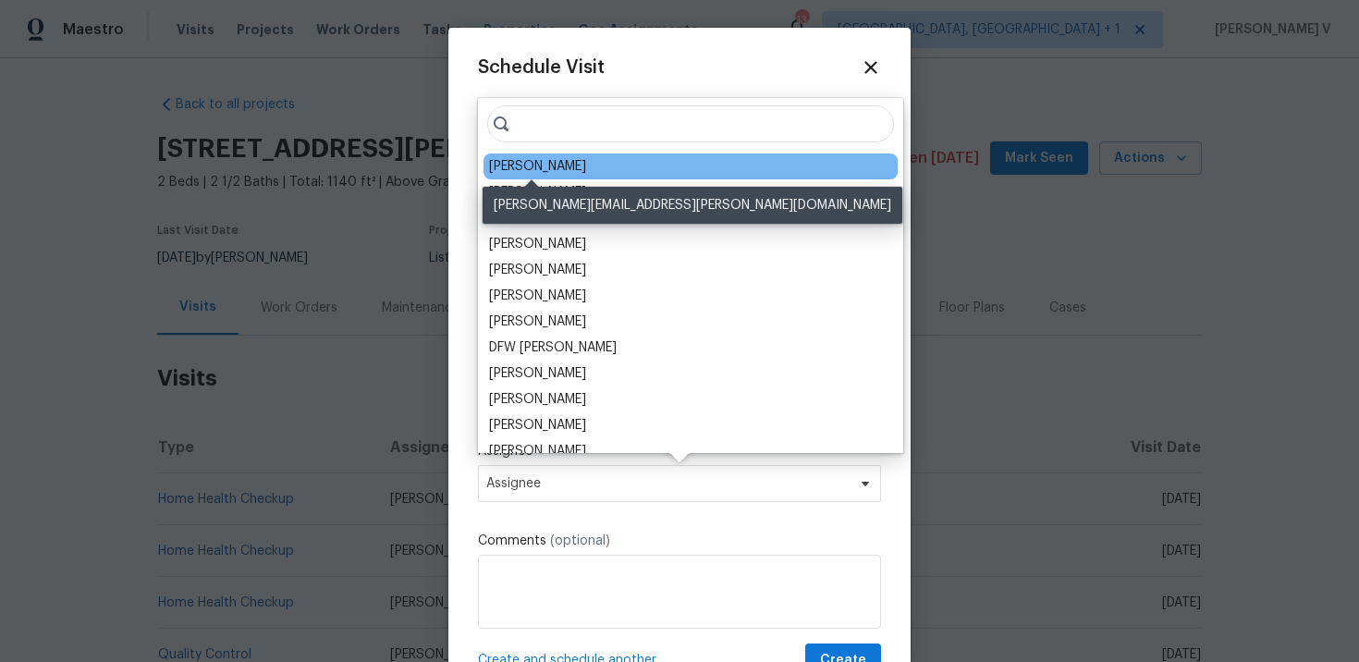
click at [524, 166] on div "[PERSON_NAME]" at bounding box center [537, 166] width 97 height 18
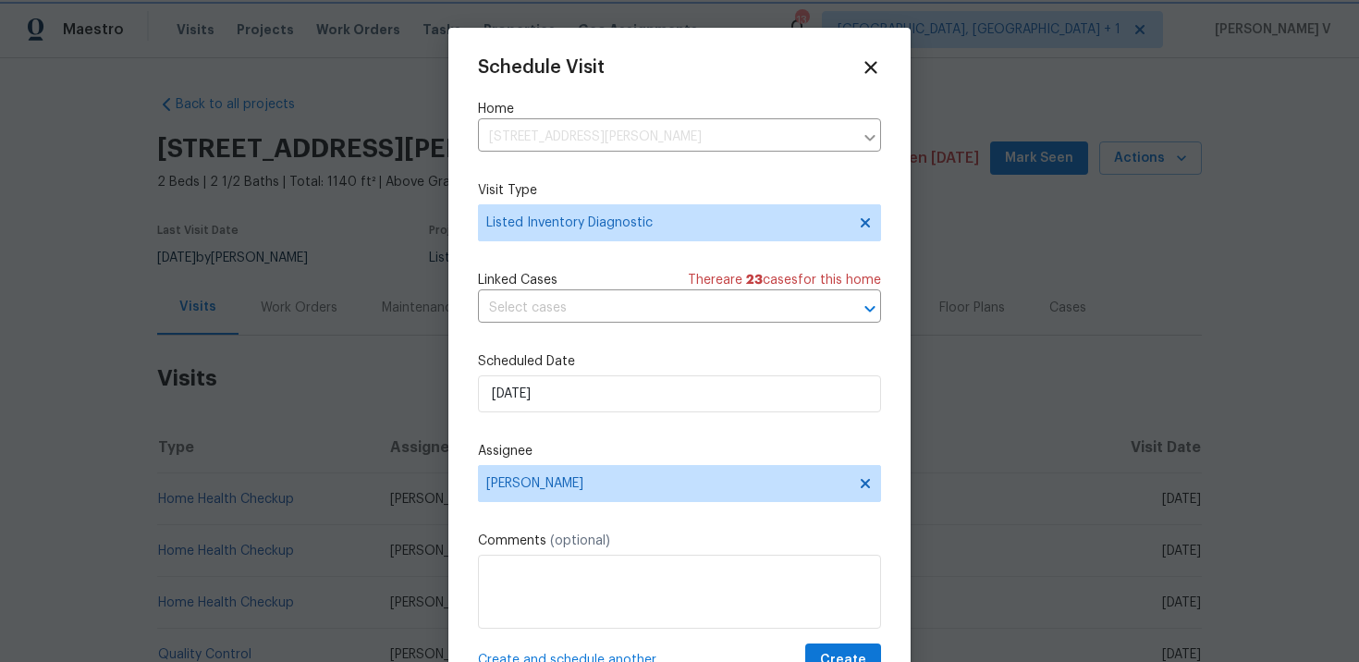
scroll to position [33, 0]
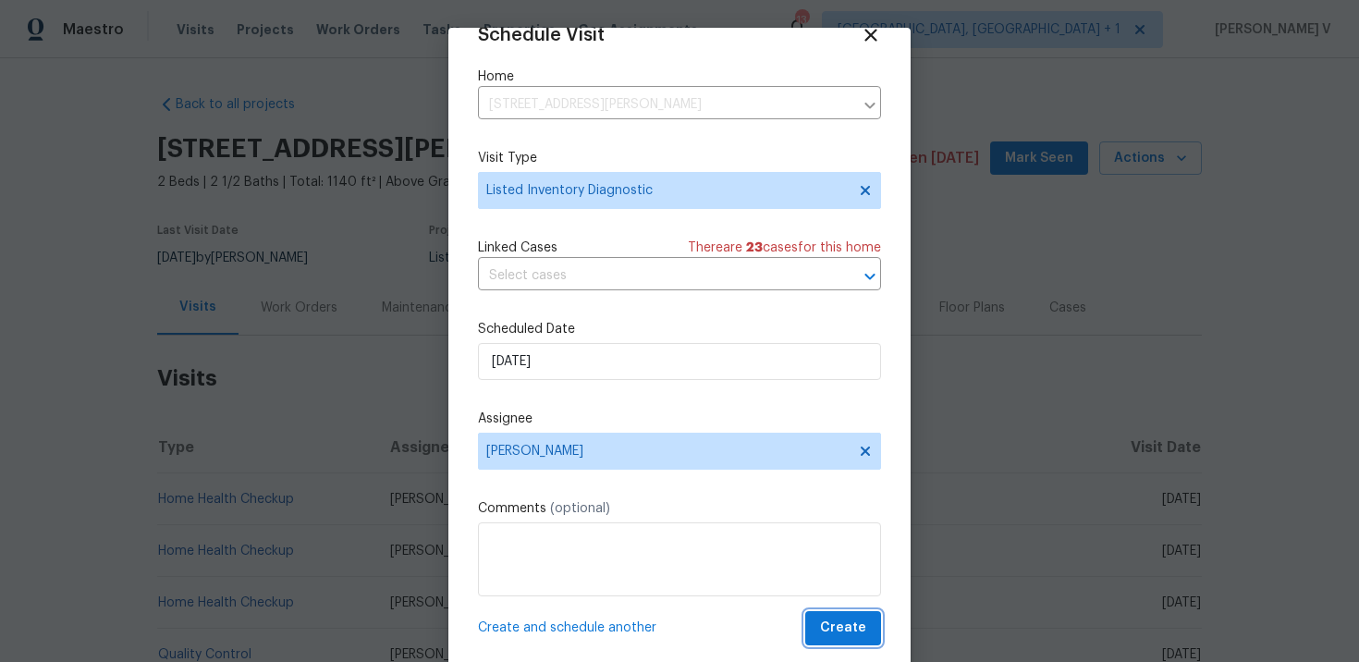
click at [825, 620] on span "Create" at bounding box center [843, 628] width 46 height 23
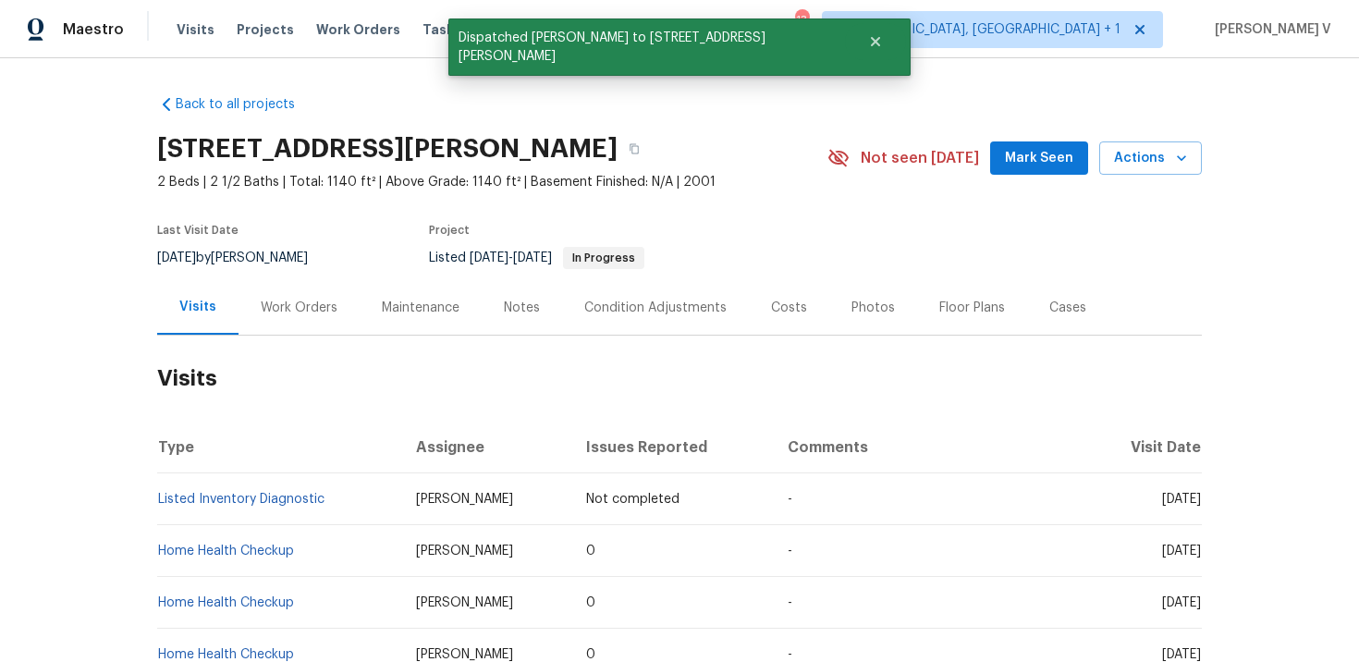
click at [345, 501] on td "Listed Inventory Diagnostic" at bounding box center [279, 499] width 244 height 52
copy link "Listed Inventory Diagnostic"
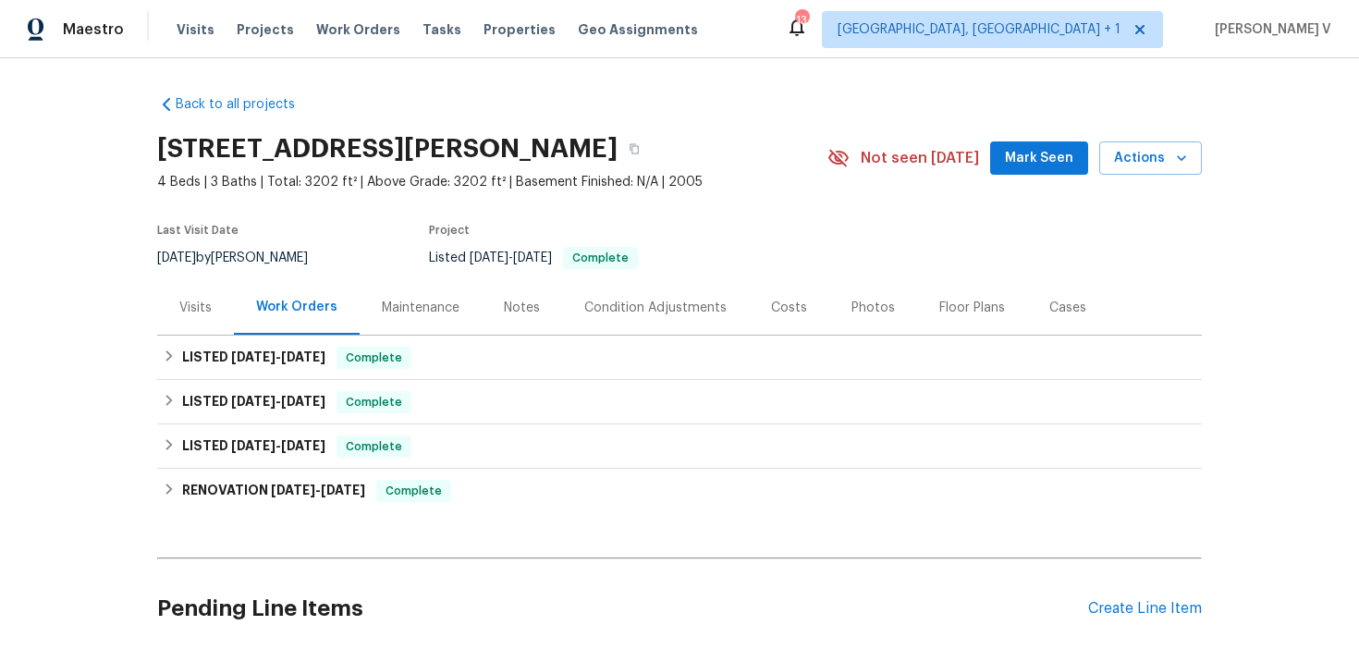
click at [175, 300] on div "Visits" at bounding box center [195, 307] width 77 height 55
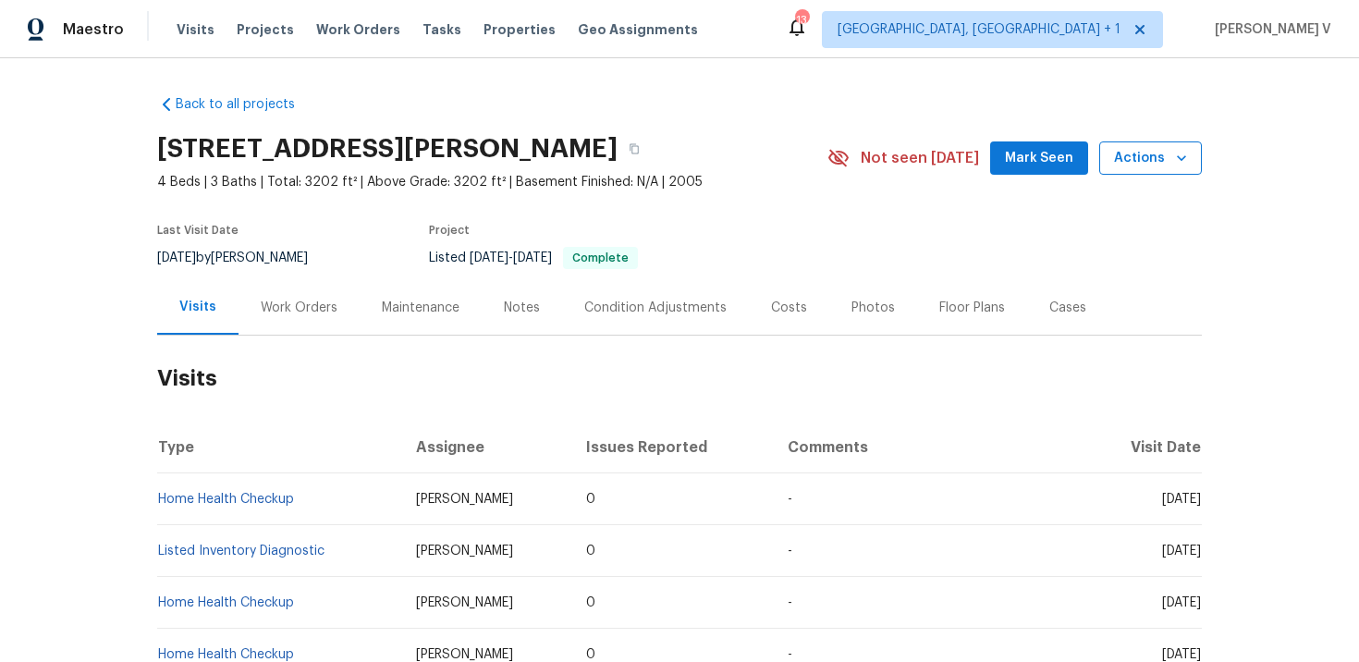
click at [1123, 159] on span "Actions" at bounding box center [1150, 158] width 73 height 23
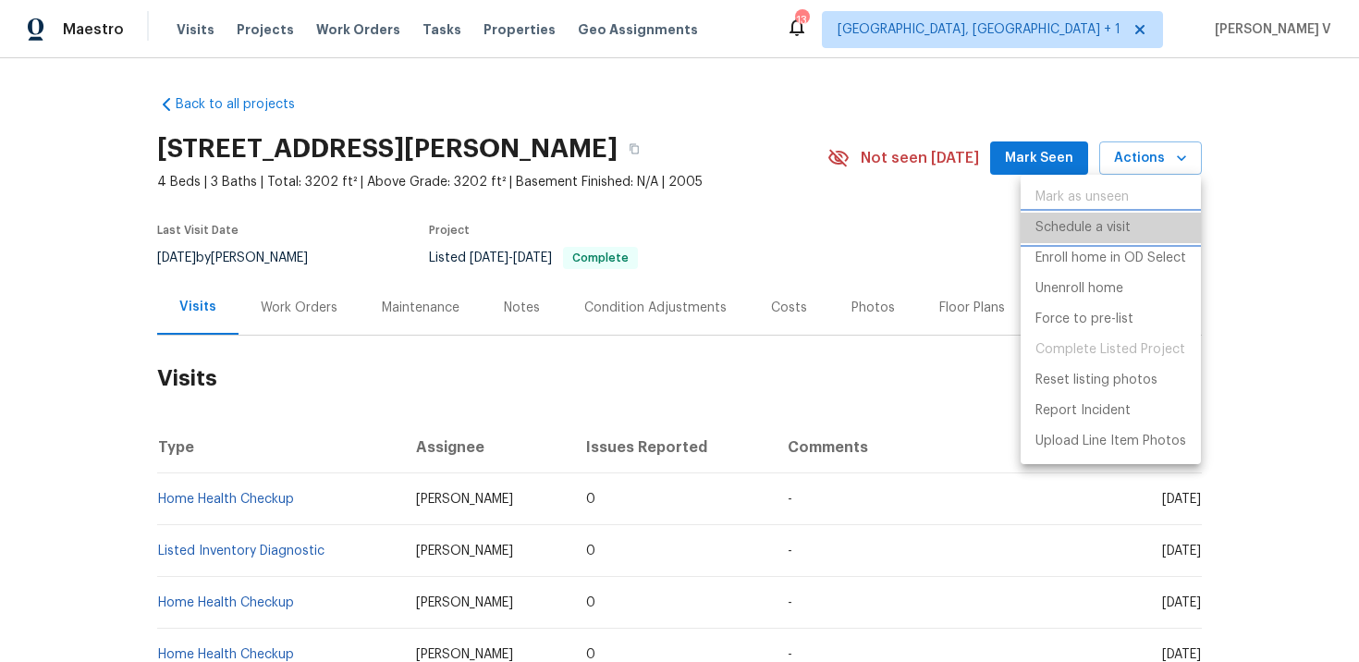
click at [1037, 226] on p "Schedule a visit" at bounding box center [1083, 227] width 95 height 19
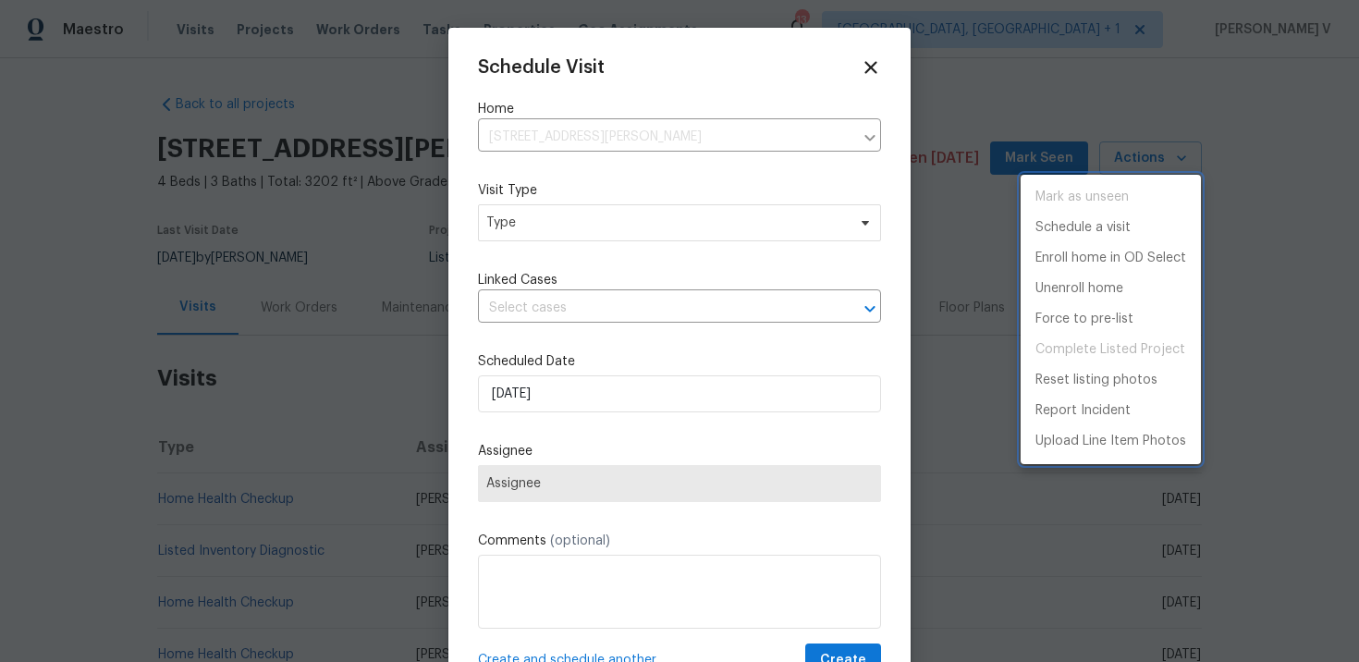
click at [546, 235] on div at bounding box center [679, 331] width 1359 height 662
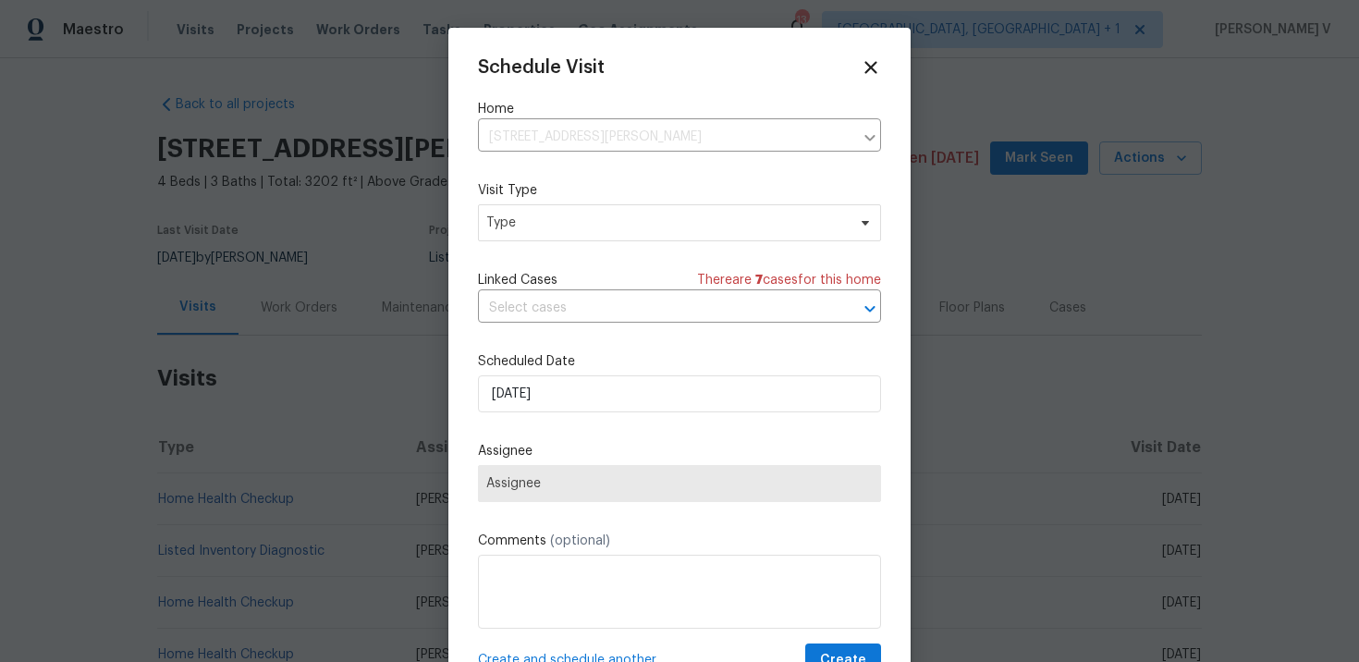
click at [546, 235] on div "Mark as unseen Schedule a visit Enroll home in OD Select Unenroll home Force to…" at bounding box center [679, 331] width 1359 height 662
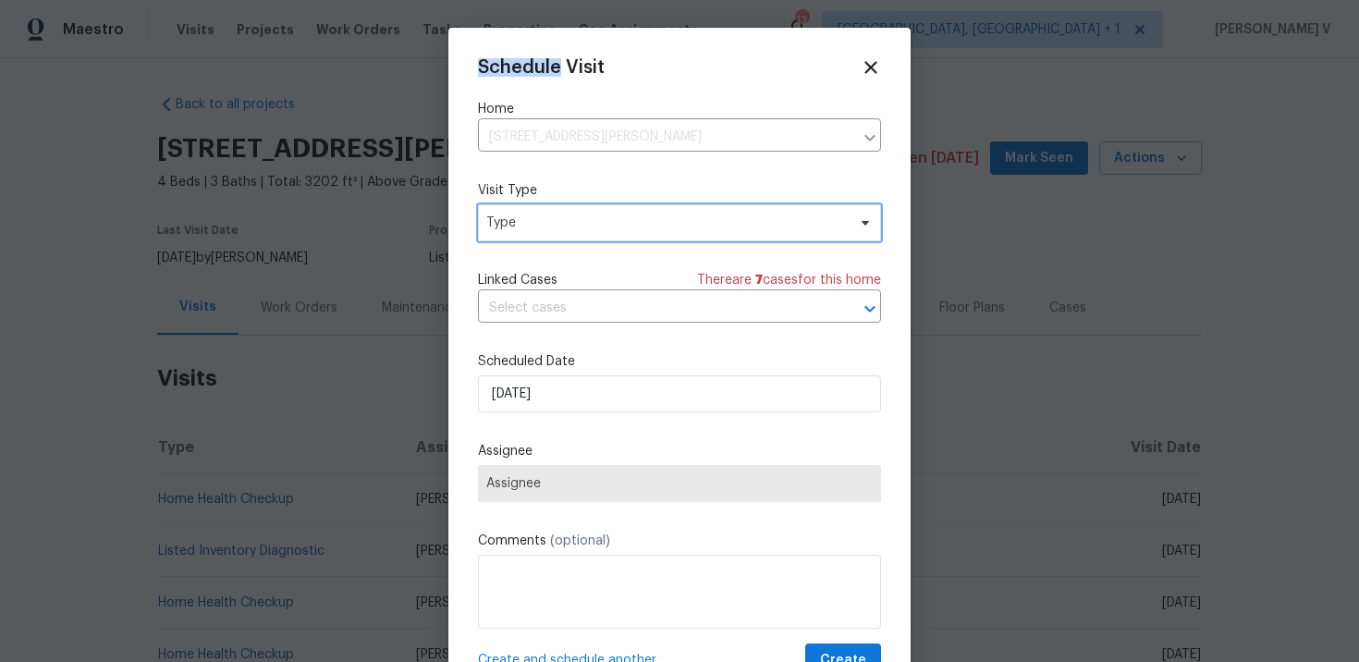
click at [546, 235] on span "Type" at bounding box center [679, 222] width 403 height 37
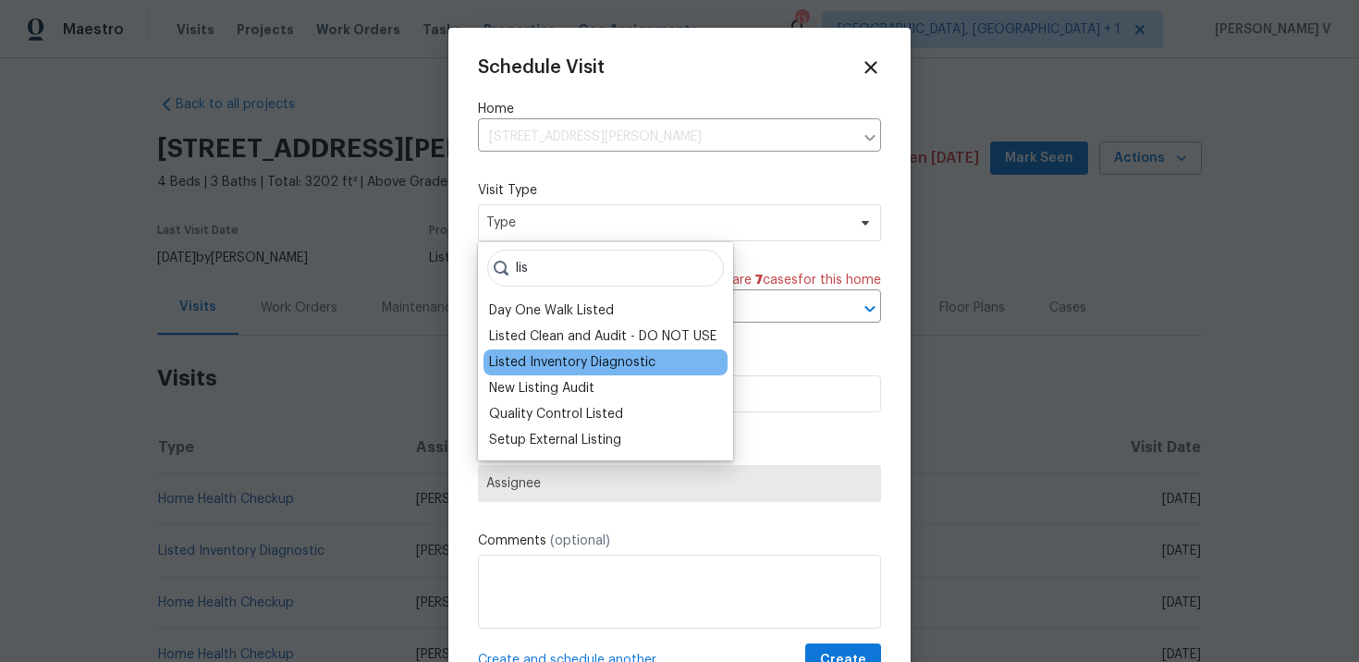
type input "lis"
click at [534, 371] on div "Listed Inventory Diagnostic" at bounding box center [572, 362] width 166 height 18
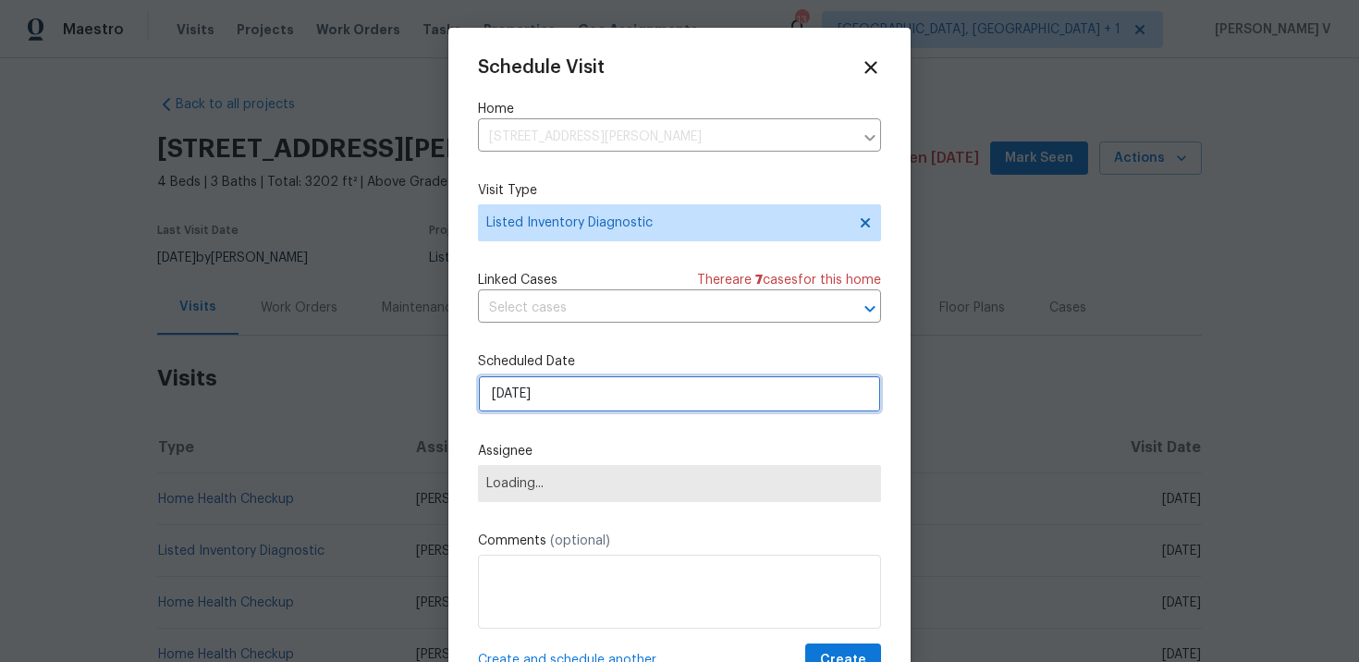
click at [538, 412] on input "[DATE]" at bounding box center [679, 393] width 403 height 37
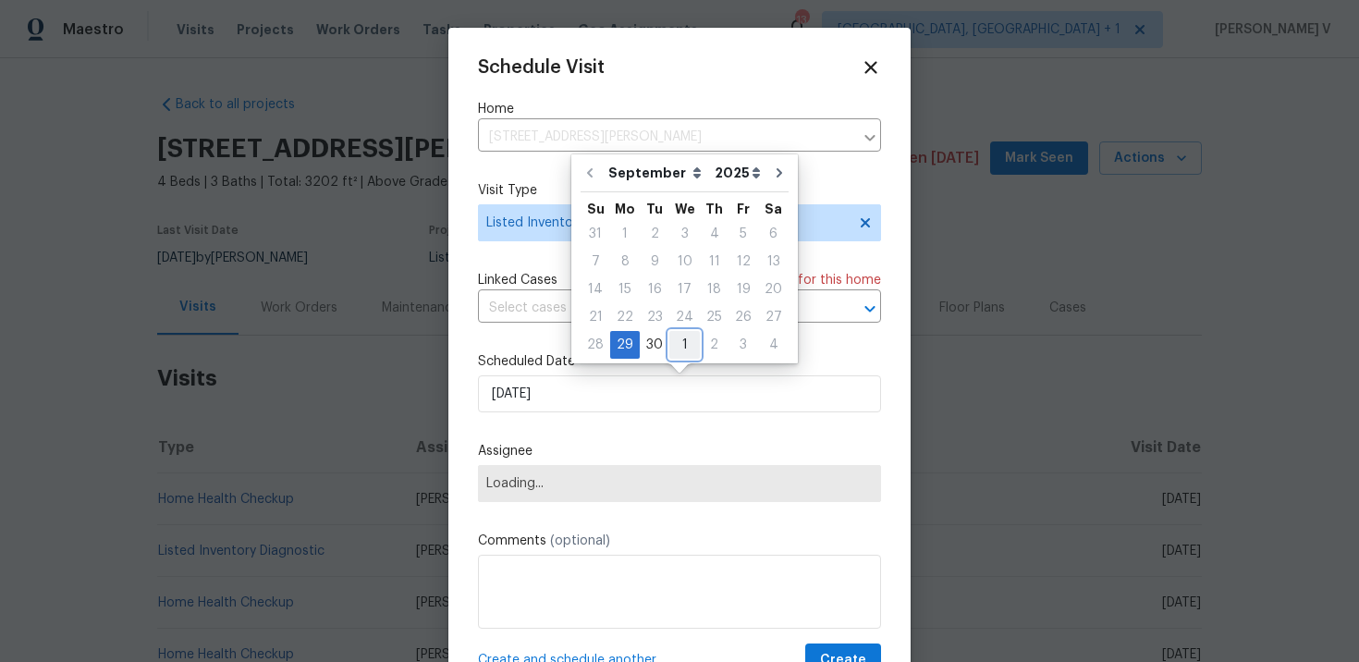
click at [682, 350] on div "1" at bounding box center [684, 345] width 31 height 26
type input "[DATE]"
select select "9"
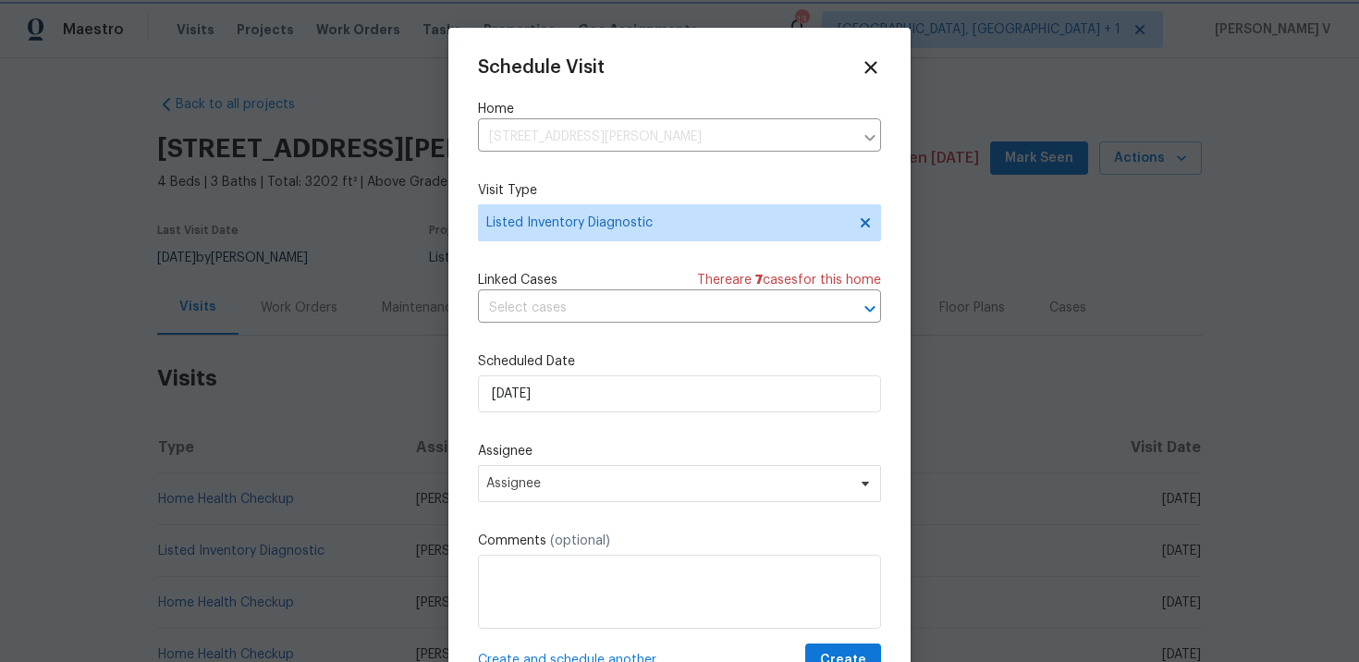
click at [582, 458] on label "Assignee" at bounding box center [679, 451] width 403 height 18
click at [561, 478] on span "Assignee" at bounding box center [667, 483] width 362 height 15
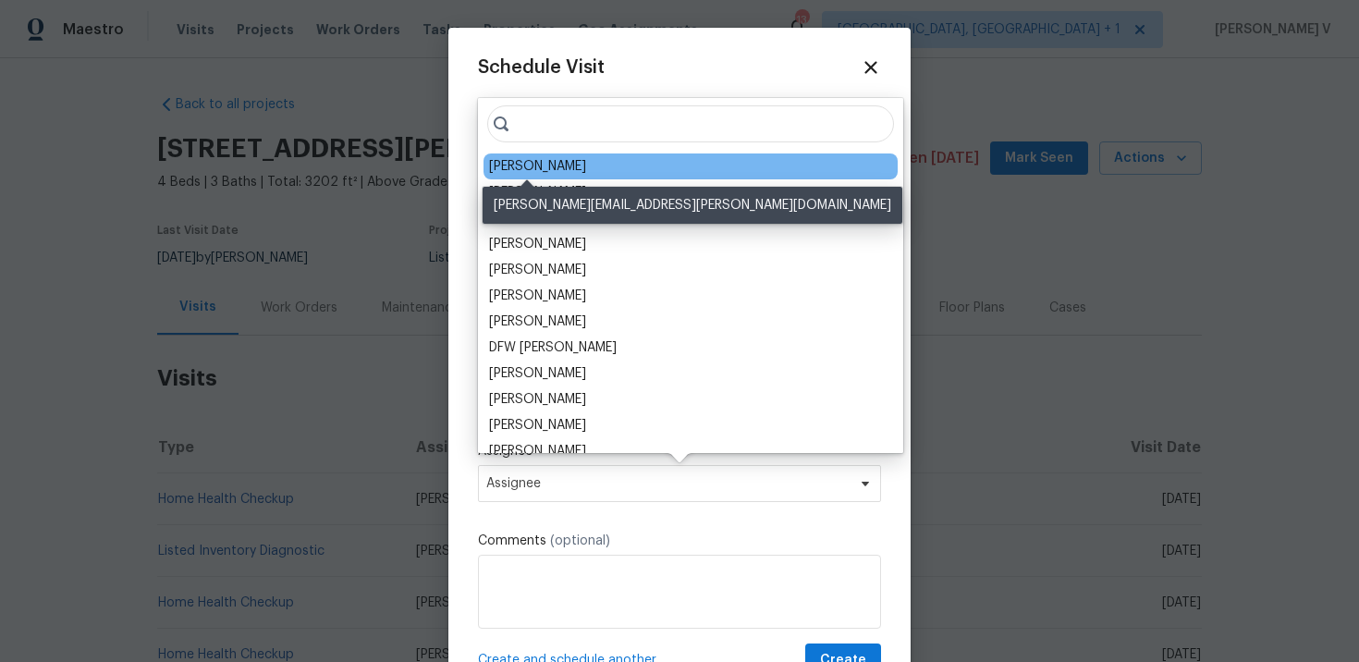
click at [506, 170] on div "Ryan Craven" at bounding box center [537, 166] width 97 height 18
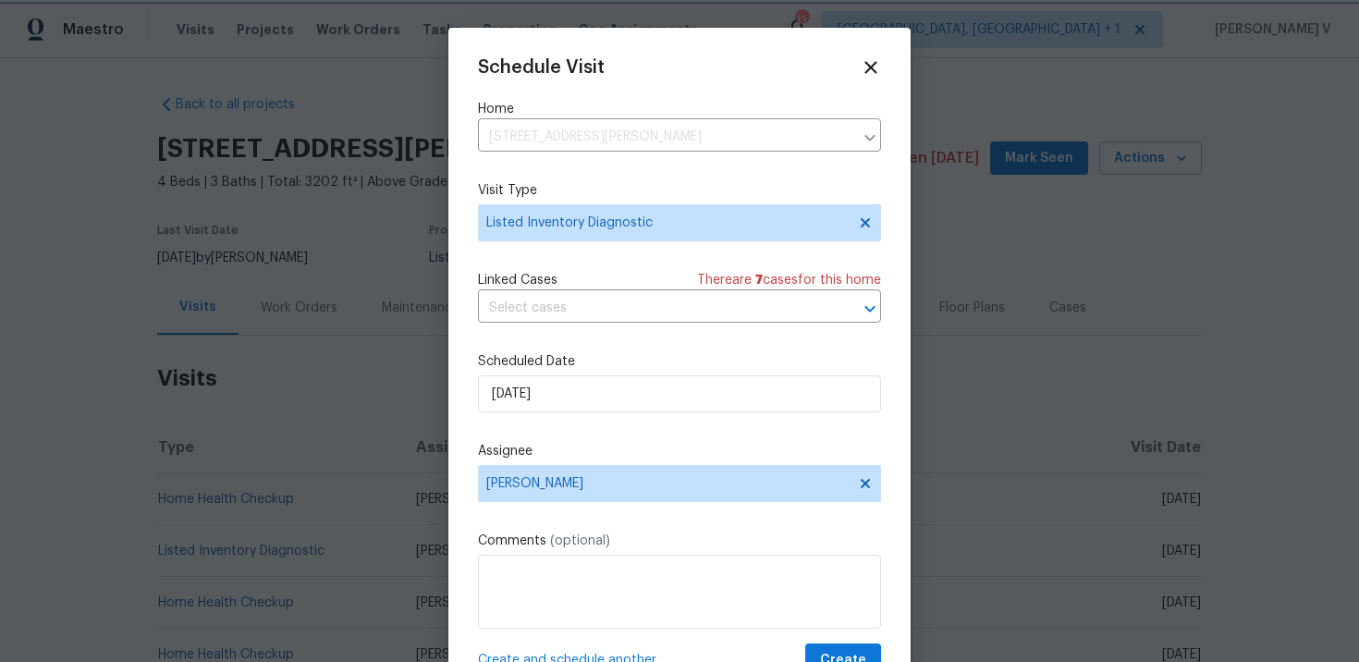
scroll to position [33, 0]
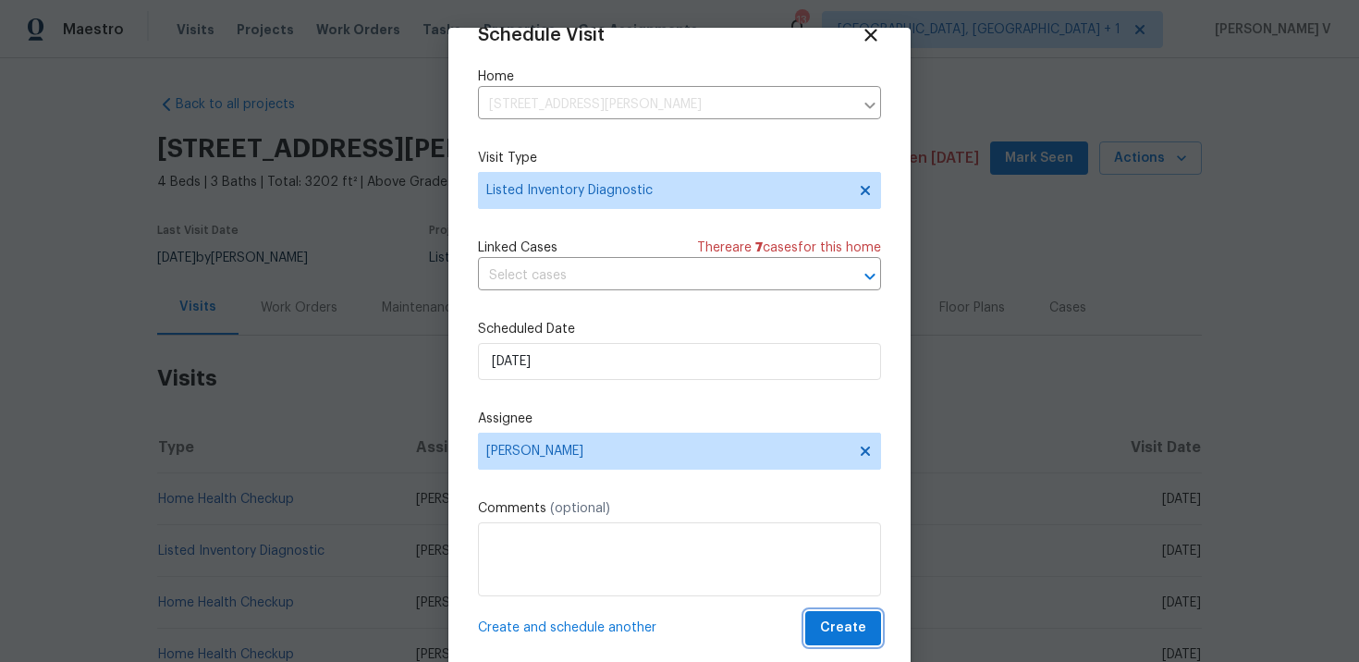
click at [831, 623] on span "Create" at bounding box center [843, 628] width 46 height 23
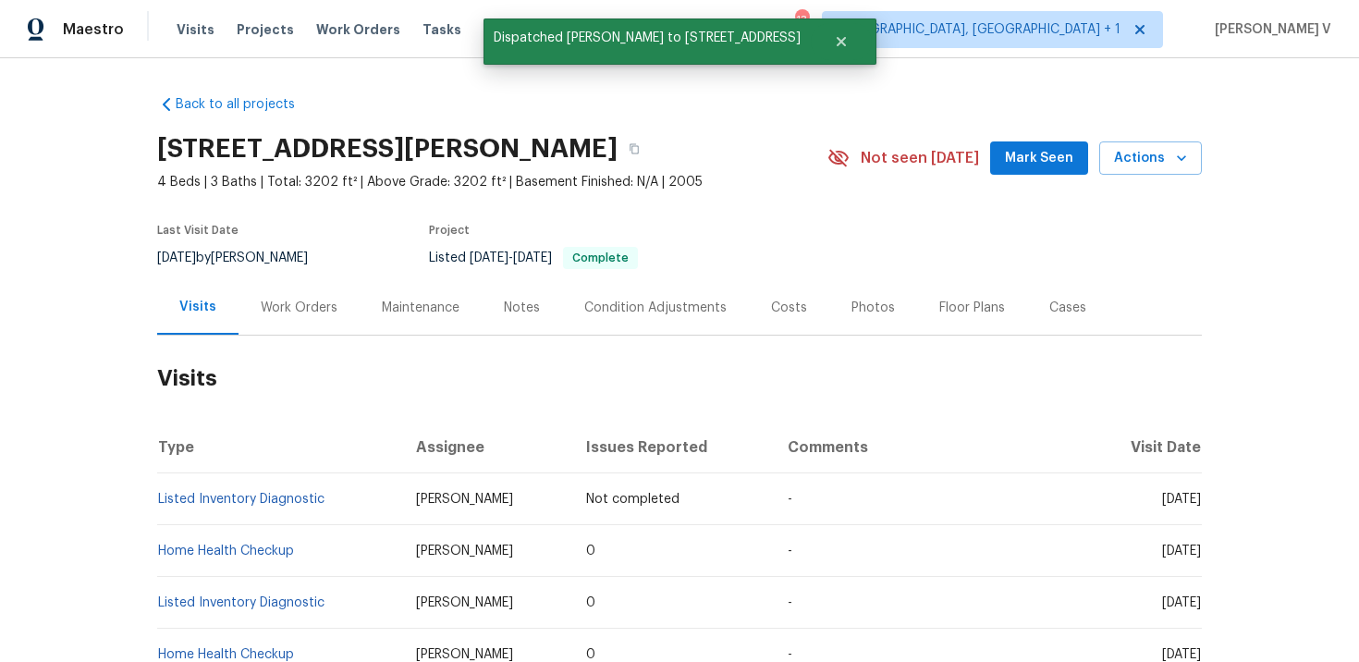
click at [347, 494] on td "Listed Inventory Diagnostic" at bounding box center [279, 499] width 244 height 52
copy link "Listed Inventory Diagnostic"
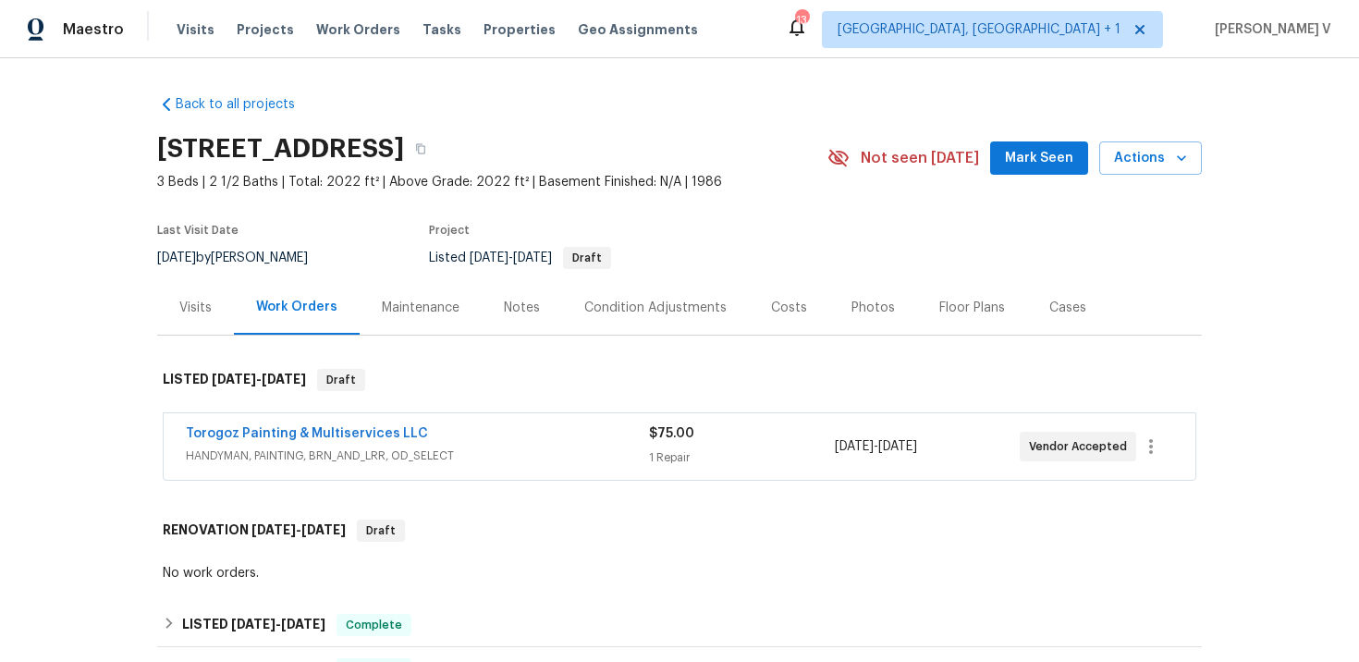
click at [196, 307] on div "Visits" at bounding box center [195, 308] width 32 height 18
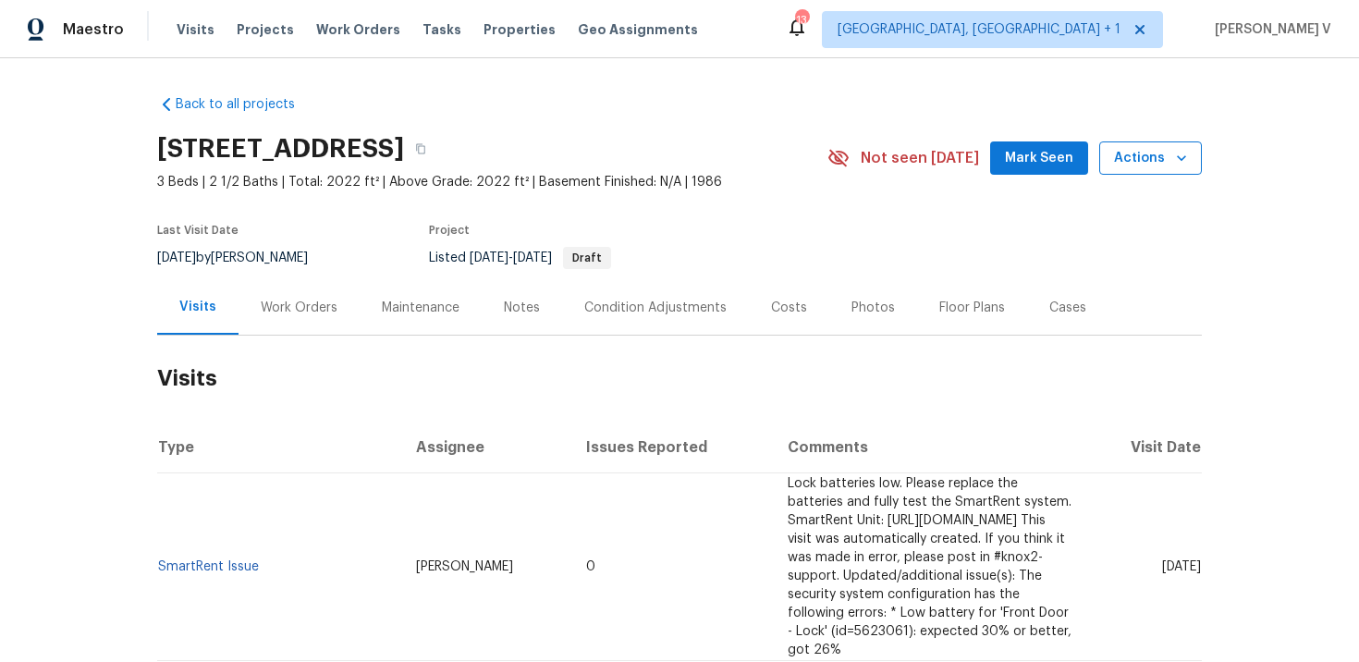
click at [1138, 159] on span "Actions" at bounding box center [1150, 158] width 73 height 23
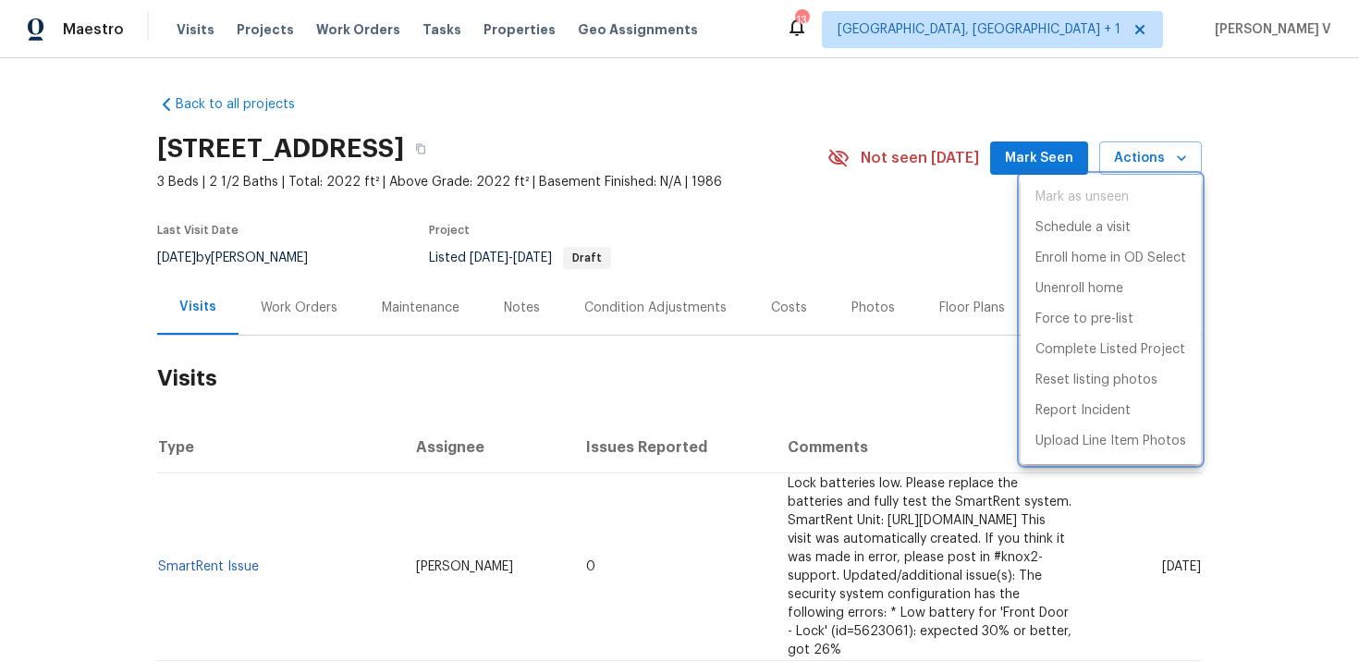
click at [749, 339] on div at bounding box center [679, 331] width 1359 height 662
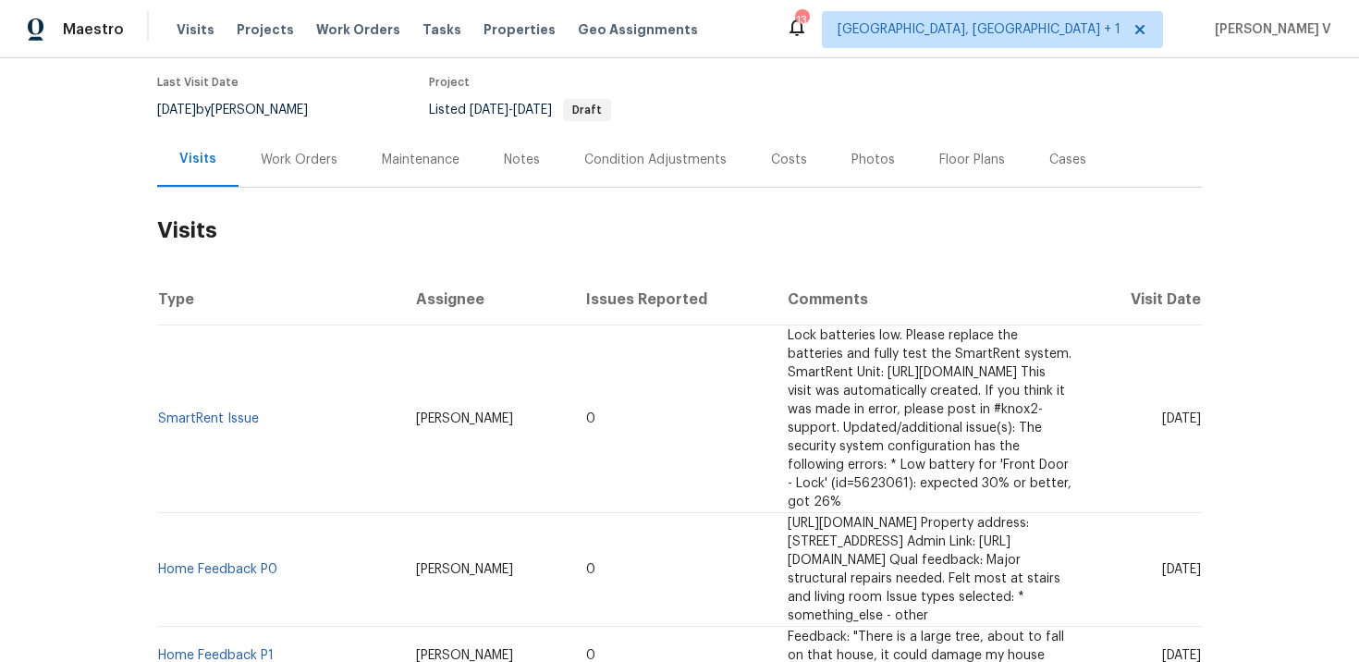
scroll to position [36, 0]
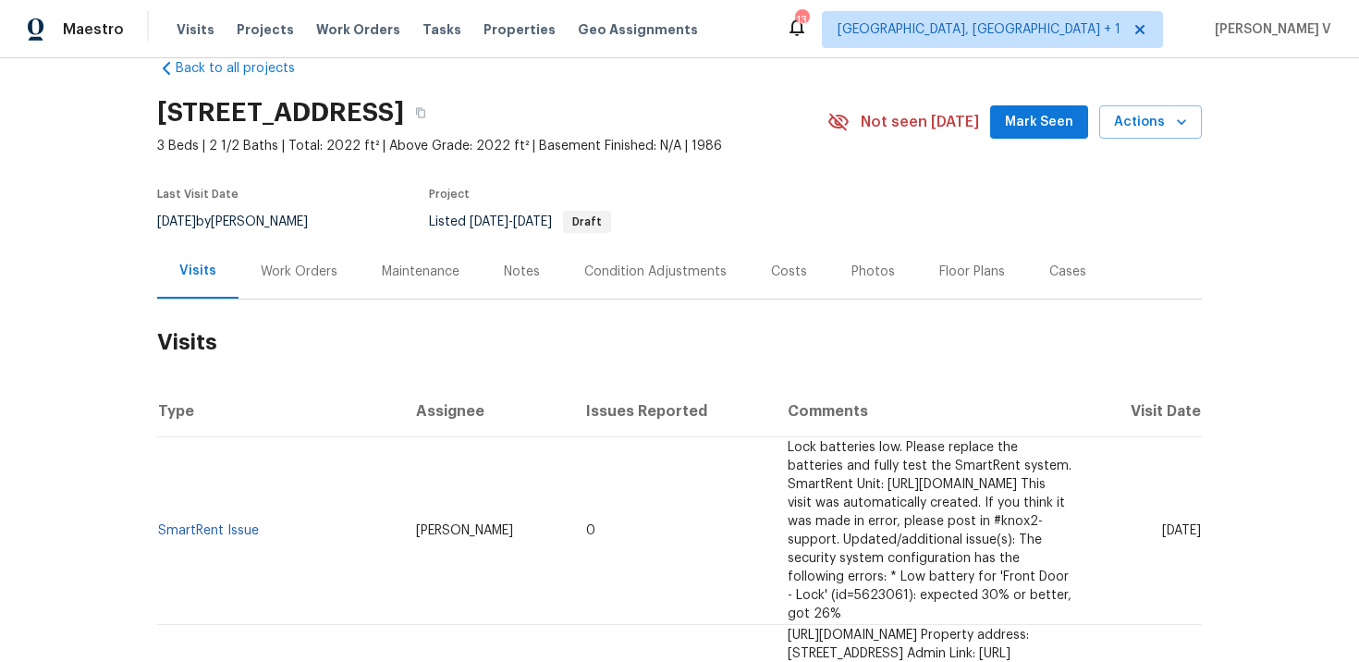
click at [1120, 144] on div "[STREET_ADDRESS] 3 Beds | 2 1/2 Baths | Total: 2022 ft² | Above Grade: 2022 ft²…" at bounding box center [679, 122] width 1045 height 67
click at [1157, 120] on span "Actions" at bounding box center [1150, 122] width 73 height 23
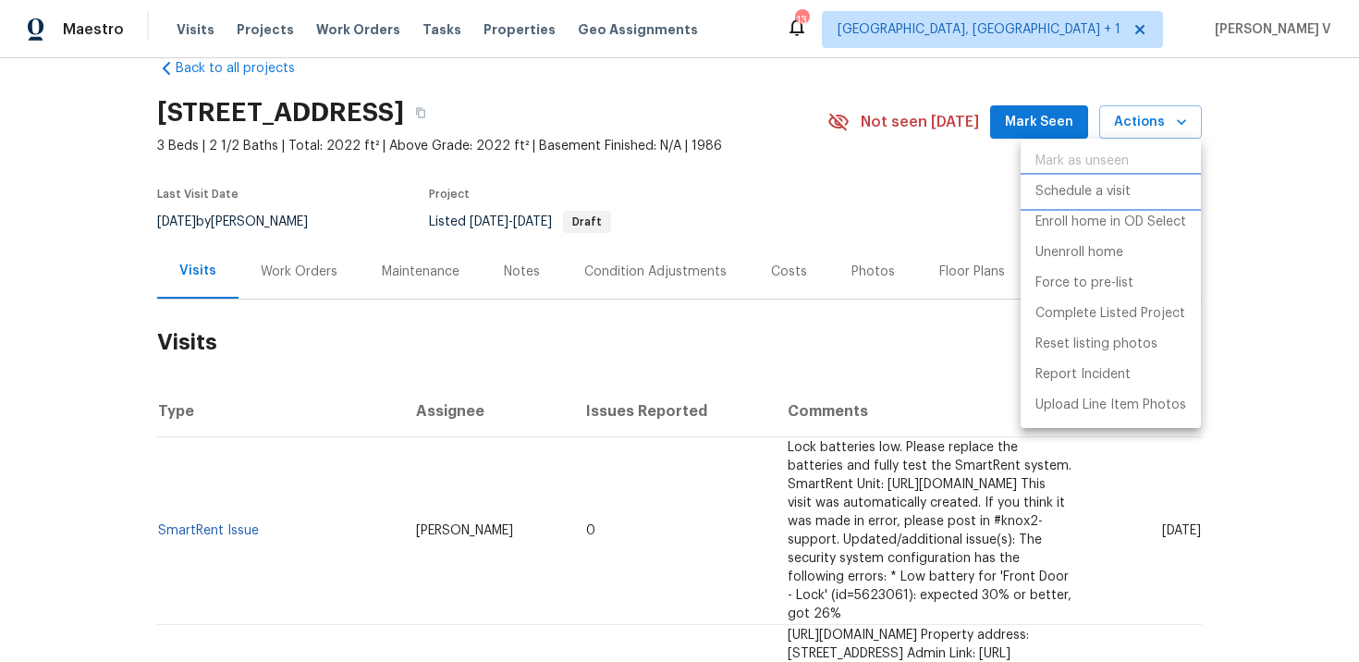
click at [1076, 182] on p "Schedule a visit" at bounding box center [1083, 191] width 95 height 19
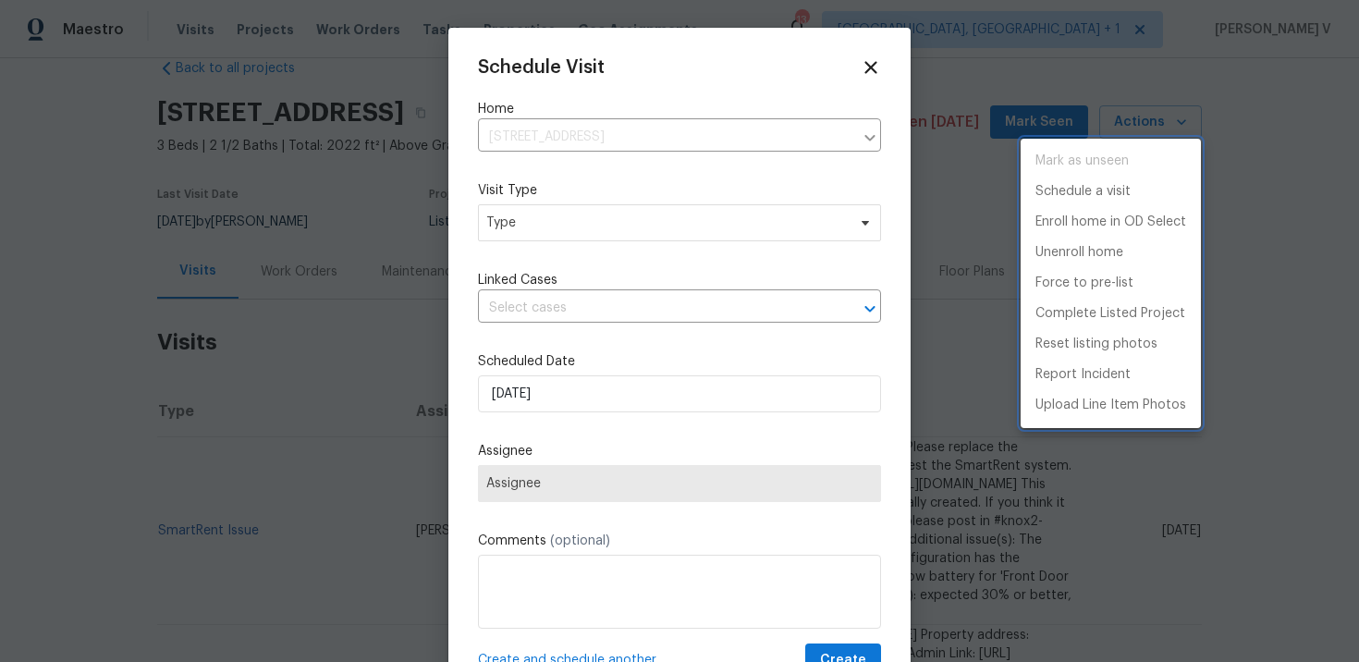
click at [580, 239] on div at bounding box center [679, 331] width 1359 height 662
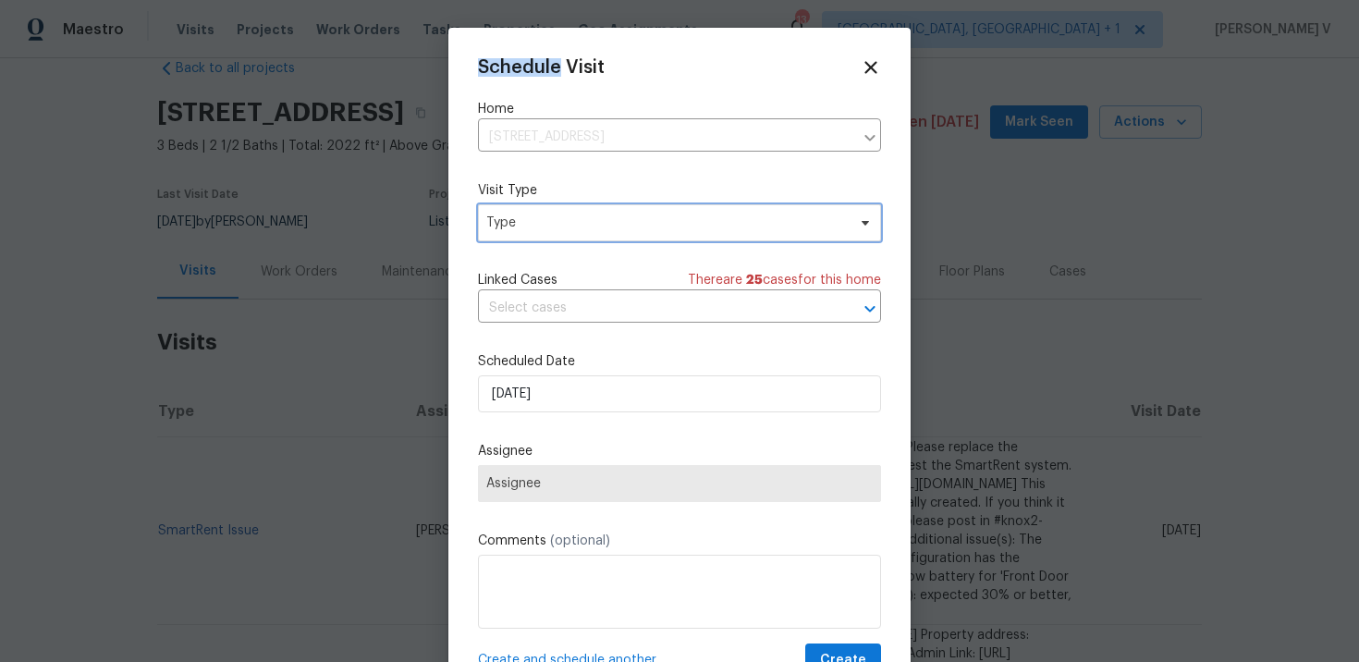
click at [580, 239] on span "Type" at bounding box center [679, 222] width 403 height 37
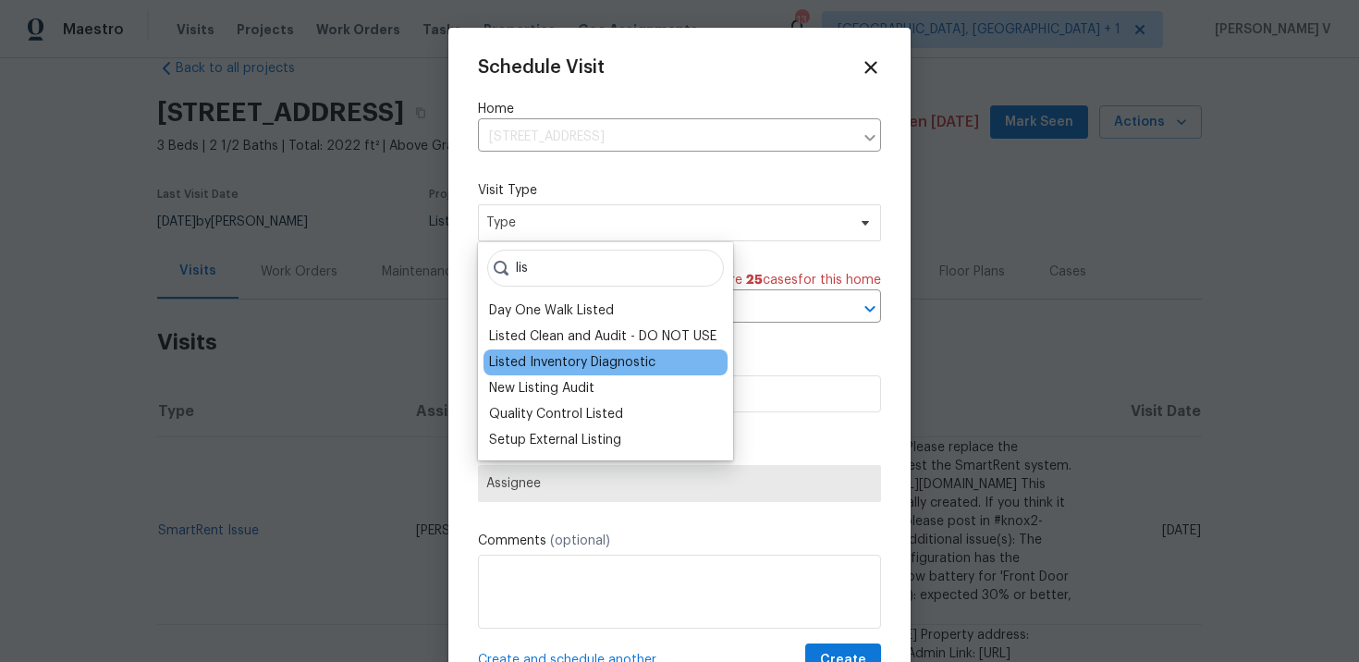
type input "lis"
click at [541, 359] on div "Listed Inventory Diagnostic" at bounding box center [572, 362] width 166 height 18
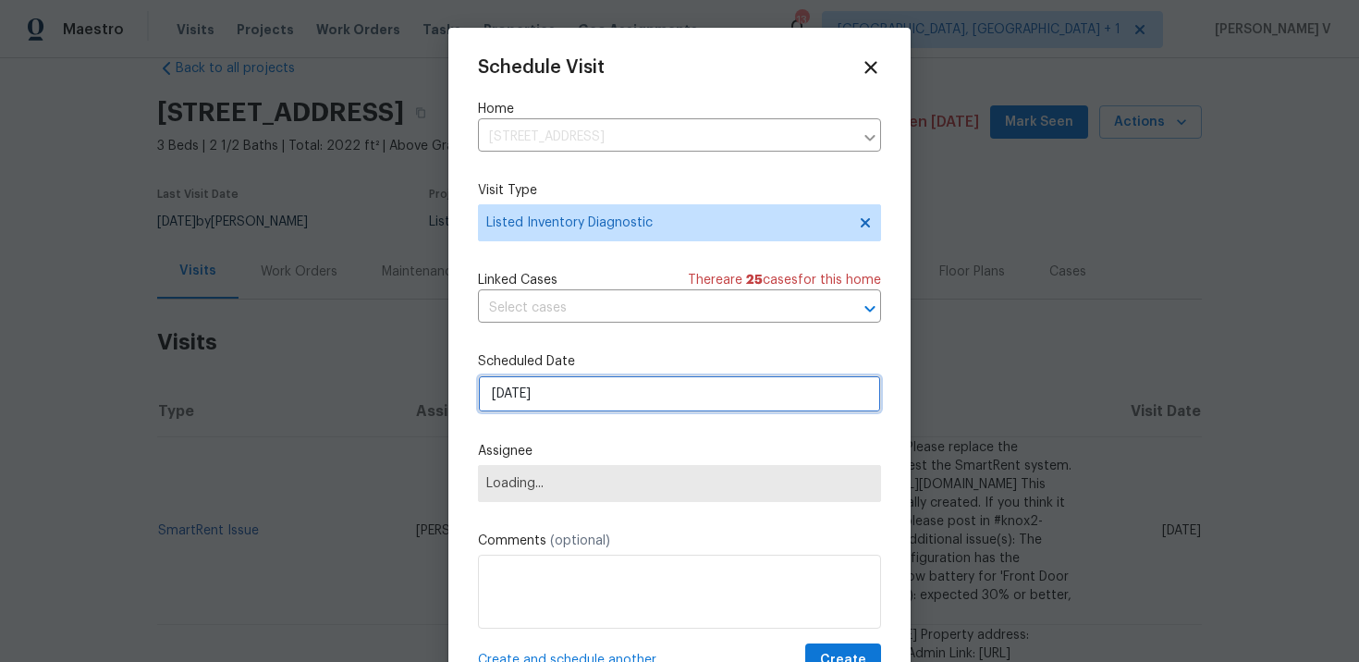
click at [560, 408] on input "[DATE]" at bounding box center [679, 393] width 403 height 37
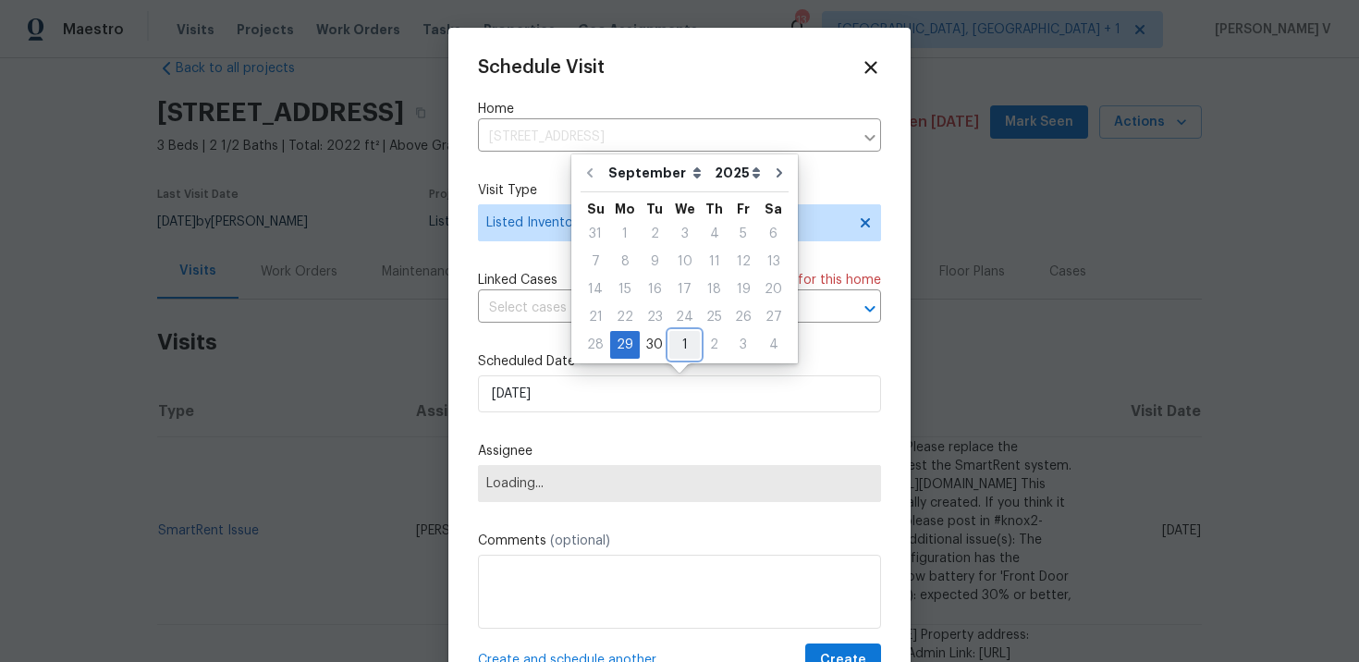
click at [672, 333] on div "1" at bounding box center [684, 345] width 31 height 26
type input "[DATE]"
select select "9"
click at [638, 458] on label "Assignee" at bounding box center [679, 451] width 403 height 18
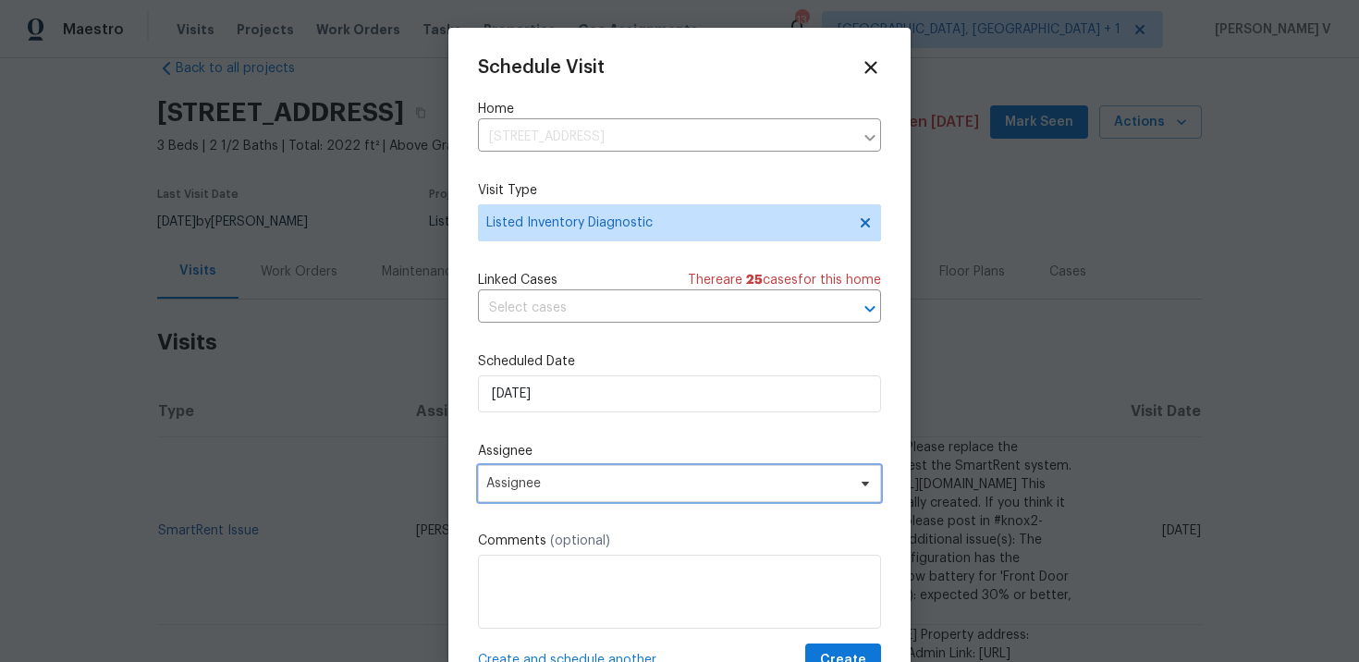
click at [613, 476] on span "Assignee" at bounding box center [679, 483] width 403 height 37
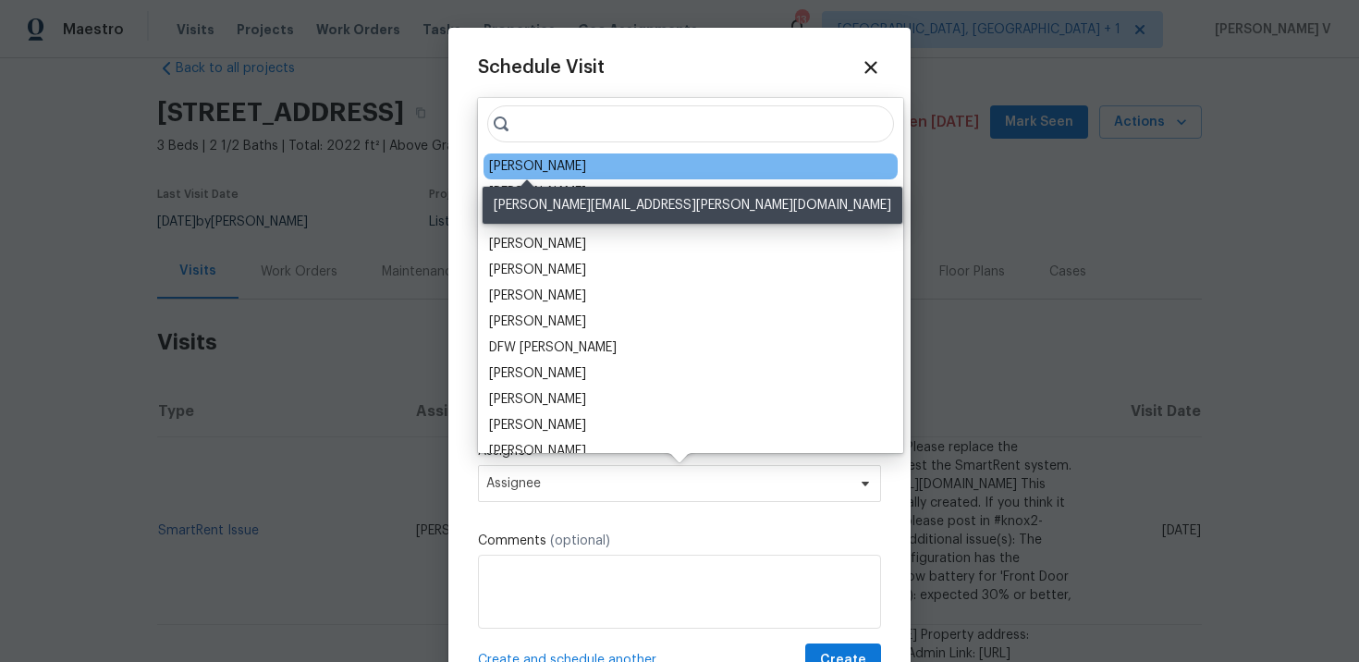
click at [530, 163] on div "[PERSON_NAME]" at bounding box center [537, 166] width 97 height 18
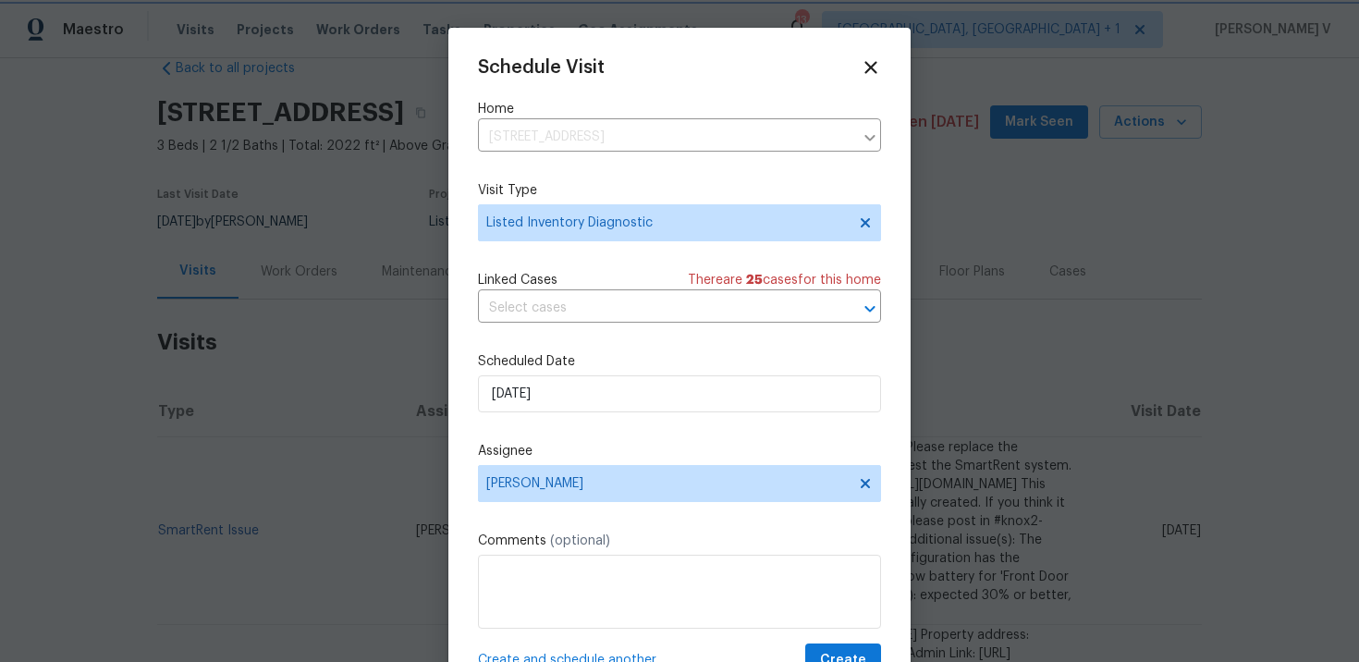
scroll to position [33, 0]
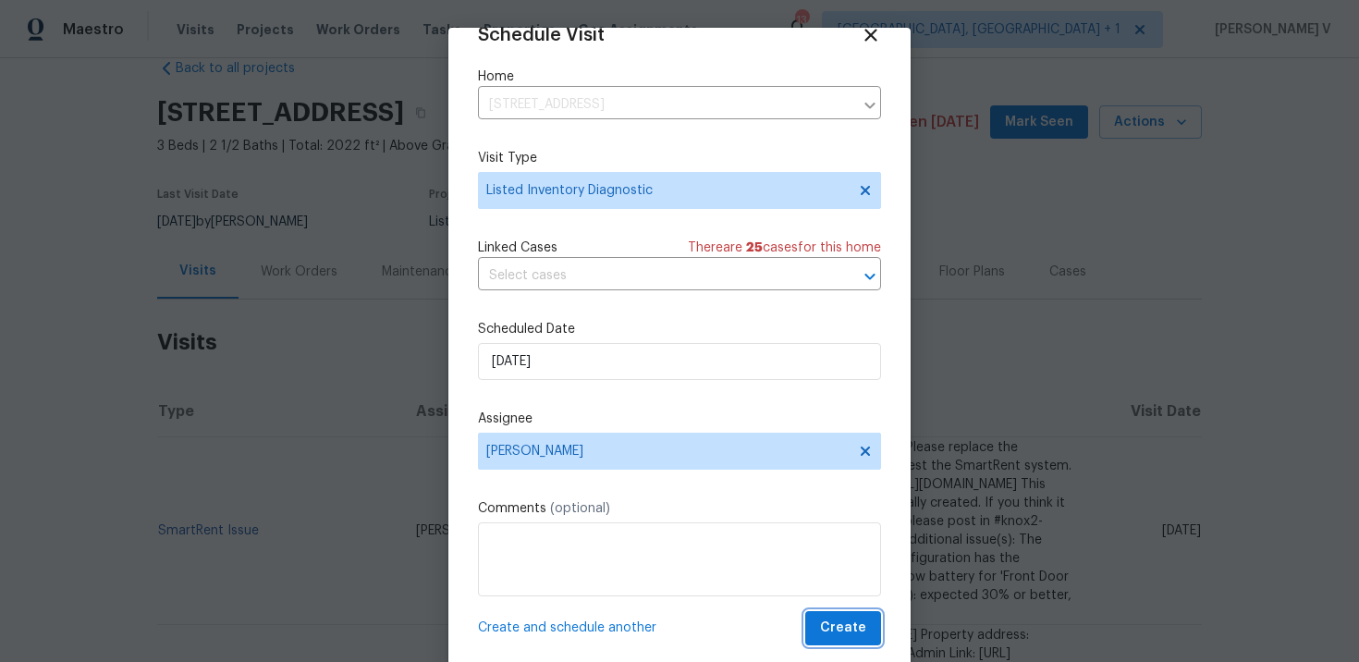
click at [836, 621] on span "Create" at bounding box center [843, 628] width 46 height 23
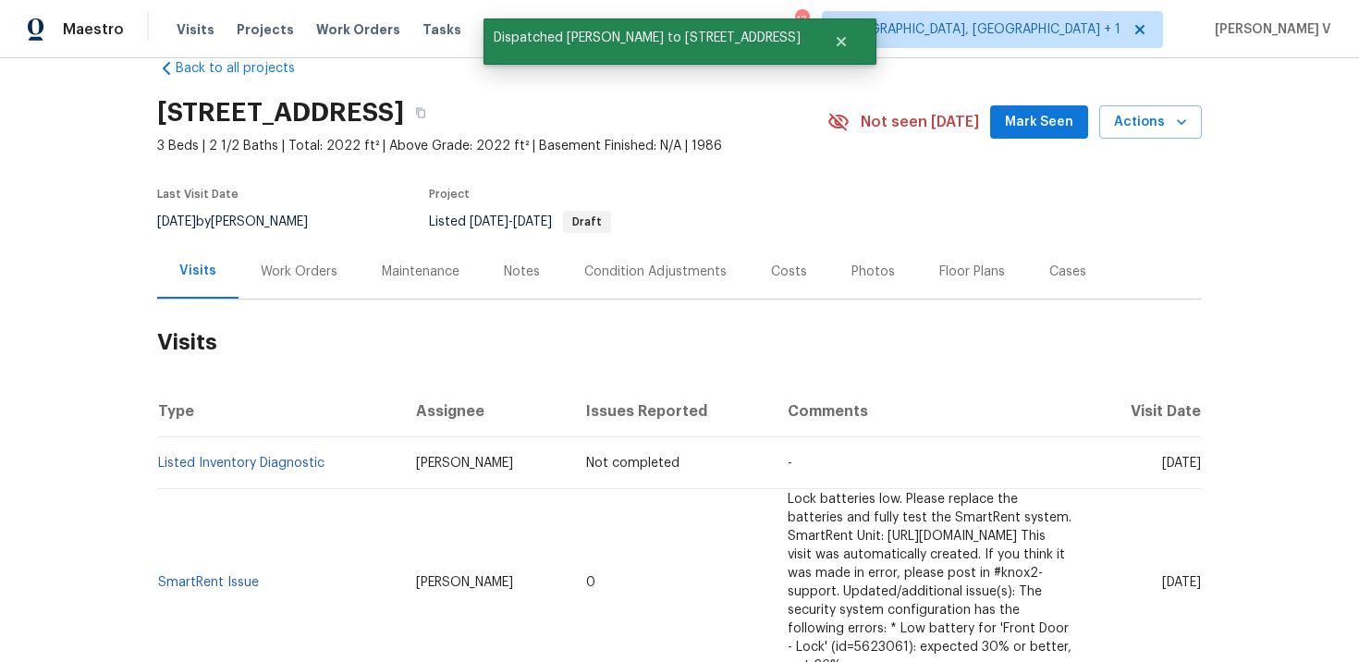
click at [270, 477] on td "Listed Inventory Diagnostic" at bounding box center [279, 463] width 244 height 52
copy link "Listed Inventory Diagnostic"
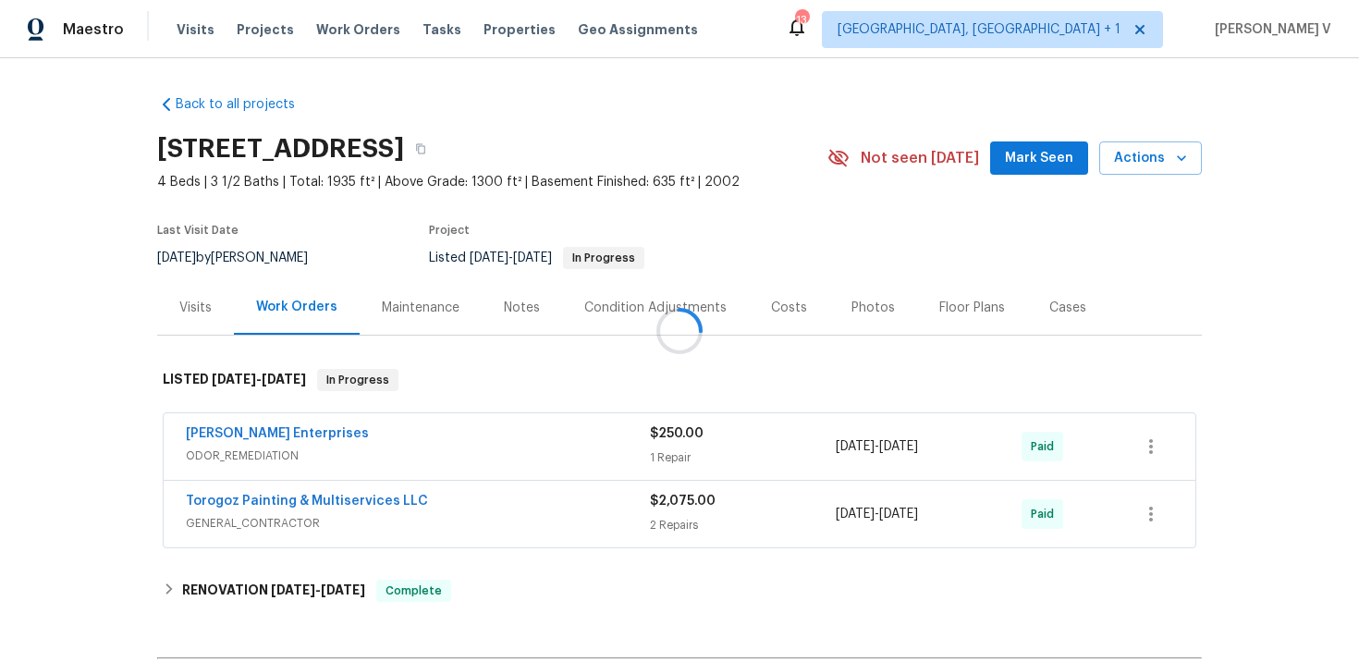
click at [208, 291] on div at bounding box center [679, 331] width 1359 height 662
click at [208, 291] on div "Visits" at bounding box center [195, 307] width 77 height 55
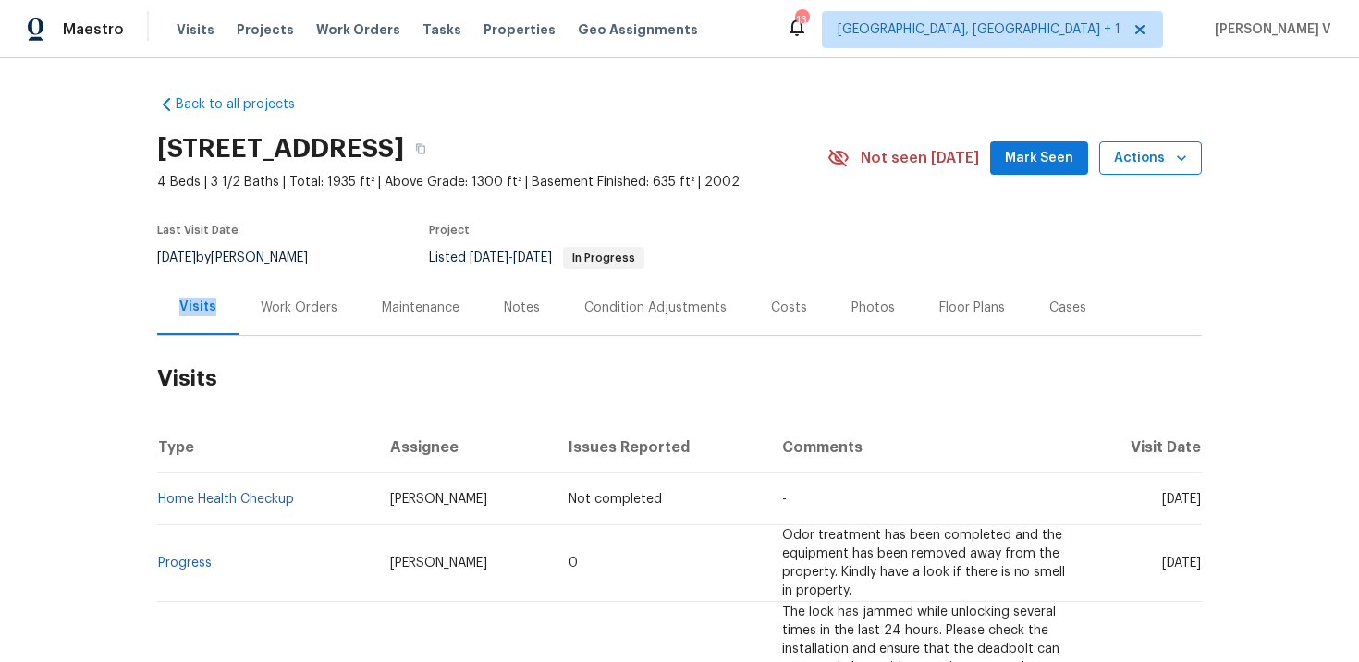
click at [1146, 167] on span "Actions" at bounding box center [1150, 158] width 73 height 23
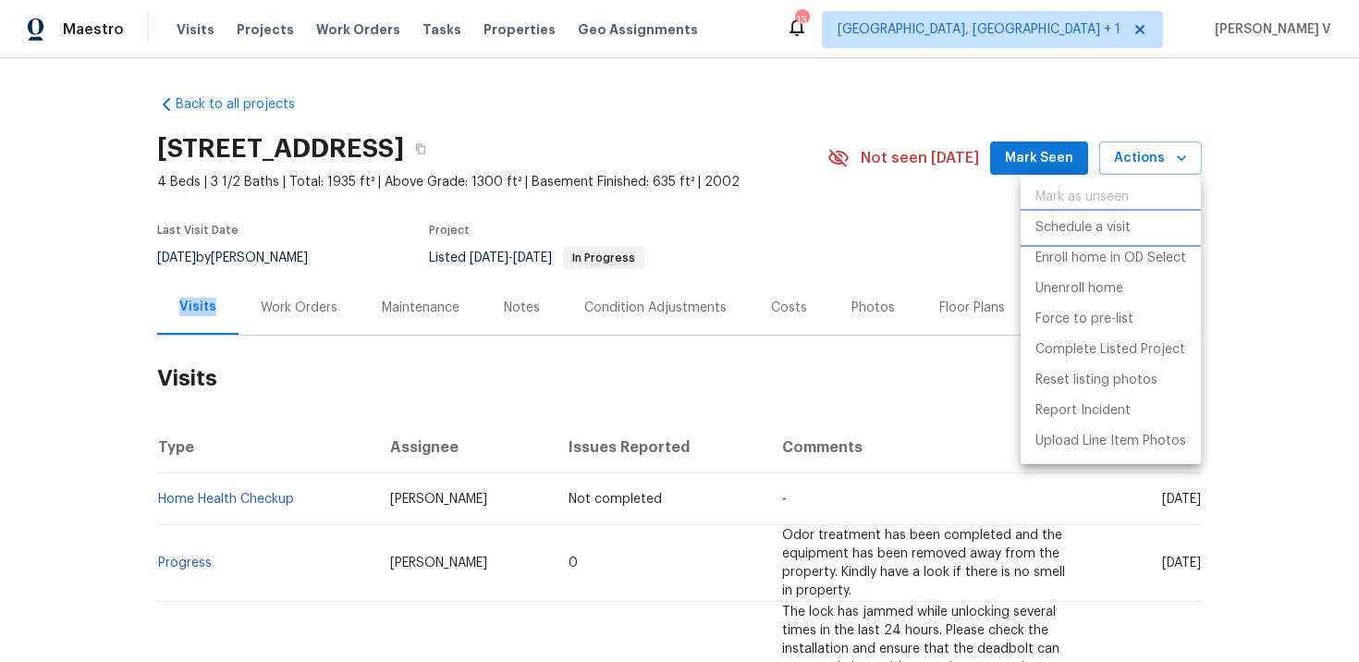
click at [1070, 222] on p "Schedule a visit" at bounding box center [1083, 227] width 95 height 19
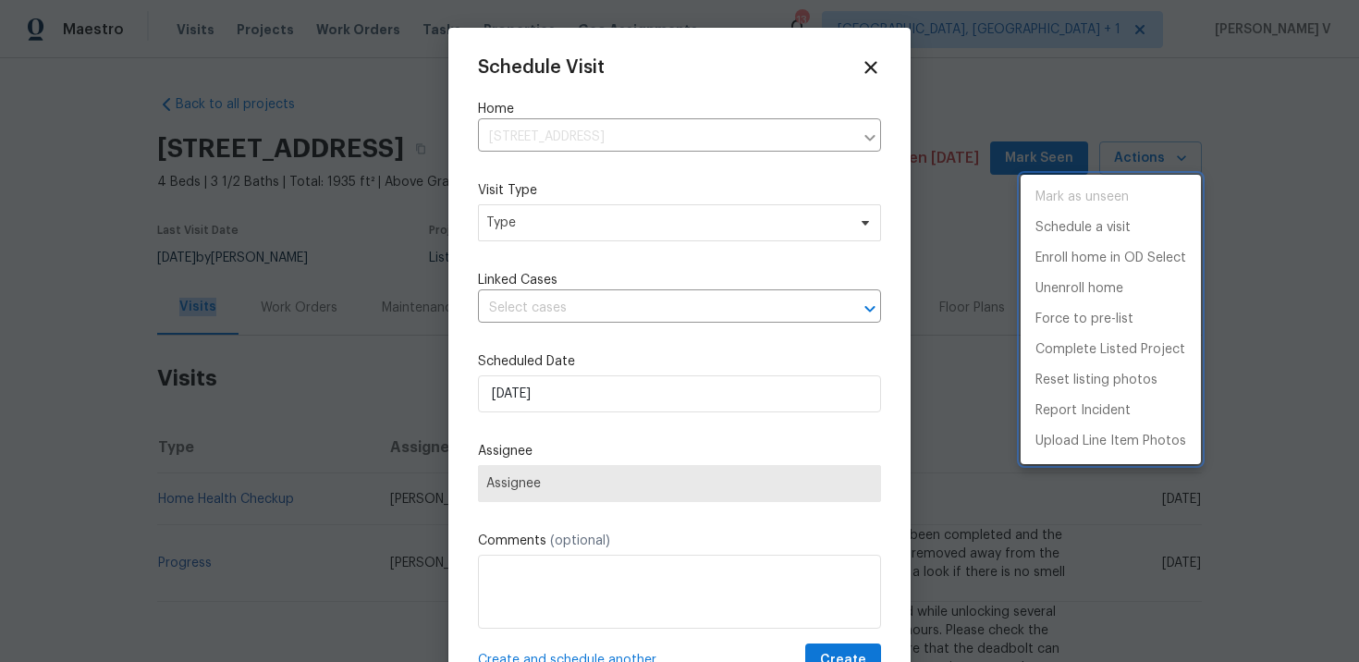
click at [523, 236] on div at bounding box center [679, 331] width 1359 height 662
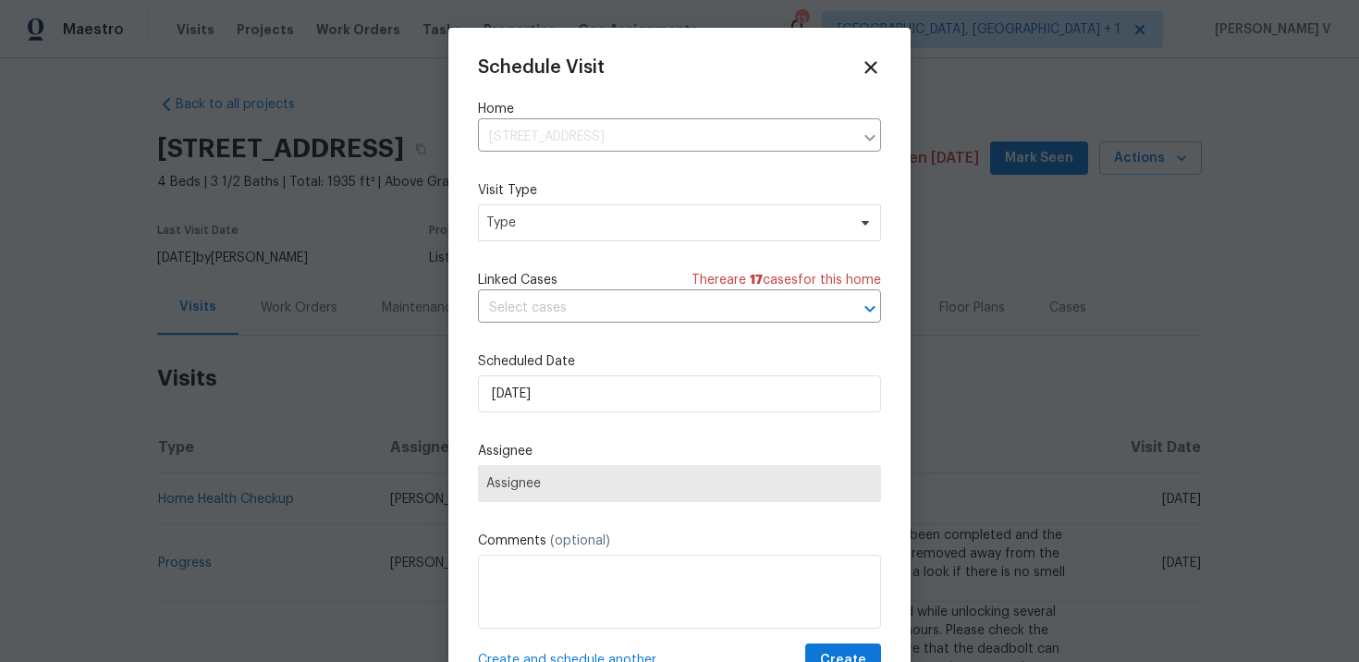
click at [523, 236] on div "Mark as unseen Schedule a visit Enroll home in OD Select Unenroll home Force to…" at bounding box center [679, 331] width 1359 height 662
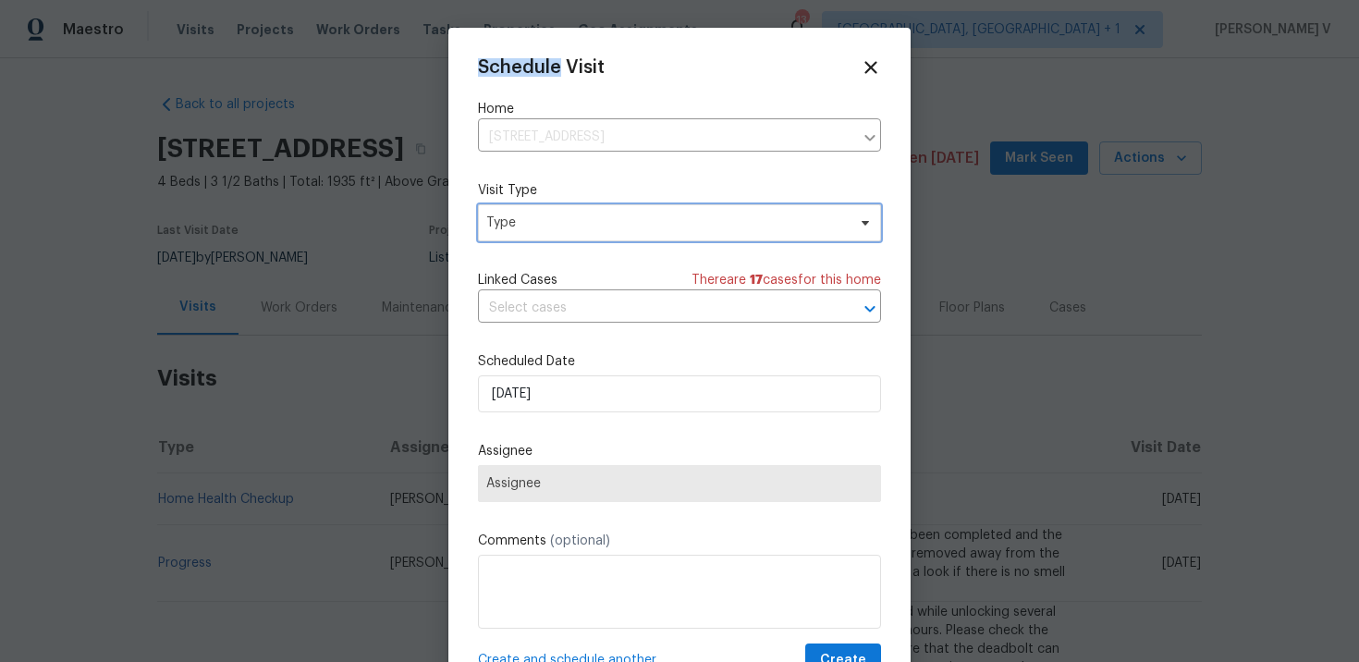
click at [523, 236] on span "Type" at bounding box center [679, 222] width 403 height 37
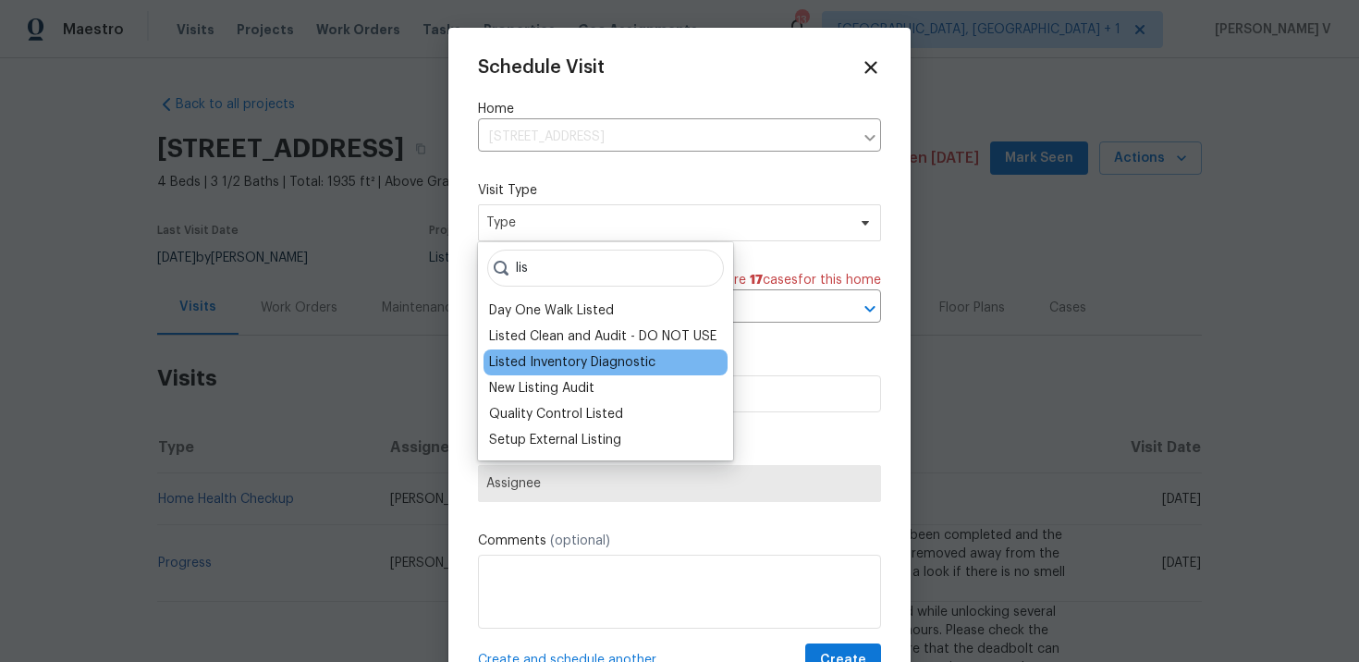
type input "lis"
click at [518, 366] on div "Listed Inventory Diagnostic" at bounding box center [572, 362] width 166 height 18
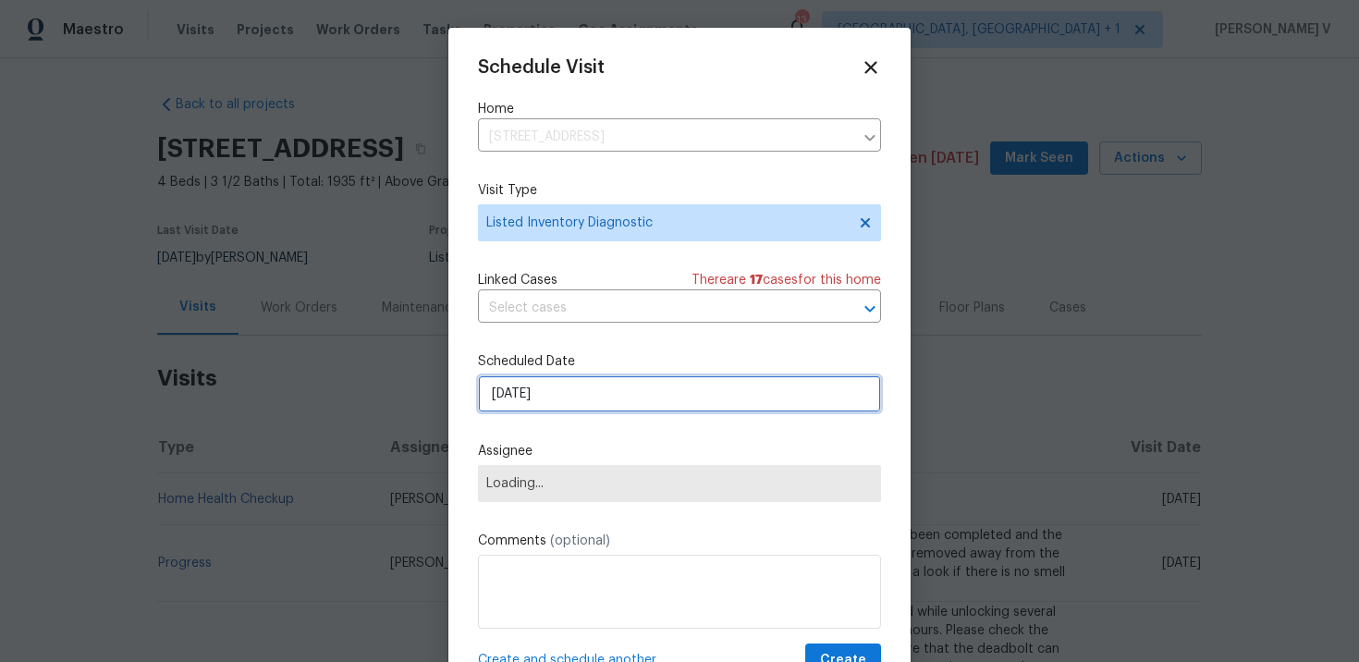
click at [546, 399] on input "[DATE]" at bounding box center [679, 393] width 403 height 37
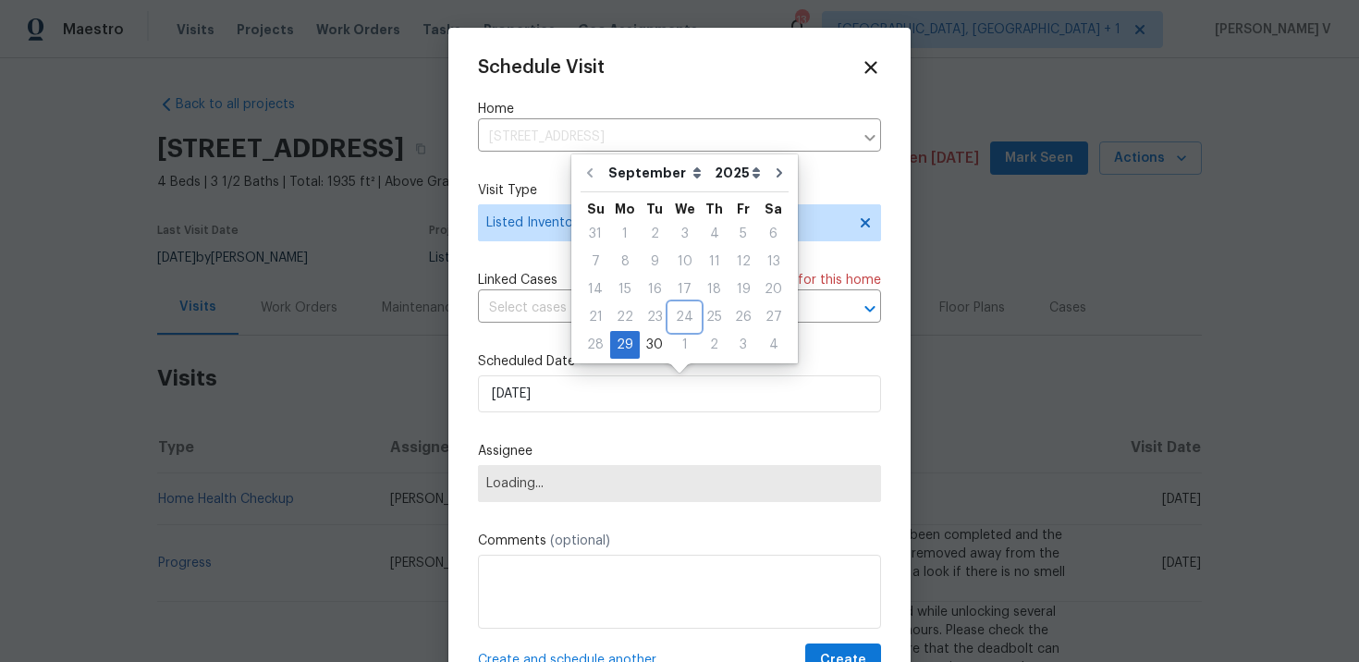
click at [672, 330] on div "24" at bounding box center [684, 317] width 31 height 28
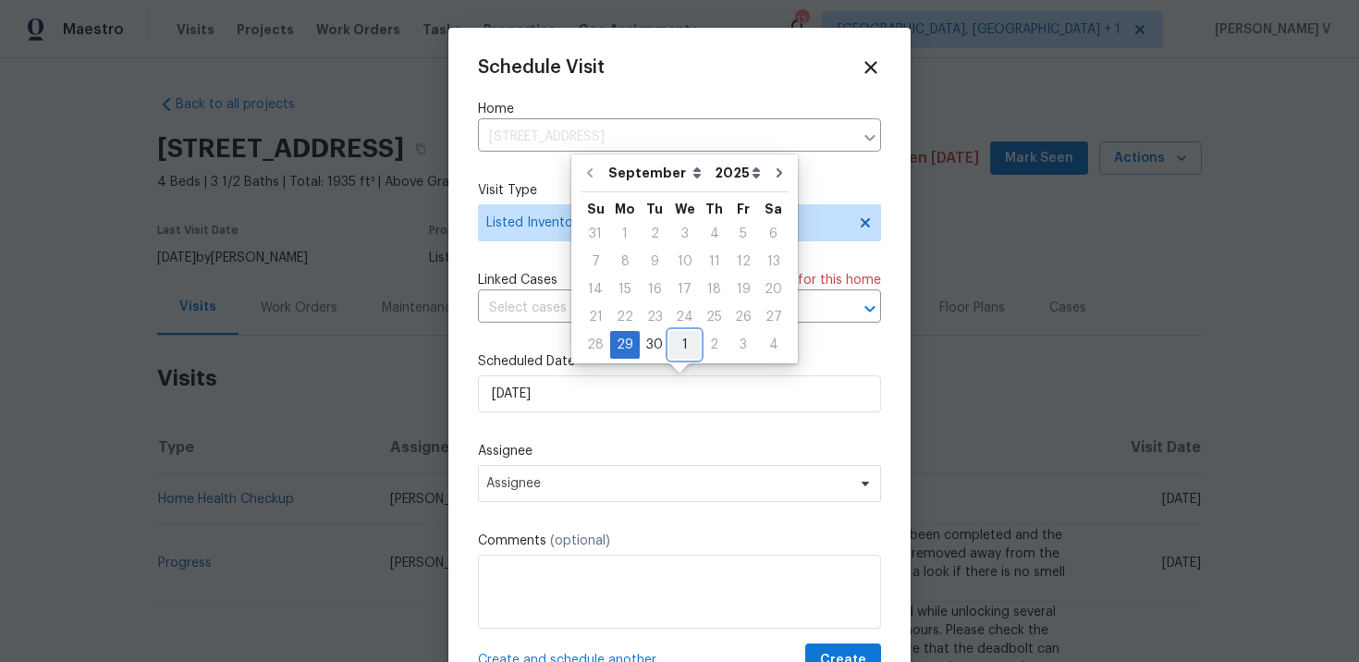
click at [671, 344] on div "1" at bounding box center [684, 345] width 31 height 26
type input "[DATE]"
select select "9"
click at [567, 456] on label "Assignee" at bounding box center [679, 451] width 403 height 18
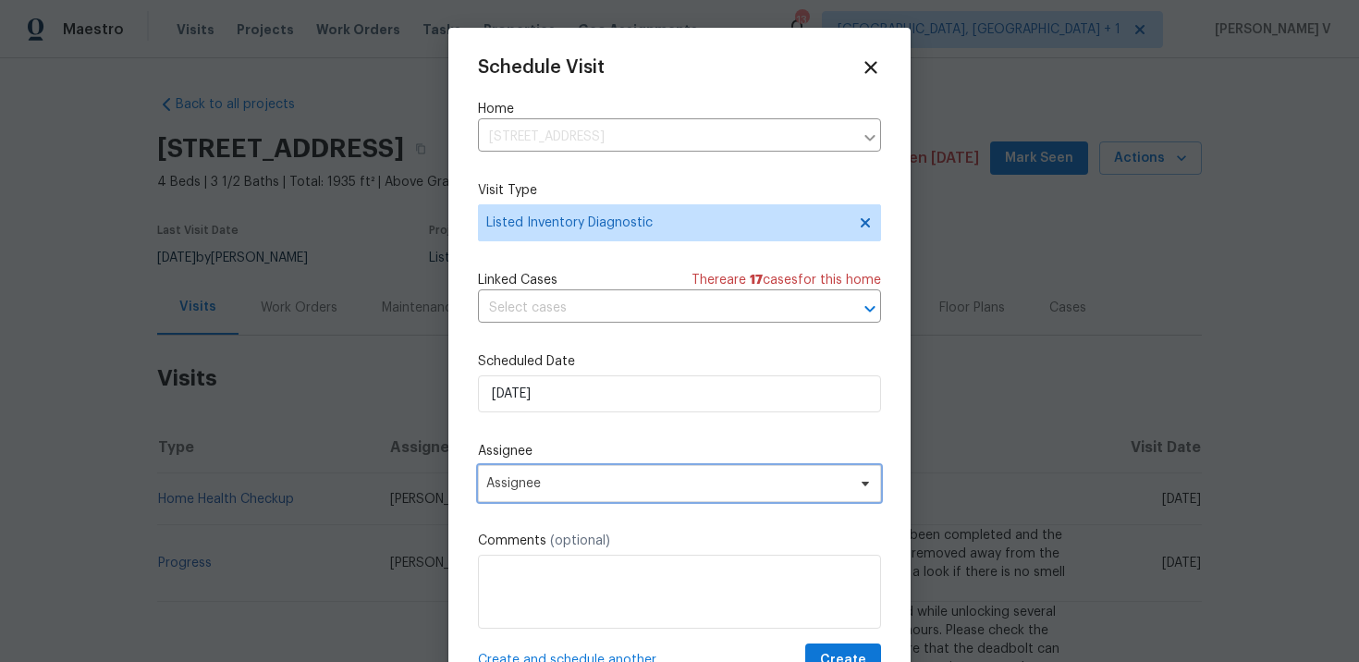
click at [547, 482] on span "Assignee" at bounding box center [667, 483] width 362 height 15
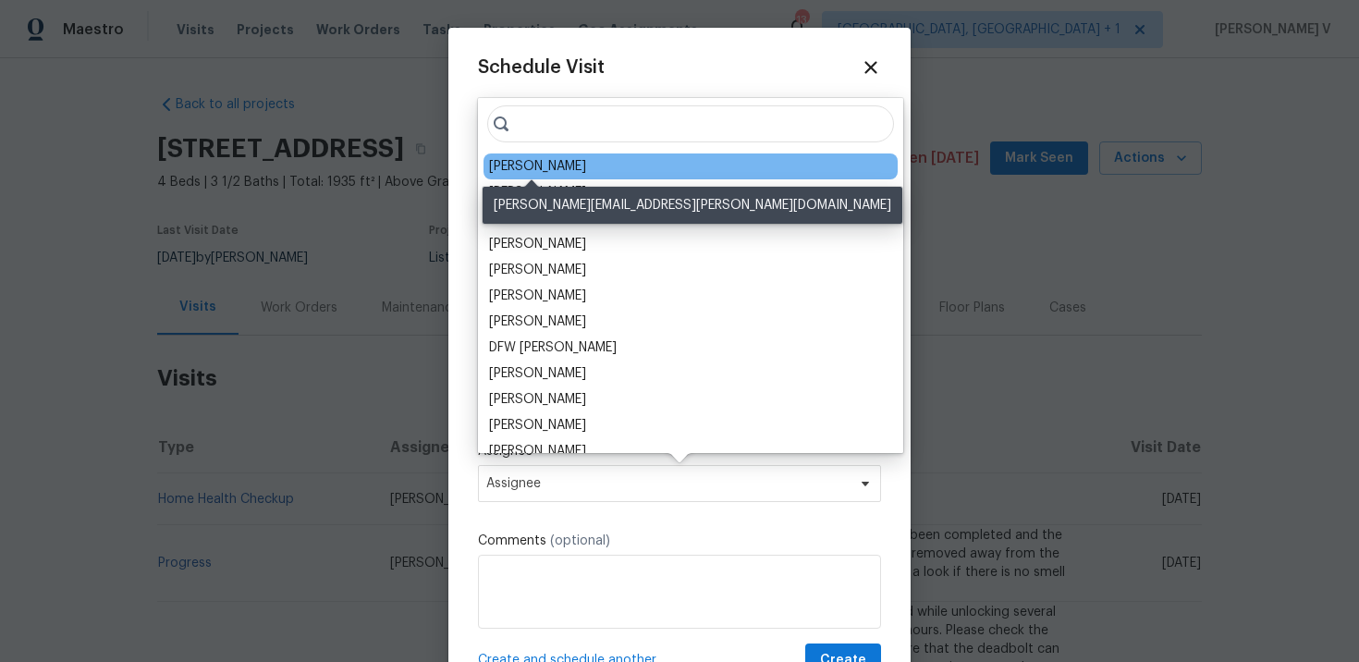
click at [519, 163] on div "[PERSON_NAME]" at bounding box center [537, 166] width 97 height 18
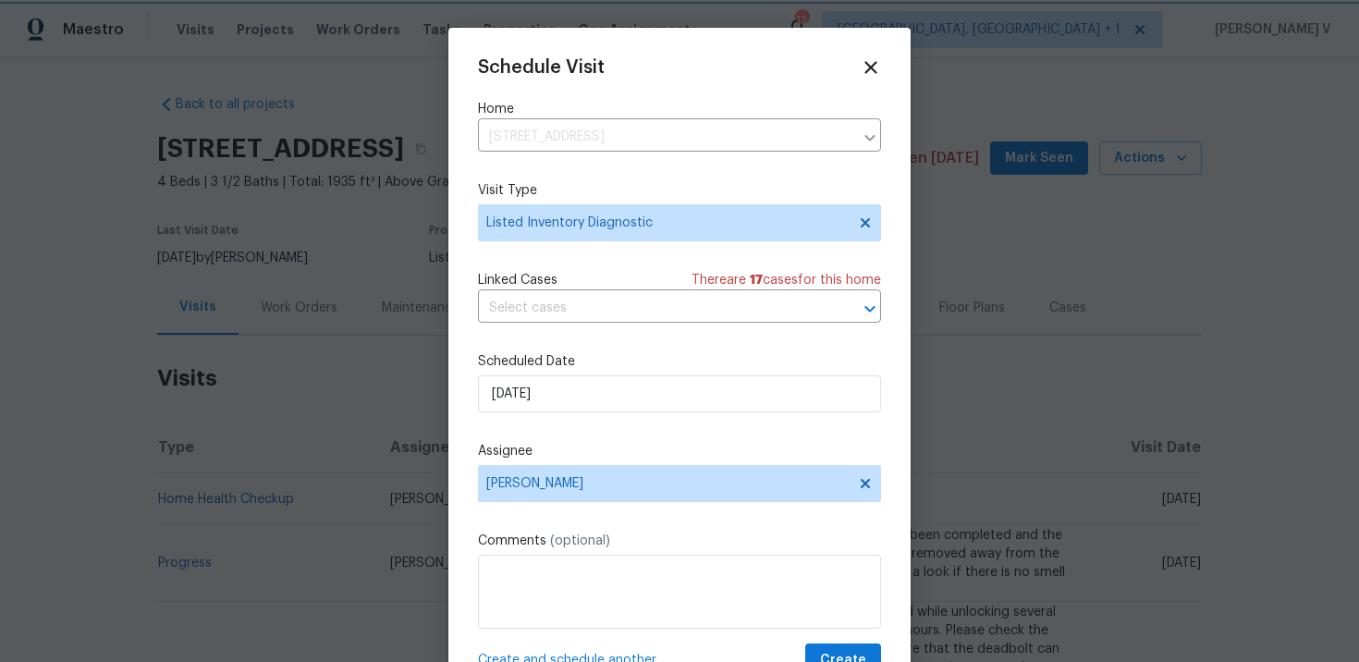
scroll to position [33, 0]
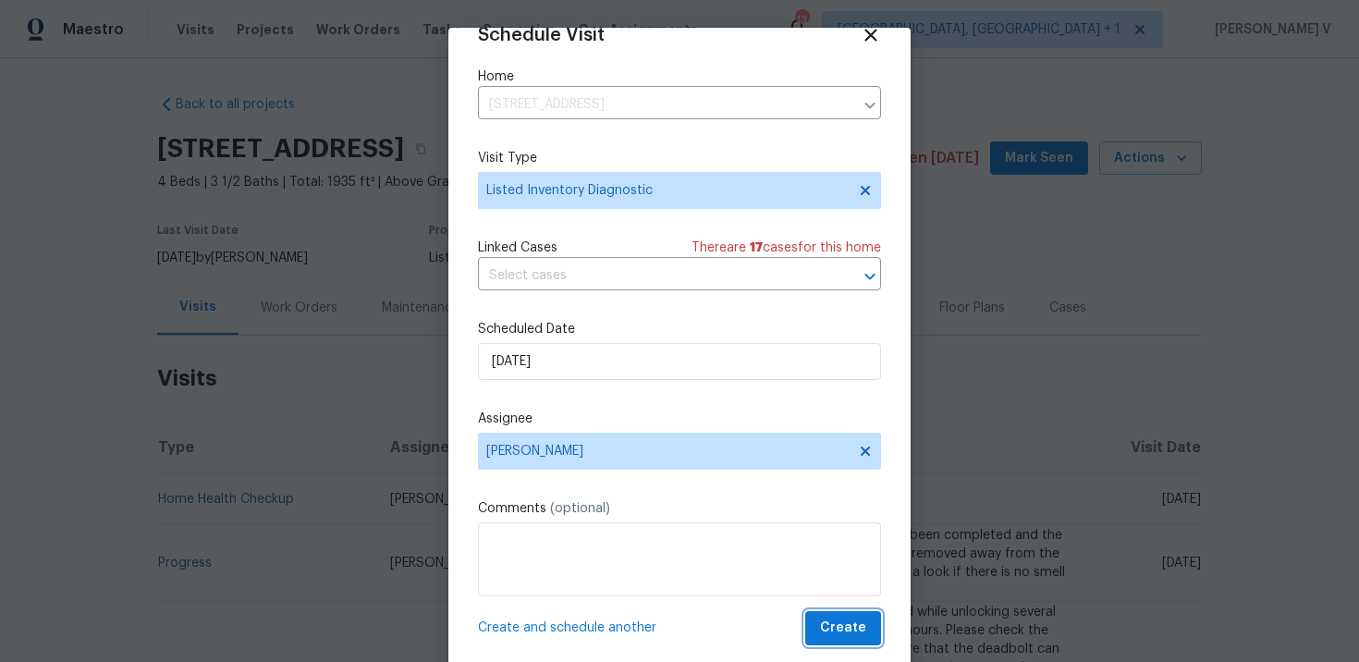
click at [831, 634] on span "Create" at bounding box center [843, 628] width 46 height 23
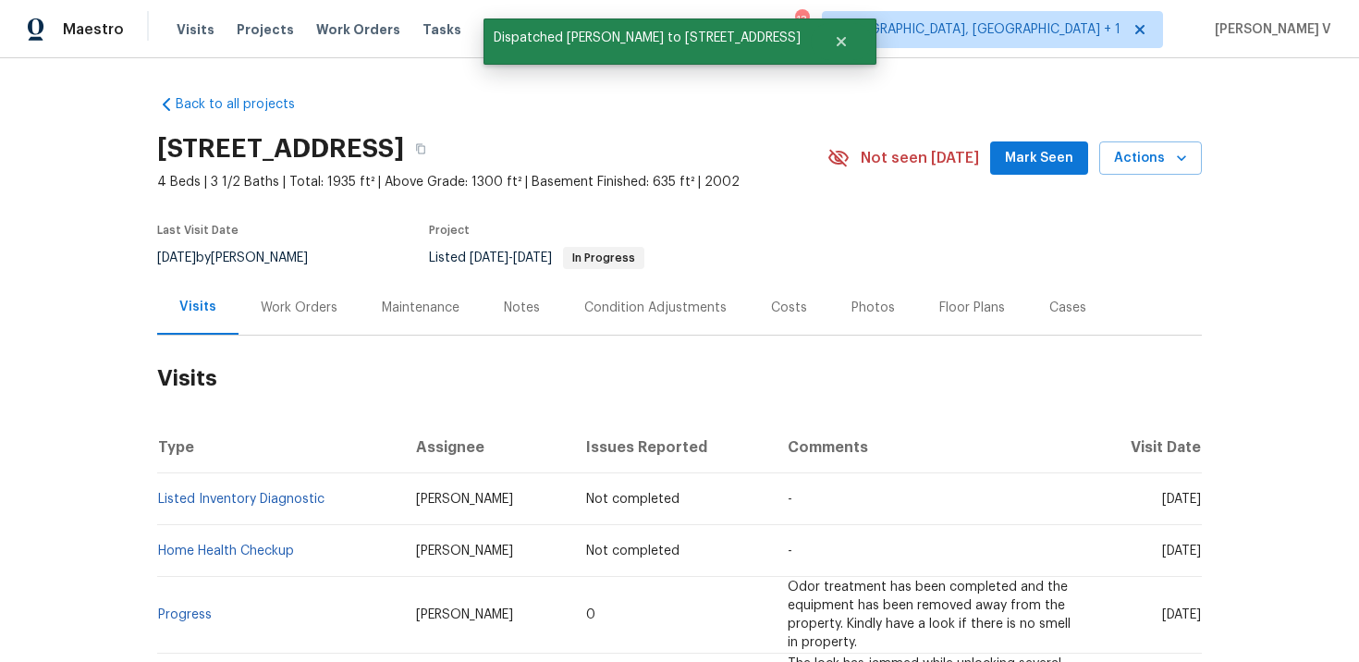
click at [334, 482] on td "Listed Inventory Diagnostic" at bounding box center [279, 499] width 244 height 52
copy link "Listed Inventory Diagnostic"
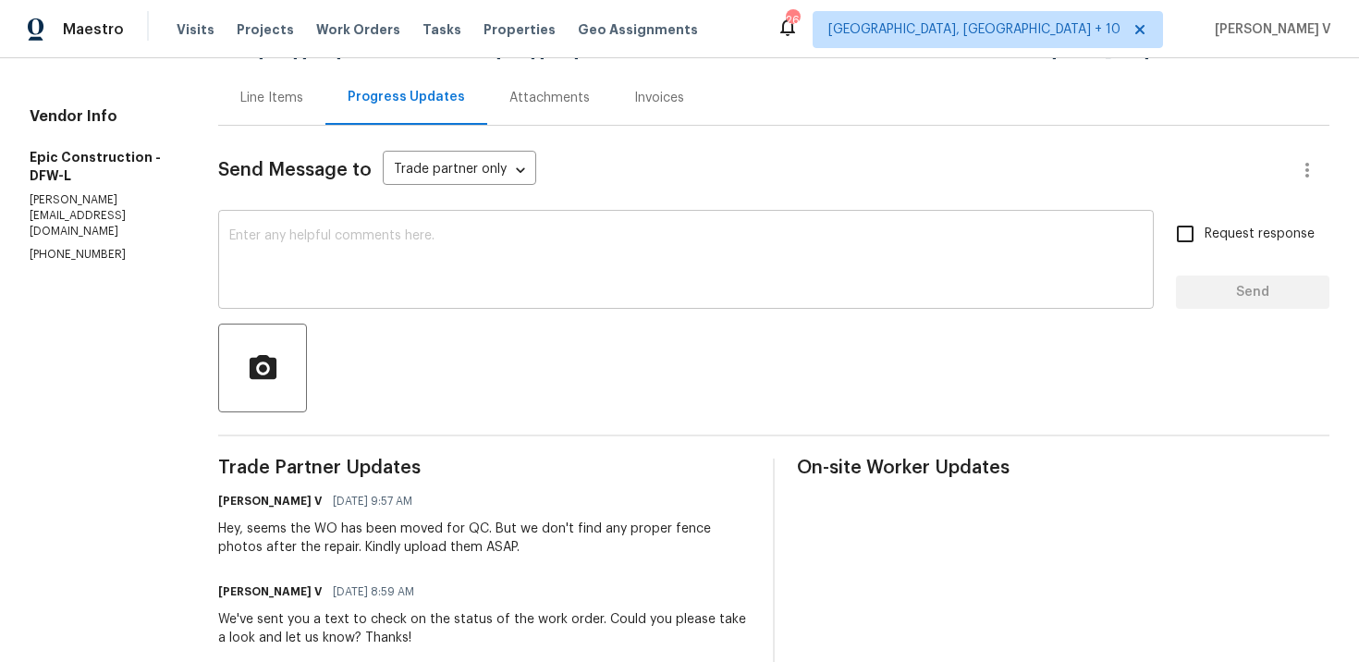
scroll to position [4, 0]
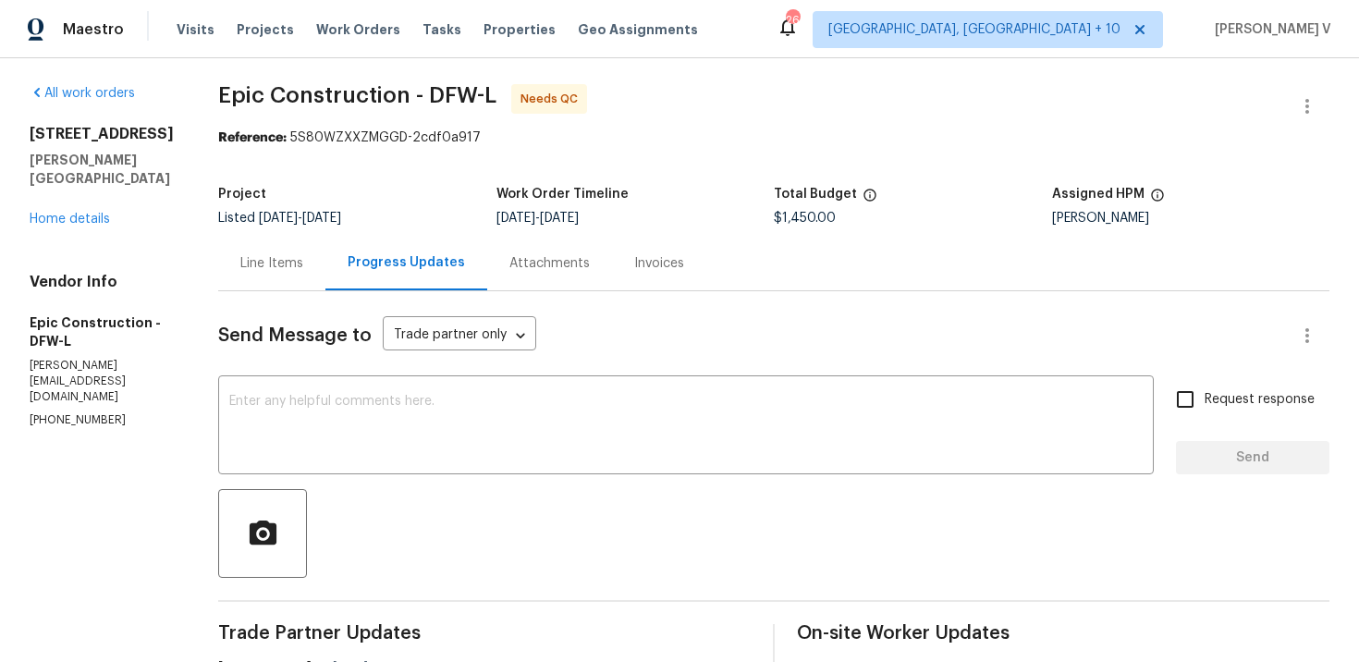
click at [255, 249] on div "Line Items" at bounding box center [271, 263] width 107 height 55
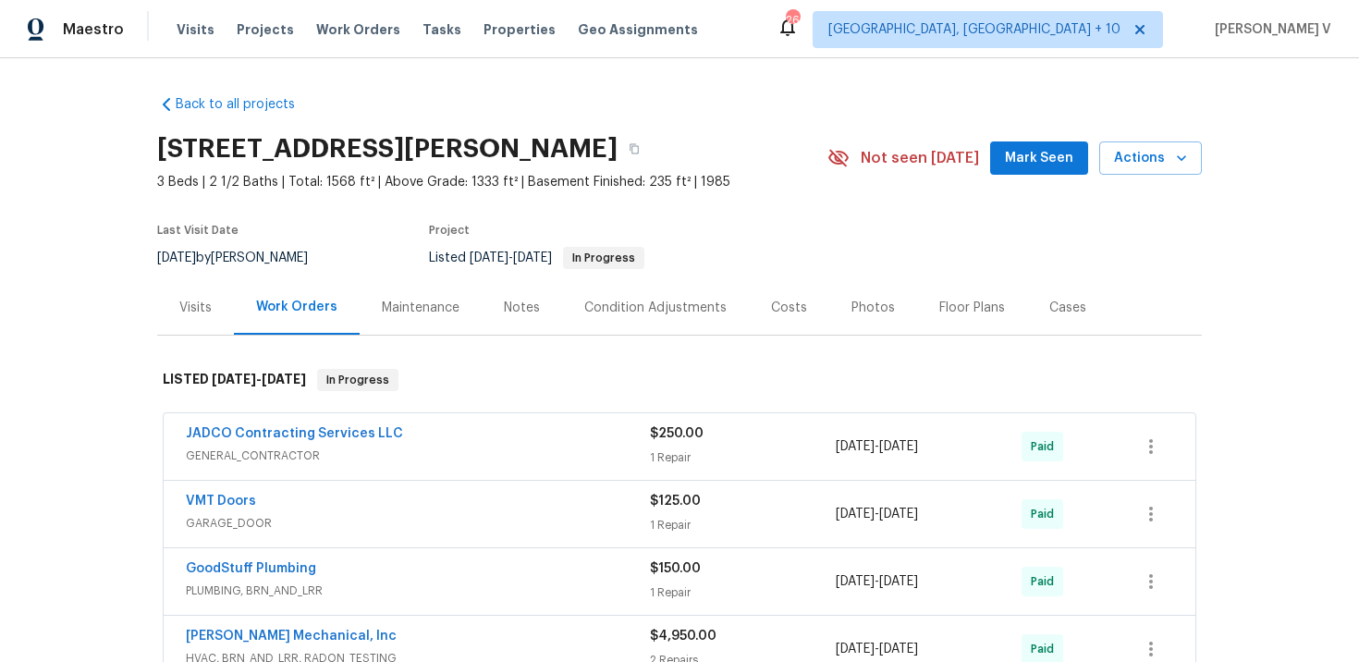
scroll to position [335, 0]
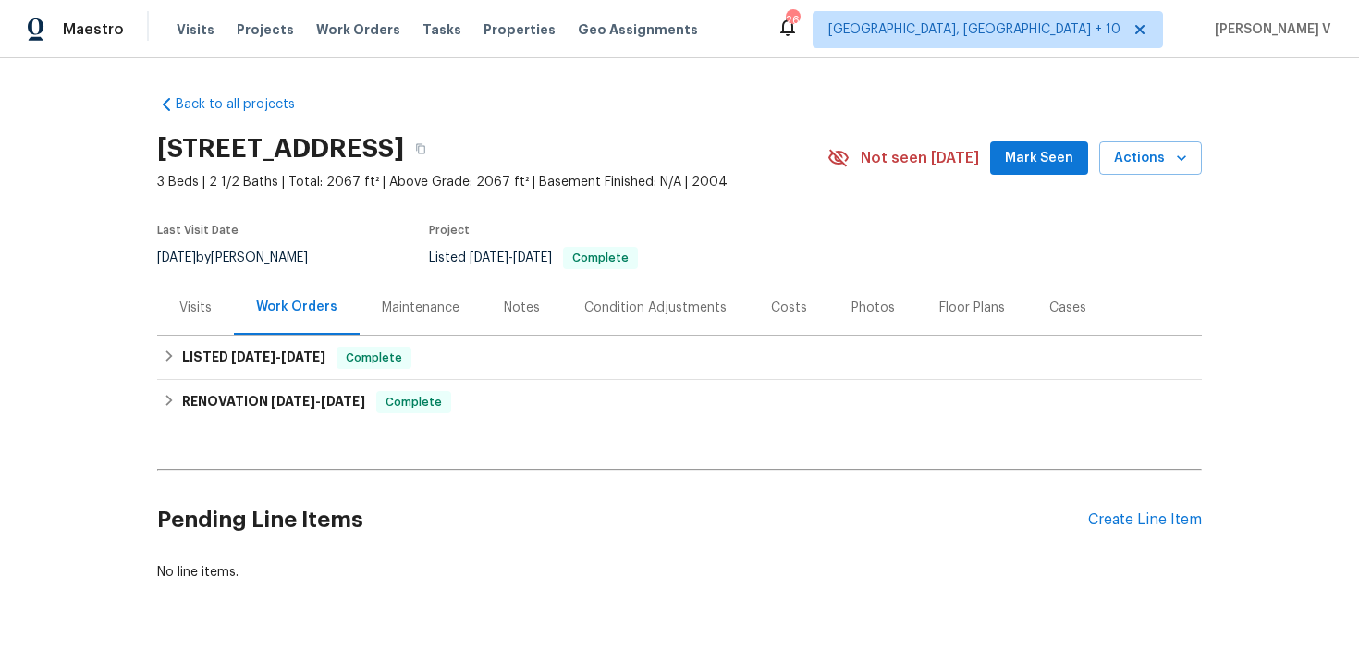
scroll to position [45, 0]
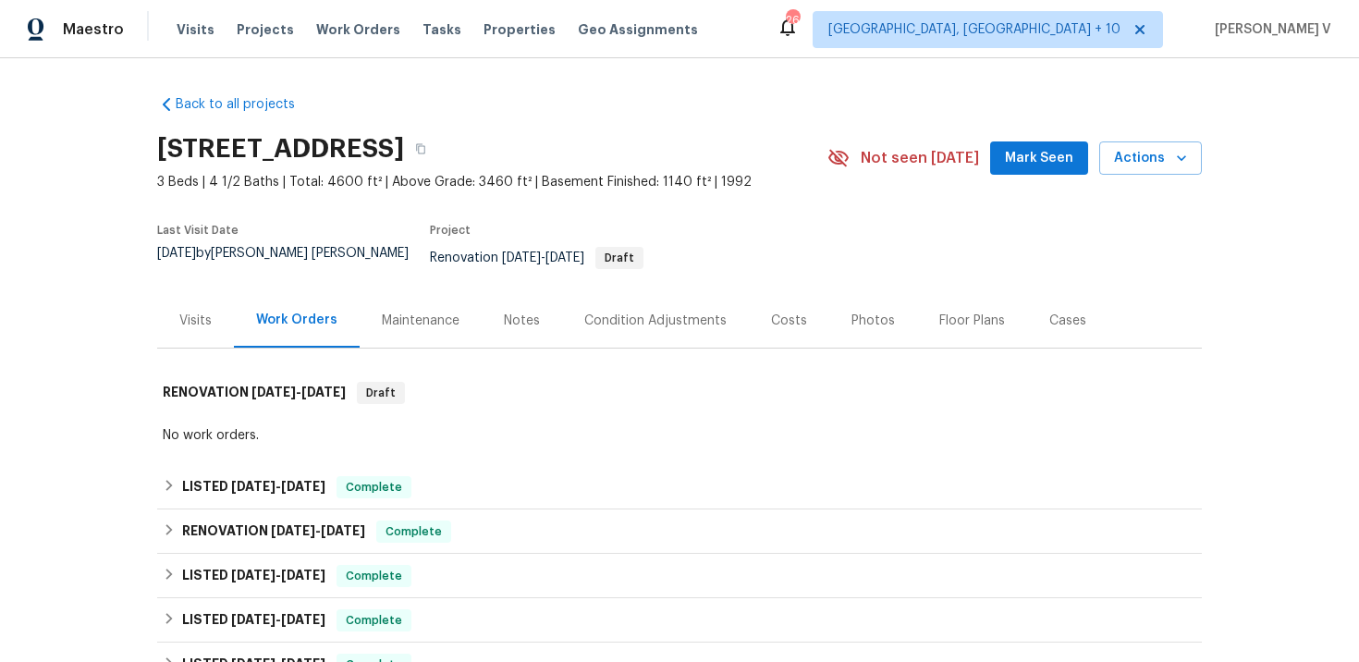
scroll to position [281, 0]
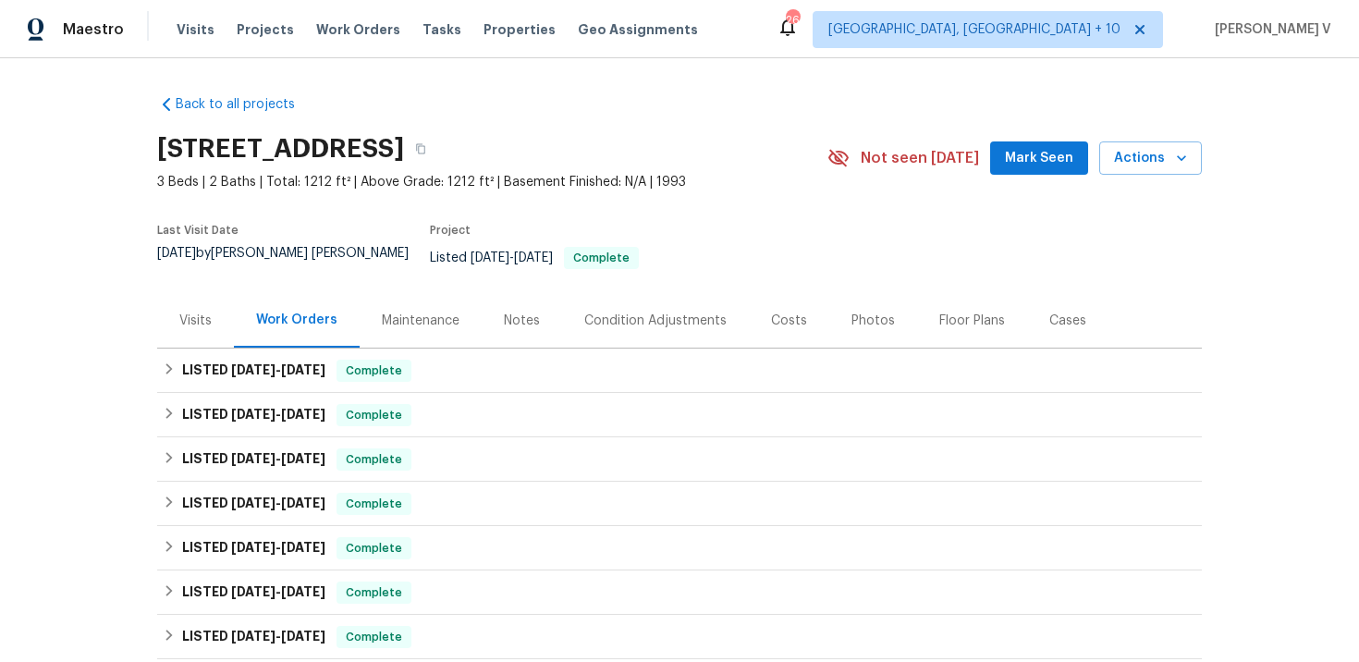
scroll to position [402, 0]
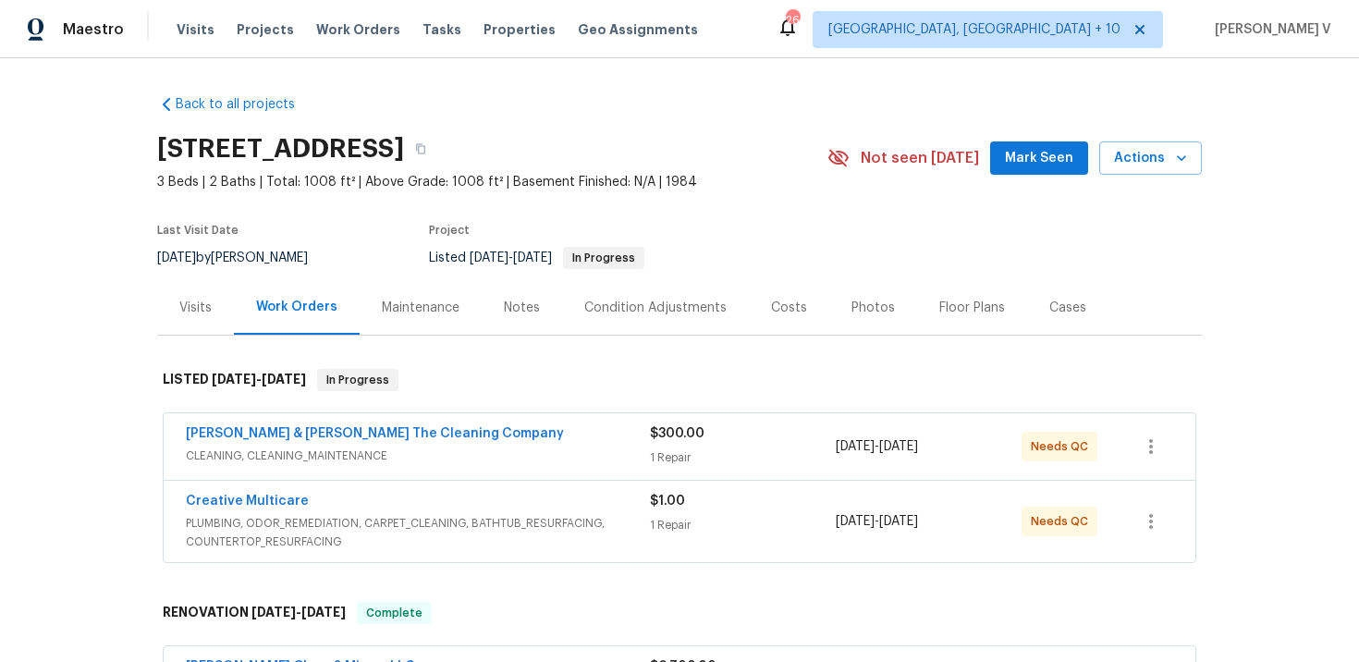
scroll to position [13, 0]
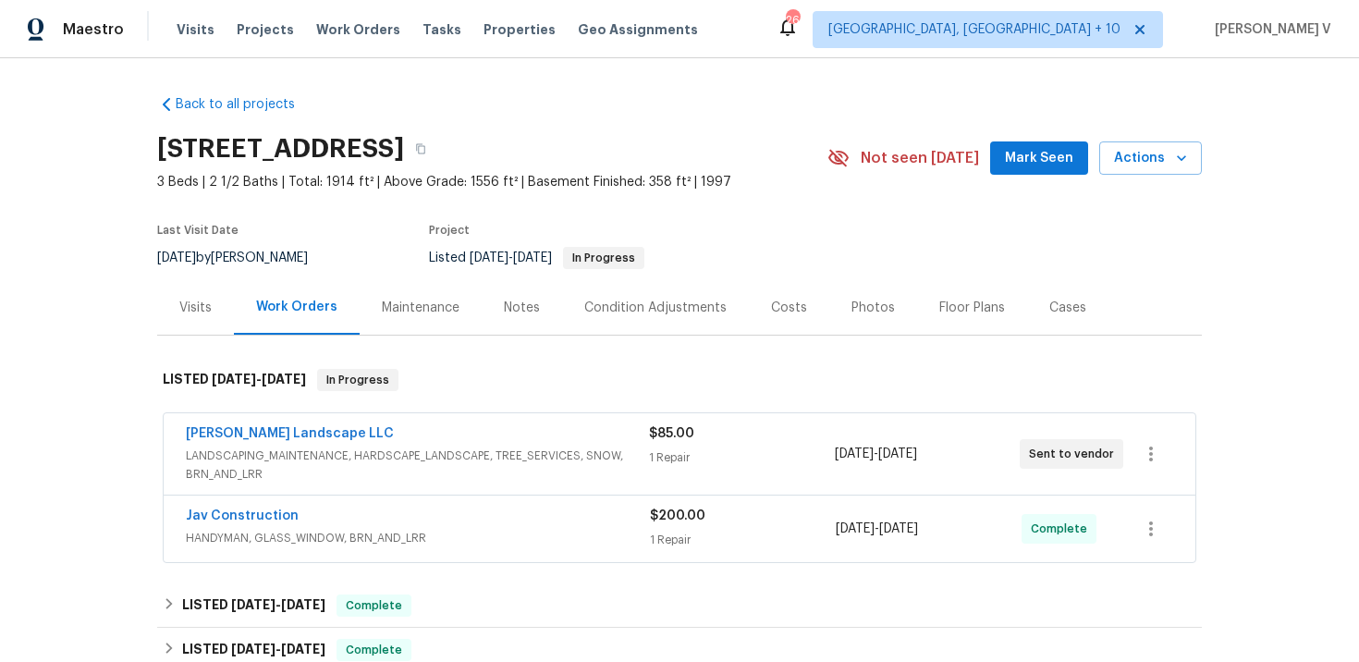
scroll to position [24, 0]
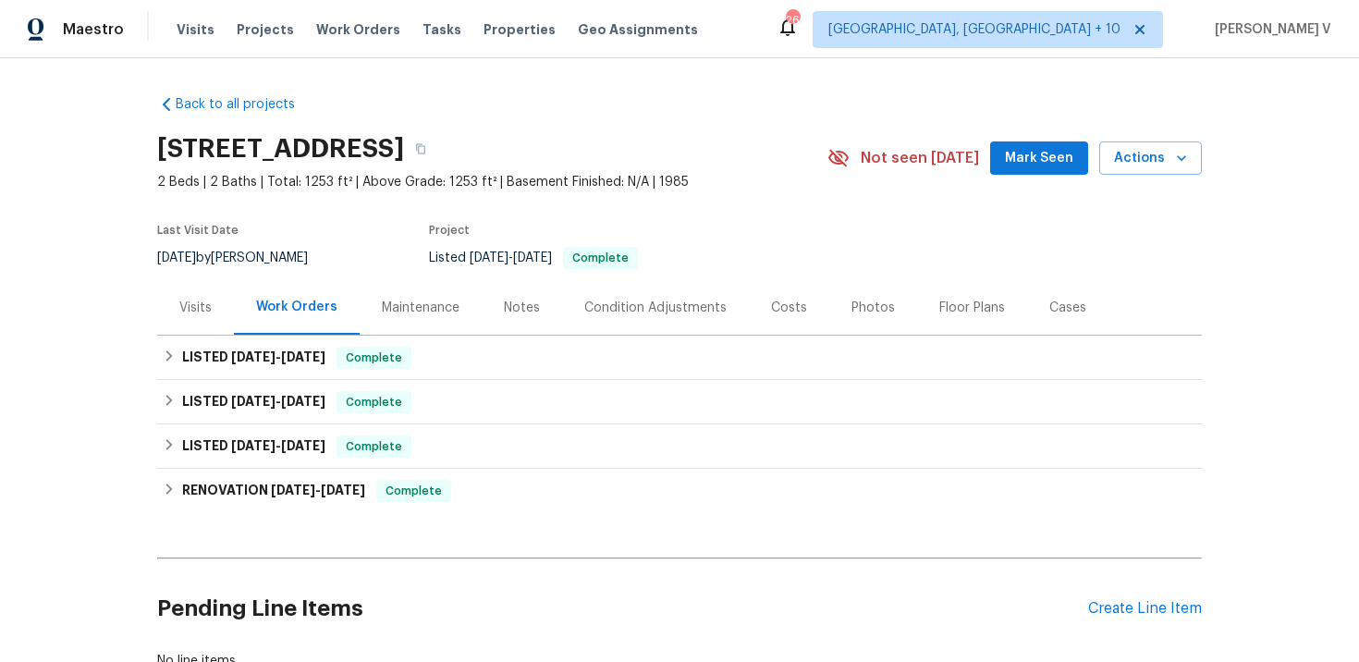
scroll to position [134, 0]
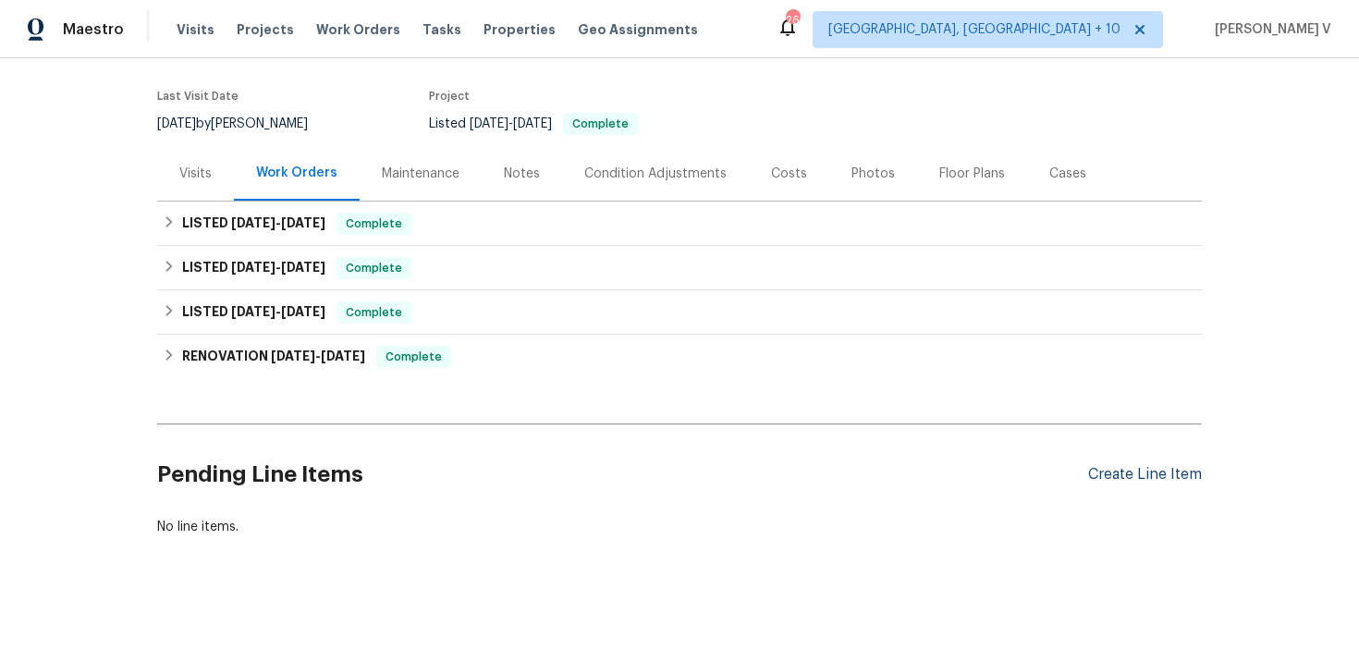
click at [1154, 474] on div "Create Line Item" at bounding box center [1145, 475] width 114 height 18
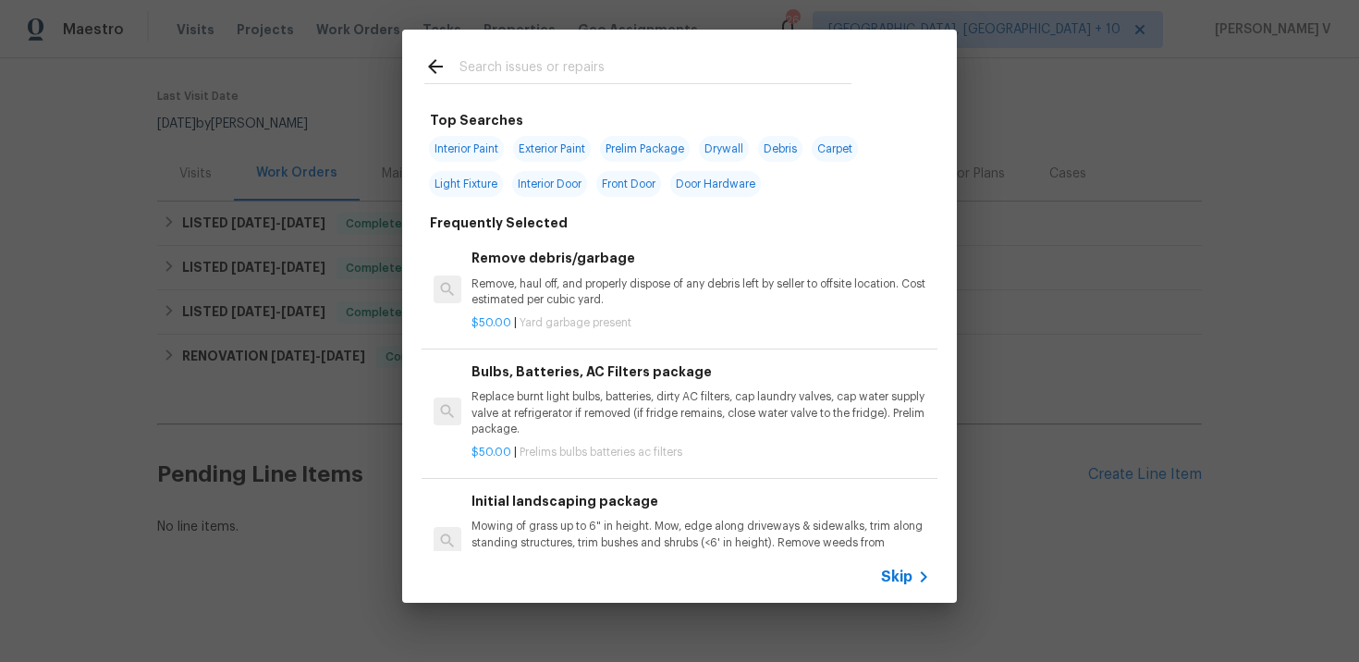
click at [887, 580] on span "Skip" at bounding box center [896, 577] width 31 height 18
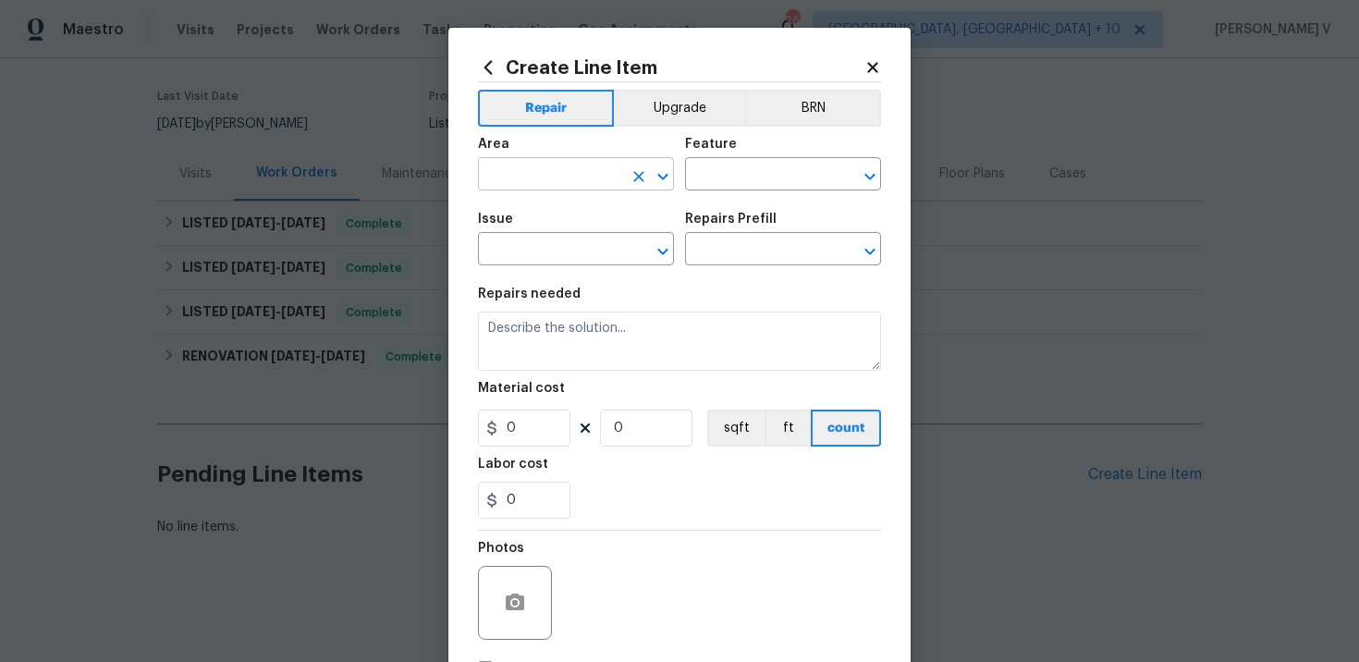
click at [516, 180] on input "text" at bounding box center [550, 176] width 144 height 29
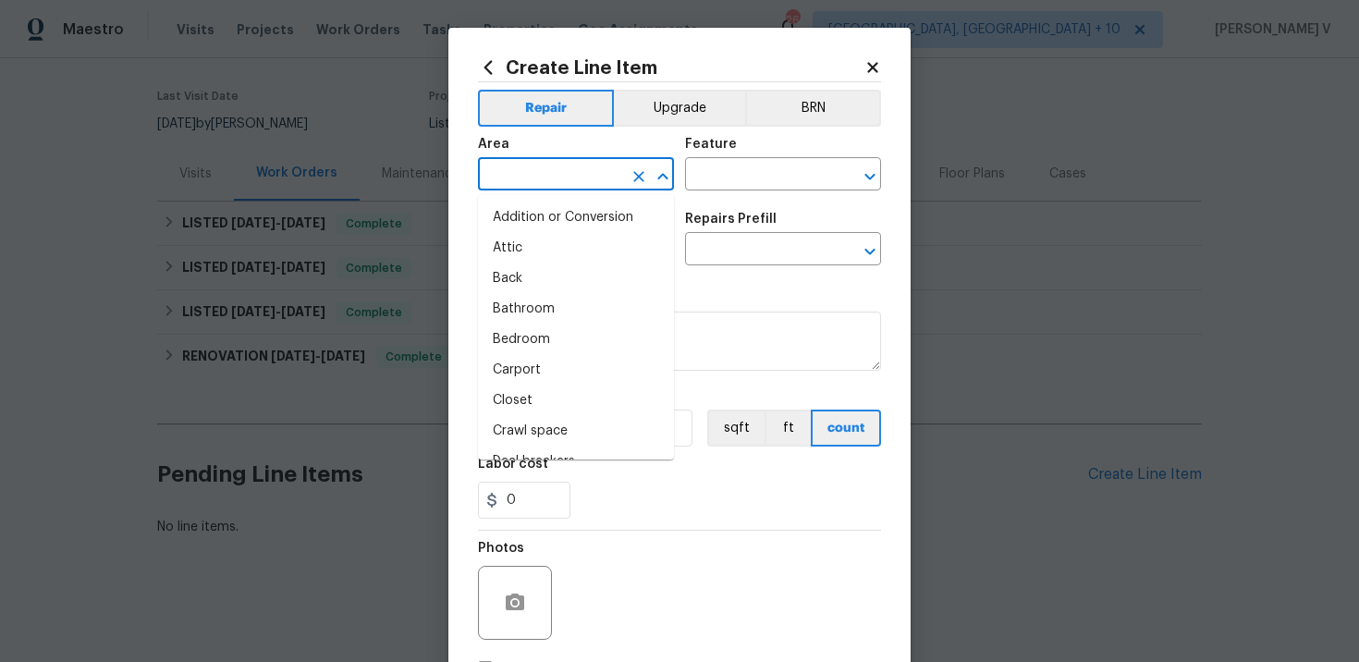
type input "e"
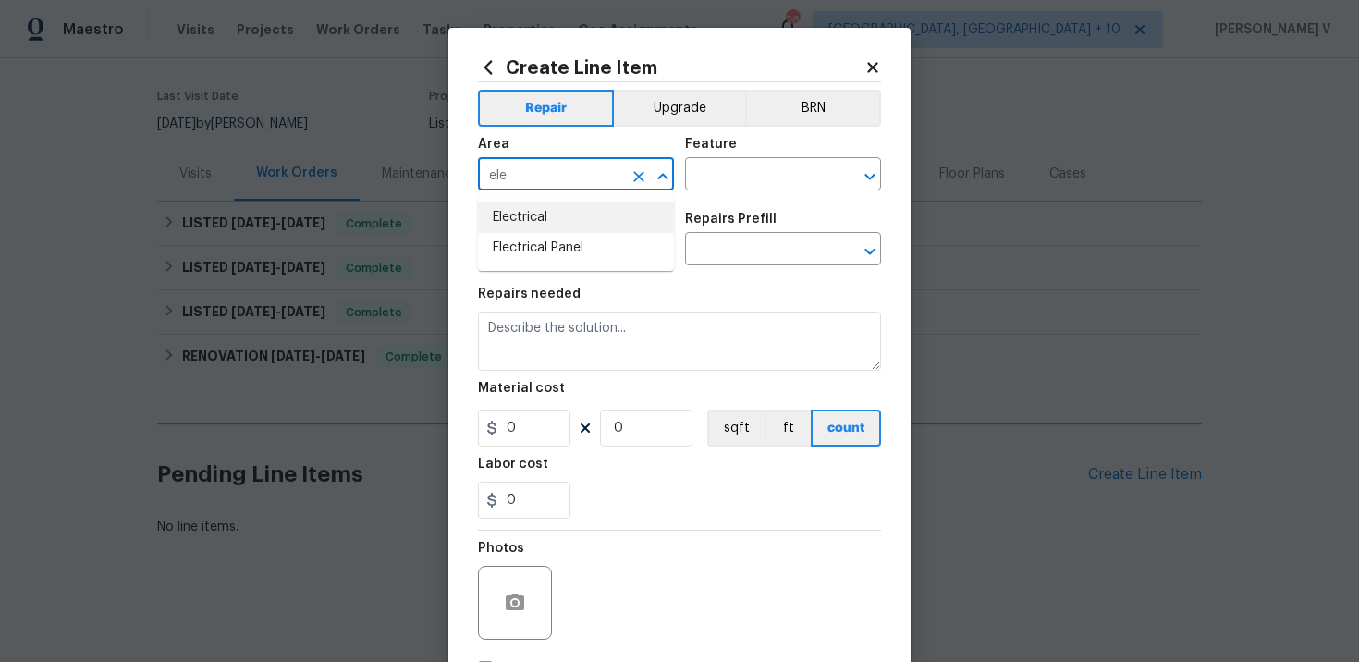
click at [565, 210] on li "Electrical" at bounding box center [576, 217] width 196 height 31
type input "Electrical"
click at [694, 175] on input "text" at bounding box center [757, 176] width 144 height 29
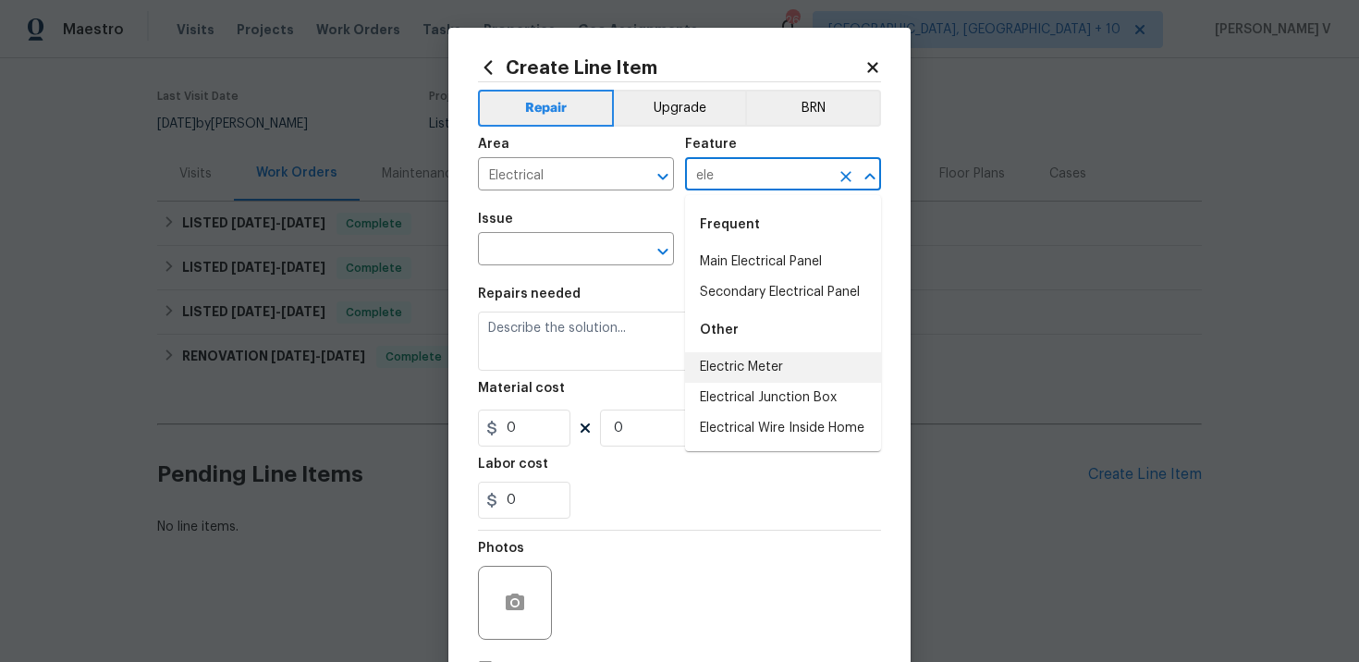
type input "ele"
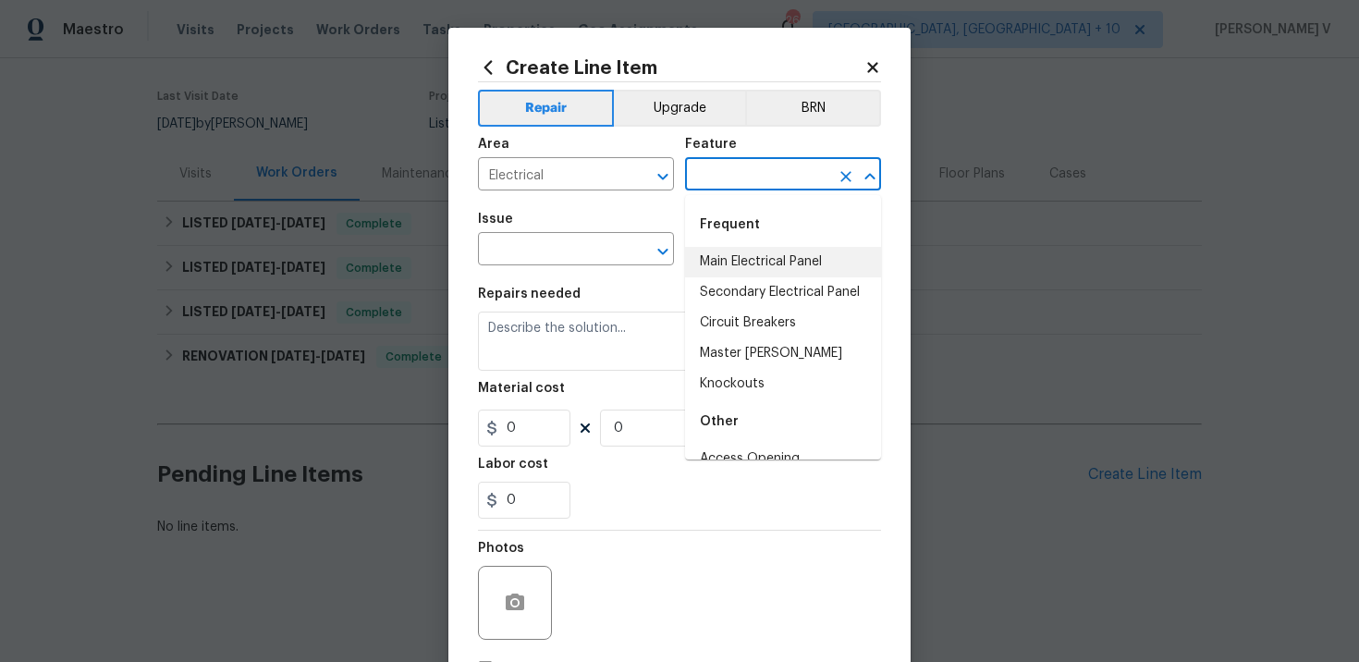
click at [804, 261] on li "Main Electrical Panel" at bounding box center [783, 262] width 196 height 31
type input "Main Electrical Panel"
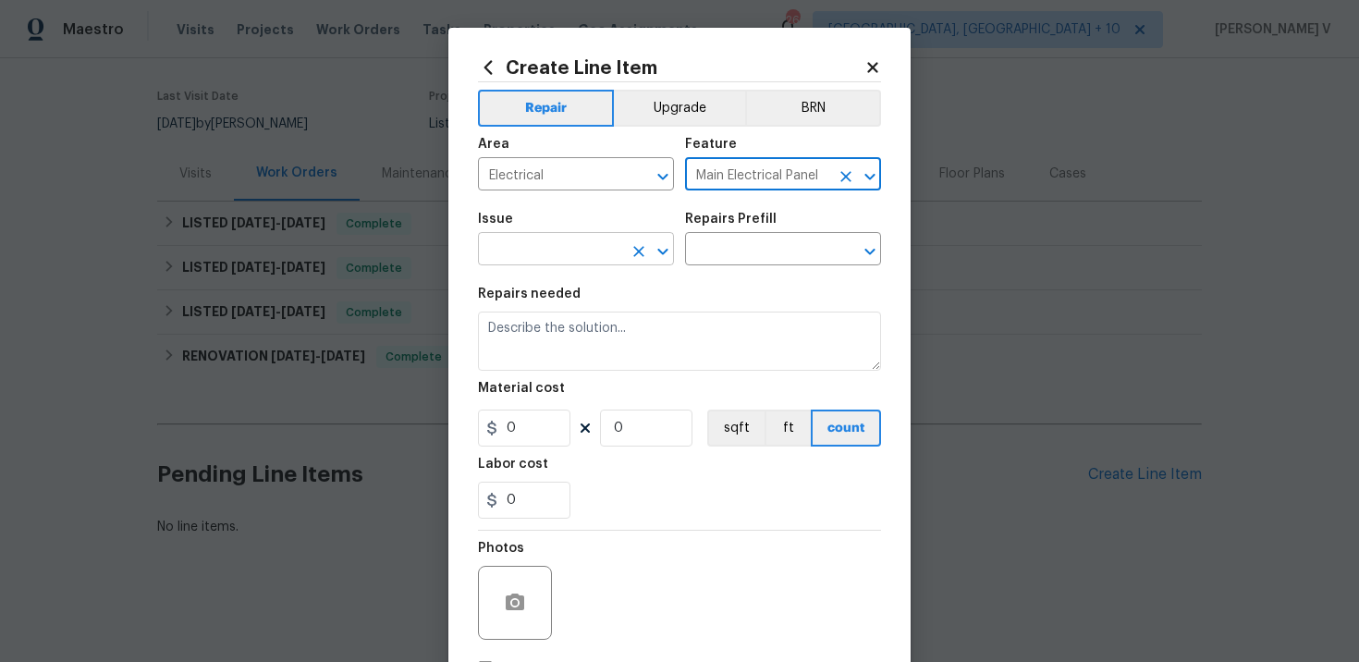
click at [568, 249] on input "text" at bounding box center [550, 251] width 144 height 29
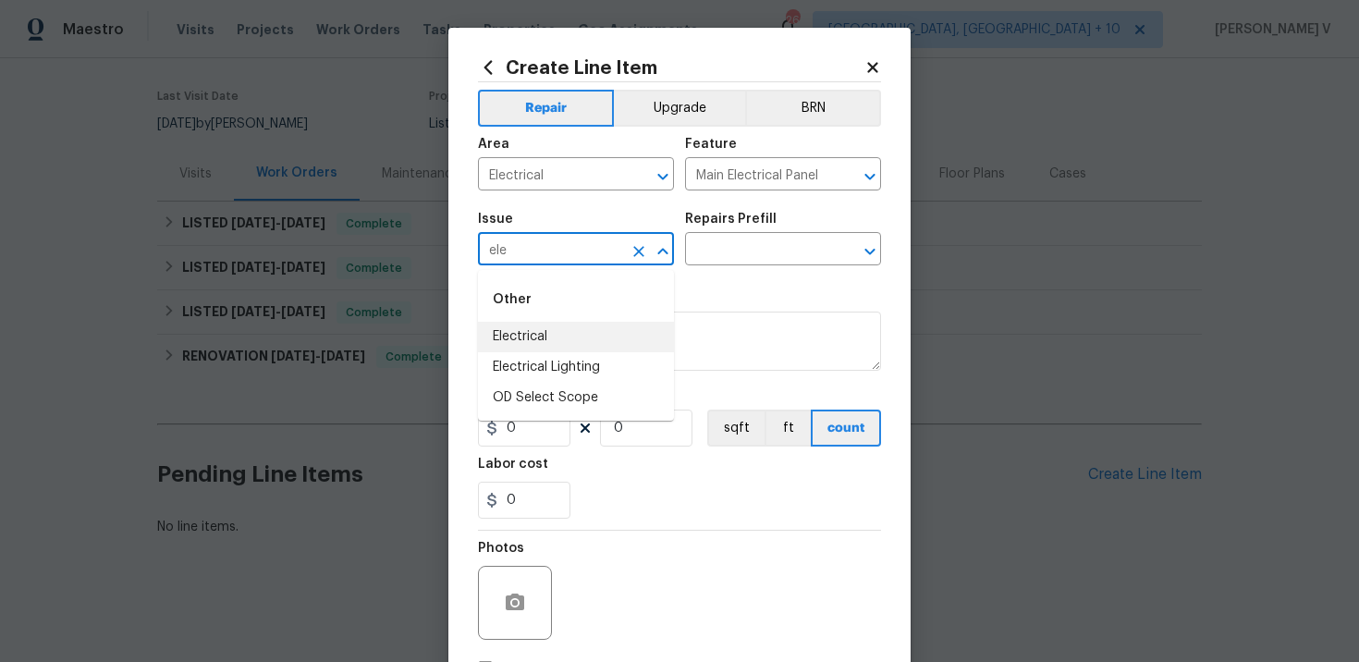
click at [571, 350] on li "Electrical" at bounding box center [576, 337] width 196 height 31
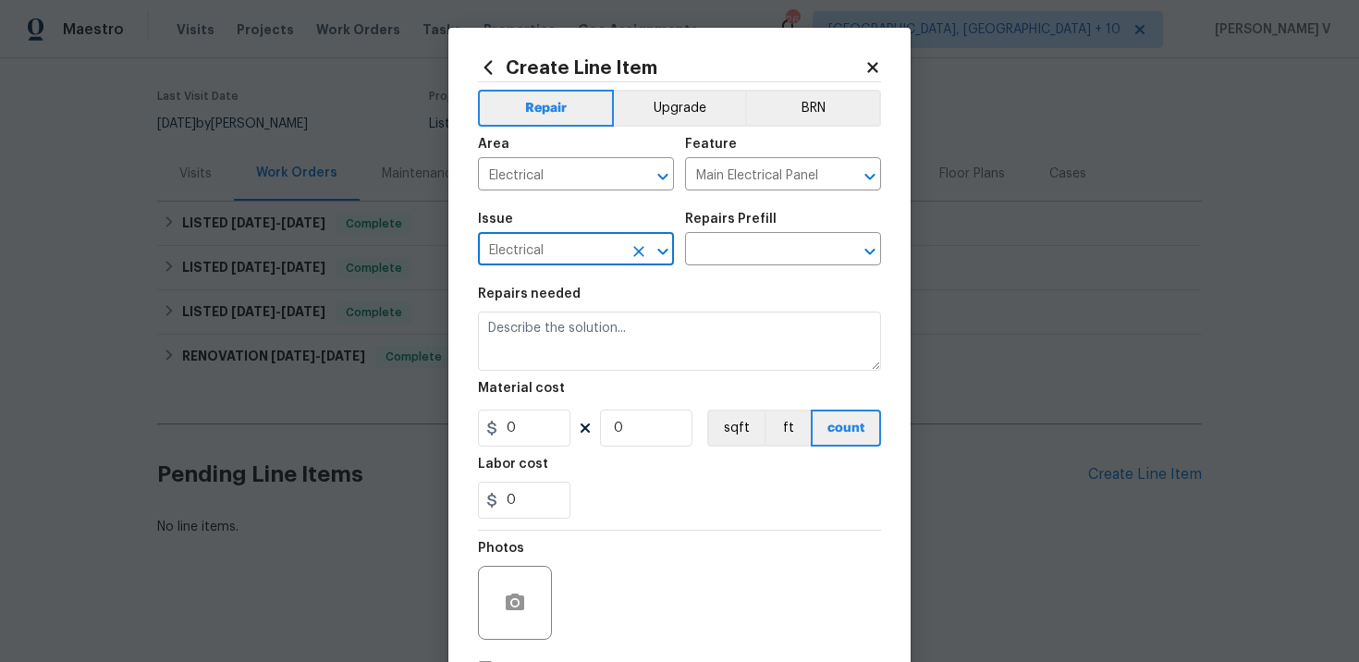
type input "Electrical"
click at [733, 277] on section "Repairs needed Material cost 0 0 sqft ft count Labor cost 0" at bounding box center [679, 402] width 403 height 253
click at [772, 258] on input "text" at bounding box center [757, 251] width 144 height 29
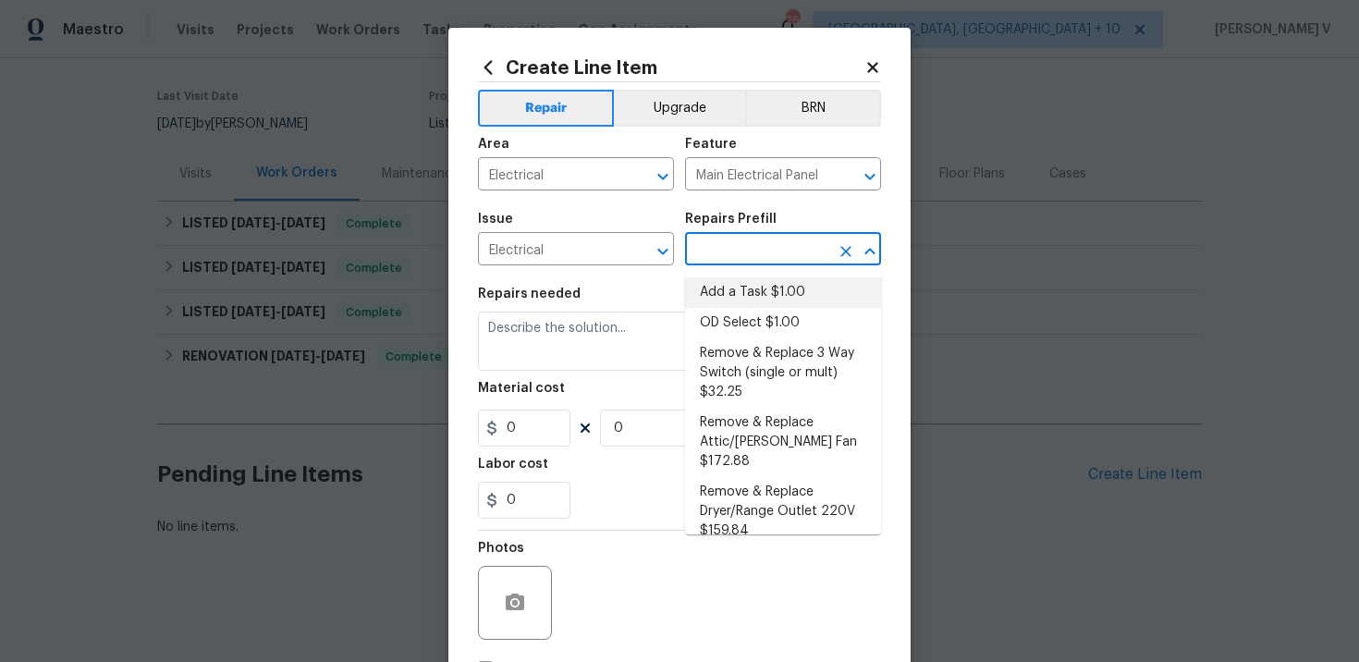
click at [730, 281] on li "Add a Task $1.00" at bounding box center [783, 292] width 196 height 31
type input "Add a Task $1.00"
type textarea "HPM to detail"
type input "1"
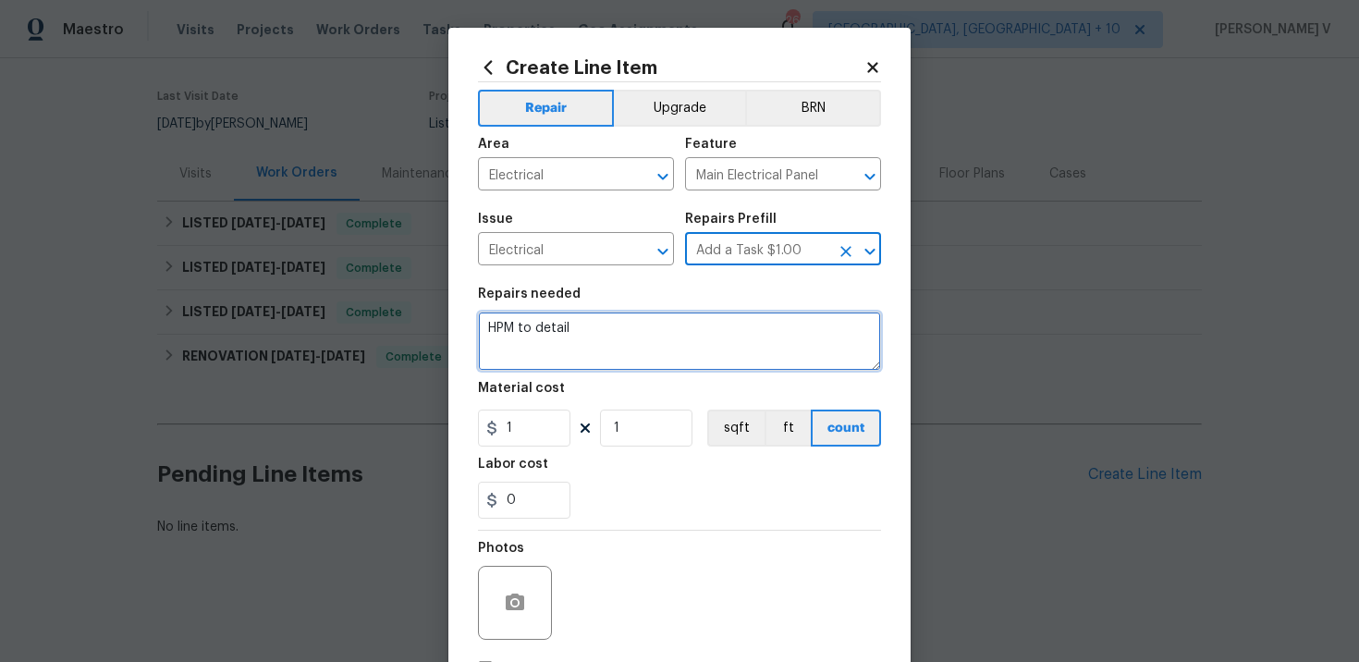
click at [638, 318] on textarea "HPM to detail" at bounding box center [679, 341] width 403 height 59
paste textarea "Feedback received that there is inconsistent power flow in the property. Please…"
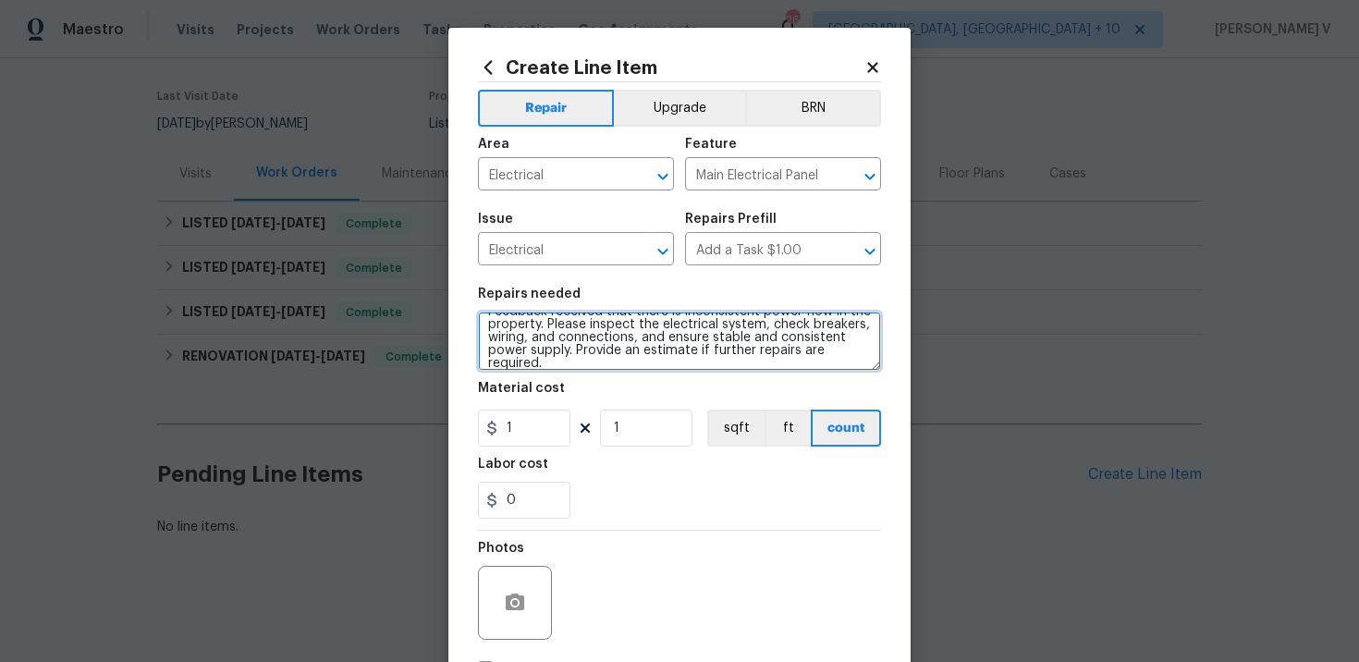
scroll to position [0, 0]
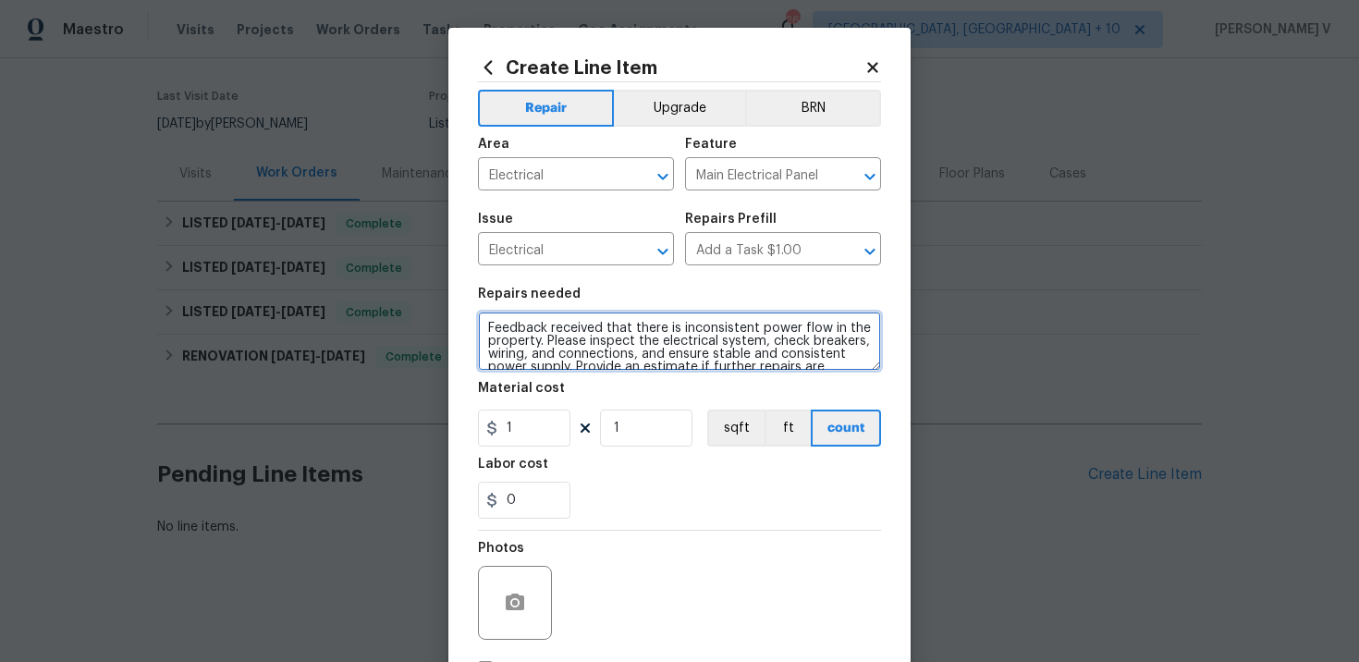
type textarea "Feedback received that there is inconsistent power flow in the property. Please…"
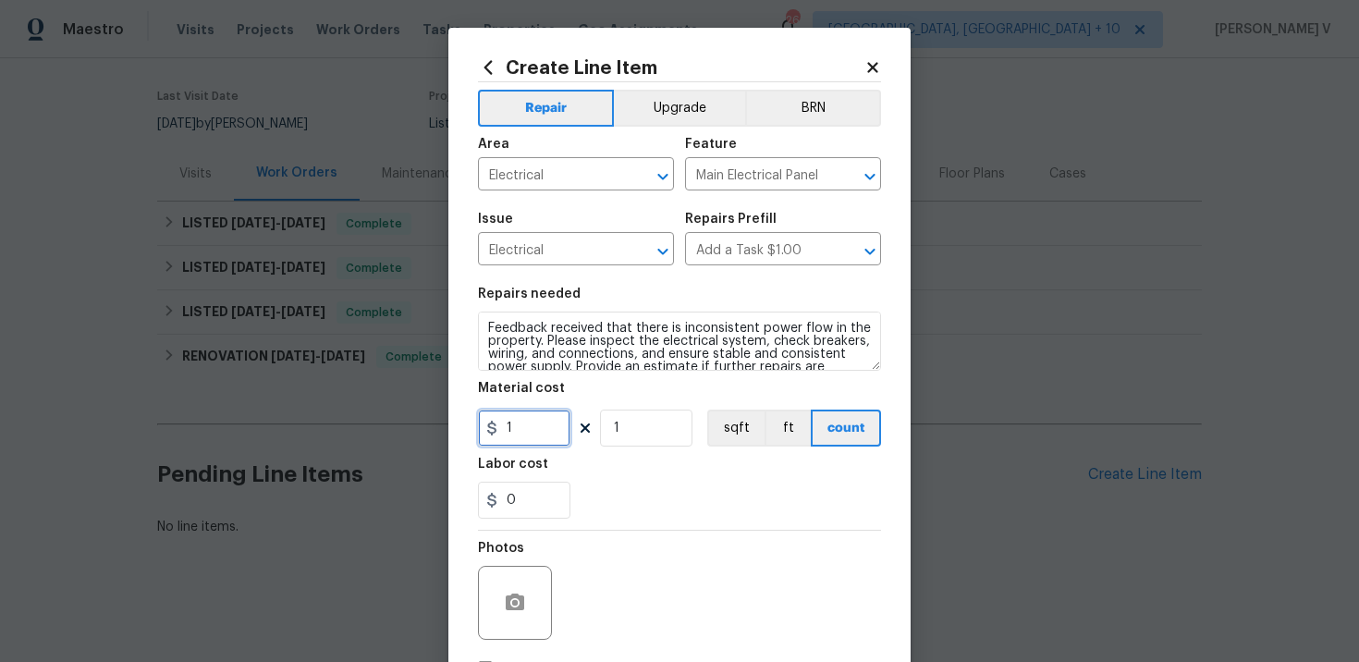
click at [516, 423] on input "1" at bounding box center [524, 428] width 92 height 37
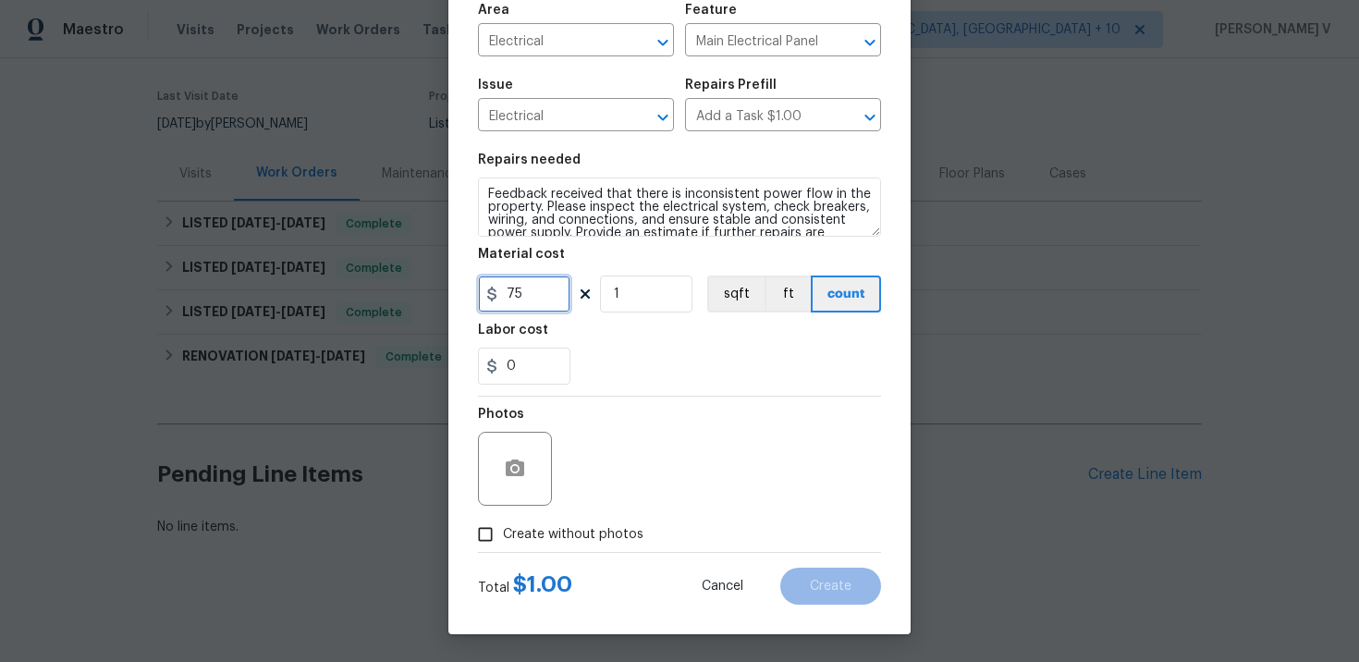
type input "75"
click at [494, 536] on input "Create without photos" at bounding box center [485, 534] width 35 height 35
checkbox input "true"
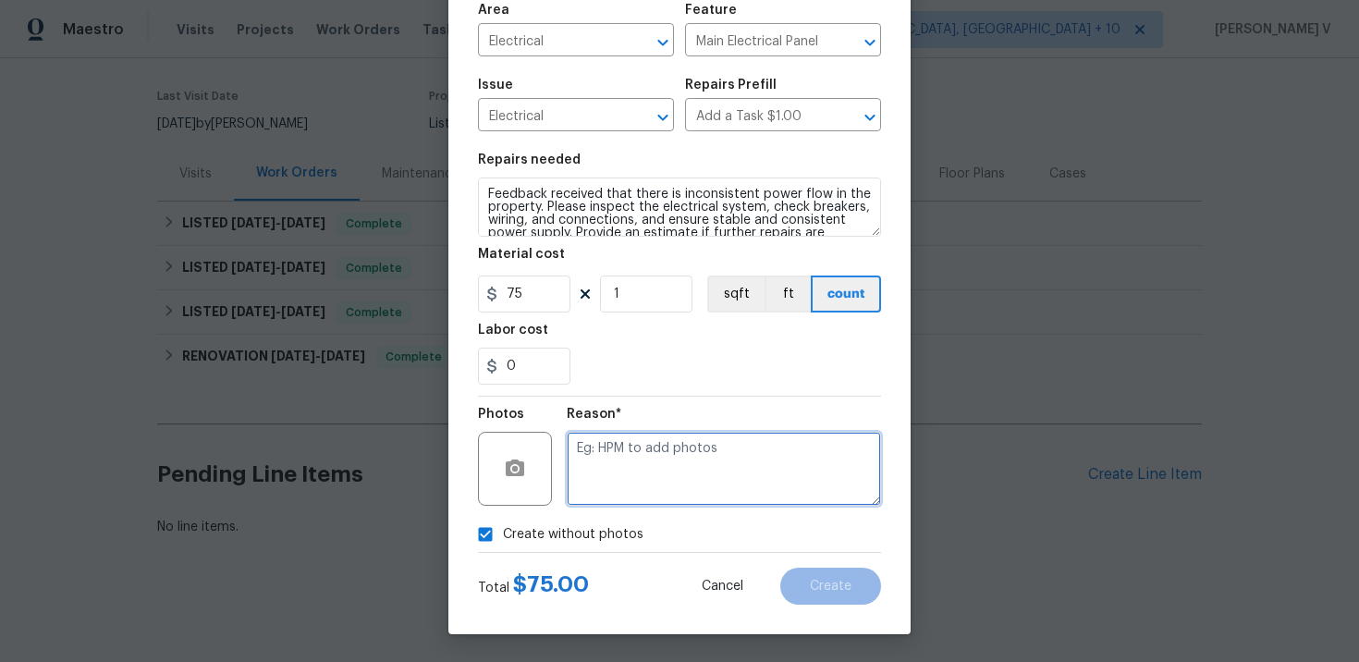
click at [675, 504] on textarea at bounding box center [724, 469] width 314 height 74
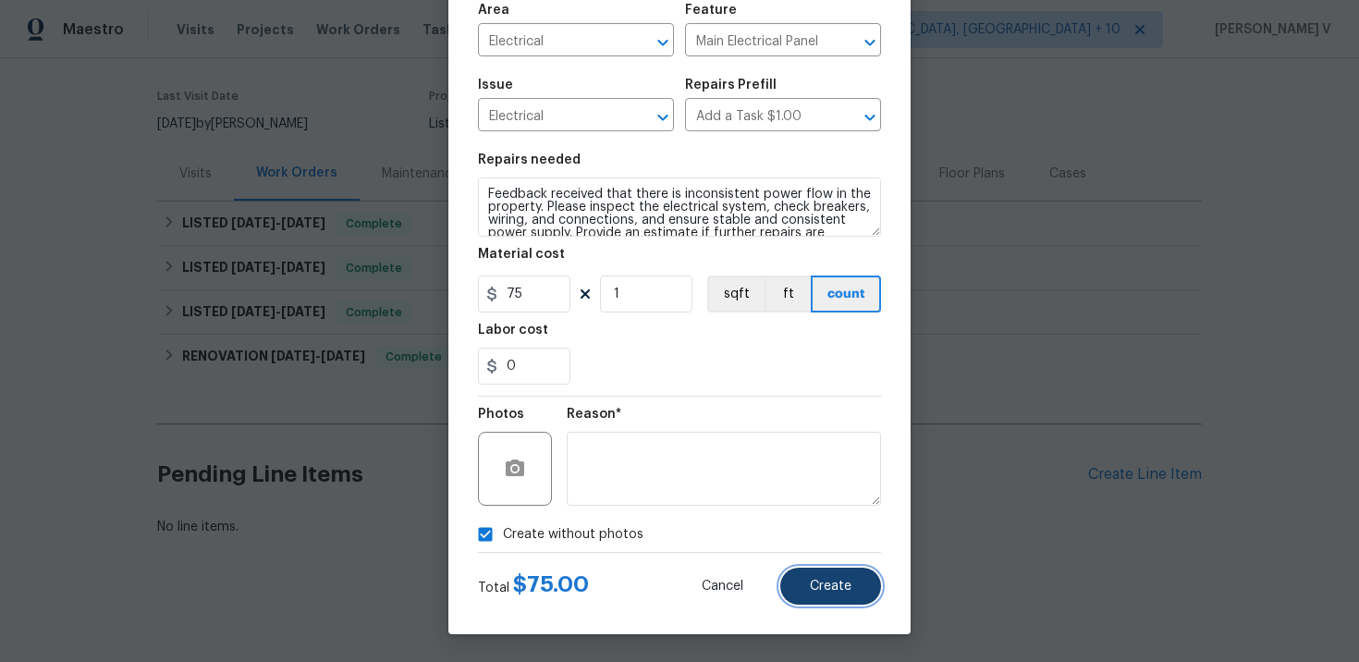
click at [820, 595] on button "Create" at bounding box center [830, 586] width 101 height 37
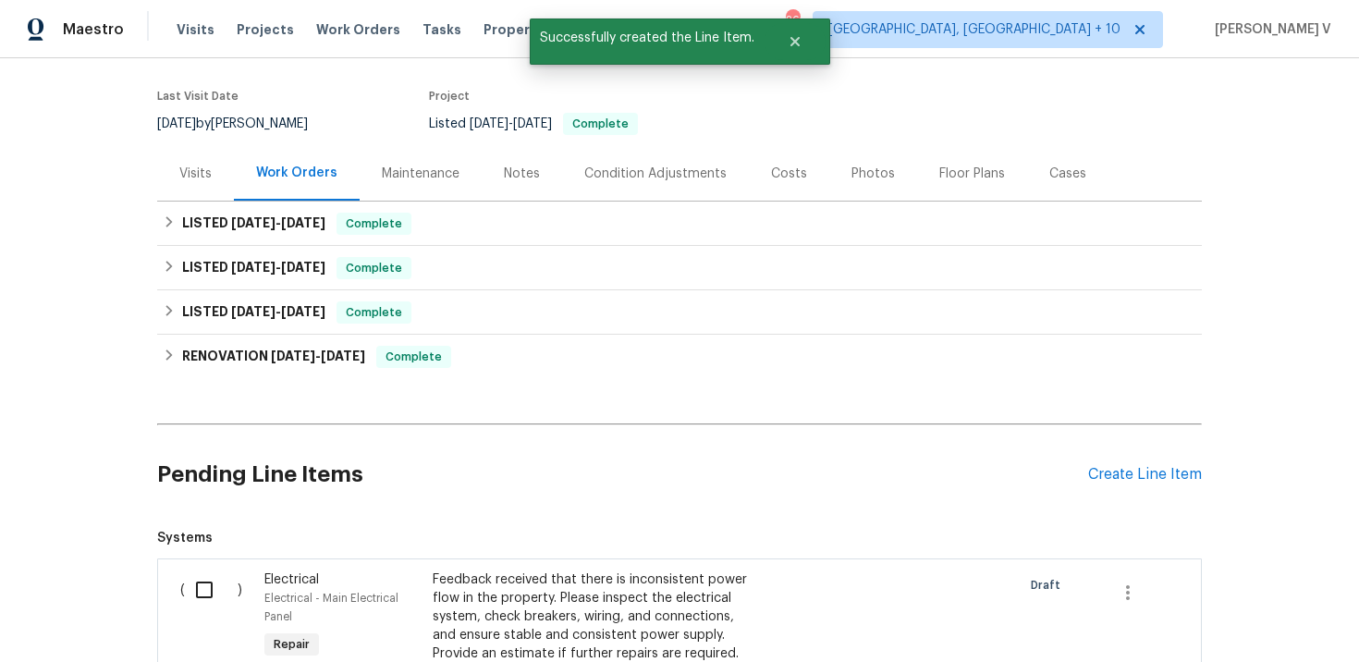
click at [189, 573] on input "checkbox" at bounding box center [211, 590] width 53 height 39
checkbox input "true"
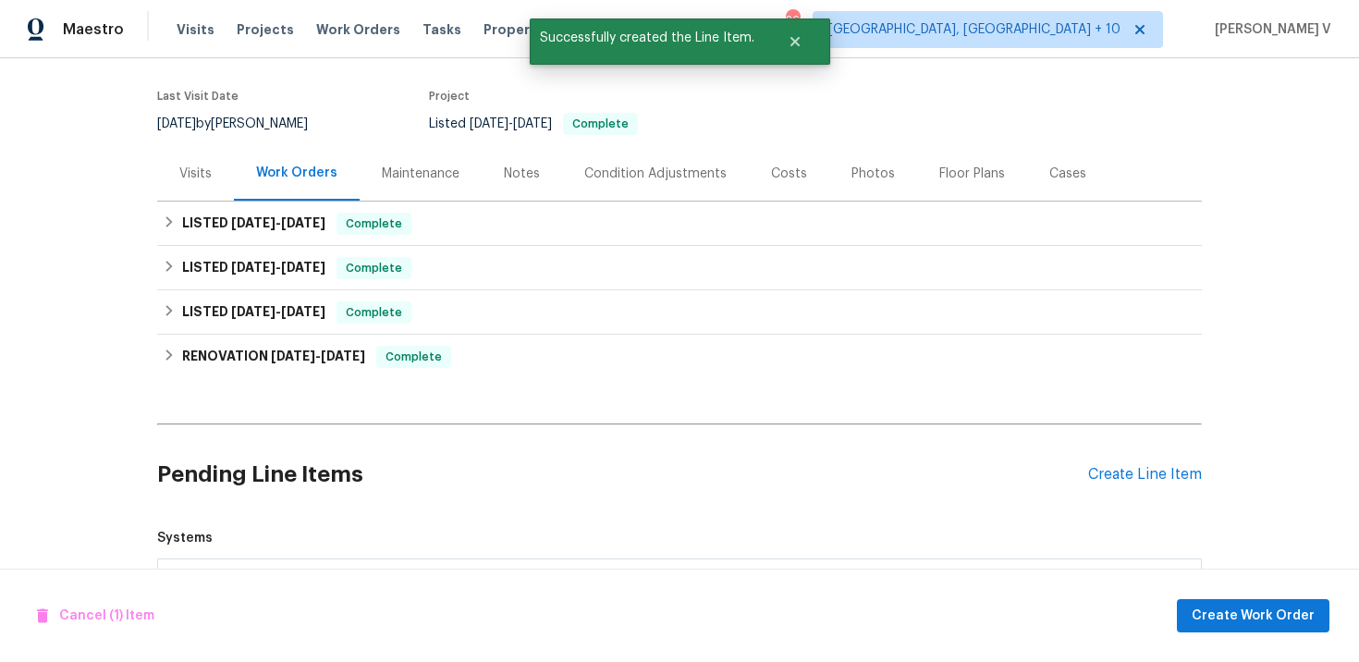
scroll to position [419, 0]
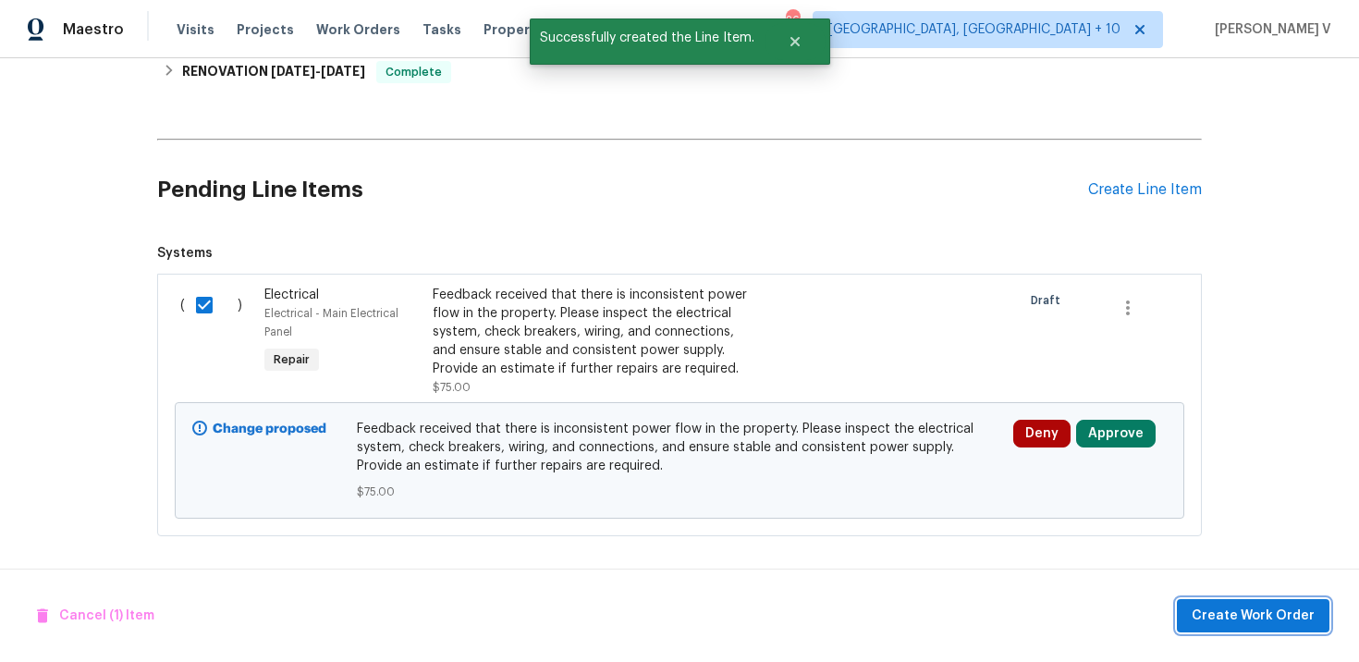
click at [1277, 617] on span "Create Work Order" at bounding box center [1253, 616] width 123 height 23
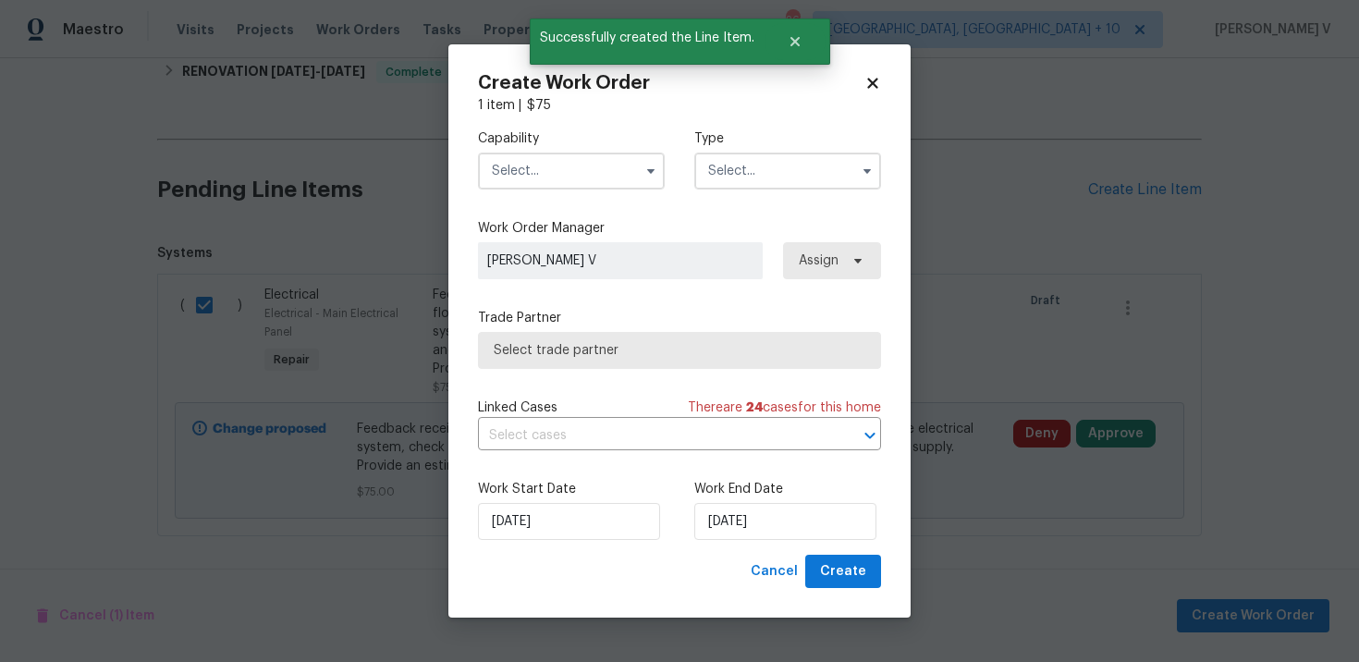
click at [540, 163] on input "text" at bounding box center [571, 171] width 187 height 37
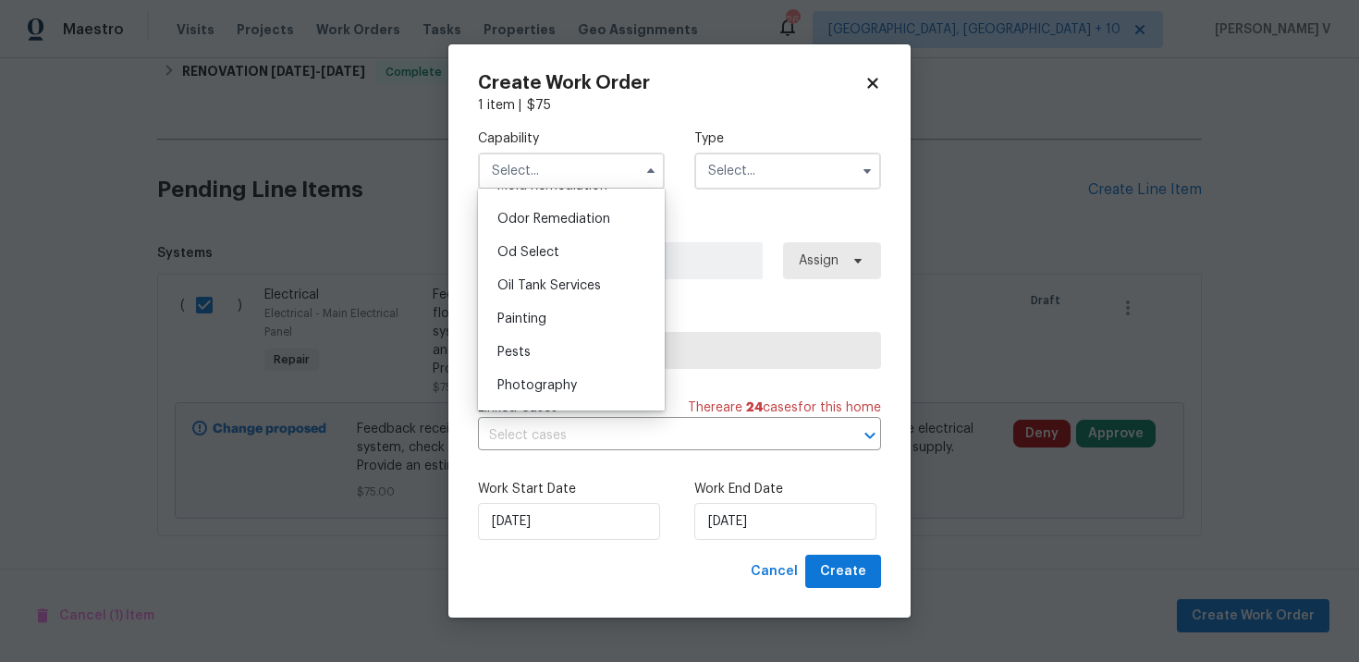
scroll to position [507, 0]
click at [549, 284] on span "Electrical" at bounding box center [524, 287] width 55 height 13
type input "Electrical"
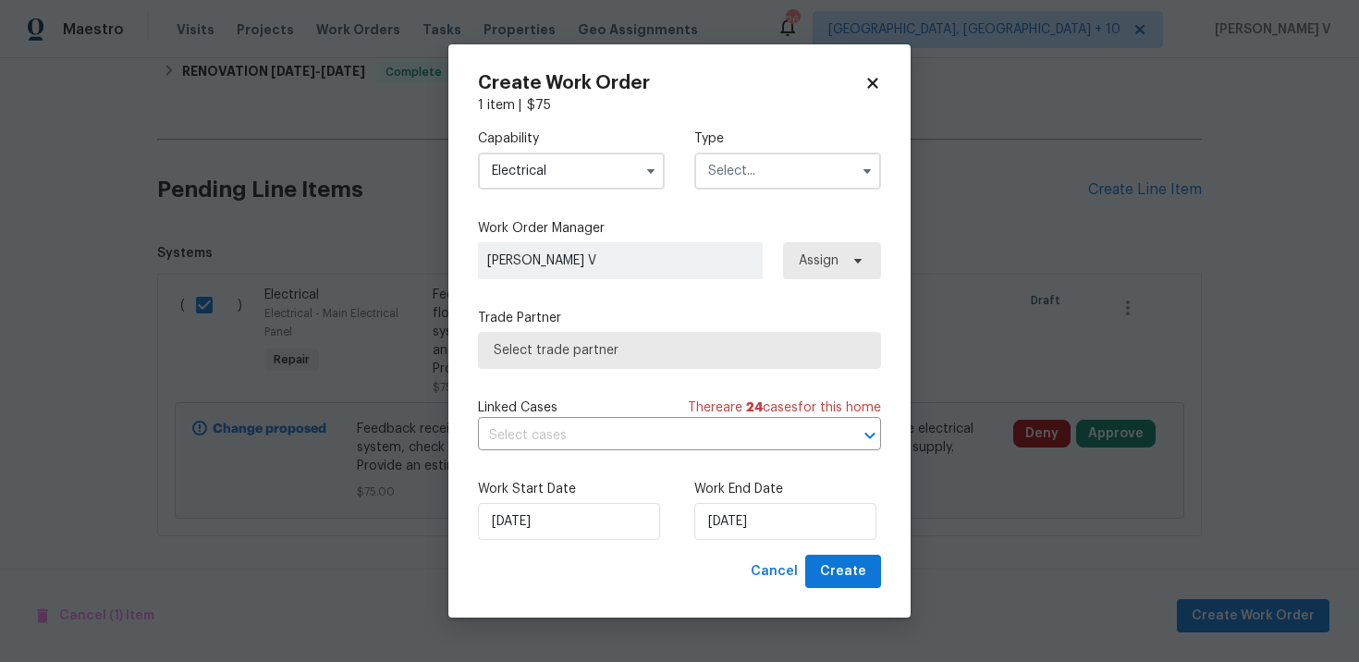
click at [785, 190] on div "Capability Electrical Agent Appliance Bathtub Resurfacing BRN And Lrr Broker Ca…" at bounding box center [679, 160] width 403 height 90
click at [785, 184] on input "text" at bounding box center [787, 171] width 187 height 37
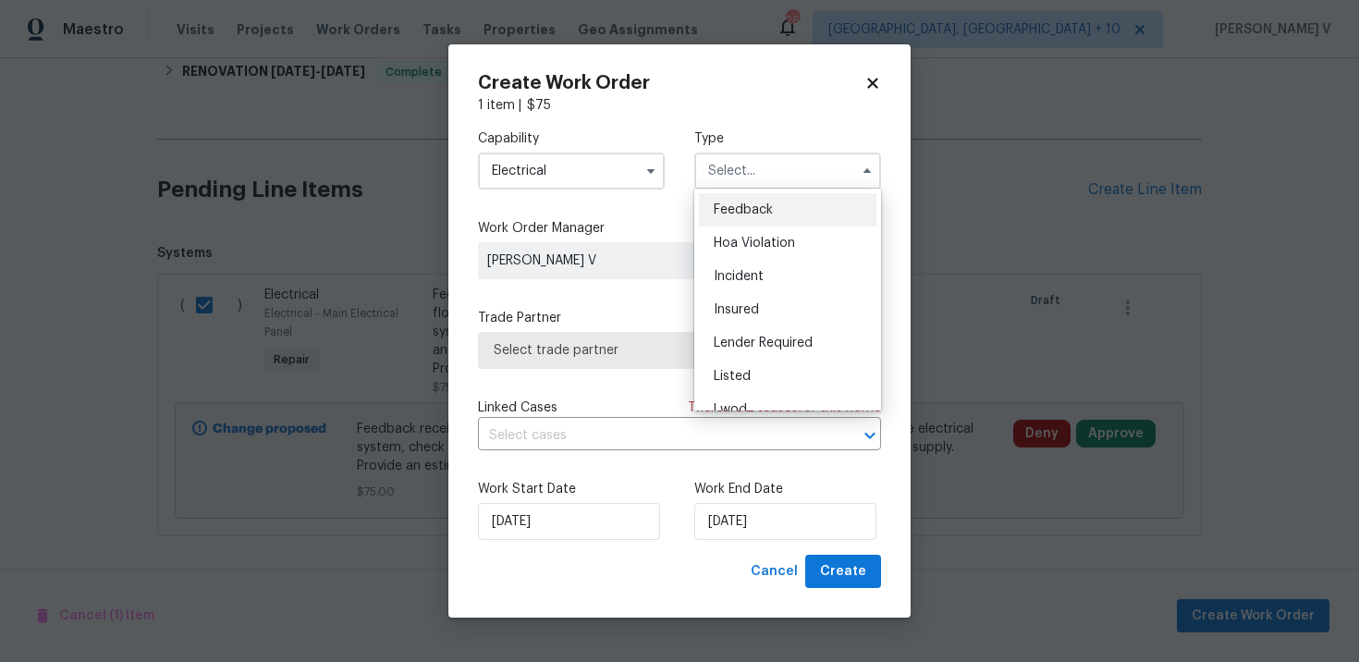
click at [741, 210] on span "Feedback" at bounding box center [743, 209] width 59 height 13
type input "Feedback"
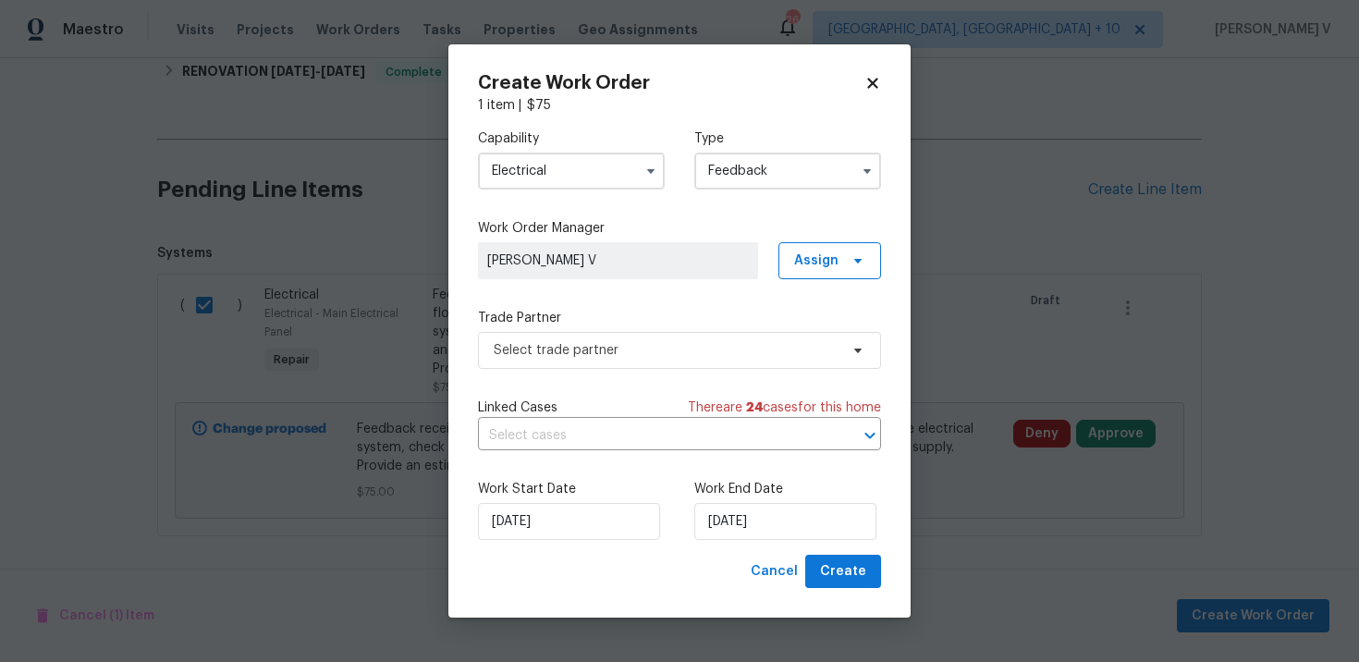
click at [596, 329] on div "Trade Partner Select trade partner" at bounding box center [679, 339] width 403 height 60
click at [563, 354] on span "Select trade partner" at bounding box center [666, 350] width 345 height 18
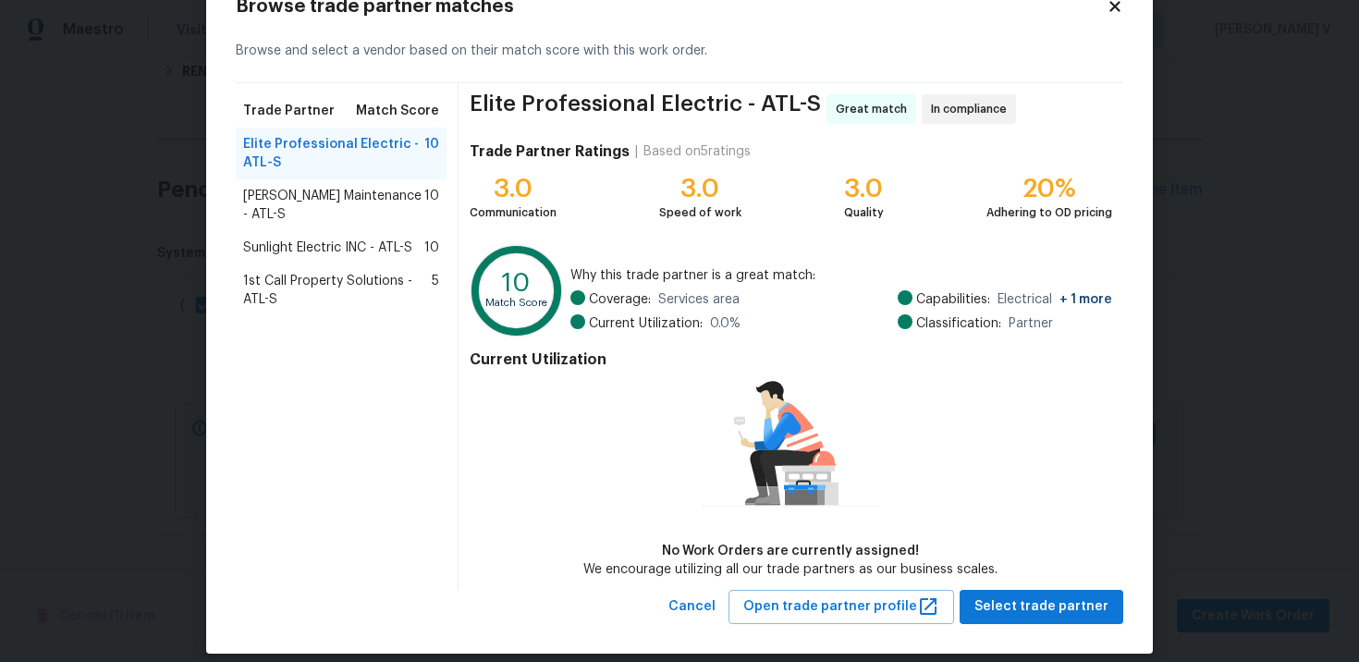
scroll to position [78, 0]
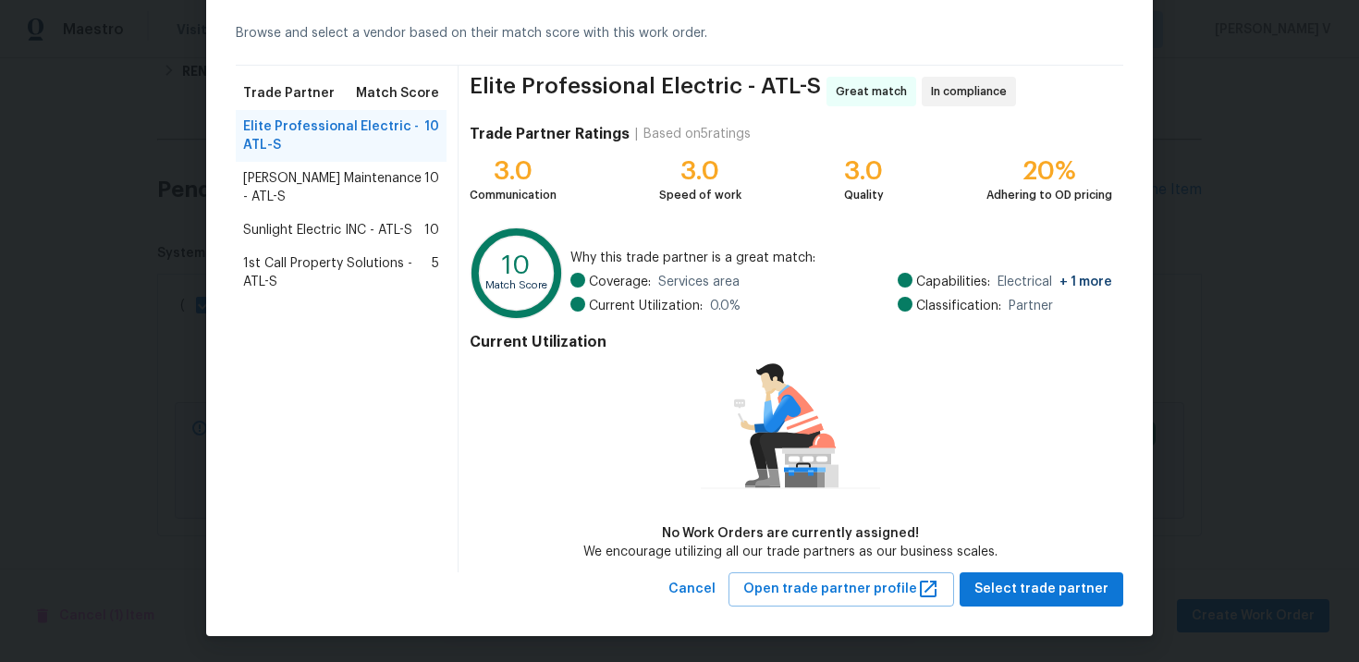
click at [324, 179] on span "Pattons Maintenance - ATL-S" at bounding box center [333, 187] width 181 height 37
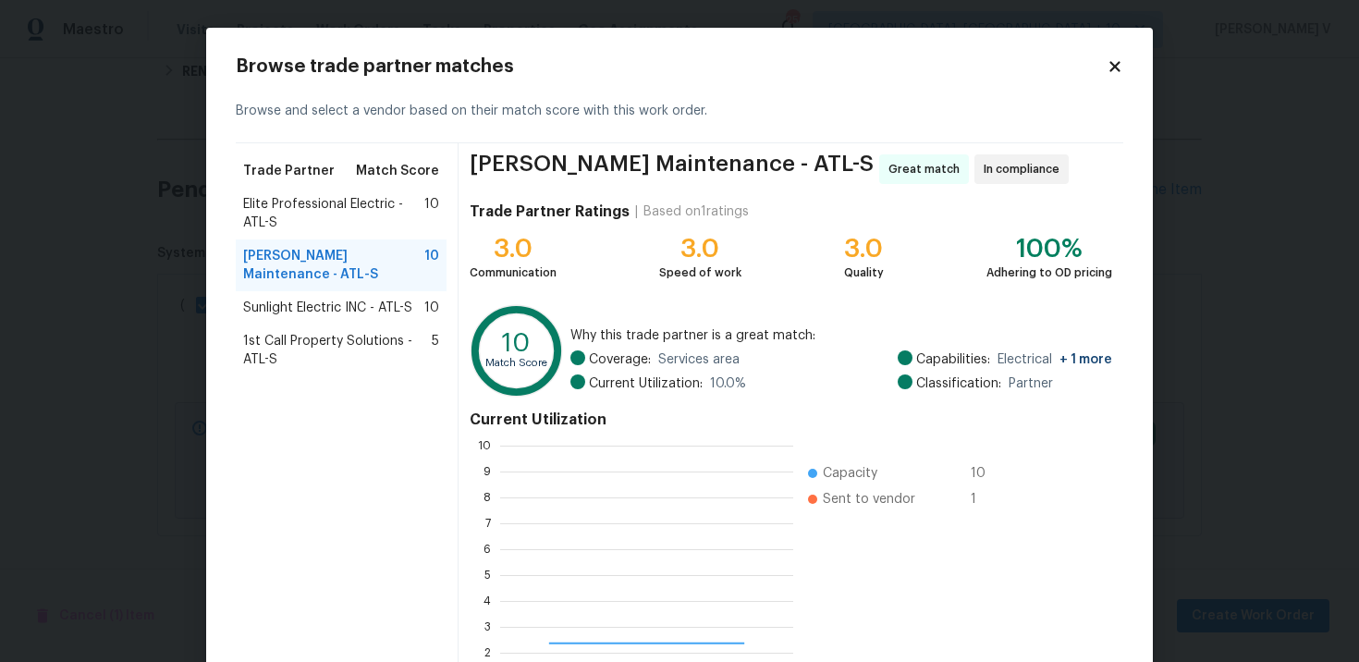
scroll to position [259, 293]
click at [399, 299] on span "Sunlight Electric INC - ATL-S" at bounding box center [327, 308] width 169 height 18
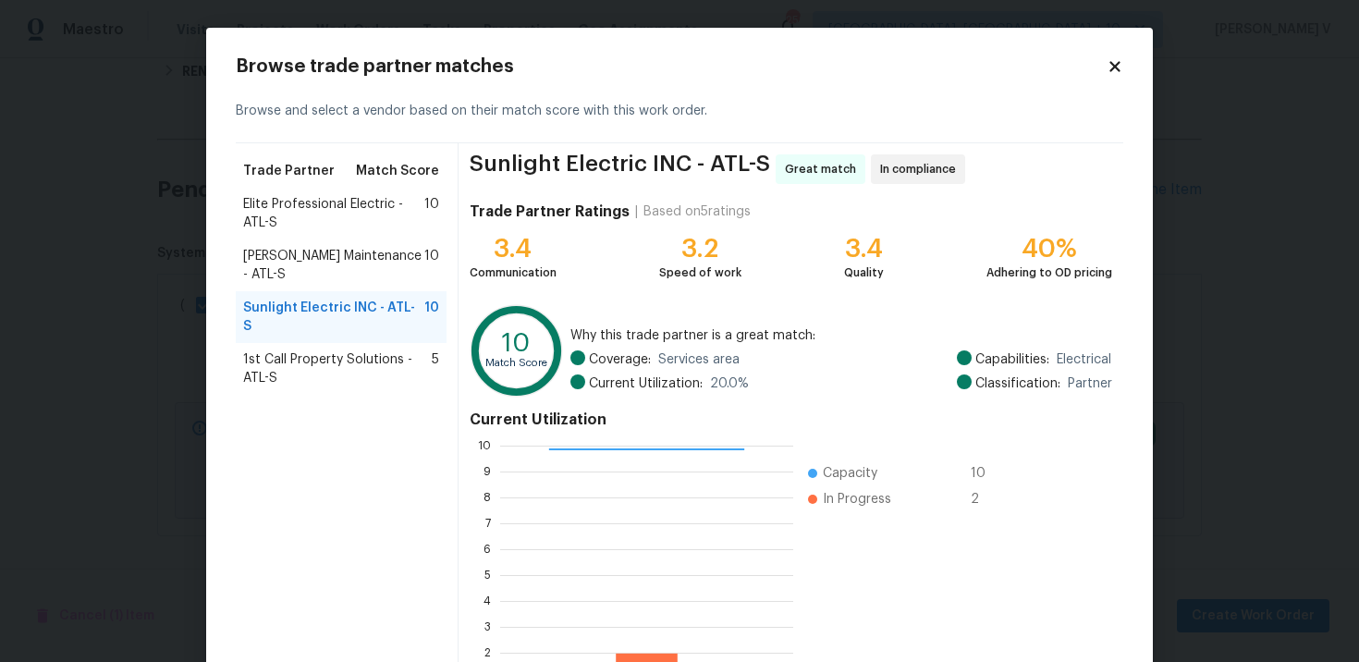
scroll to position [137, 0]
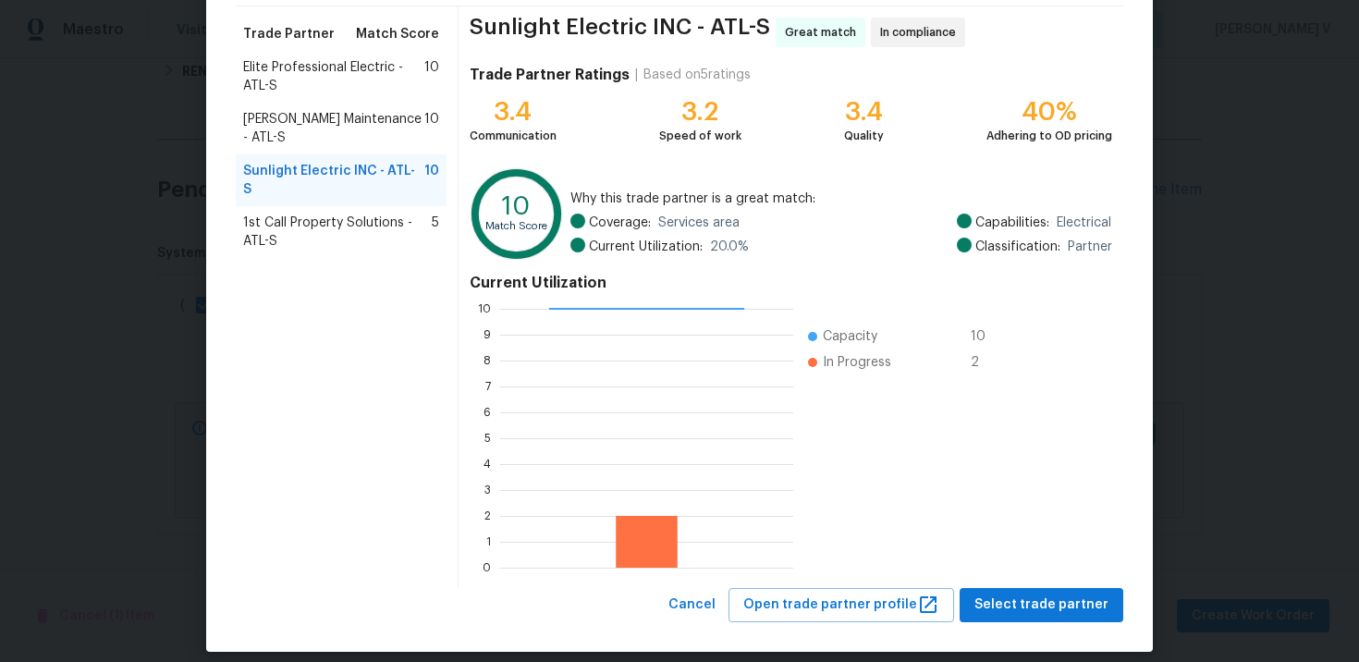
click at [1023, 624] on div "Browse trade partner matches Browse and select a vendor based on their match sc…" at bounding box center [679, 271] width 947 height 761
click at [1022, 613] on span "Select trade partner" at bounding box center [1042, 605] width 134 height 23
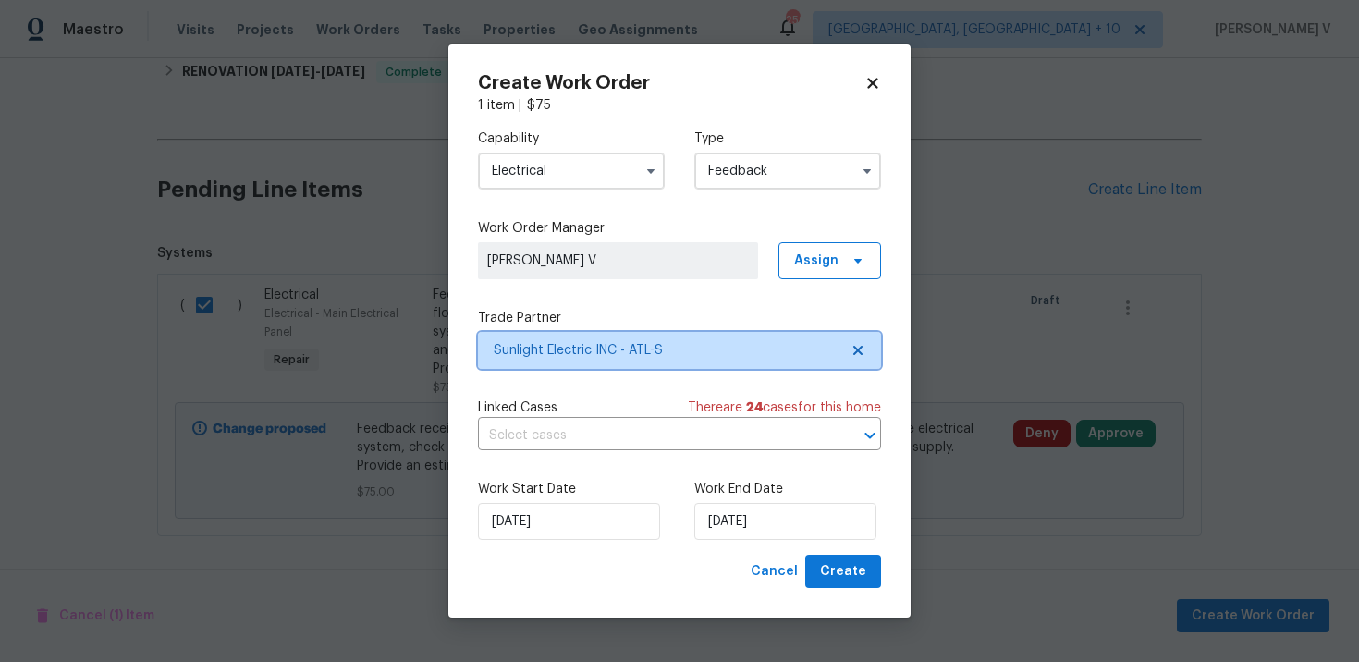
scroll to position [0, 0]
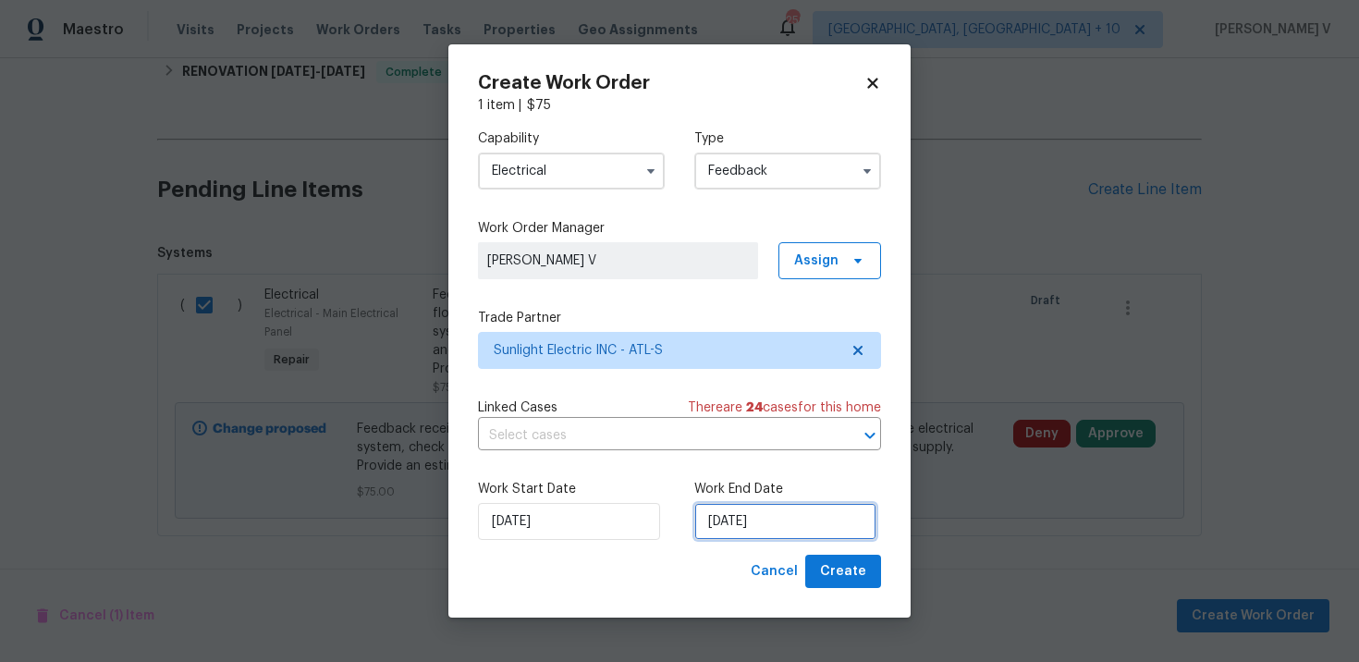
click at [761, 518] on input "29/09/2025" at bounding box center [785, 521] width 182 height 37
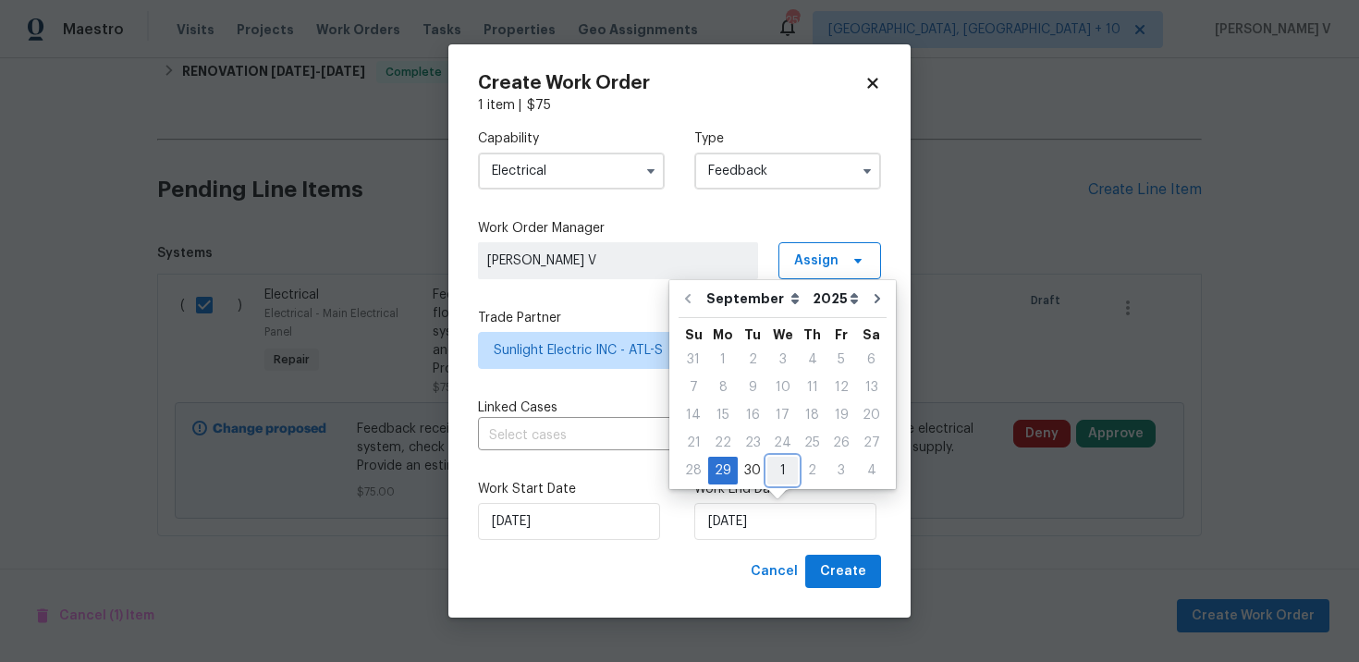
click at [770, 467] on div "1" at bounding box center [782, 471] width 31 height 26
type input "01/10/2025"
select select "9"
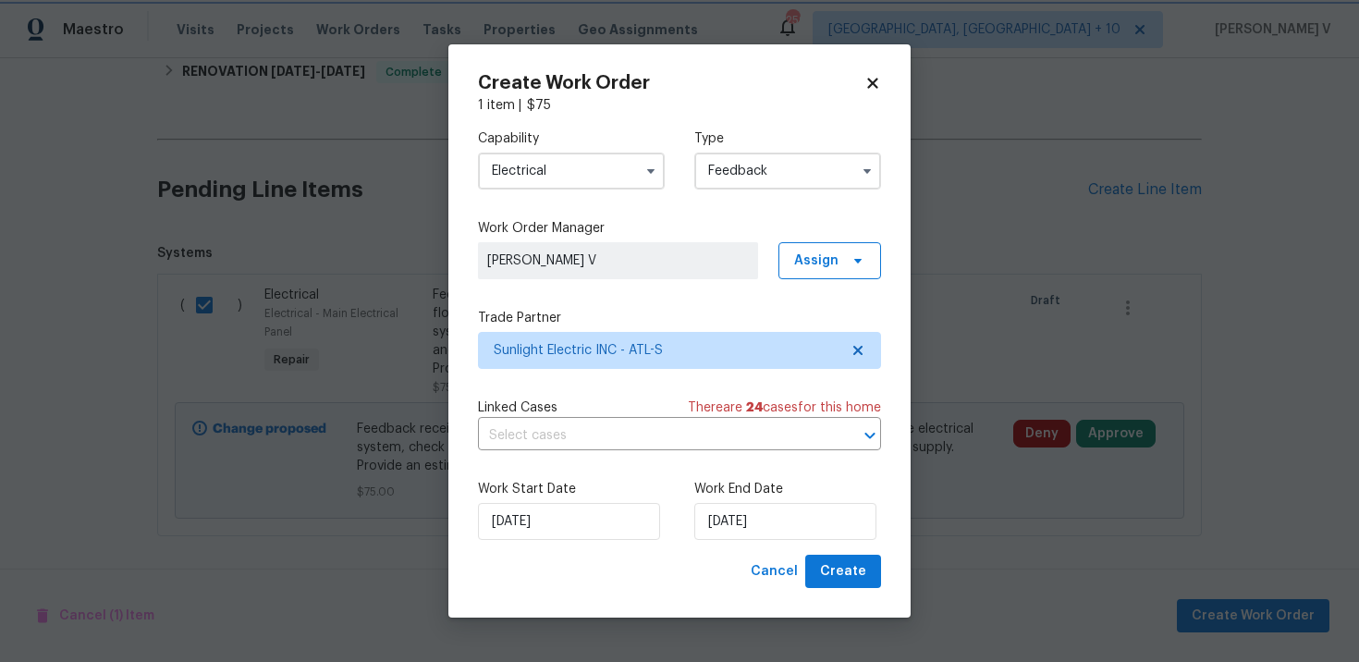
click at [857, 606] on div "Create Work Order 1 item | $ 75 Capability Electrical Type Feedback Work Order …" at bounding box center [679, 331] width 462 height 574
click at [840, 553] on div "Work Start Date 29/09/2025 Work End Date 01/10/2025" at bounding box center [679, 510] width 403 height 90
click at [844, 564] on span "Create" at bounding box center [843, 571] width 46 height 23
checkbox input "false"
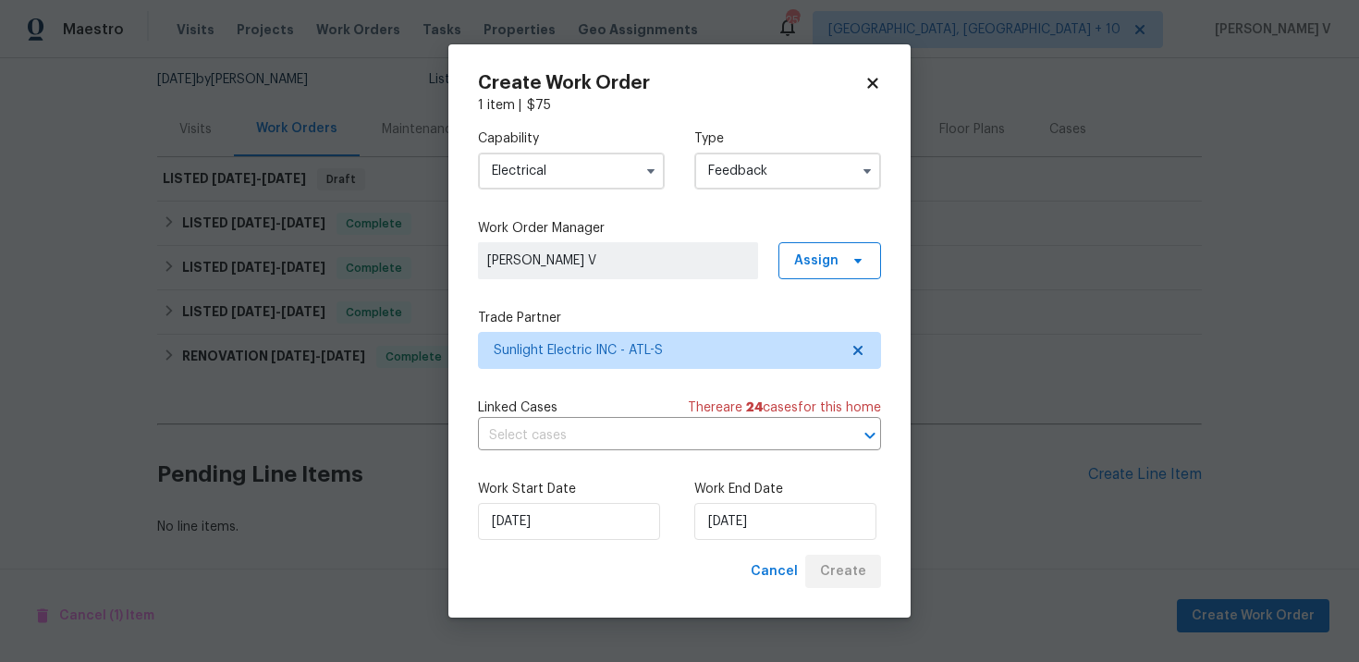
scroll to position [178, 0]
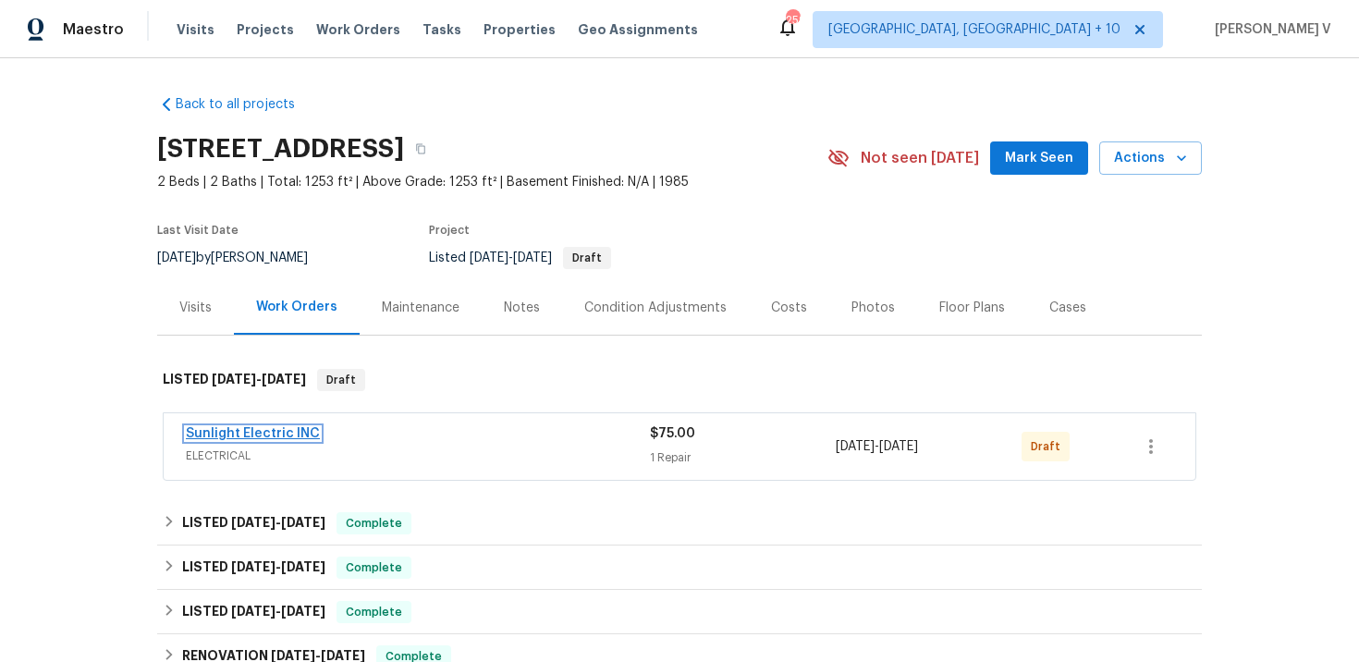
click at [251, 436] on link "Sunlight Electric INC" at bounding box center [253, 433] width 134 height 13
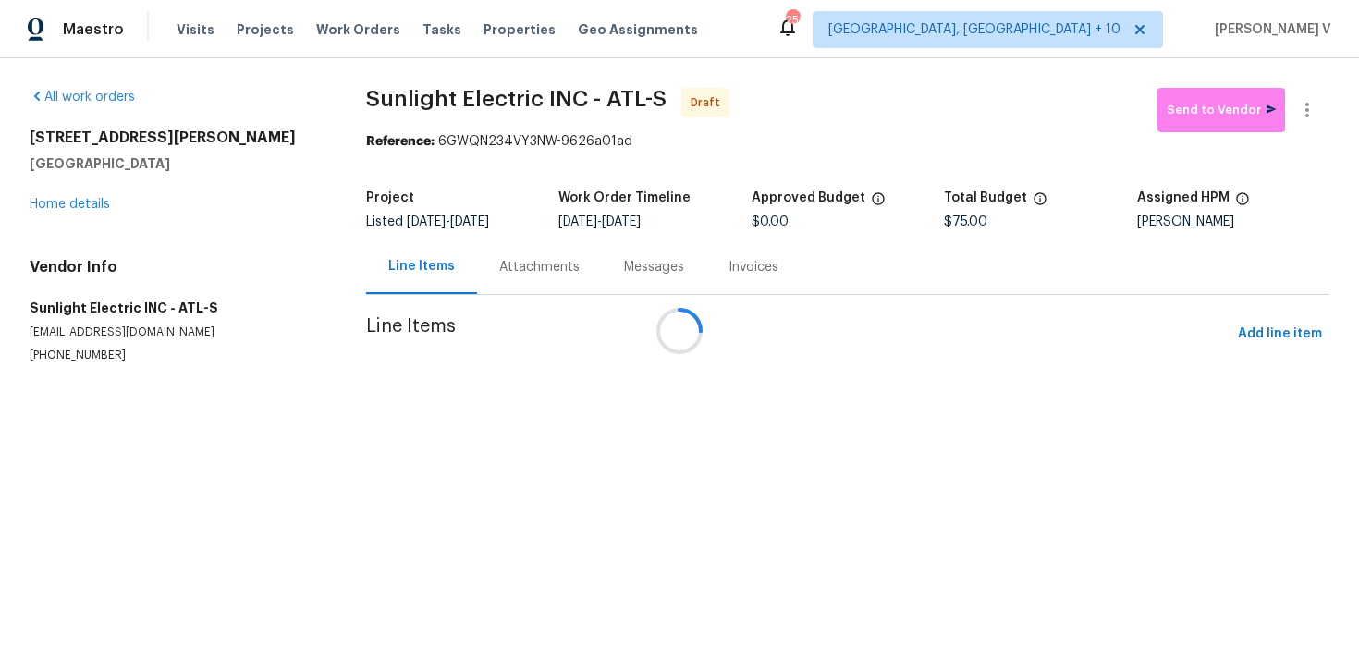
click at [602, 262] on div "Messages" at bounding box center [654, 266] width 104 height 55
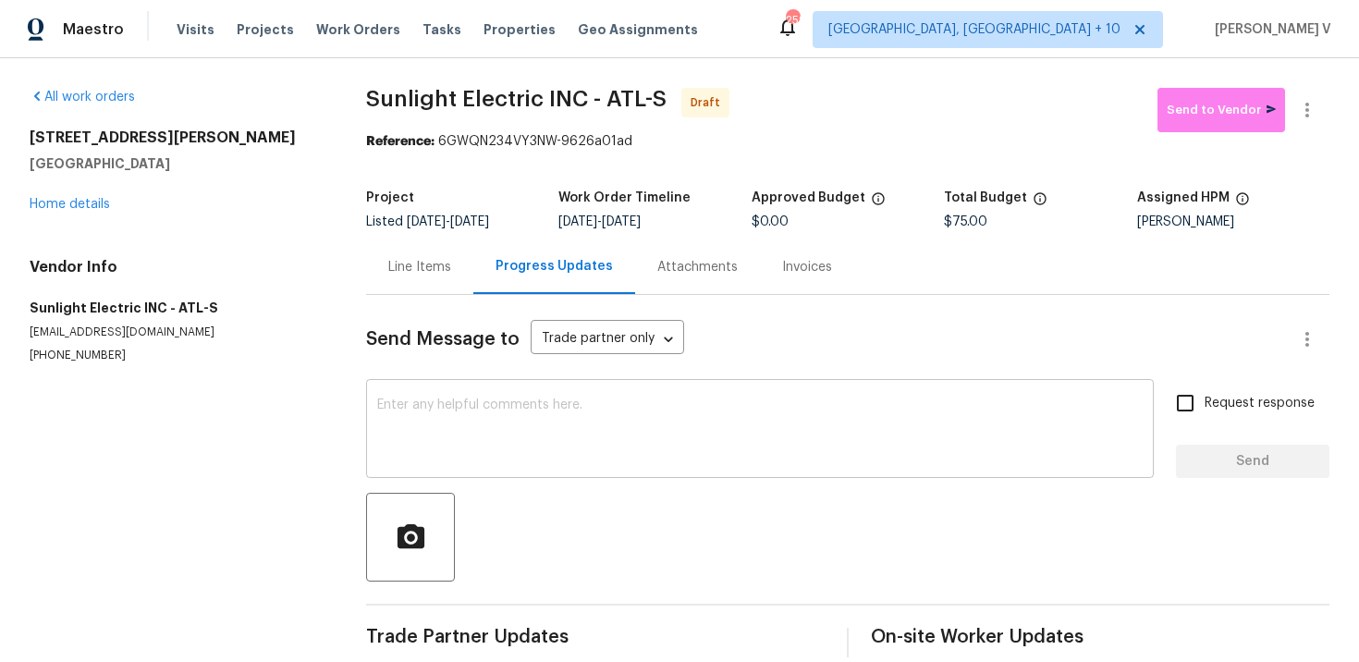
click at [487, 392] on div "x ​" at bounding box center [760, 431] width 788 height 94
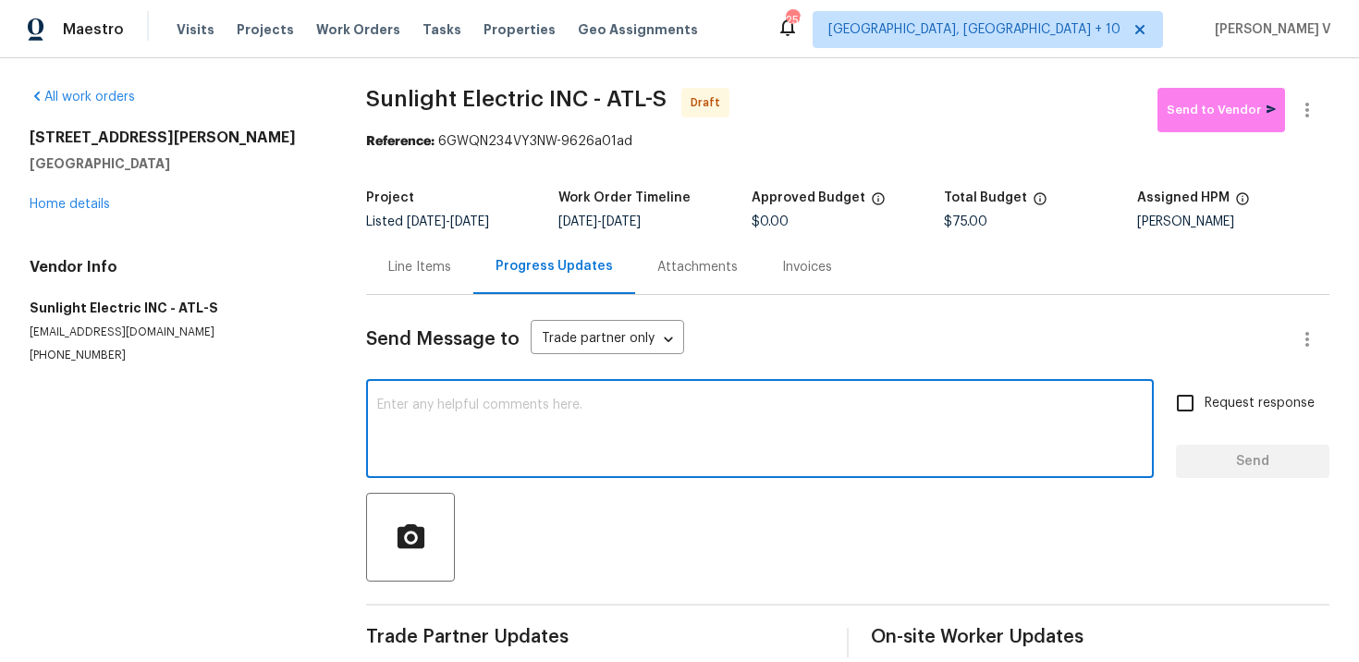
paste textarea "Hi this is Divya with Opendoor. I’m confirming you received the WO for the prop…"
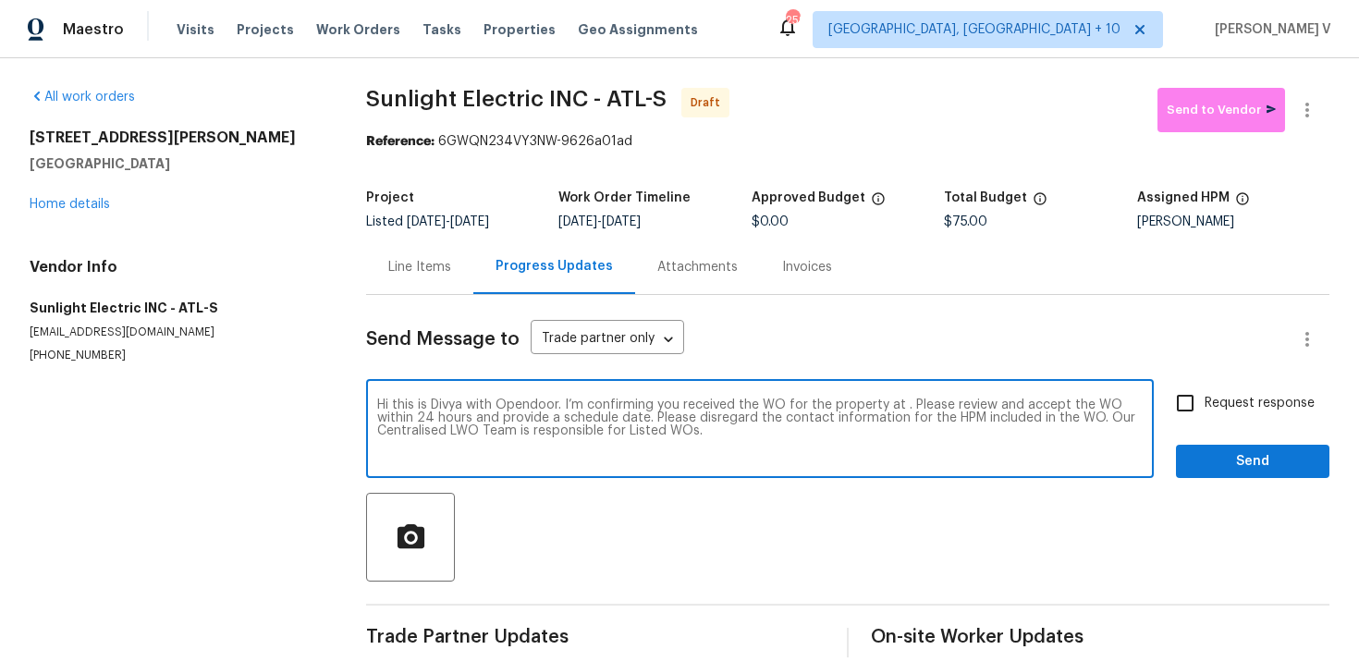
click at [898, 407] on textarea "Hi this is Divya with Opendoor. I’m confirming you received the WO for the prop…" at bounding box center [760, 431] width 766 height 65
paste textarea "[STREET_ADDRESS]"
type textarea "Hi this is Divya with Opendoor. I’m confirming you received the WO for the prop…"
click at [1147, 405] on div "Hi this is Divya with Opendoor. I’m confirming you received the WO for the prop…" at bounding box center [760, 431] width 788 height 94
click at [1199, 403] on input "Request response" at bounding box center [1185, 403] width 39 height 39
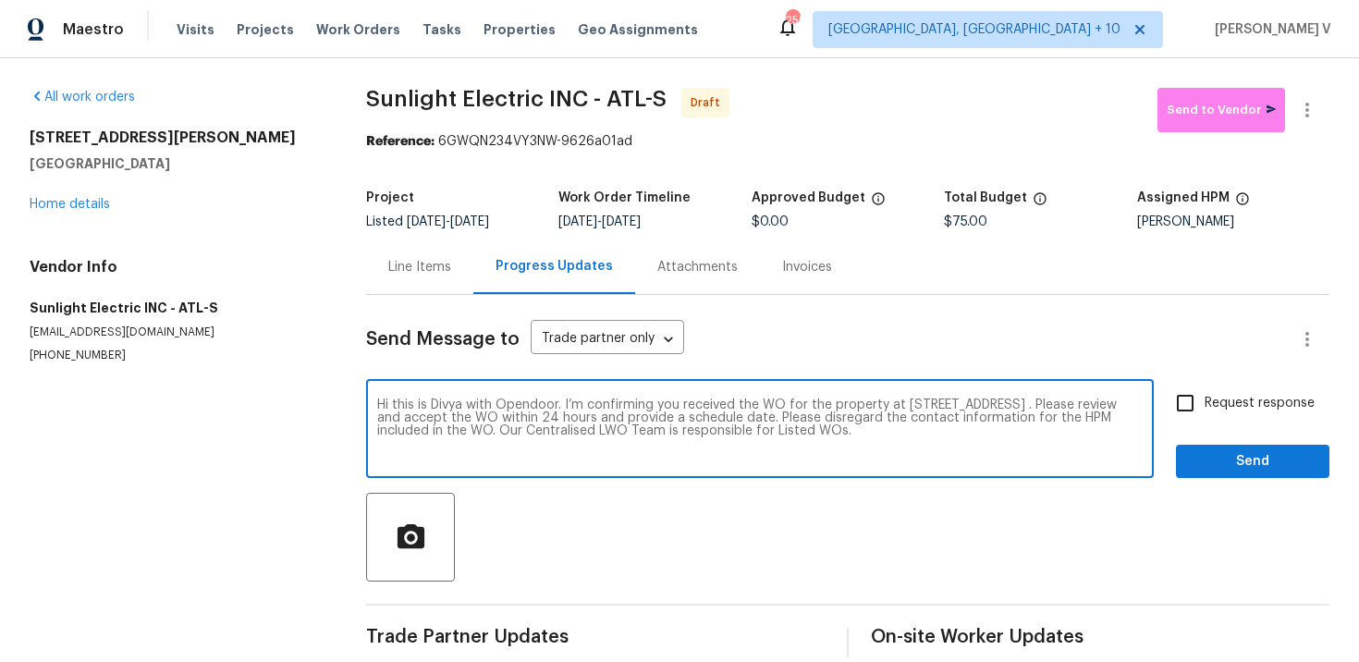
checkbox input "true"
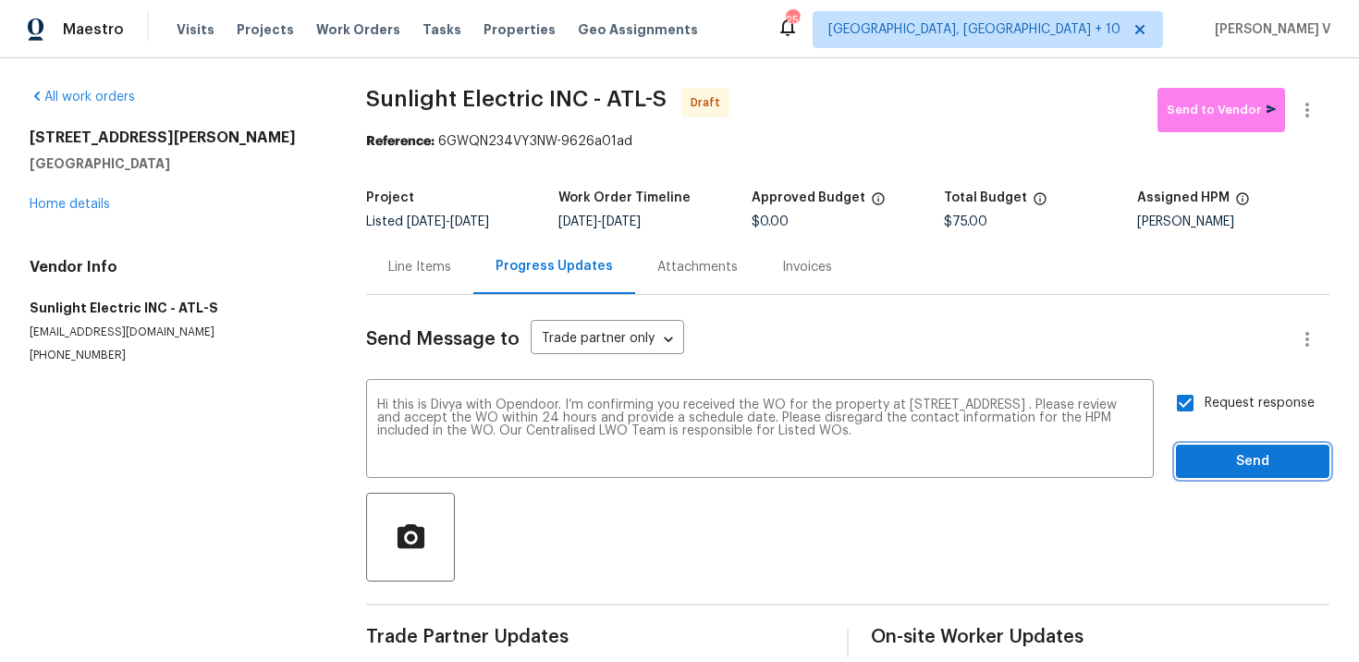
click at [1240, 456] on span "Send" at bounding box center [1253, 461] width 124 height 23
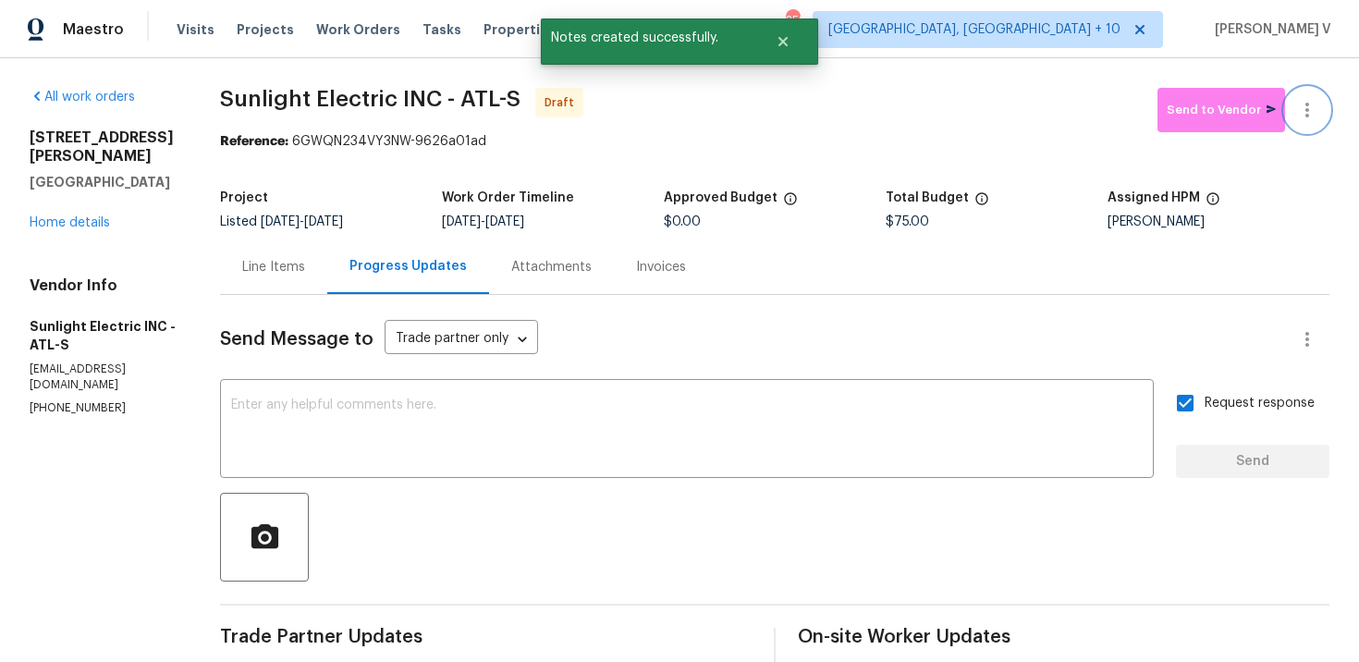
click at [1319, 117] on button "button" at bounding box center [1307, 110] width 44 height 44
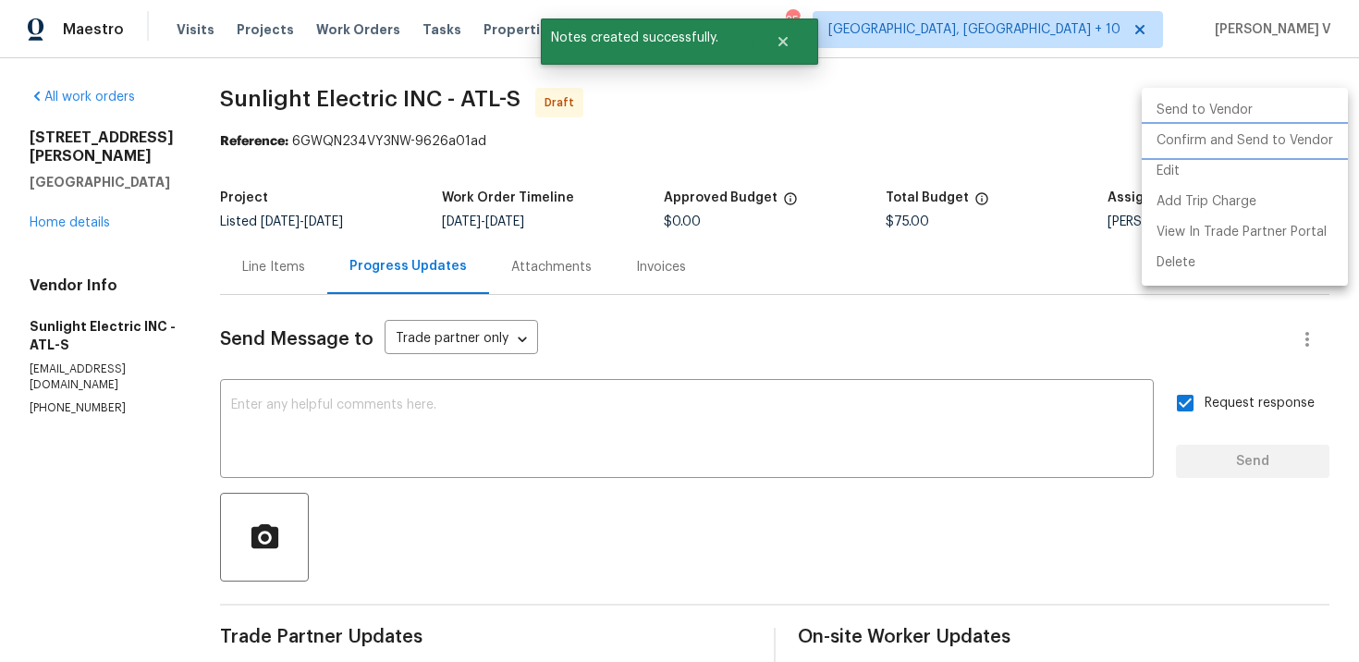
click at [1210, 135] on li "Confirm and Send to Vendor" at bounding box center [1245, 141] width 206 height 31
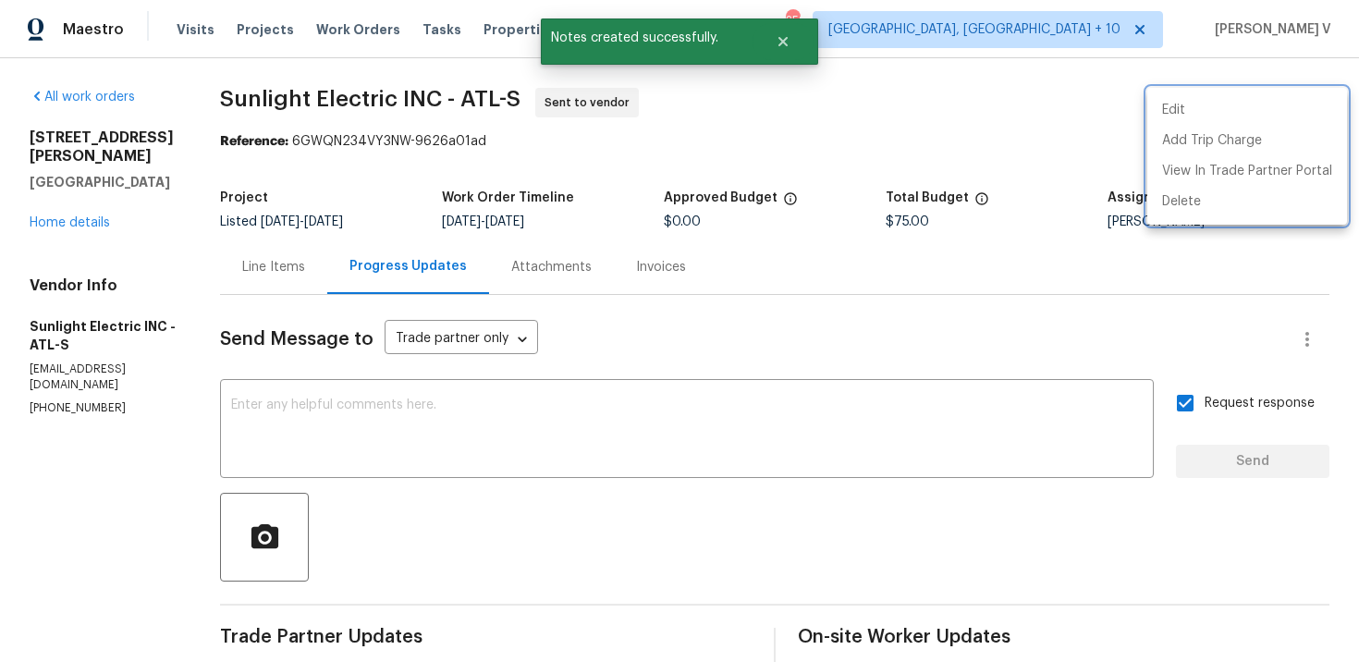
drag, startPoint x: 311, startPoint y: 144, endPoint x: 650, endPoint y: 142, distance: 339.4
click at [650, 143] on div at bounding box center [679, 331] width 1359 height 662
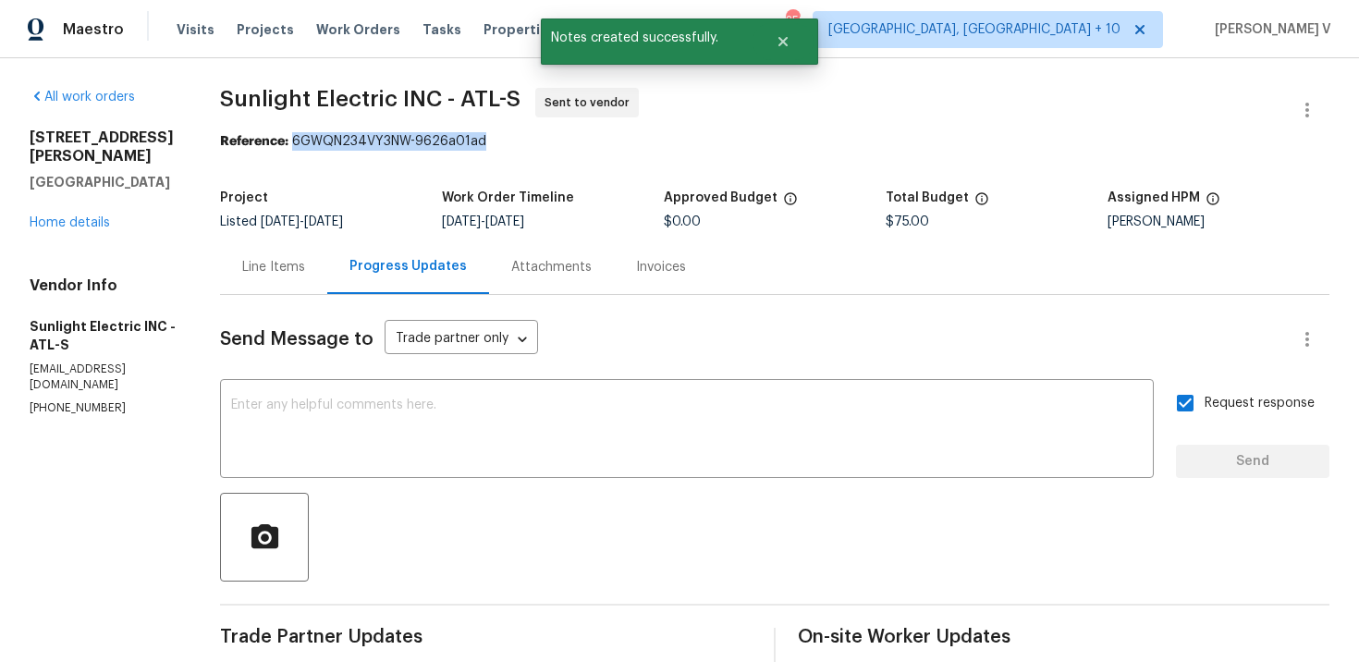
drag, startPoint x: 314, startPoint y: 140, endPoint x: 708, endPoint y: 139, distance: 393.9
click at [708, 139] on div "Reference: 6GWQN234VY3NW-9626a01ad" at bounding box center [775, 141] width 1110 height 18
copy div "6GWQN234VY3NW-9626a01ad"
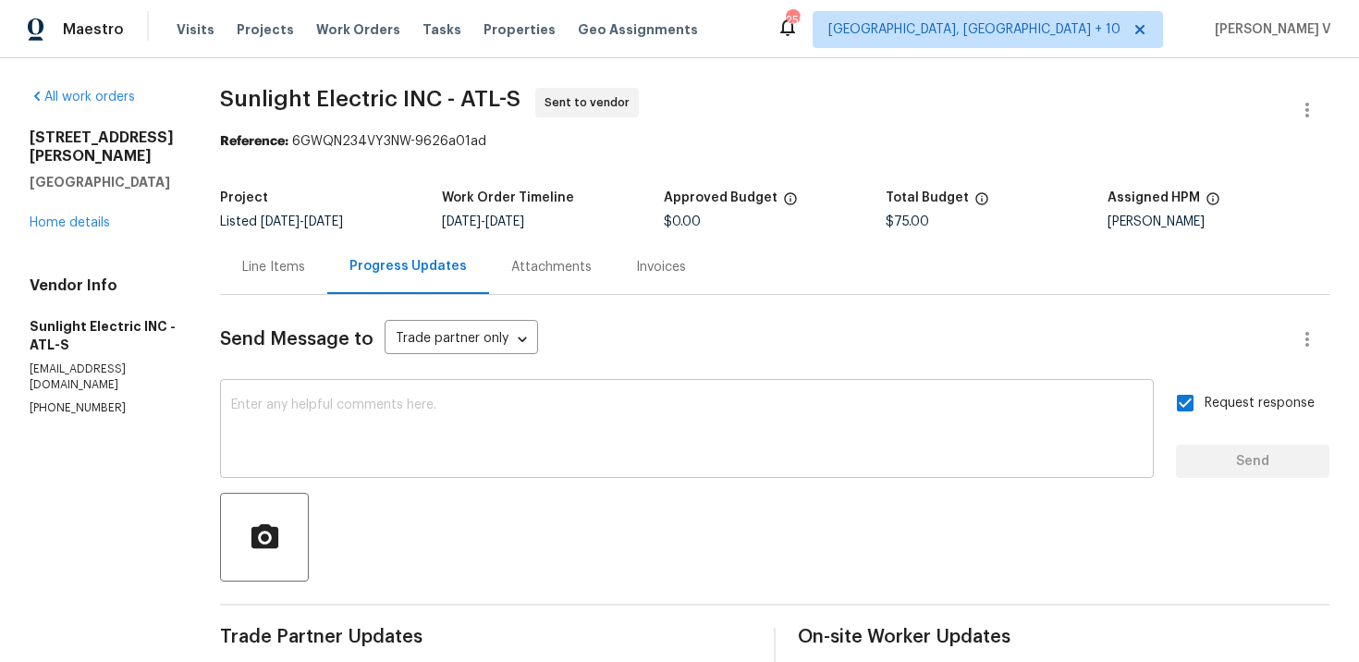
click at [461, 460] on textarea at bounding box center [687, 431] width 912 height 65
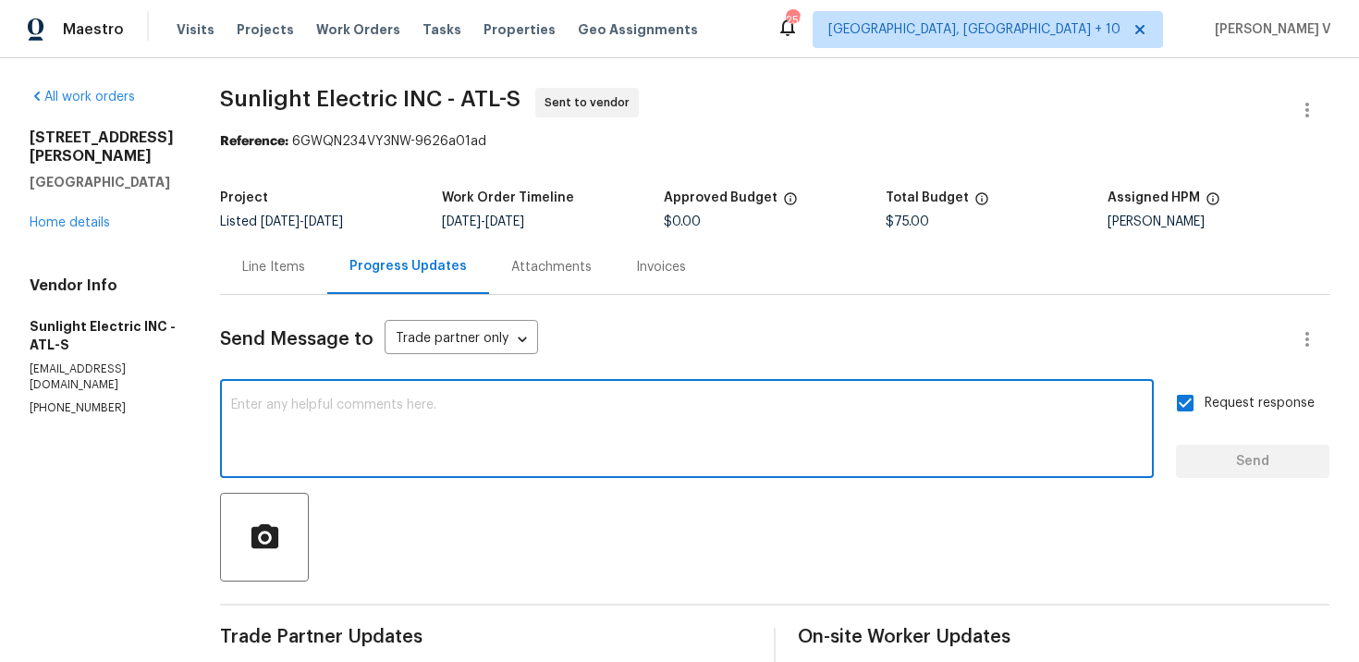
paste textarea "Attention All Work Orders must include before-photos (both close-up and wide-an…"
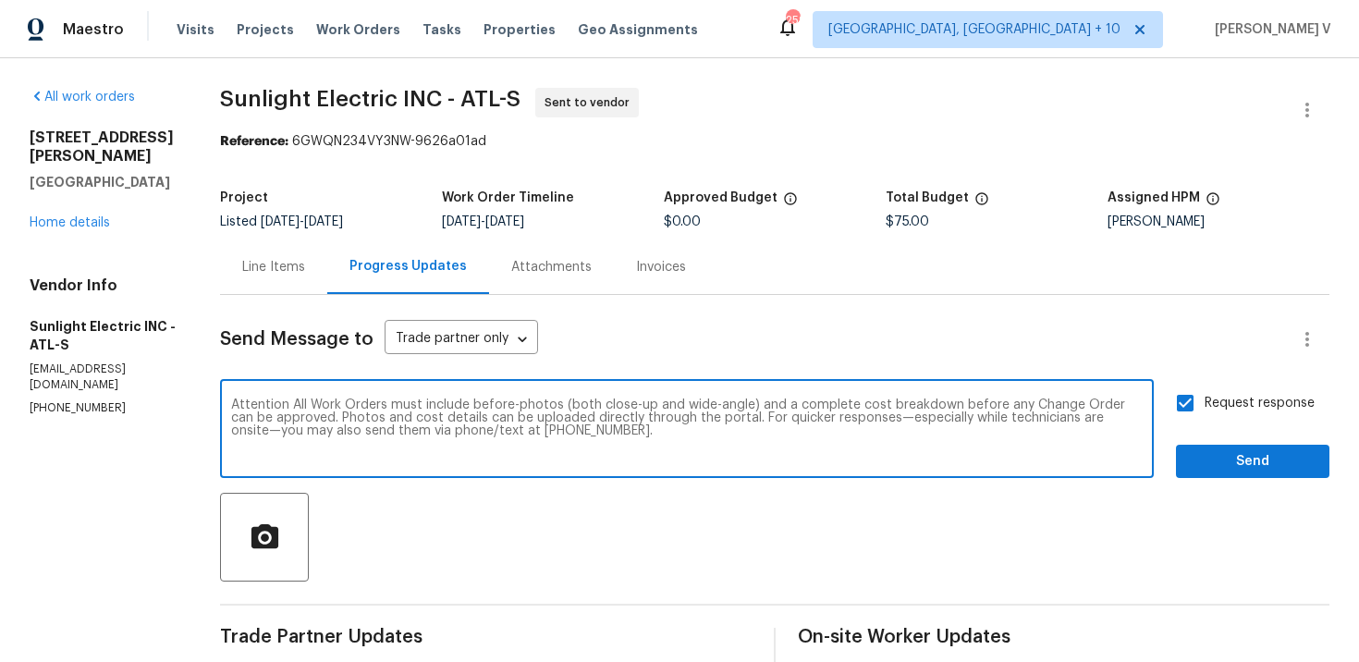
type textarea "Attention All Work Orders must include before-photos (both close-up and wide-an…"
click at [1206, 467] on span "Send" at bounding box center [1253, 461] width 124 height 23
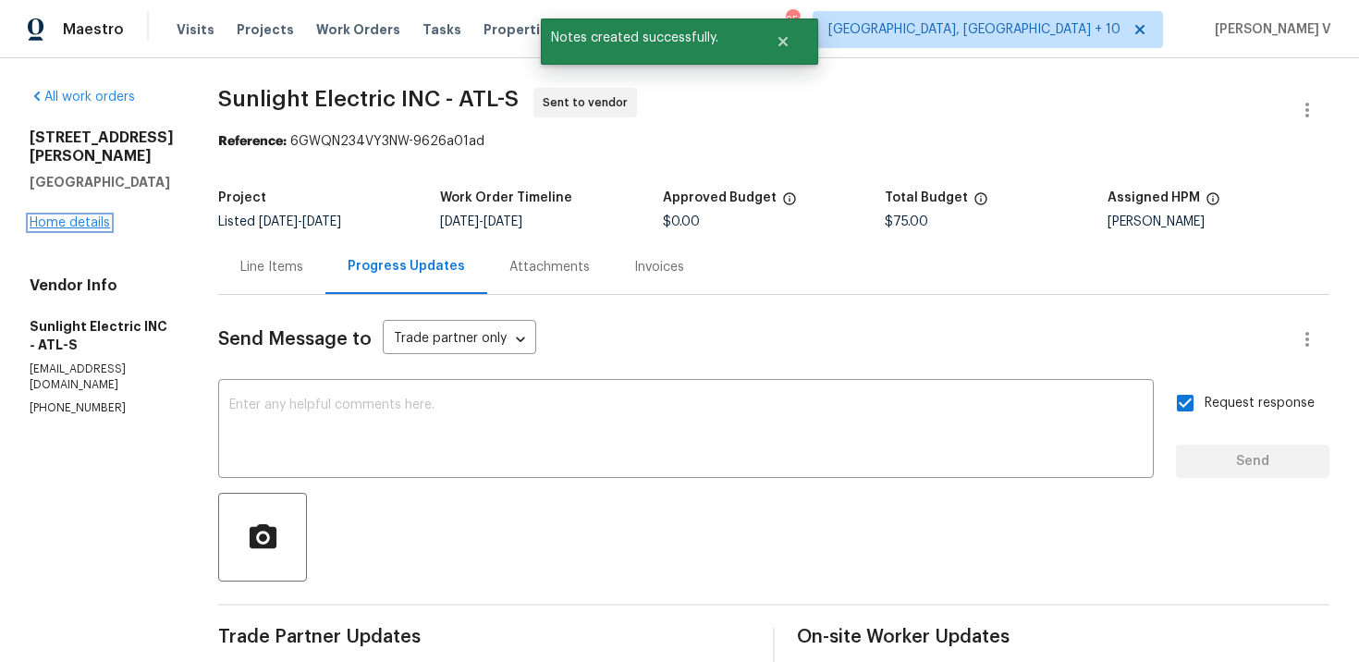
click at [83, 216] on link "Home details" at bounding box center [70, 222] width 80 height 13
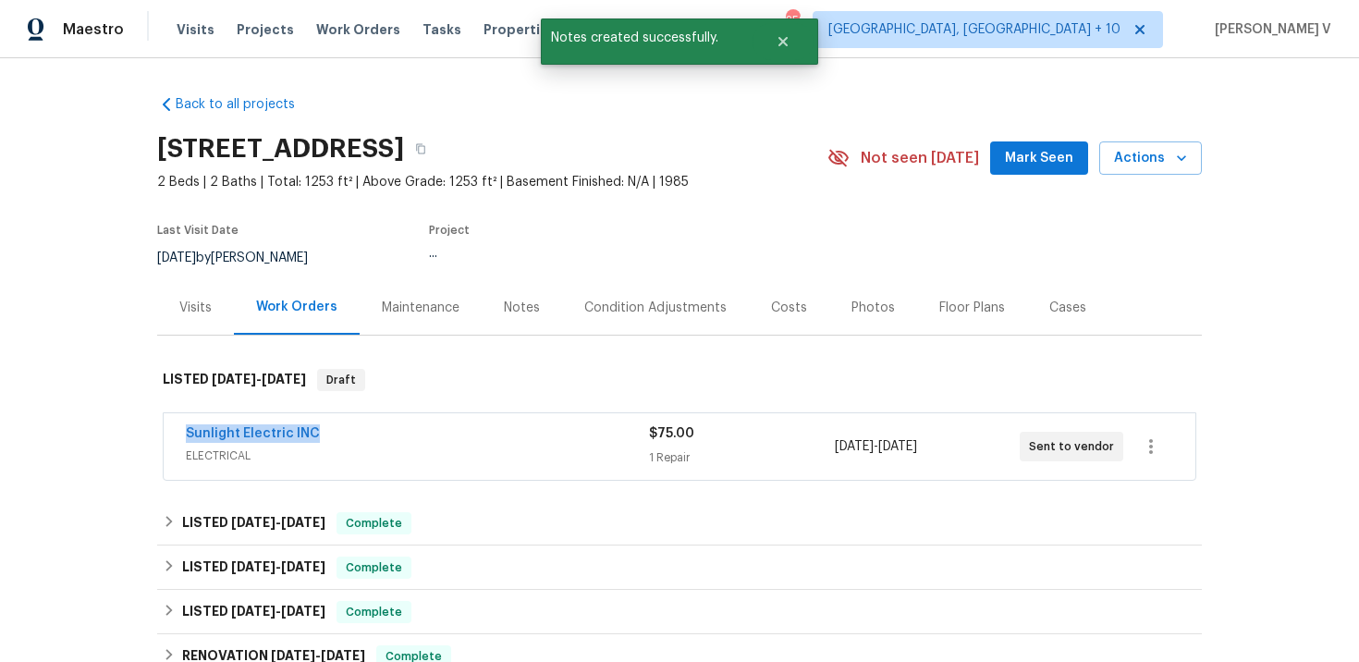
drag, startPoint x: 148, startPoint y: 433, endPoint x: 419, endPoint y: 433, distance: 270.9
click at [419, 433] on div "Back to all projects [STREET_ADDRESS][PERSON_NAME] 2 Beds | 2 Baths | Total: 12…" at bounding box center [679, 360] width 1359 height 604
copy link "Sunlight Electric INC"
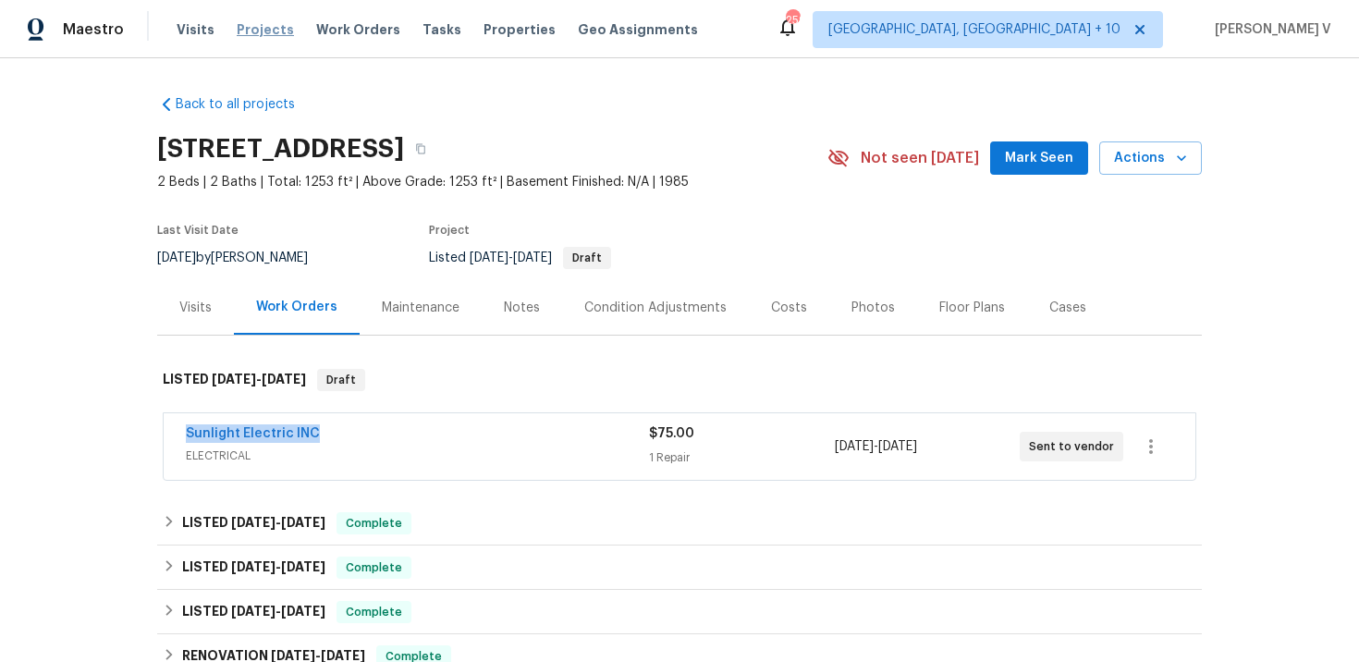
copy link "Sunlight Electric INC"
click at [249, 433] on link "Sunlight Electric INC" at bounding box center [253, 433] width 134 height 13
